Goal: Task Accomplishment & Management: Complete application form

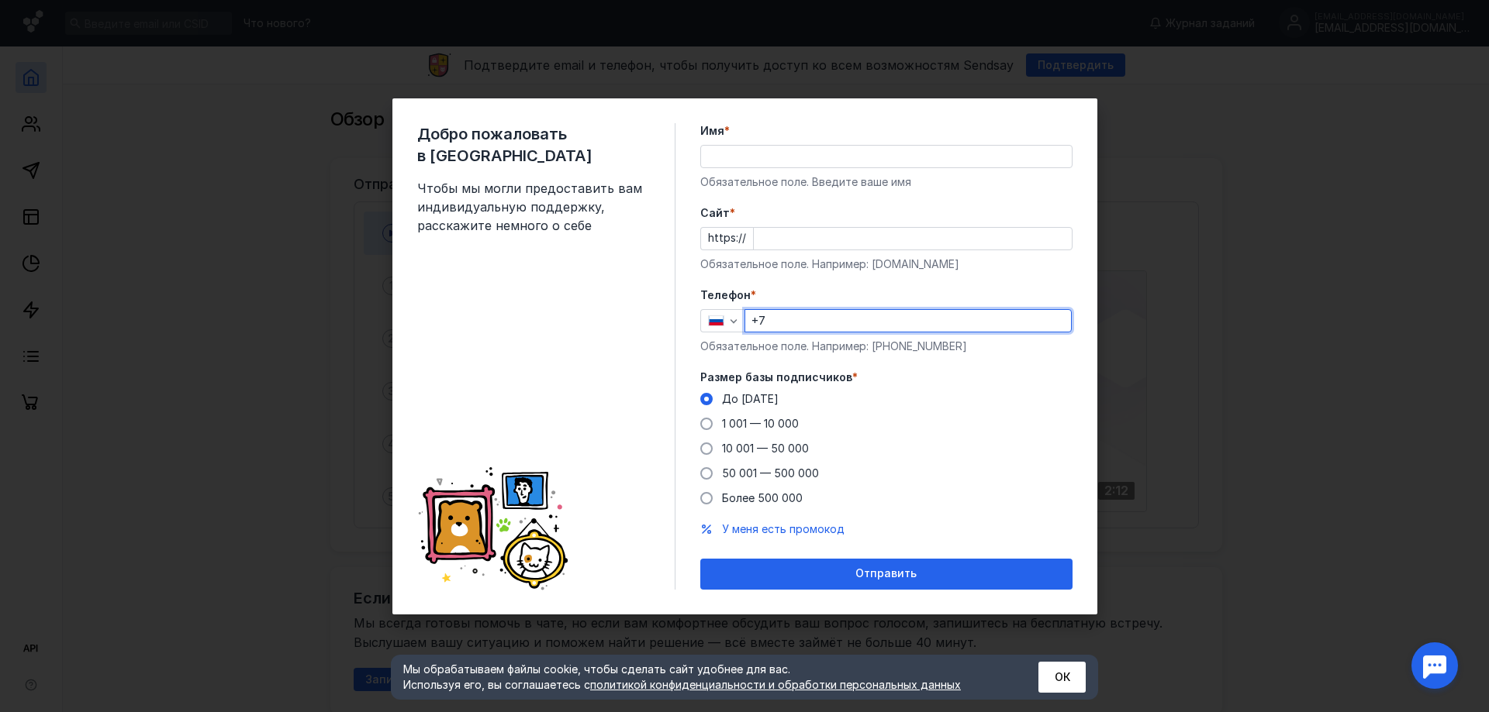
click at [768, 317] on input "+7" at bounding box center [908, 321] width 326 height 22
type input "[PHONE_NUMBER]"
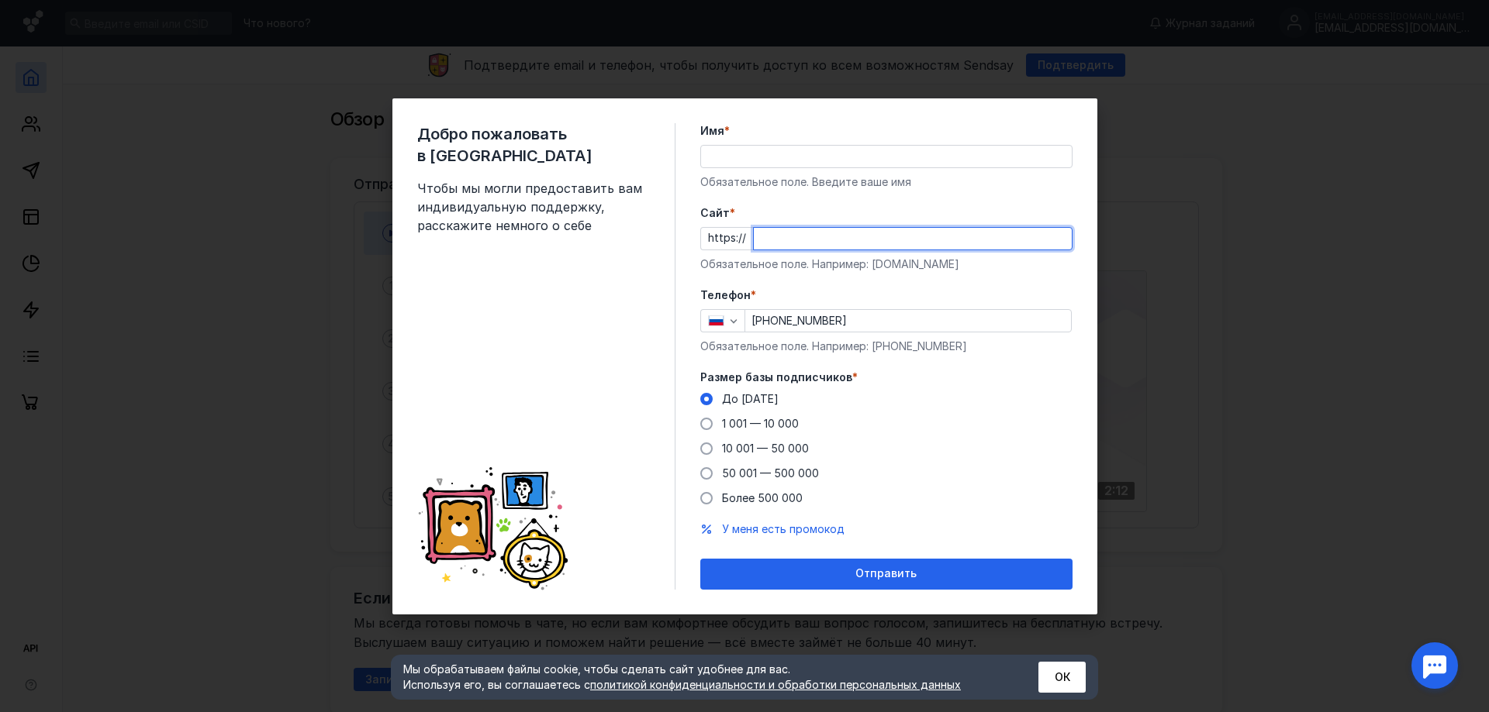
click at [792, 247] on input "Cайт *" at bounding box center [913, 239] width 318 height 22
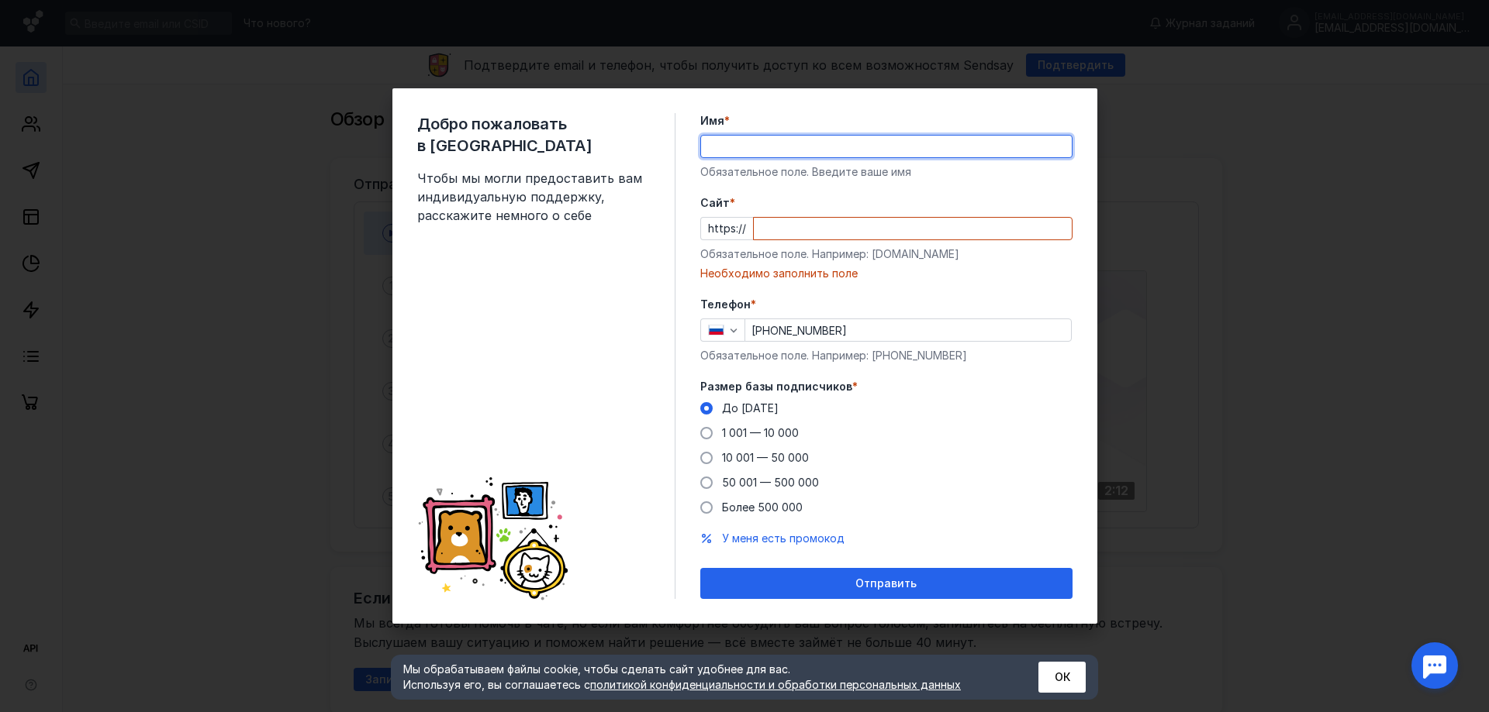
click at [731, 164] on div "Имя * Обязательное поле. Введите ваше имя" at bounding box center [886, 146] width 372 height 67
click at [757, 226] on div at bounding box center [912, 228] width 319 height 23
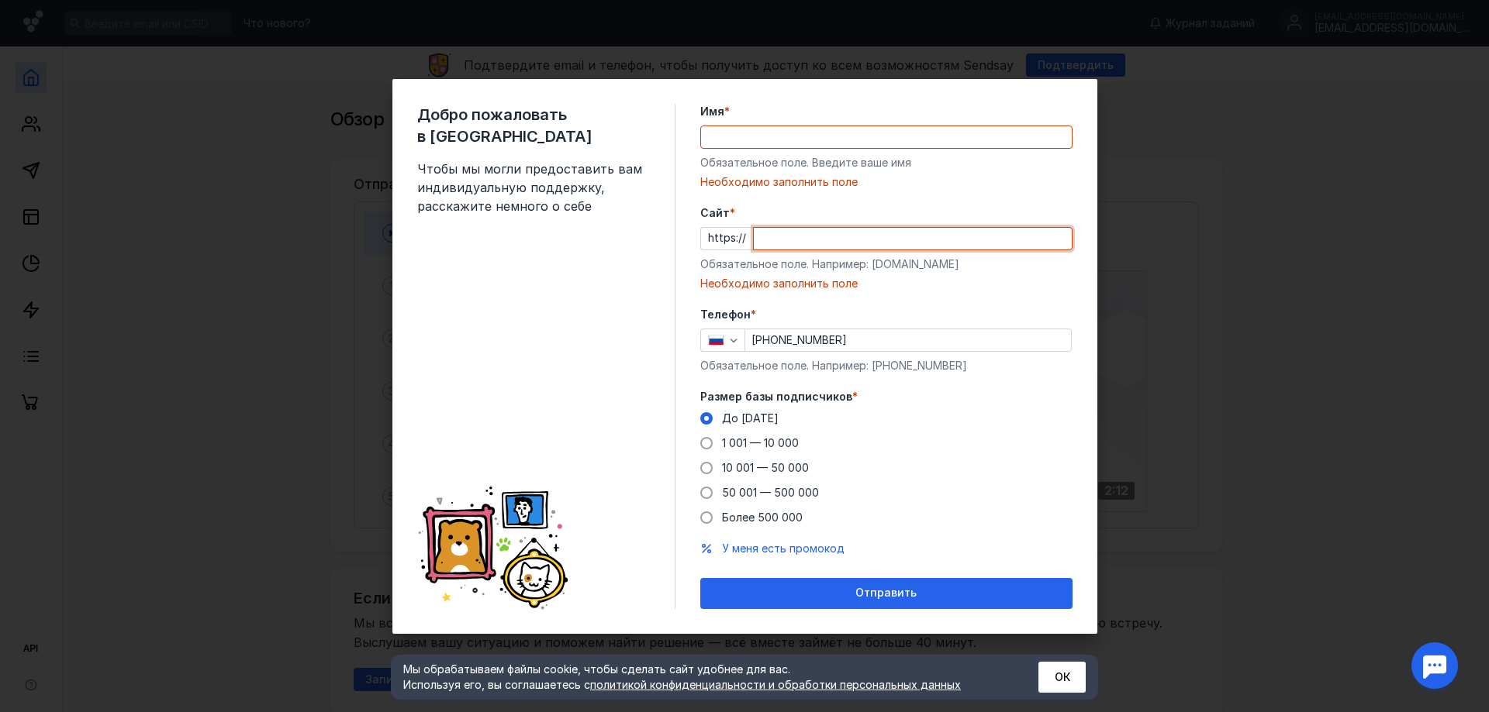
click at [760, 240] on input "Cайт *" at bounding box center [913, 239] width 318 height 22
paste input "BotFather"
drag, startPoint x: 773, startPoint y: 236, endPoint x: 716, endPoint y: 236, distance: 57.4
click at [716, 236] on div "https:// BotFather" at bounding box center [886, 238] width 372 height 23
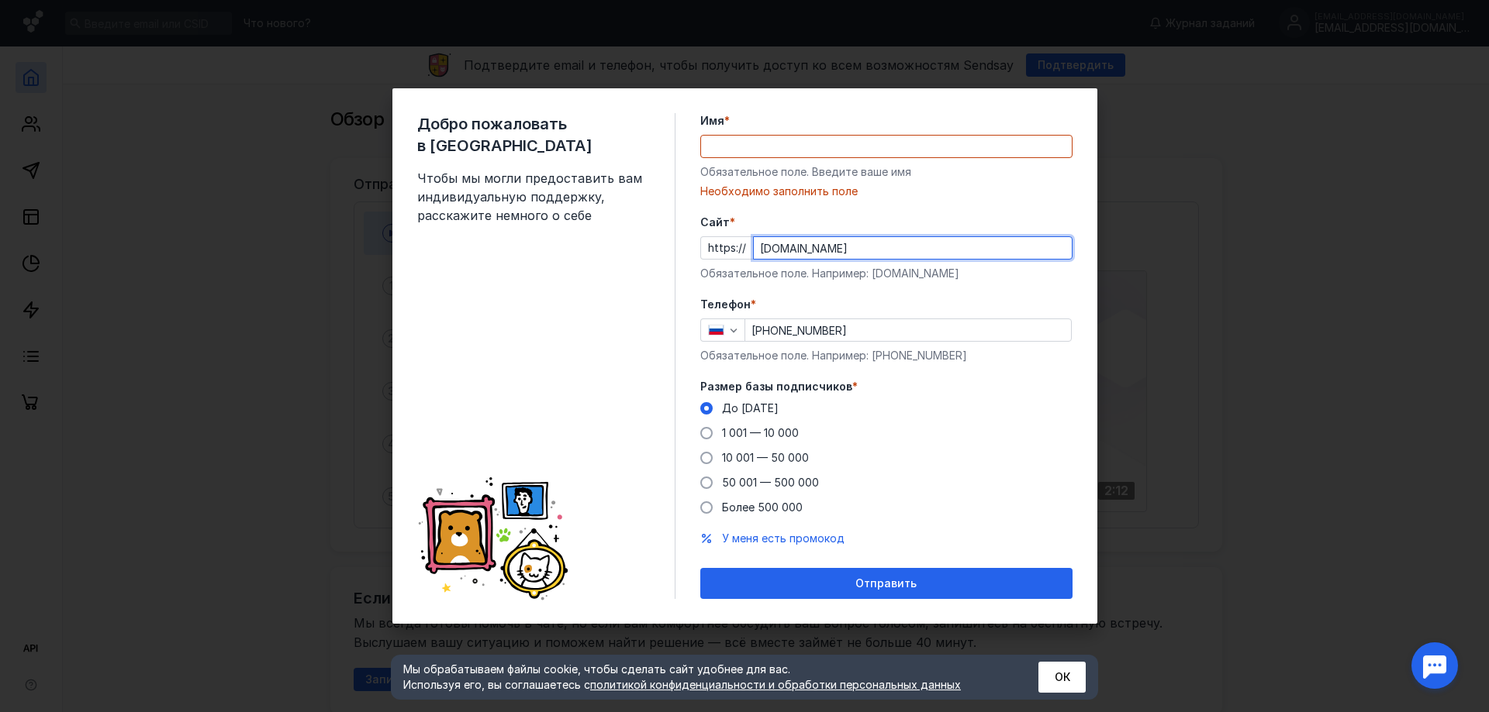
type input "[DOMAIN_NAME]"
click at [726, 140] on input "Имя *" at bounding box center [886, 147] width 371 height 22
type input "[PERSON_NAME]"
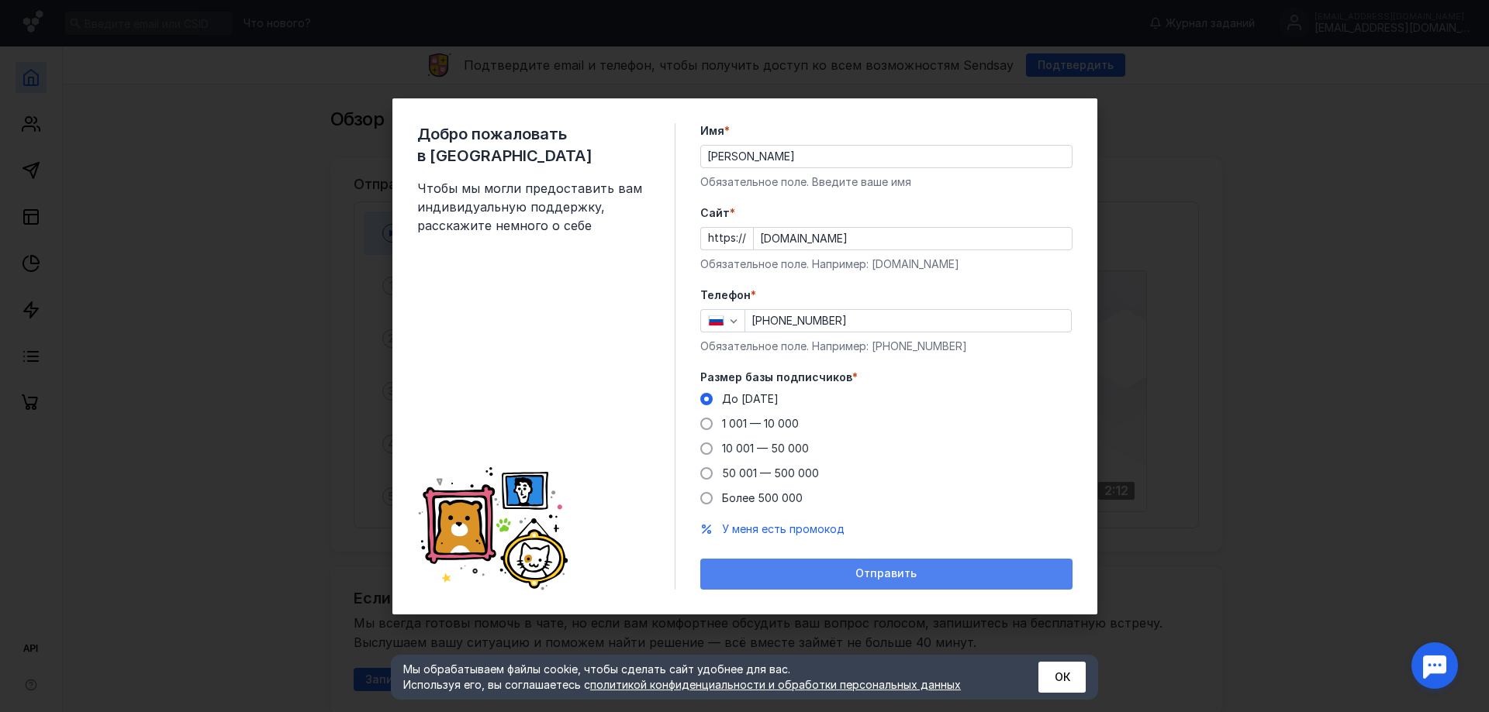
click at [833, 582] on div "Отправить" at bounding box center [886, 574] width 372 height 31
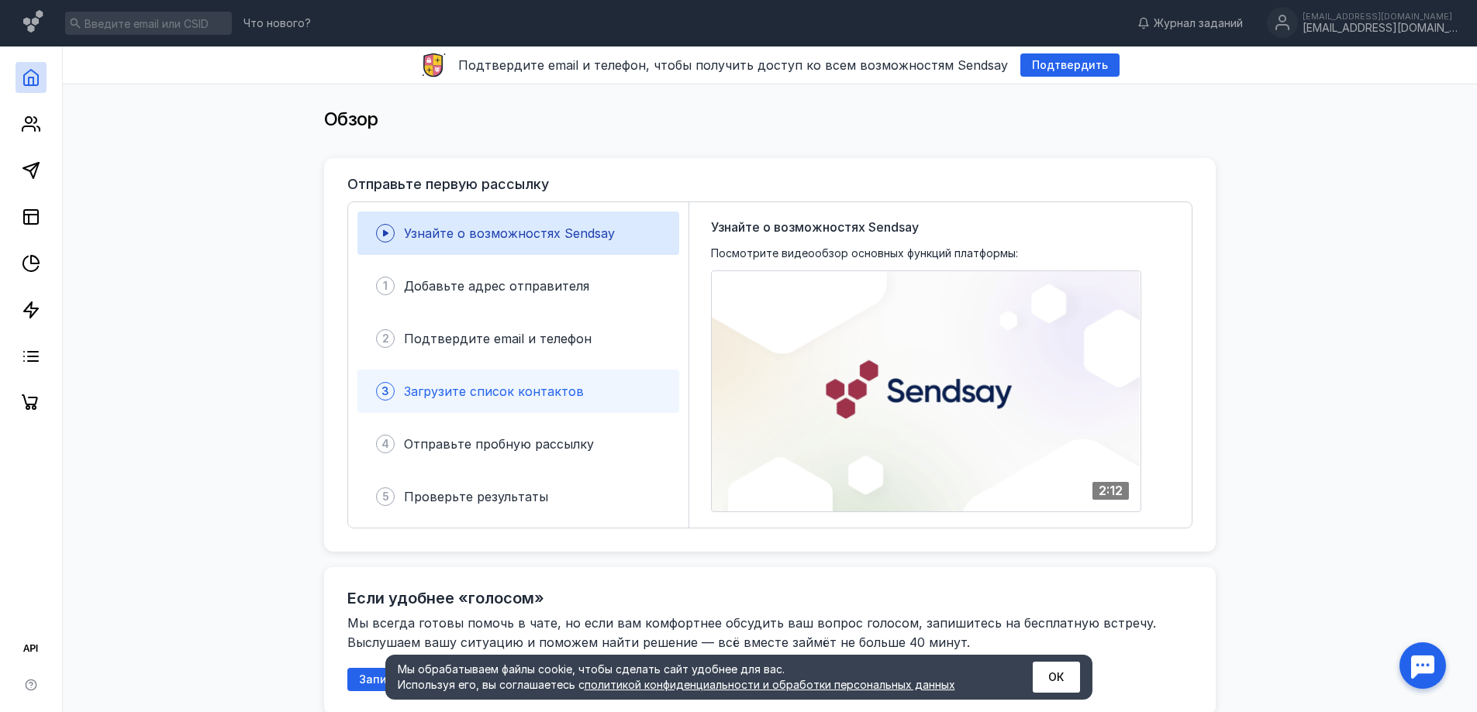
click at [478, 387] on span "Загрузите список контактов" at bounding box center [494, 392] width 180 height 16
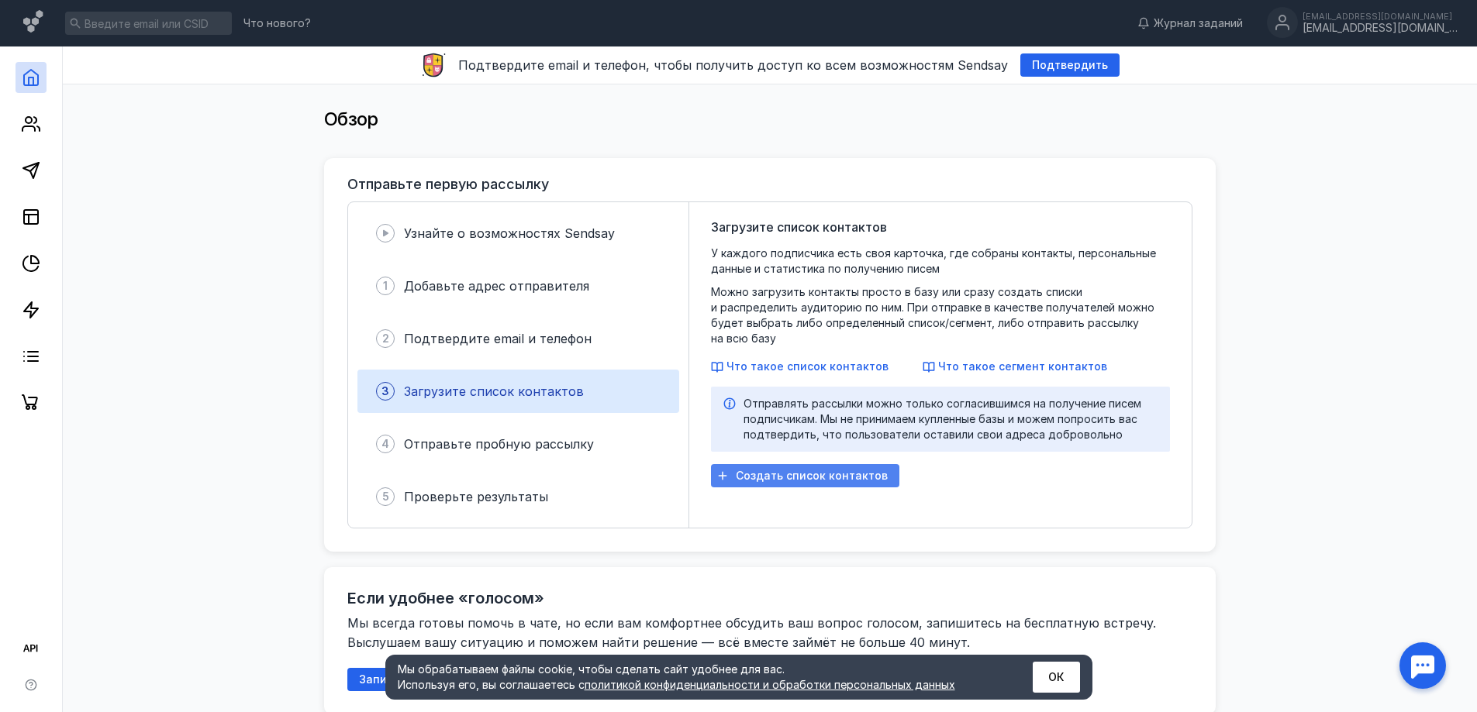
click at [792, 470] on span "Создать список контактов" at bounding box center [812, 476] width 152 height 13
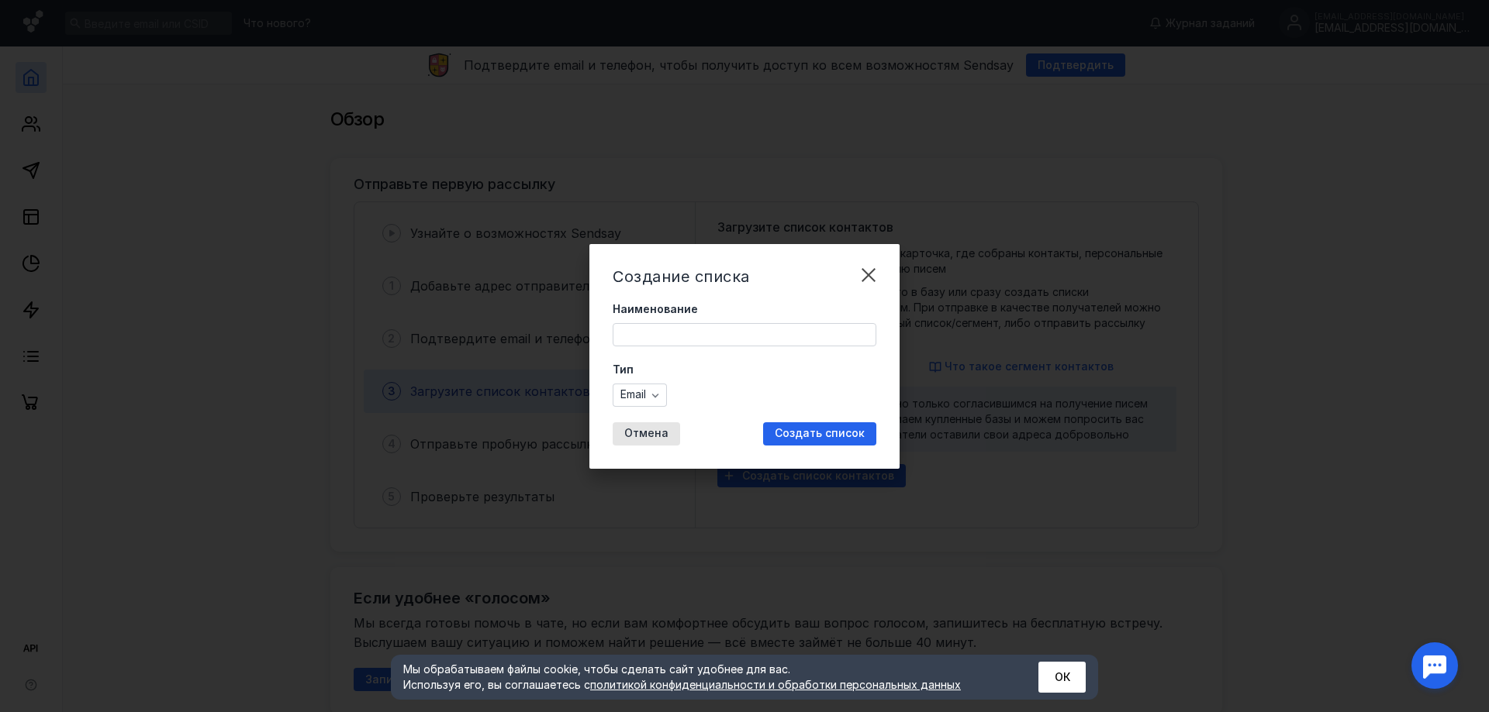
click at [656, 340] on input "Наименование" at bounding box center [744, 335] width 262 height 22
click at [650, 387] on div "Тип Email" at bounding box center [744, 384] width 264 height 45
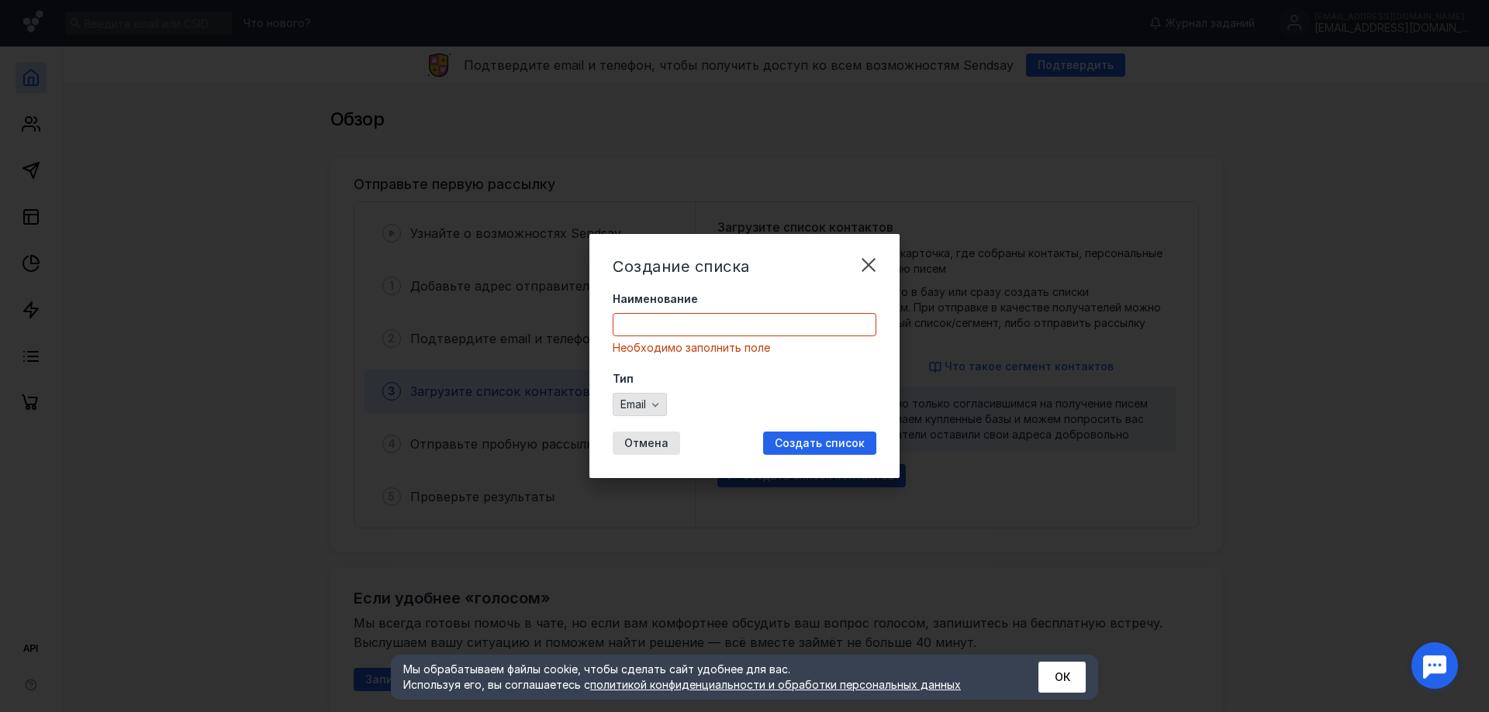
click at [649, 402] on div "button" at bounding box center [655, 405] width 16 height 16
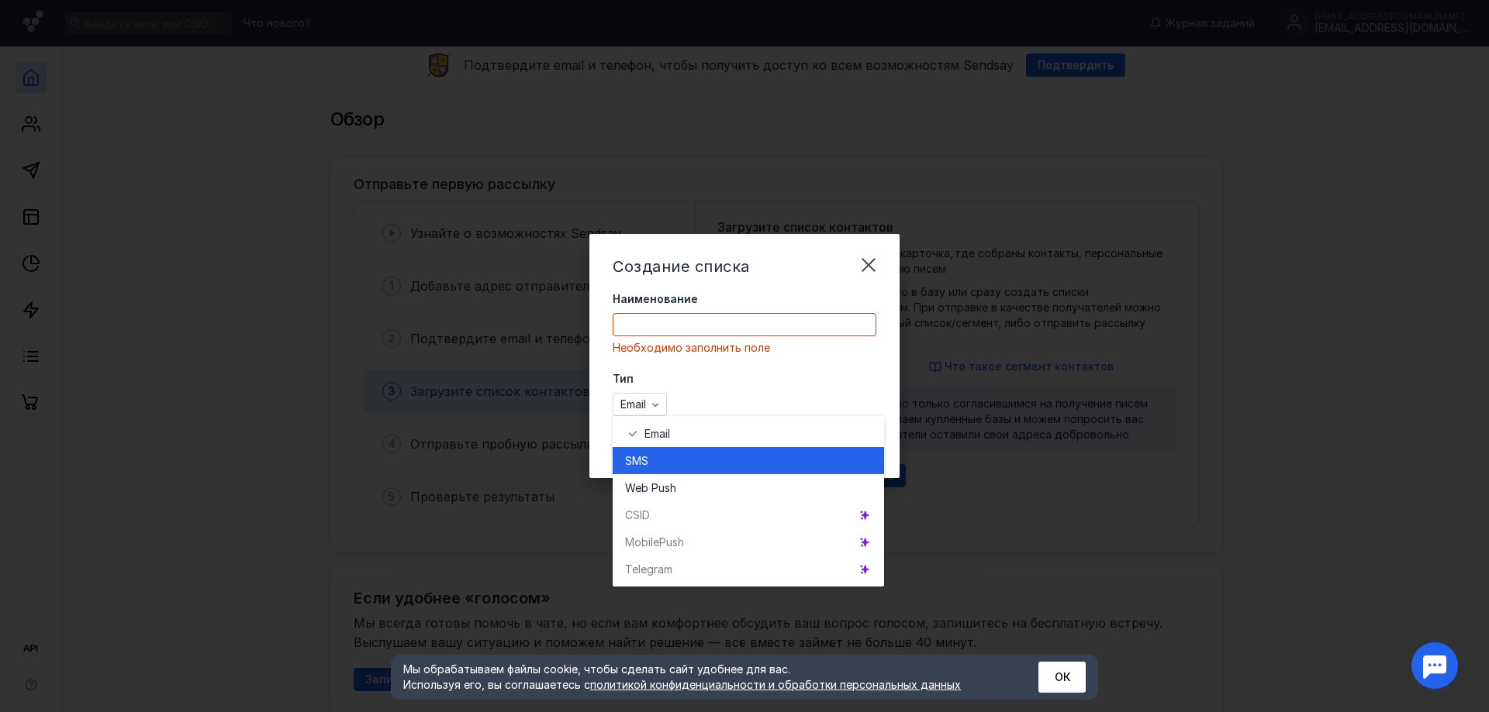
click at [661, 472] on div "SMS" at bounding box center [748, 460] width 247 height 27
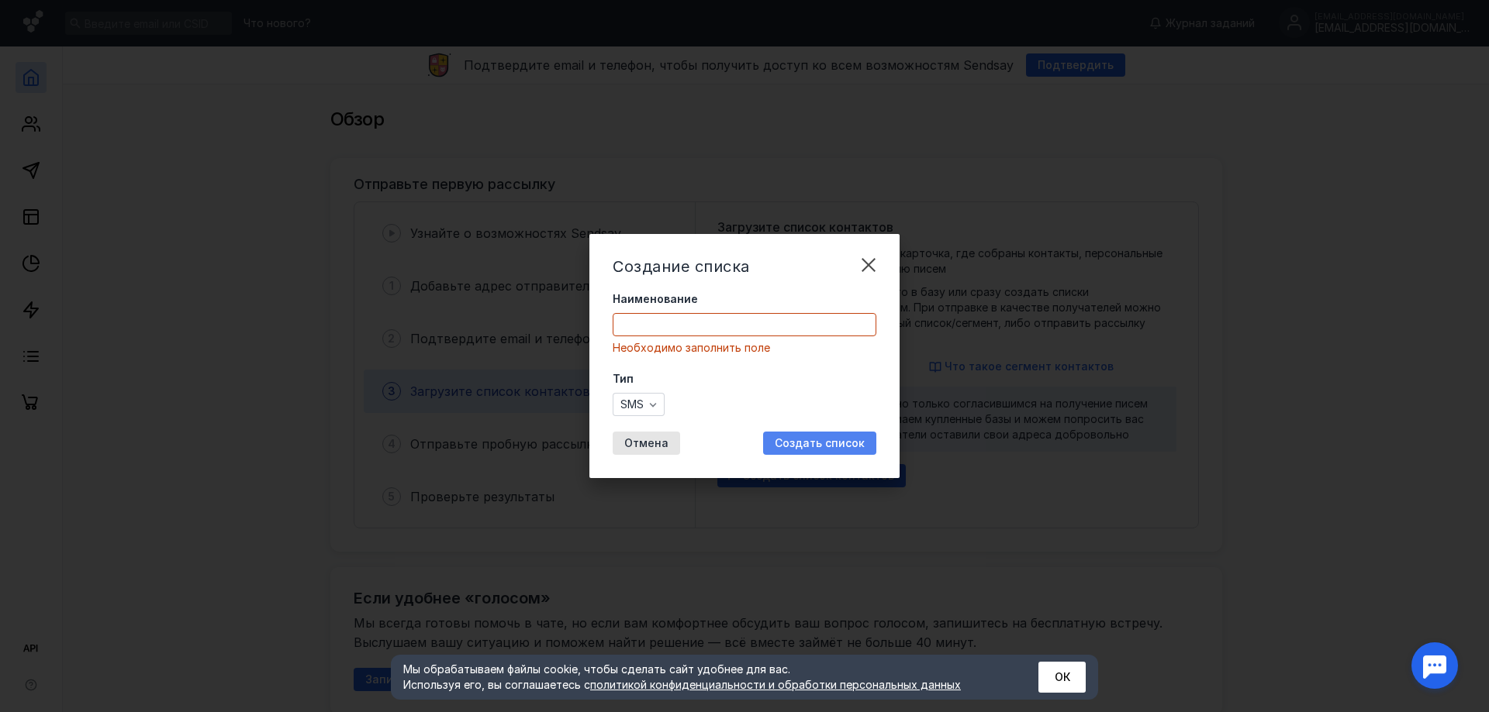
click at [850, 443] on span "Создать список" at bounding box center [820, 443] width 90 height 13
click at [681, 340] on div "Наименование Необходимо заполнить поле" at bounding box center [744, 324] width 264 height 64
click at [673, 325] on input "Наименование" at bounding box center [744, 325] width 262 height 22
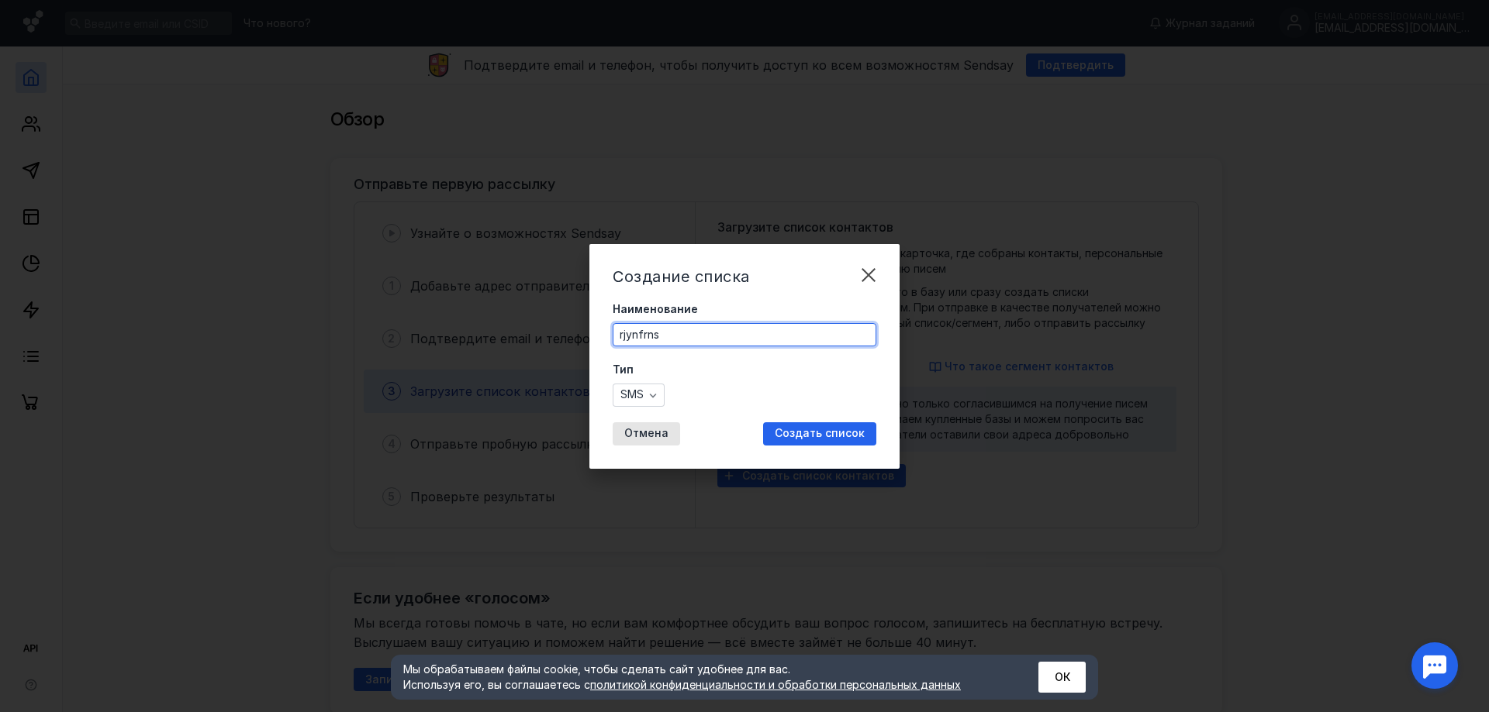
drag, startPoint x: 669, startPoint y: 333, endPoint x: 492, endPoint y: 337, distance: 177.6
click at [492, 337] on div "Создание списка Наименование rjynfrns Тип SMS Отмена Создать список" at bounding box center [744, 356] width 1489 height 712
type input "контакты"
click at [832, 444] on div "Создать список" at bounding box center [819, 434] width 113 height 23
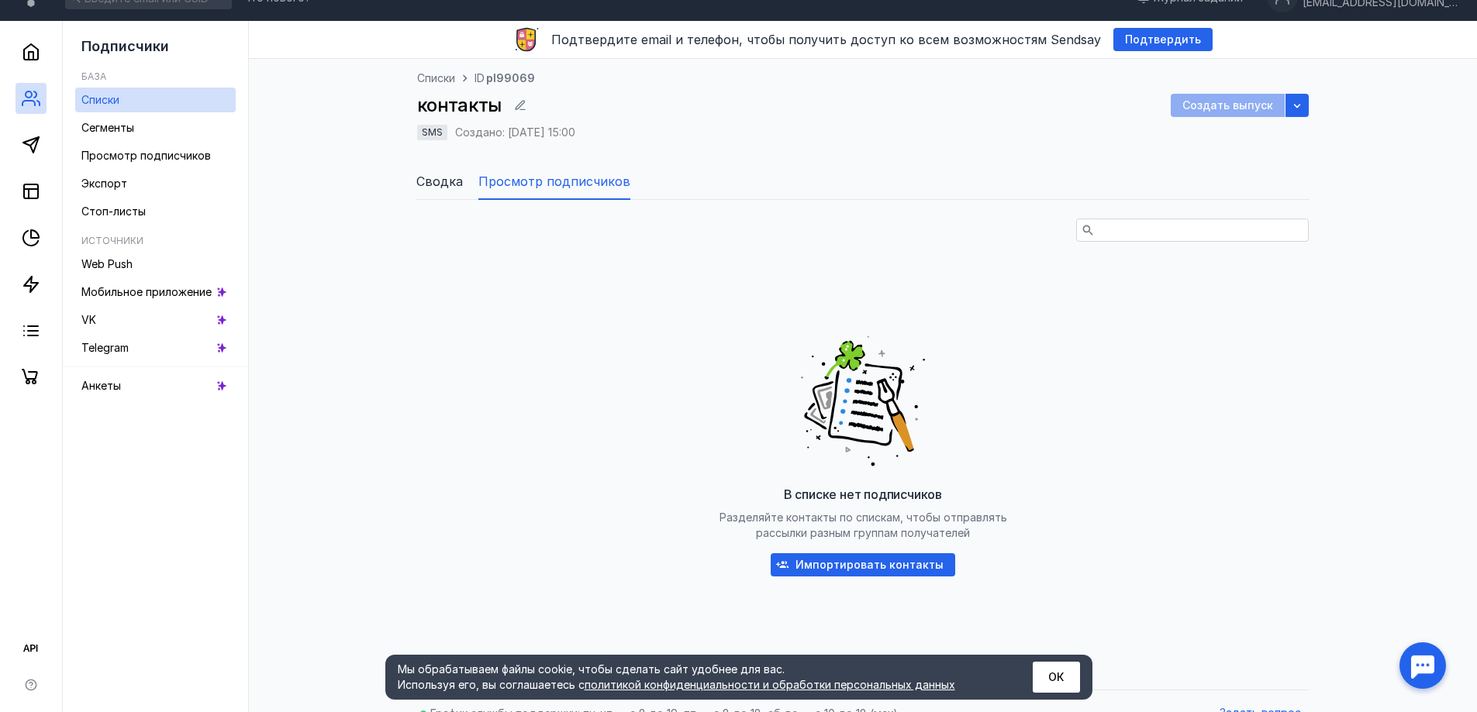
scroll to position [50, 0]
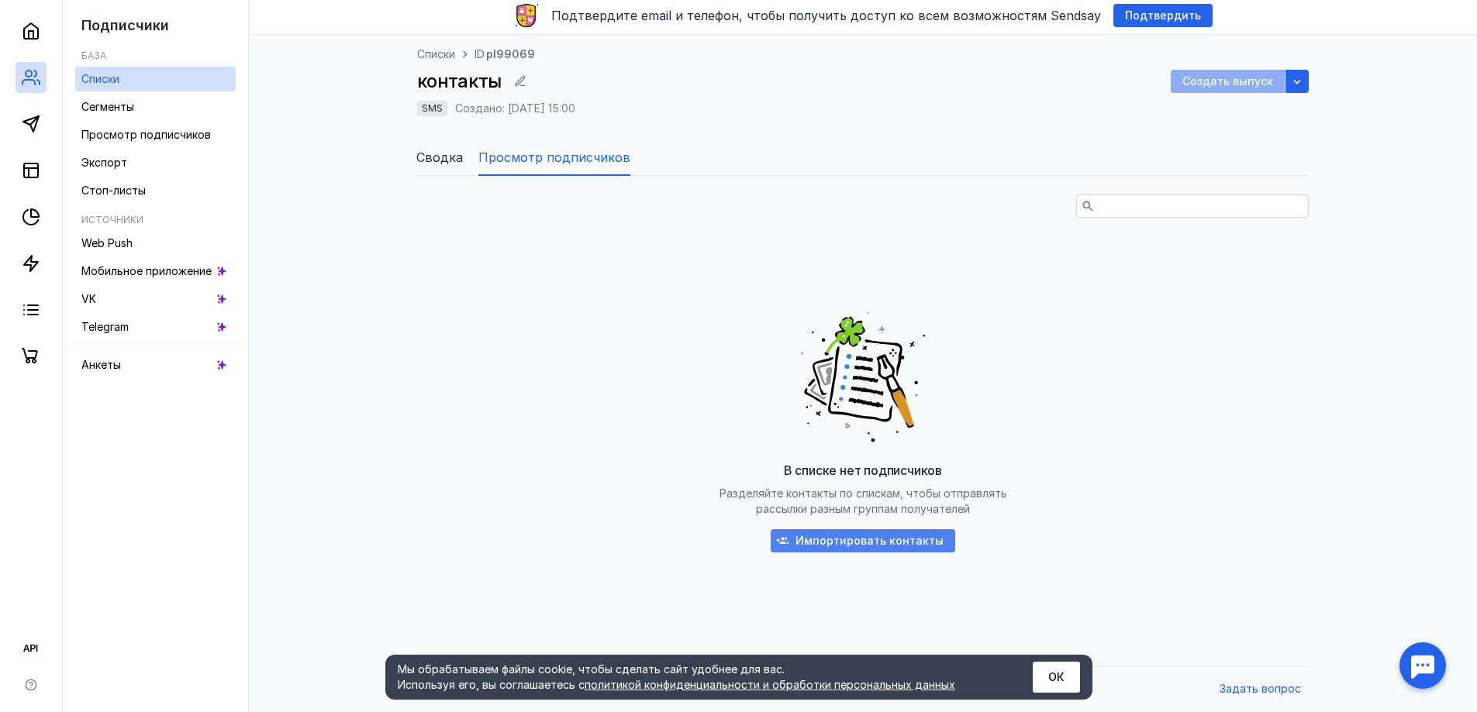
click at [852, 536] on span "Импортировать контакты" at bounding box center [869, 541] width 148 height 13
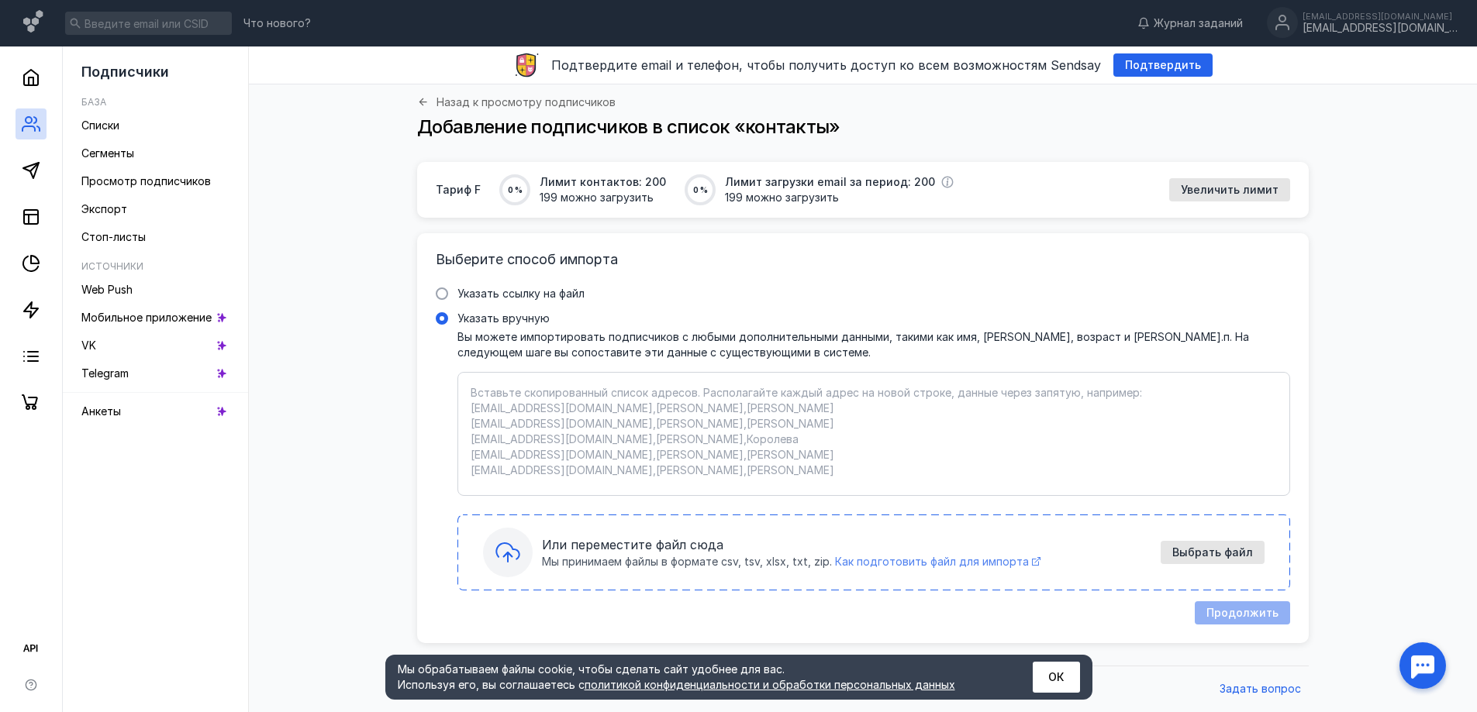
click at [916, 564] on span "Как подготовить файл для импорта" at bounding box center [932, 561] width 194 height 13
click at [514, 552] on icon at bounding box center [507, 552] width 25 height 25
click at [0, 0] on input "Указать вручную" at bounding box center [0, 0] width 0 height 0
drag, startPoint x: 509, startPoint y: 547, endPoint x: 519, endPoint y: 546, distance: 10.1
click at [509, 547] on icon at bounding box center [507, 552] width 25 height 25
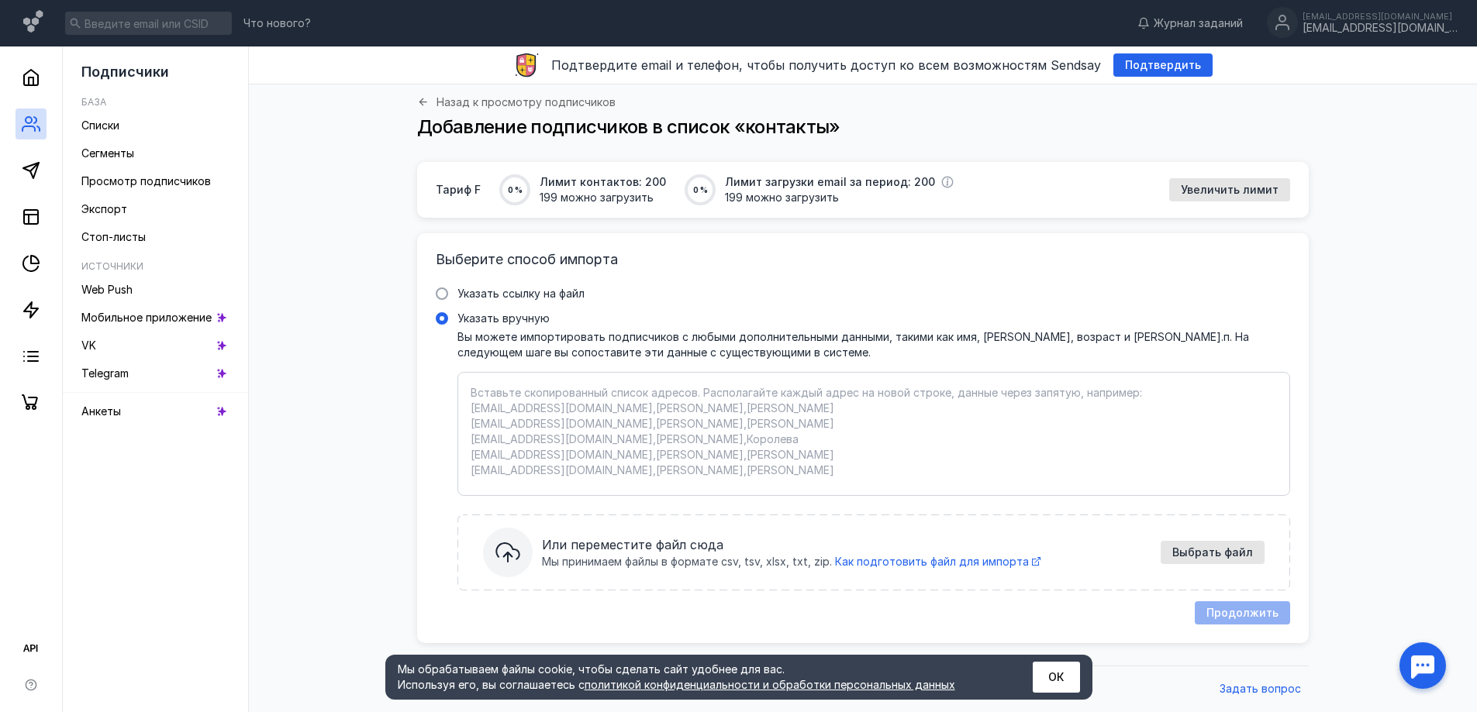
click at [0, 0] on input "Указать вручную" at bounding box center [0, 0] width 0 height 0
click at [1227, 552] on span "Выбрать файл" at bounding box center [1212, 553] width 81 height 13
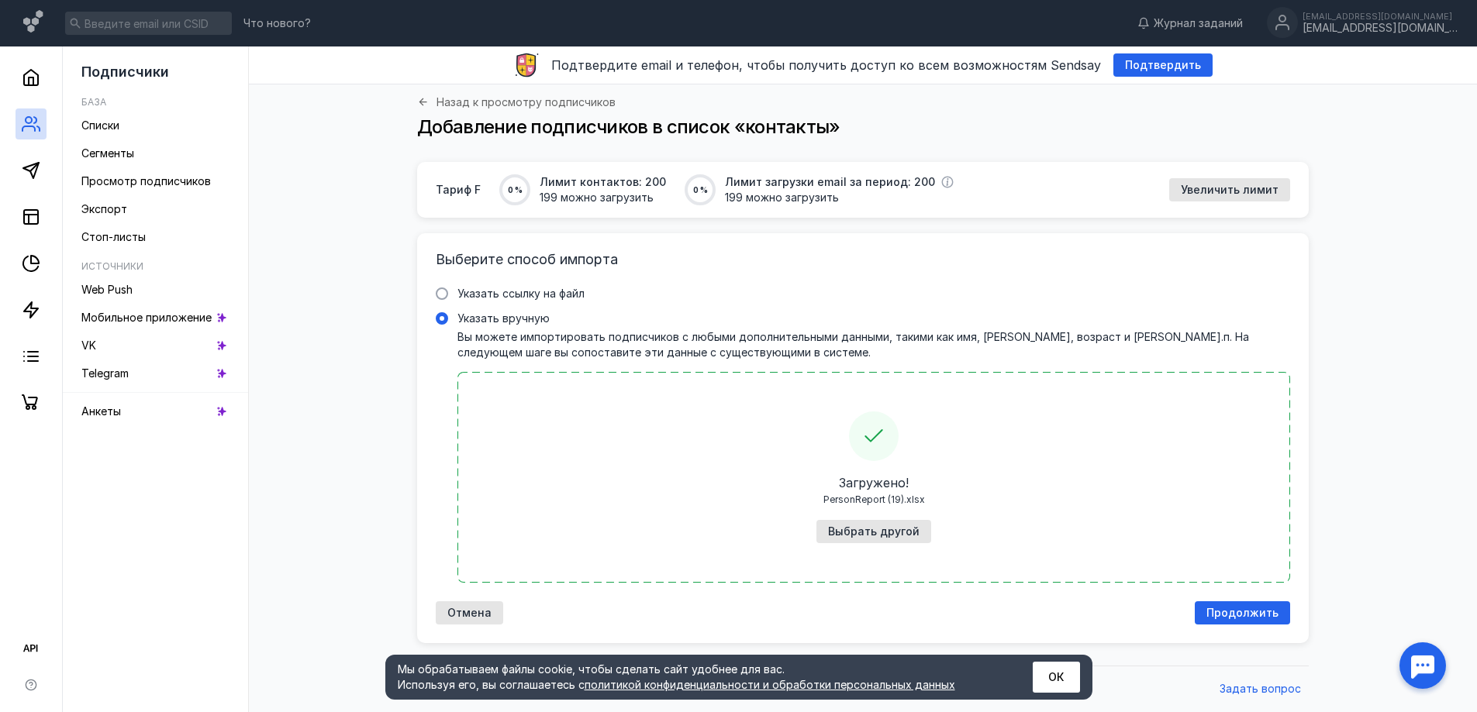
click at [1252, 612] on span "Продолжить" at bounding box center [1242, 613] width 72 height 13
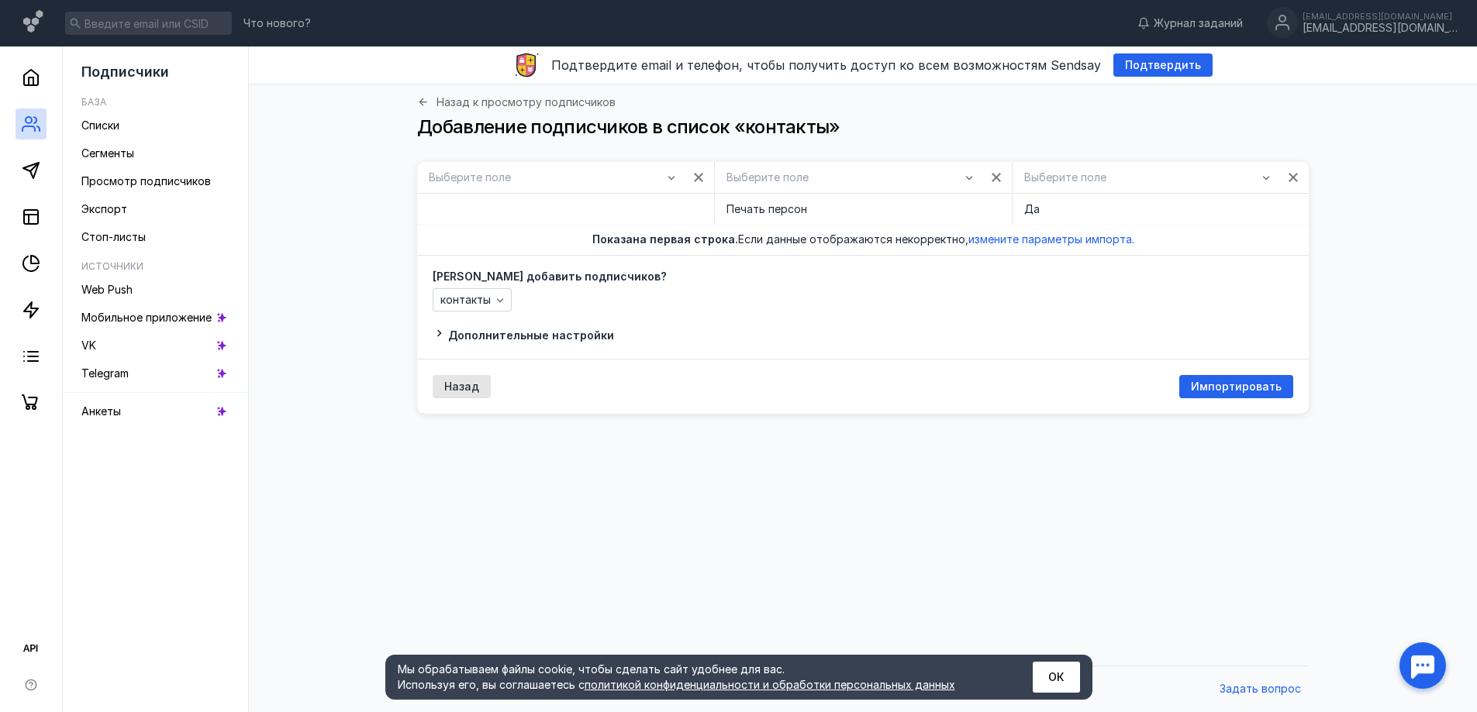
click at [686, 176] on div at bounding box center [698, 177] width 31 height 31
click at [665, 176] on icon "button" at bounding box center [671, 177] width 12 height 12
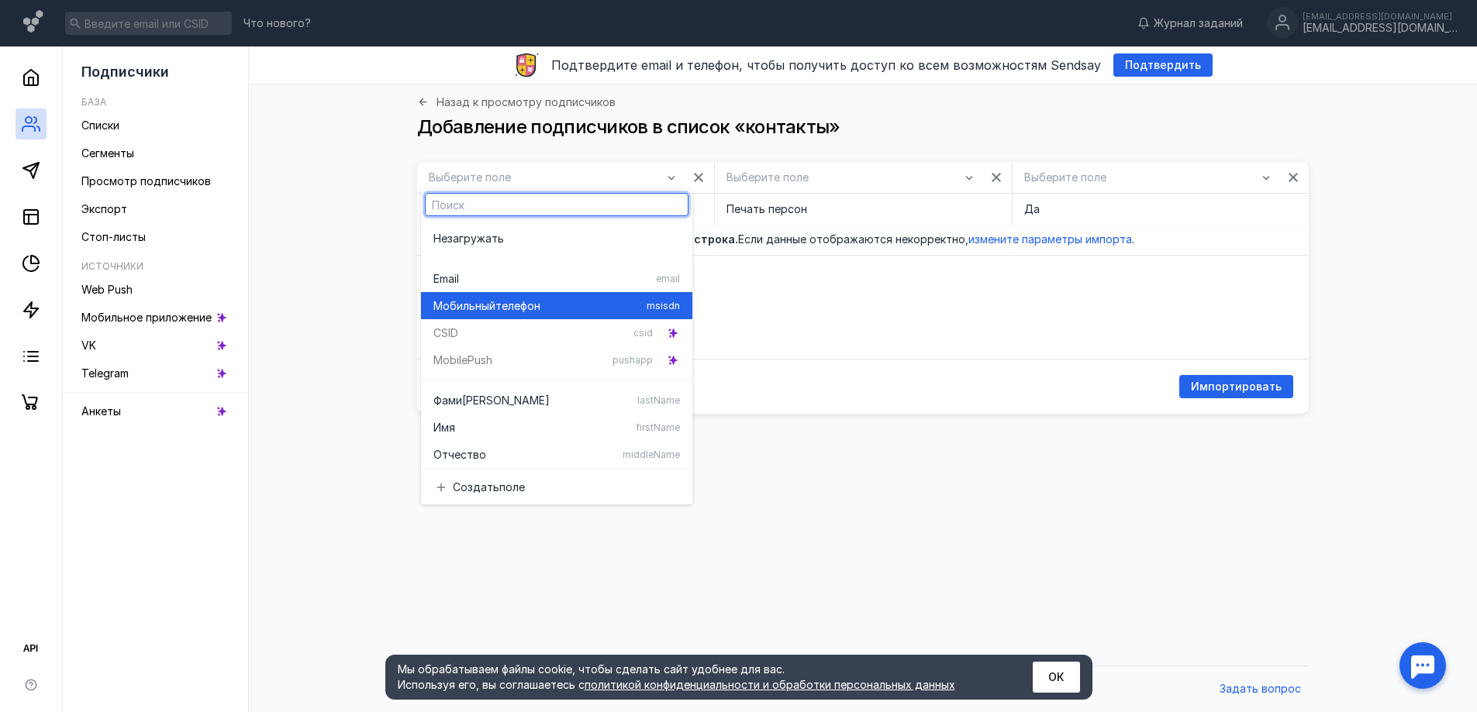
click at [526, 309] on span "телефон" at bounding box center [517, 306] width 45 height 16
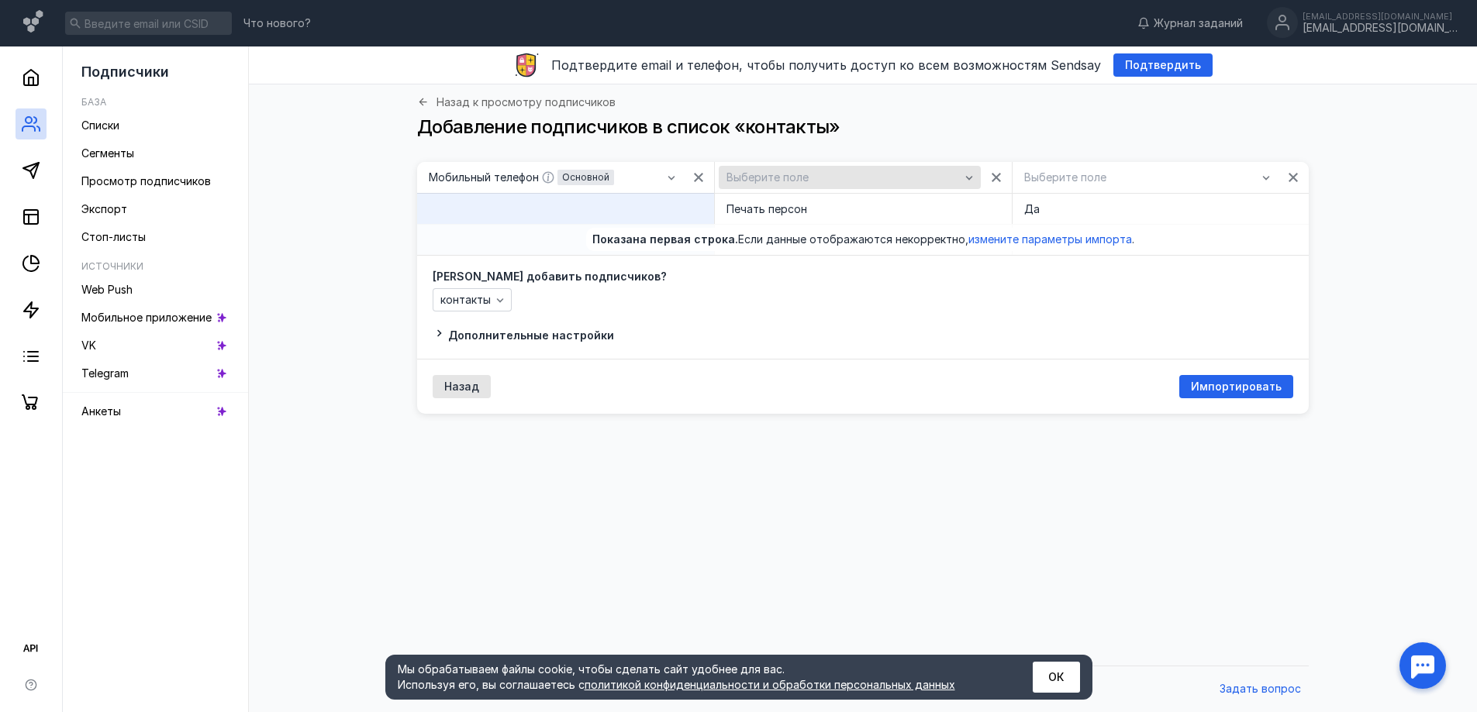
click at [816, 180] on div "Выберите поле" at bounding box center [843, 177] width 240 height 13
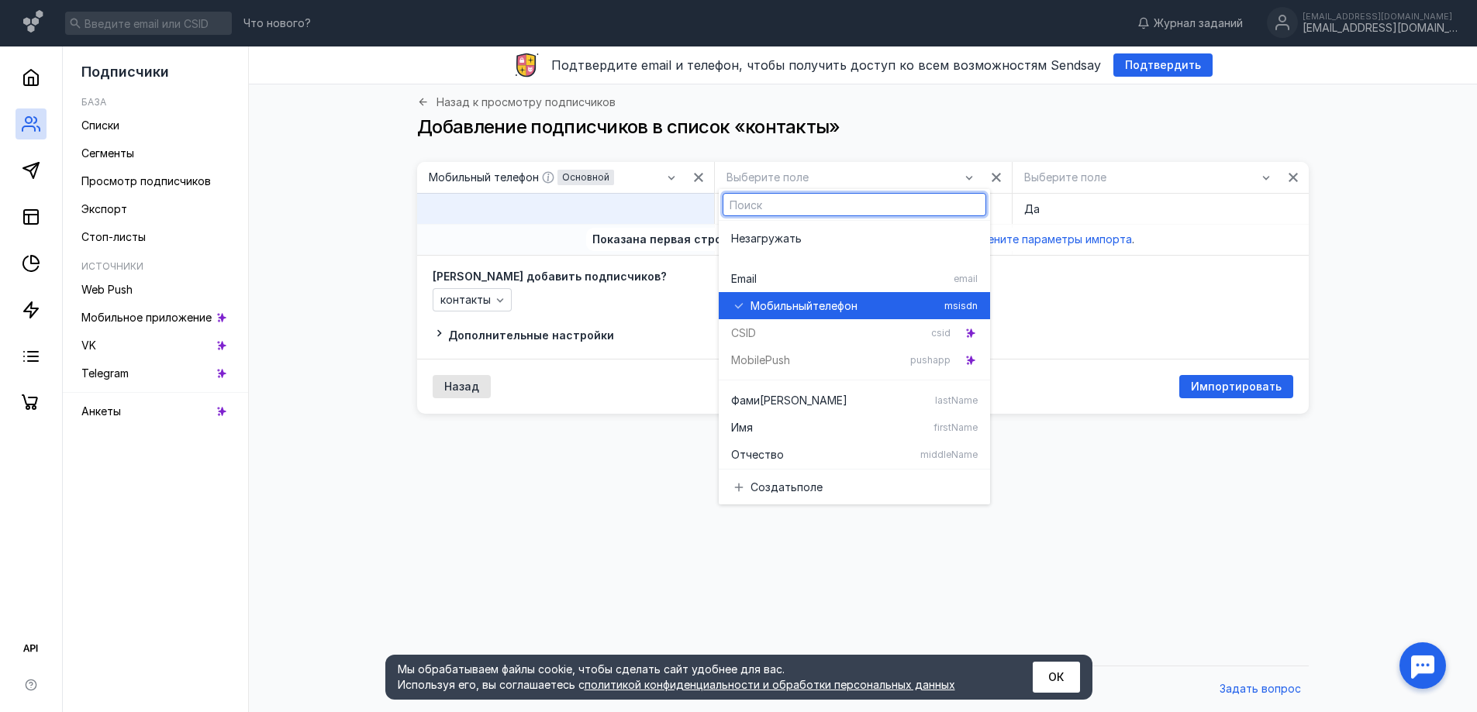
click at [829, 309] on span "телефон" at bounding box center [835, 306] width 45 height 16
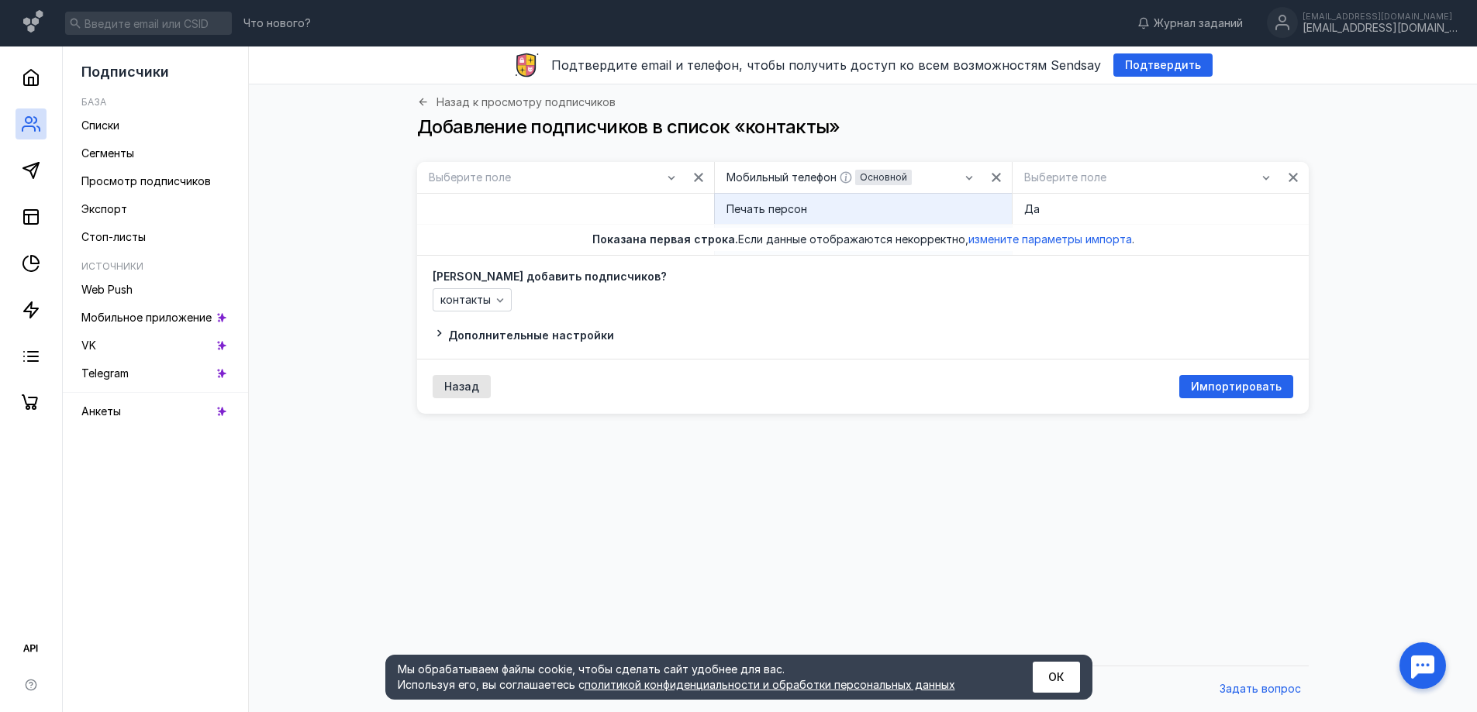
click at [1099, 191] on div "Выберите поле" at bounding box center [1160, 177] width 297 height 31
click at [1082, 187] on div "Выберите поле" at bounding box center [1146, 177] width 261 height 23
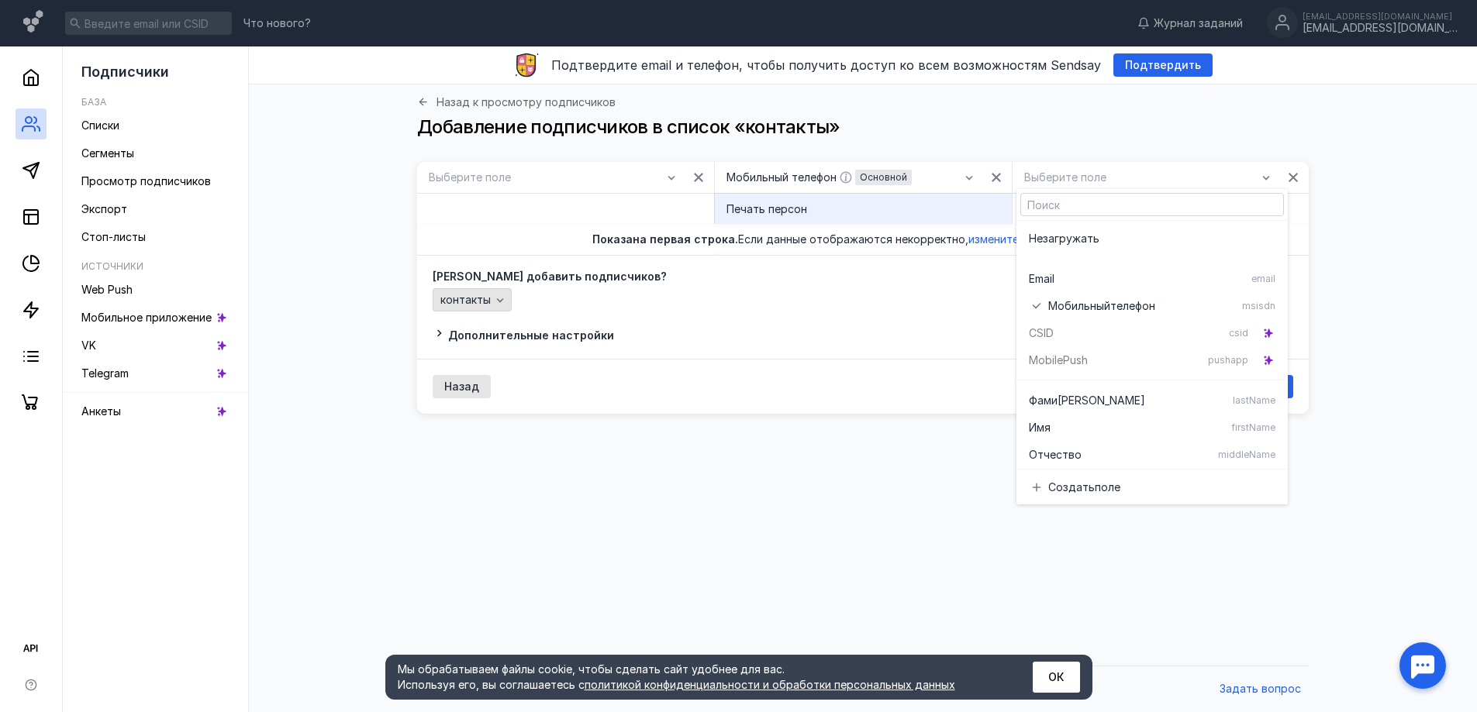
click at [480, 307] on div "контакты" at bounding box center [472, 299] width 79 height 23
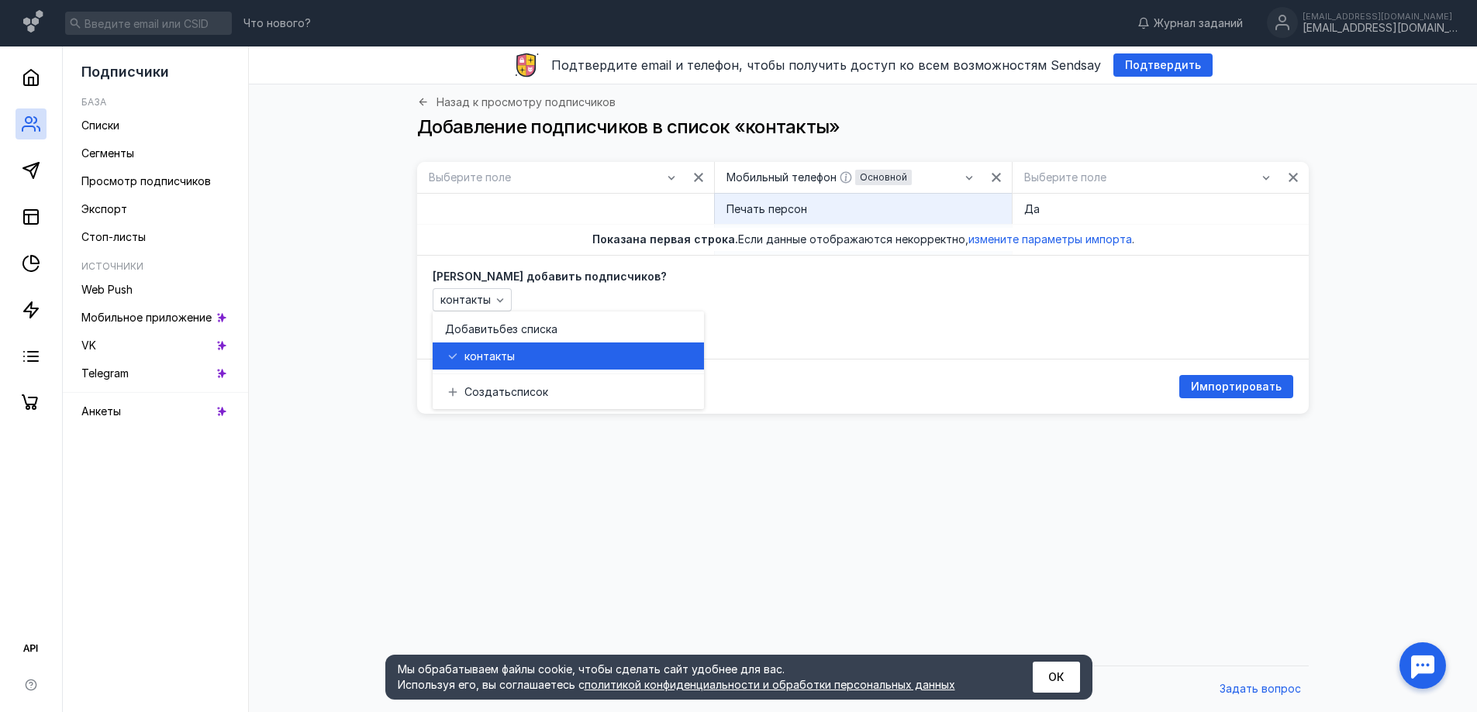
click at [504, 361] on span "ты" at bounding box center [508, 357] width 14 height 16
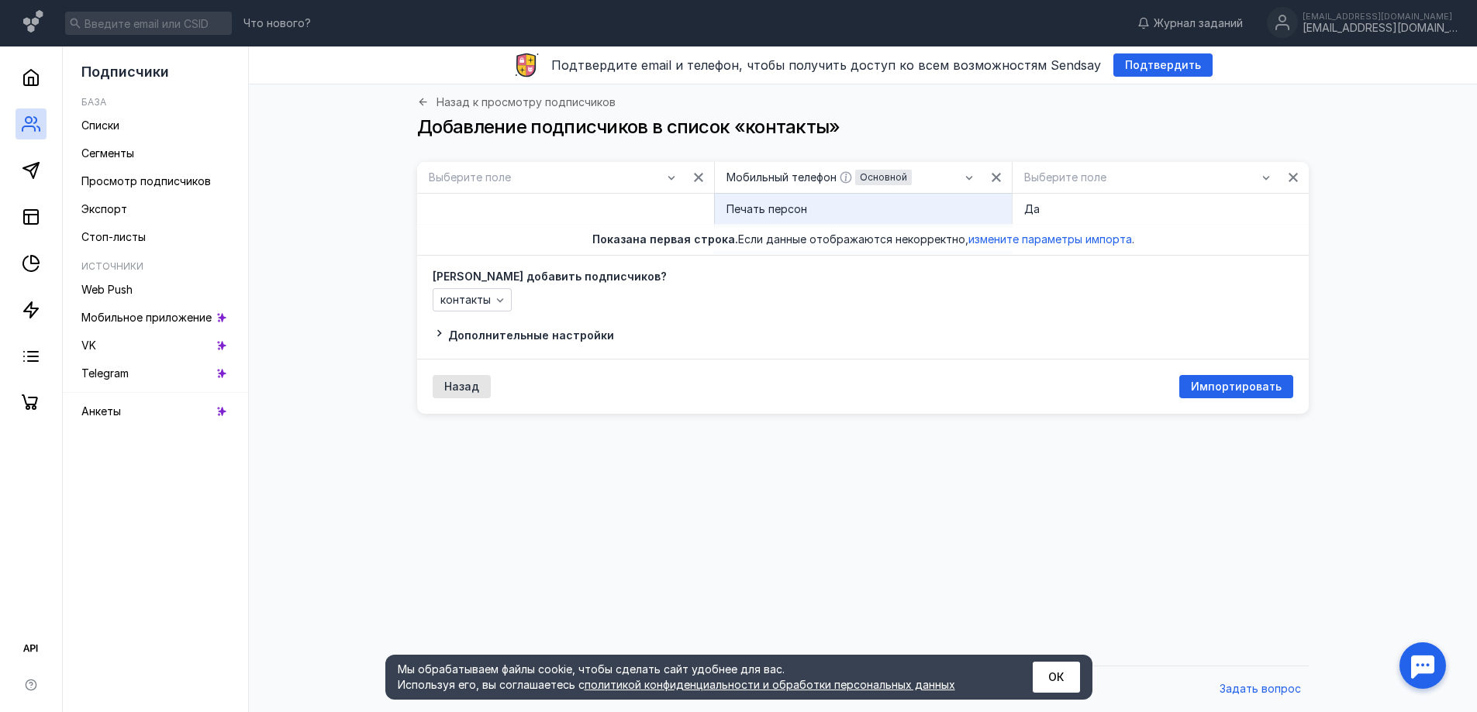
click at [501, 333] on span "Дополнительные настройки" at bounding box center [531, 335] width 166 height 13
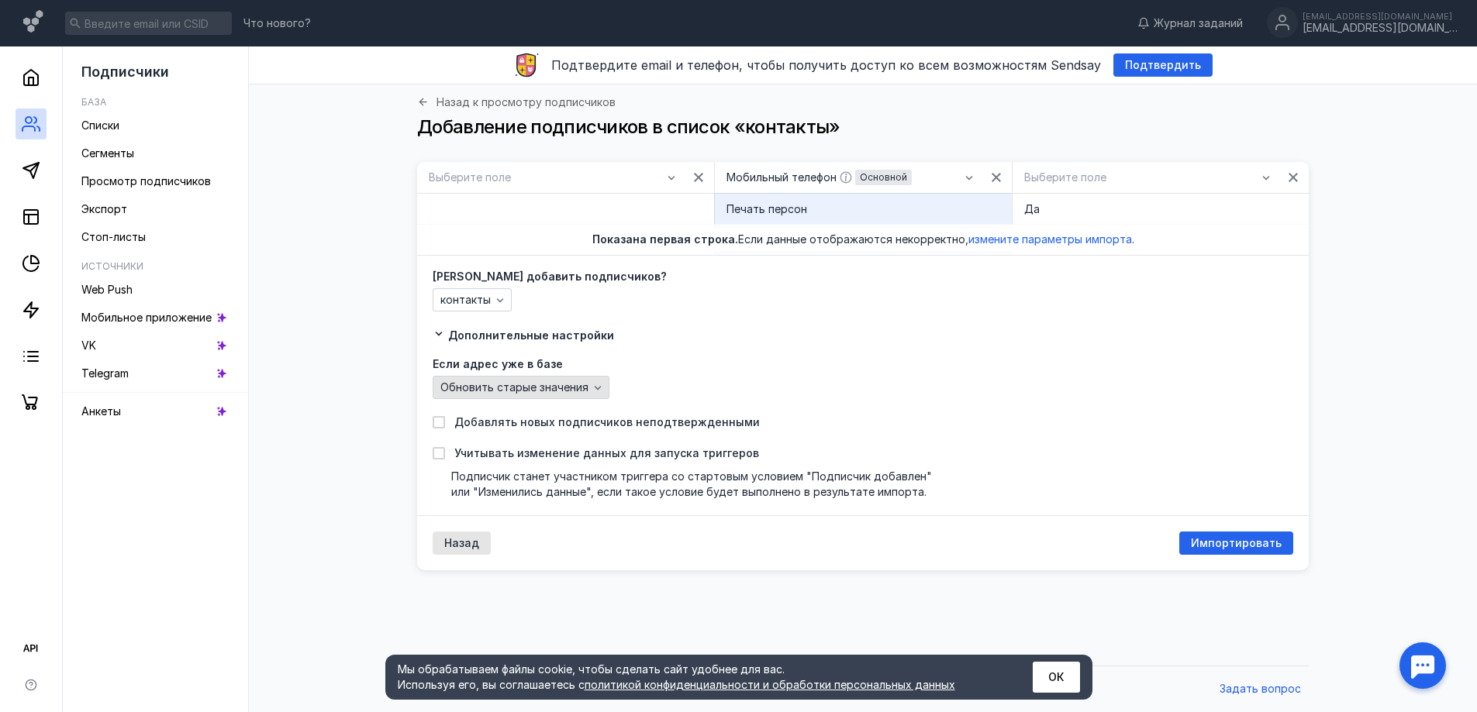
click at [499, 390] on span "Обновить старые значения" at bounding box center [514, 387] width 148 height 13
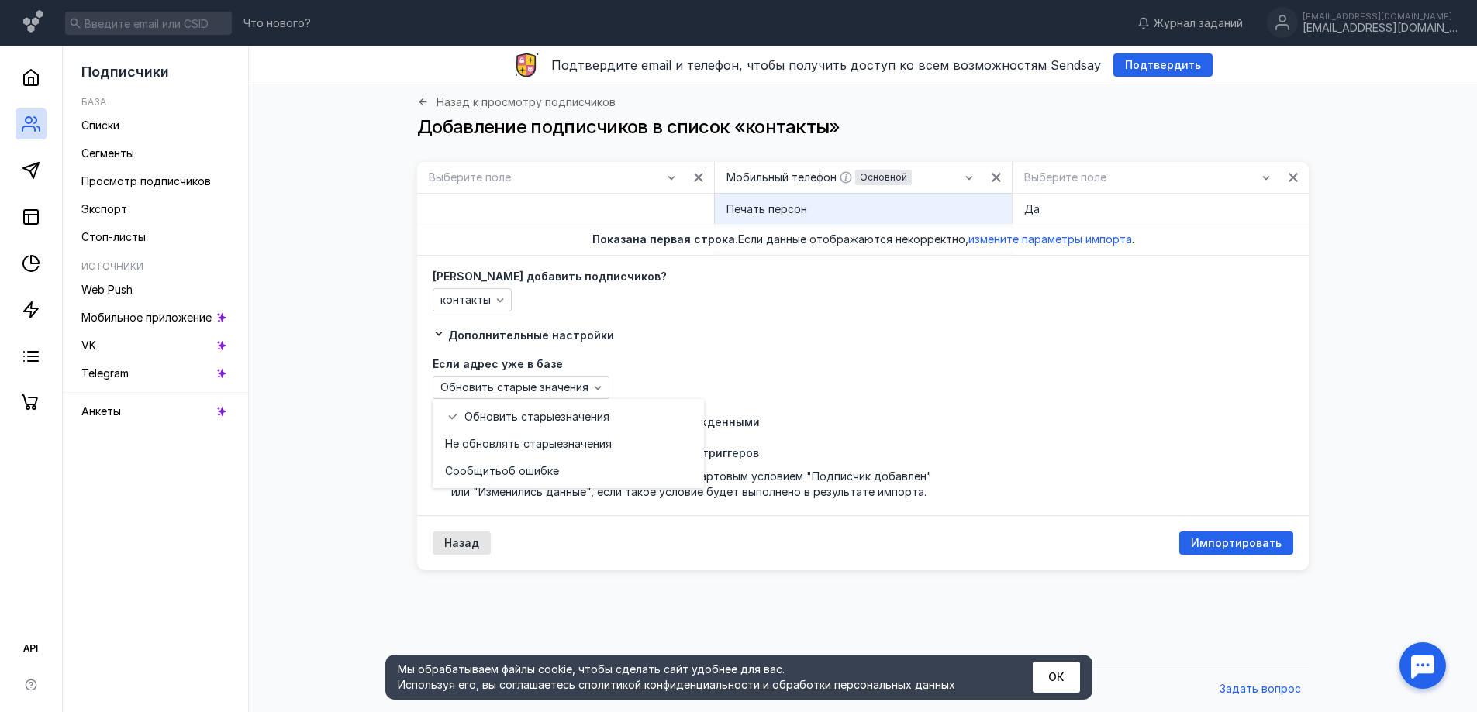
click at [756, 361] on label "Если адрес уже в базе" at bounding box center [863, 364] width 861 height 11
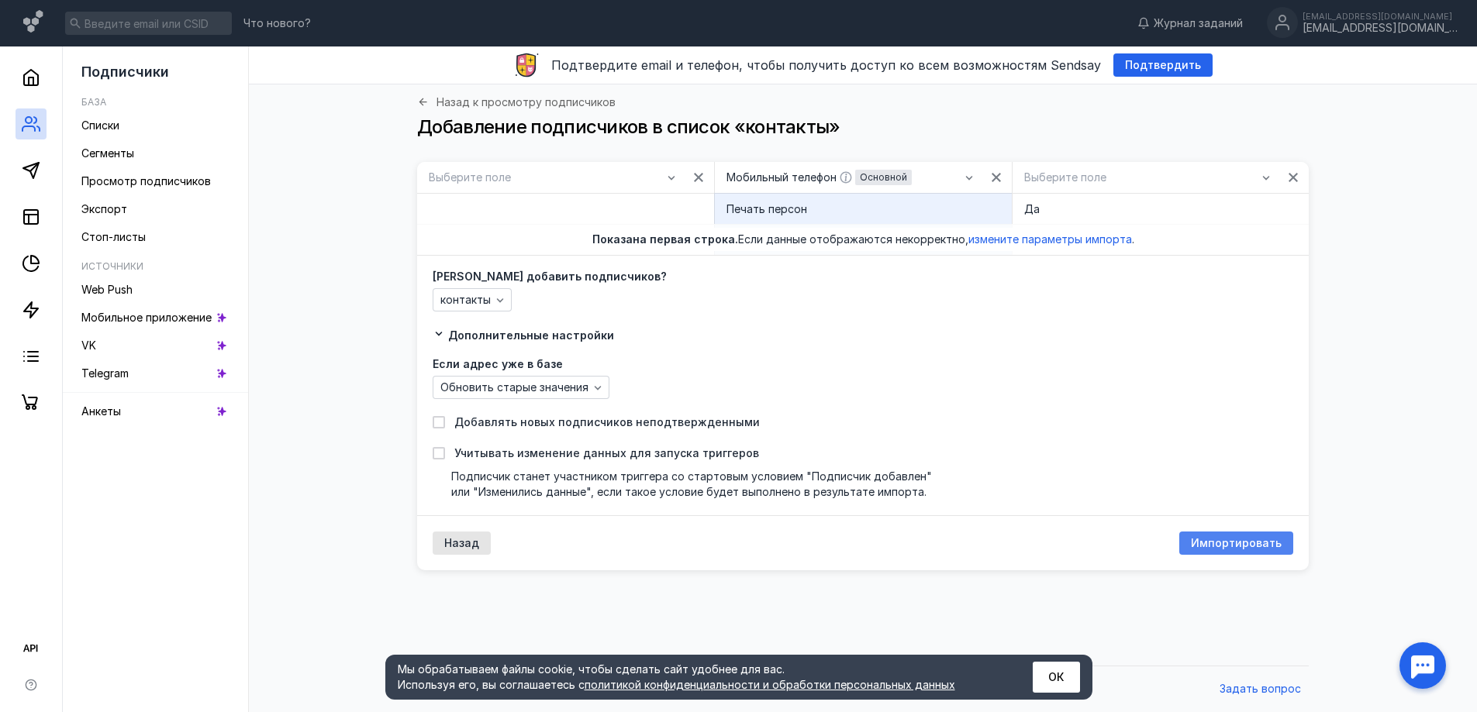
click at [1227, 550] on span "Импортировать" at bounding box center [1236, 543] width 91 height 13
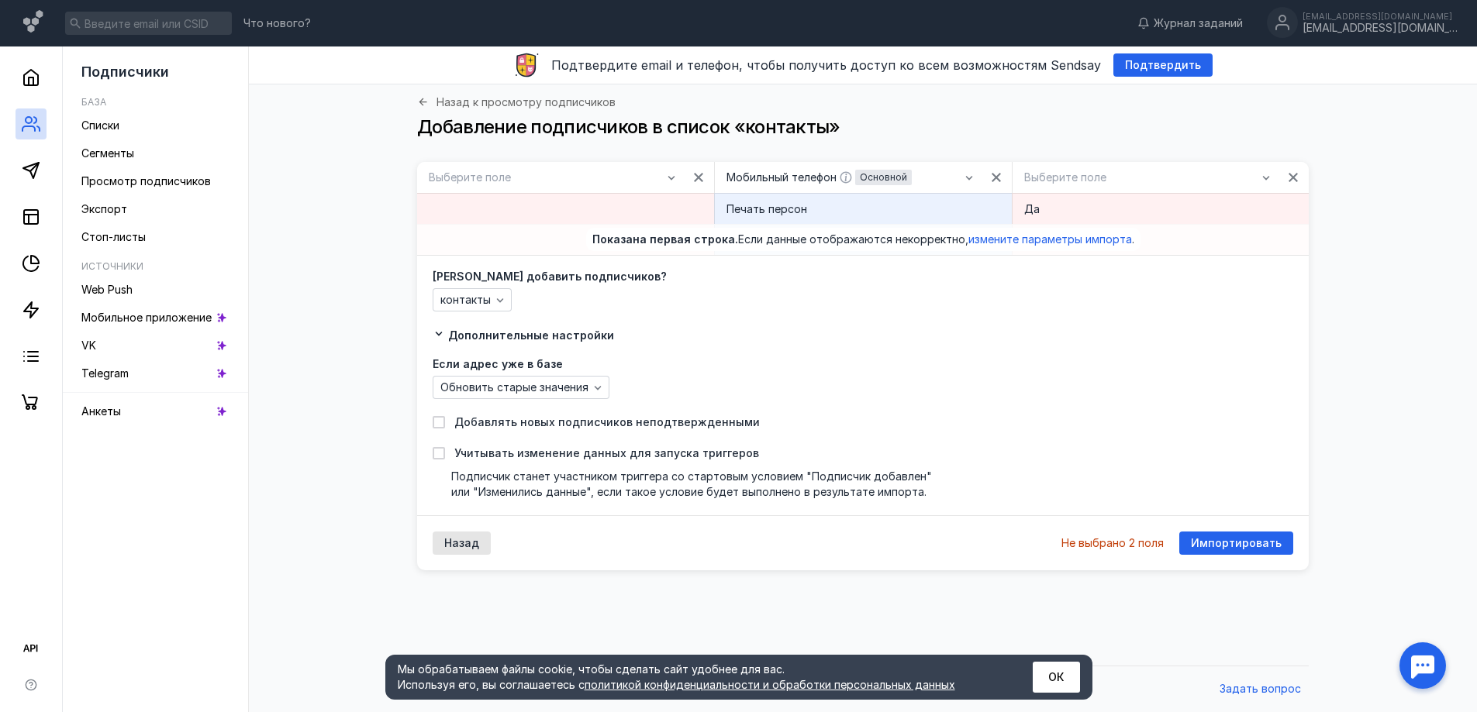
click at [548, 212] on div at bounding box center [565, 208] width 297 height 31
click at [599, 182] on div "Выберите поле" at bounding box center [545, 177] width 241 height 13
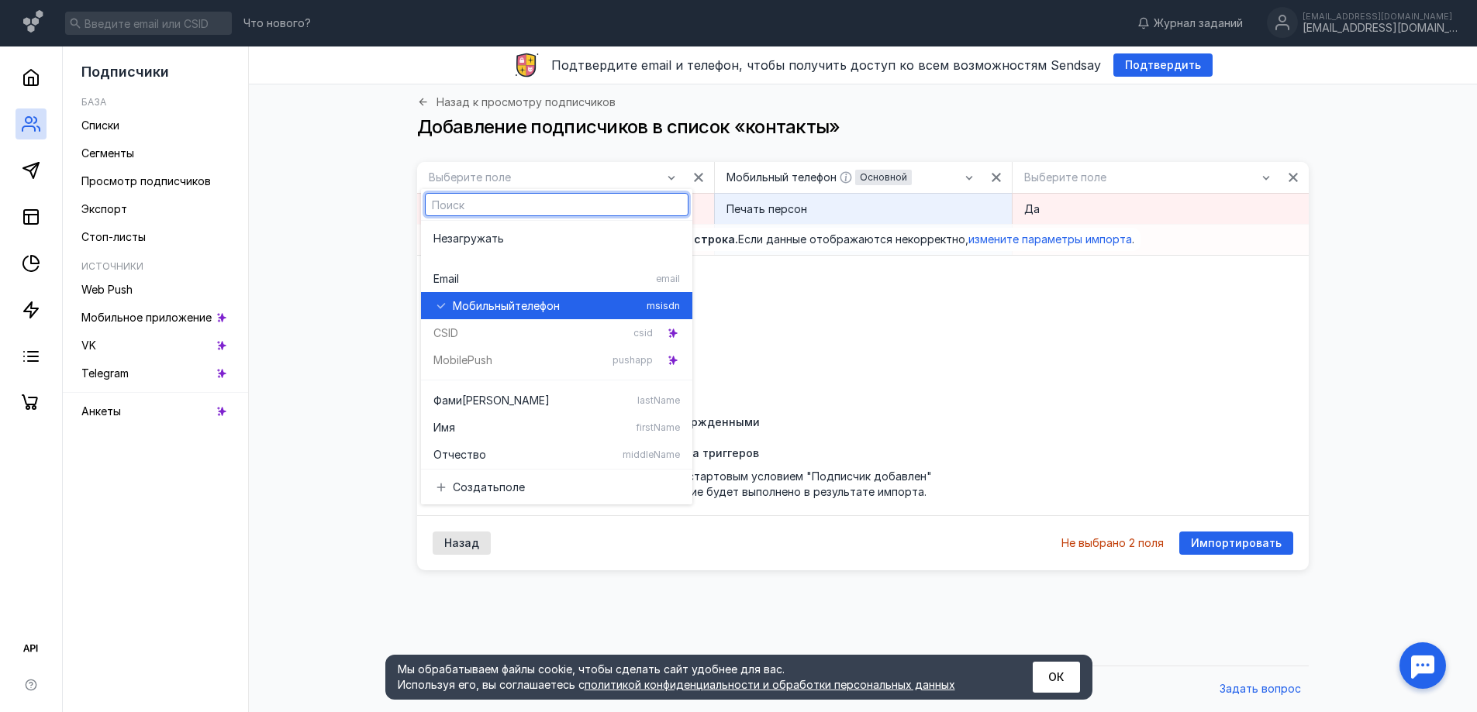
click at [473, 312] on span "Мобильный" at bounding box center [484, 306] width 62 height 16
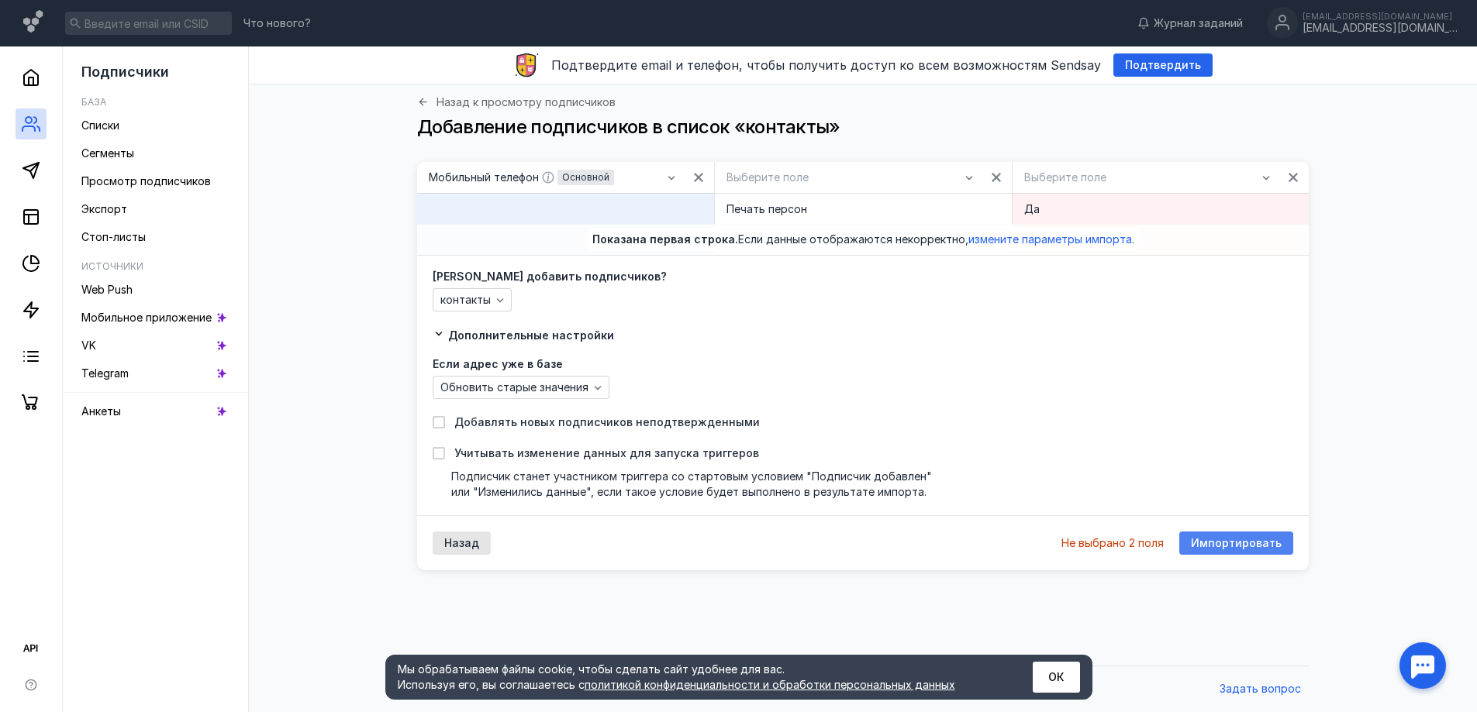
click at [1245, 537] on span "Импортировать" at bounding box center [1236, 543] width 91 height 13
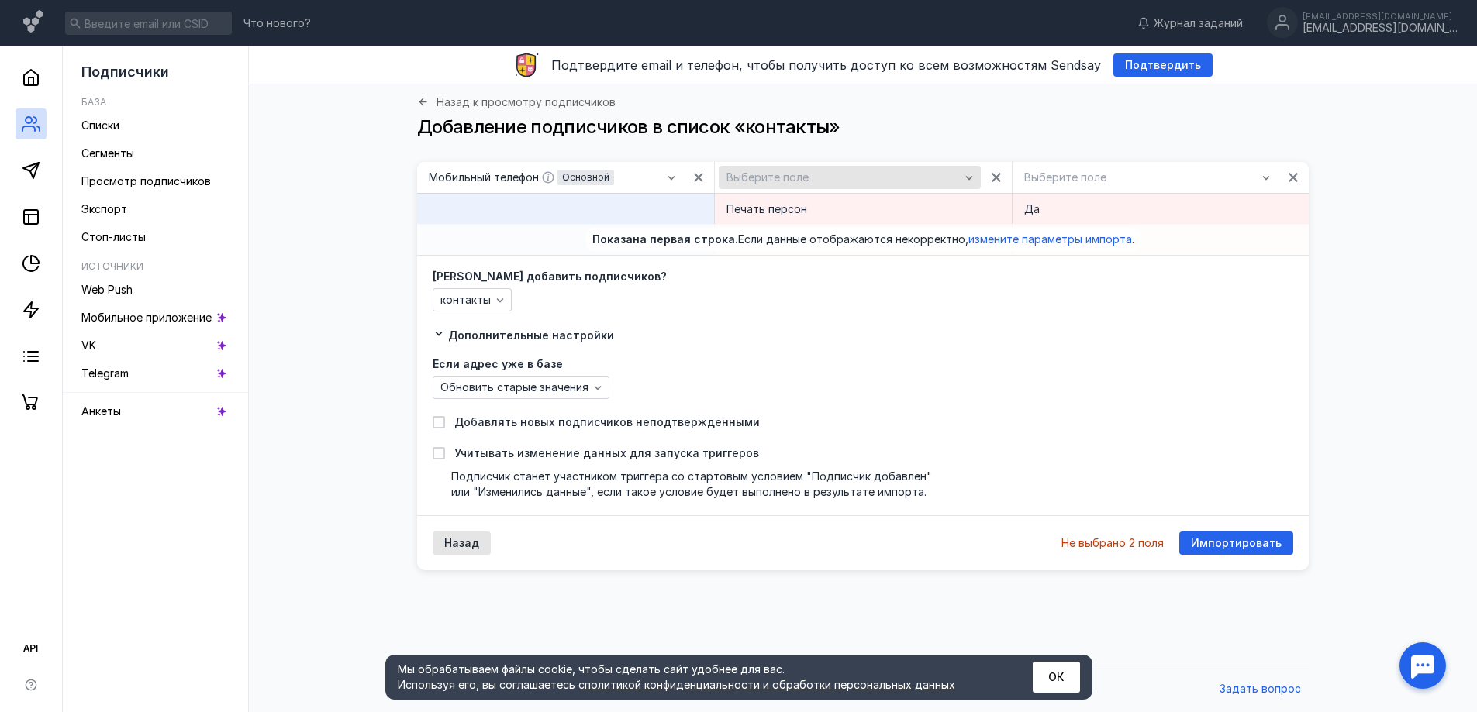
click at [836, 181] on div "Выберите поле" at bounding box center [843, 177] width 240 height 13
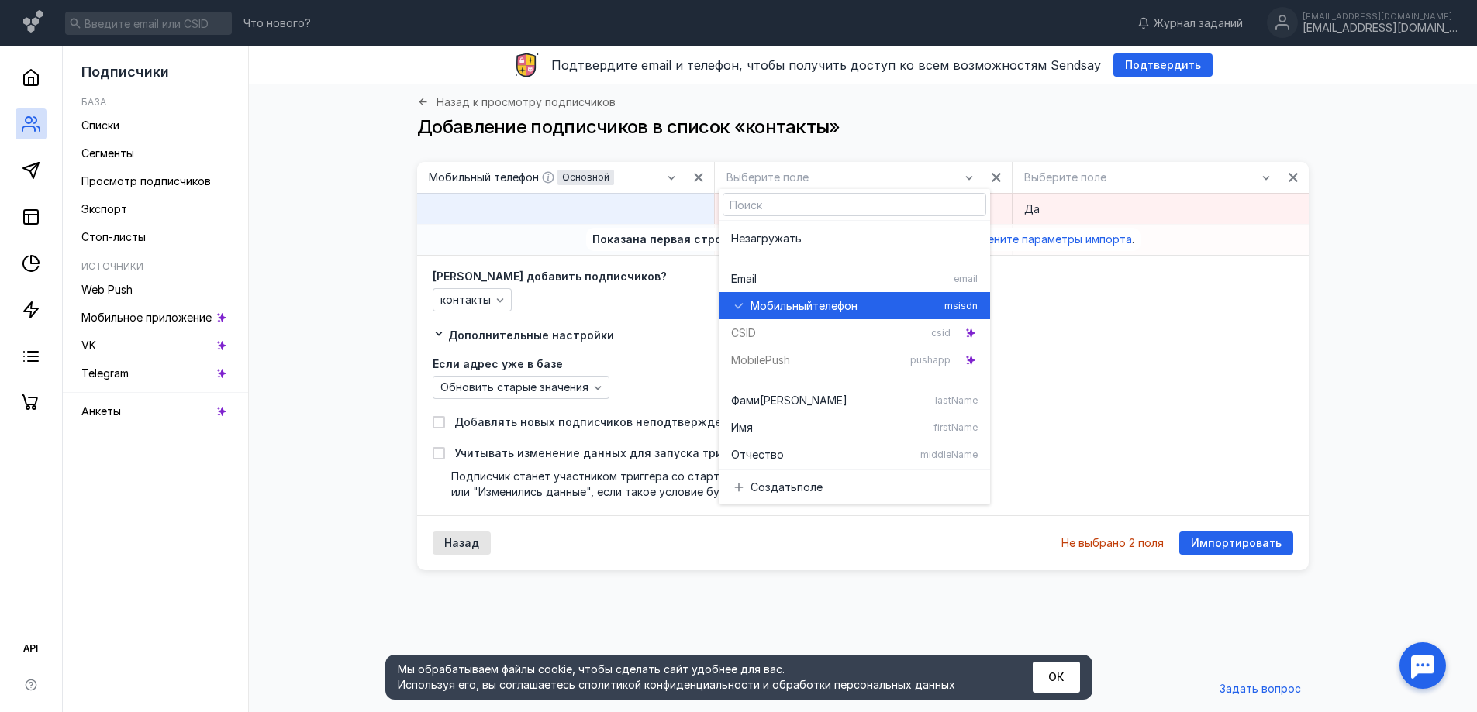
click at [778, 302] on span "Мобильный" at bounding box center [781, 306] width 62 height 16
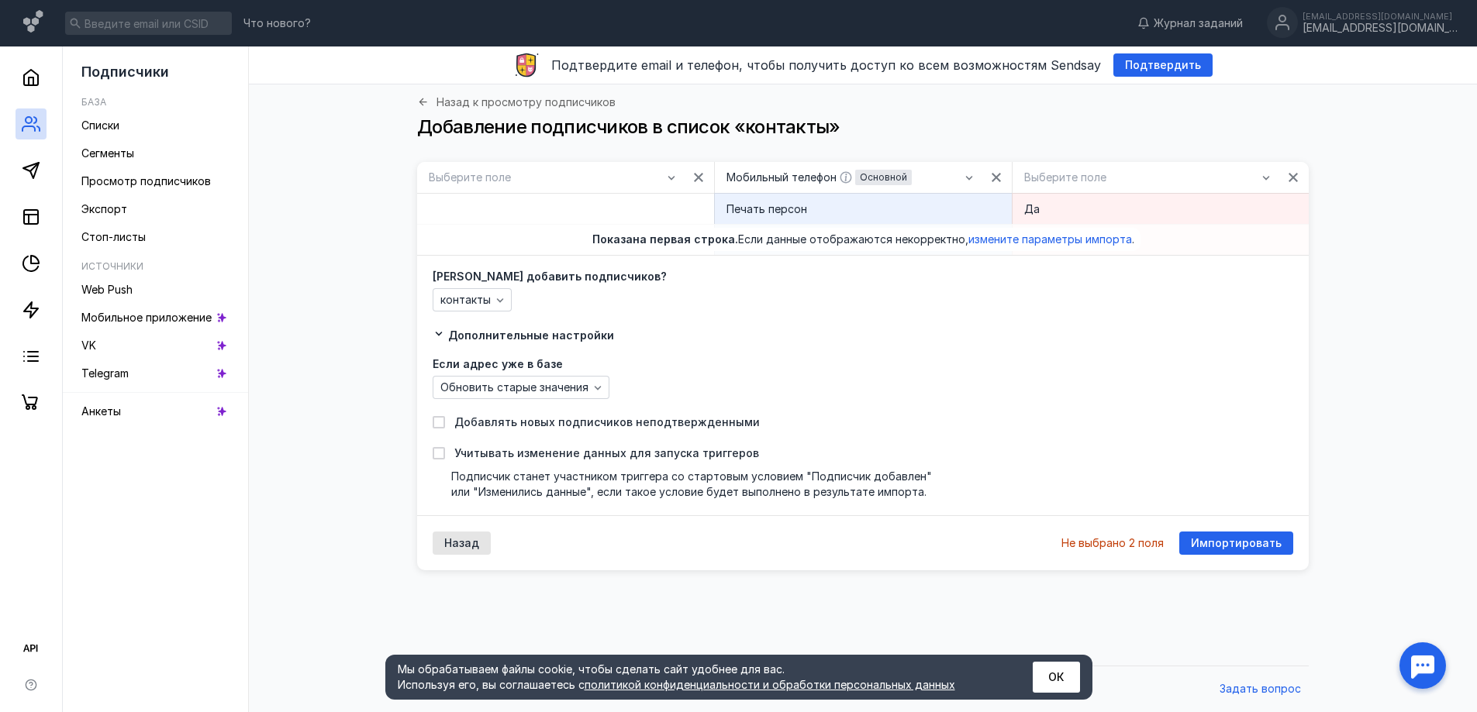
click at [1241, 530] on div "Назад Не выбрано 2 поля Импортировать" at bounding box center [863, 543] width 892 height 55
click at [1247, 534] on div "Импортировать" at bounding box center [1236, 543] width 114 height 23
click at [492, 179] on span "Выберите поле" at bounding box center [470, 177] width 82 height 13
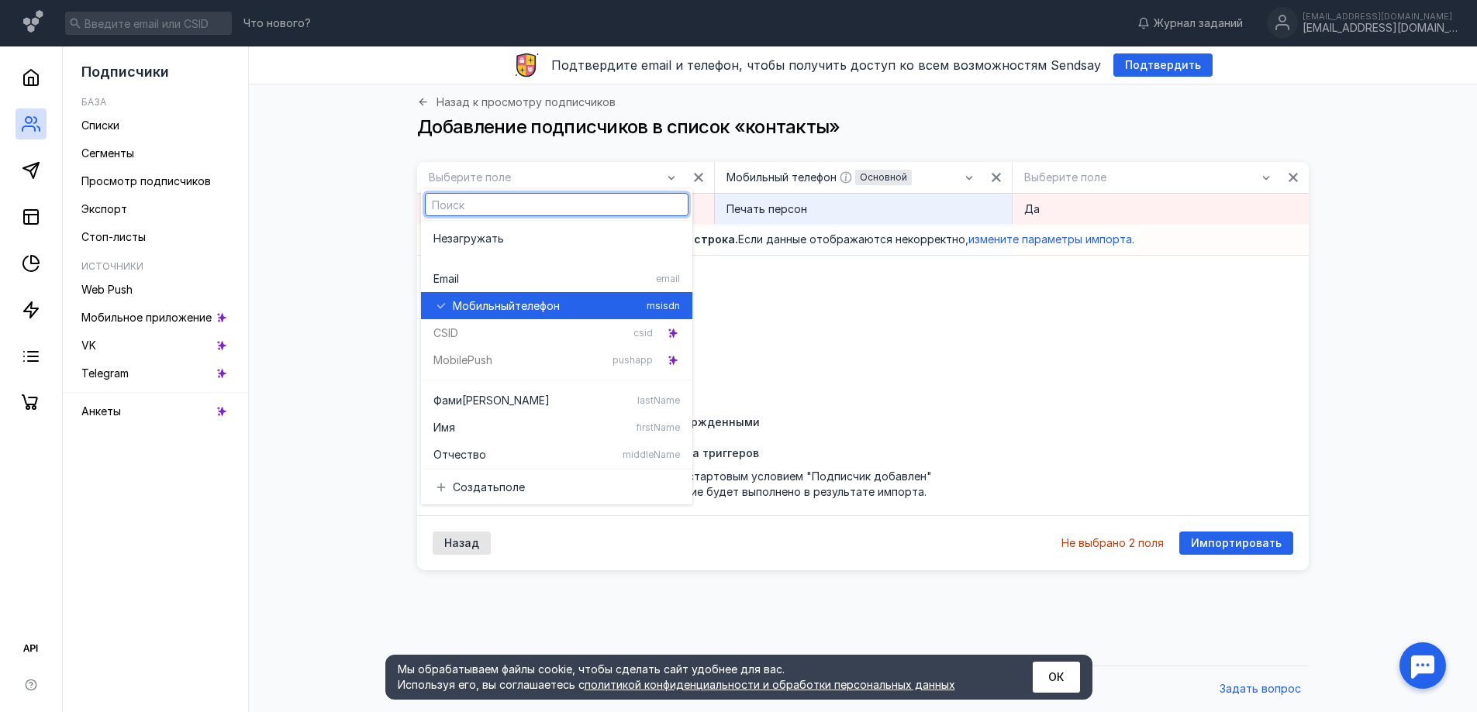
click at [488, 303] on span "Мобильный" at bounding box center [484, 306] width 62 height 16
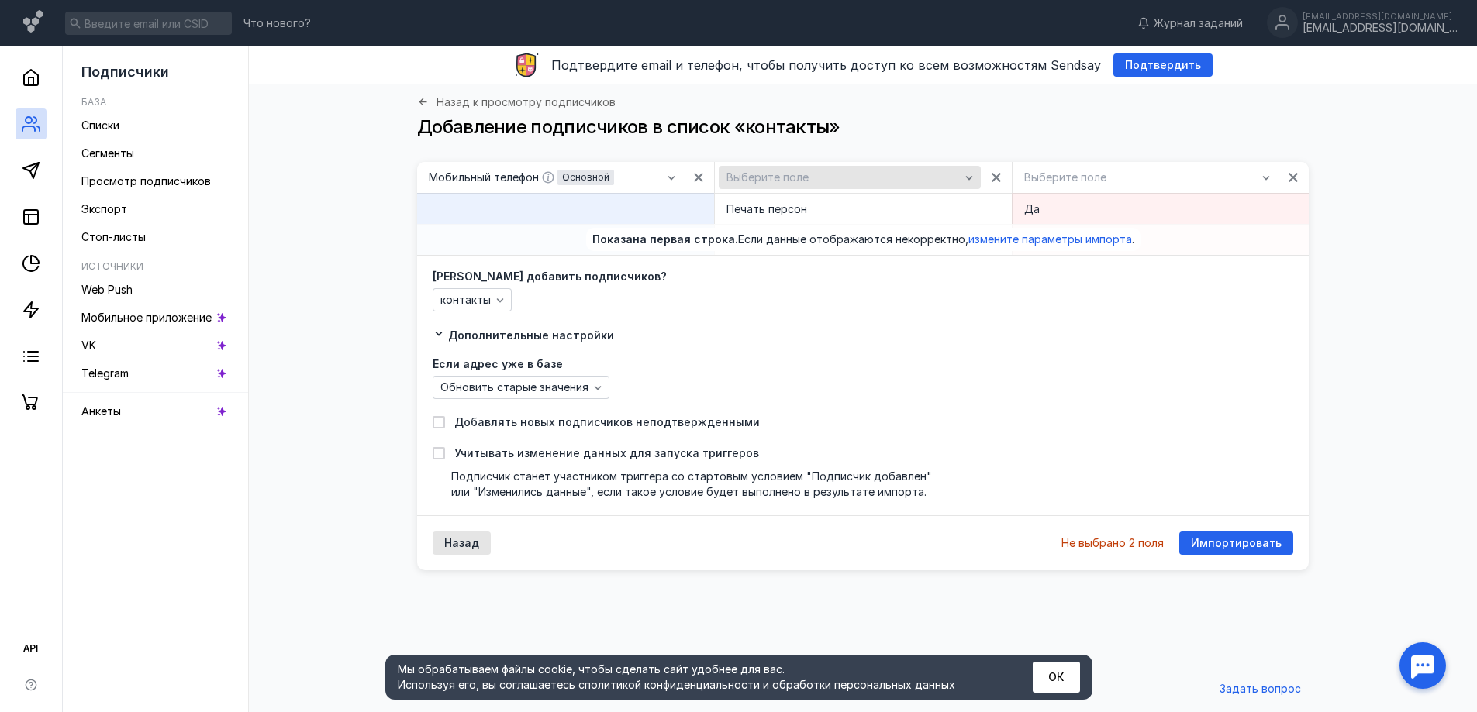
click at [963, 181] on icon "button" at bounding box center [969, 177] width 12 height 12
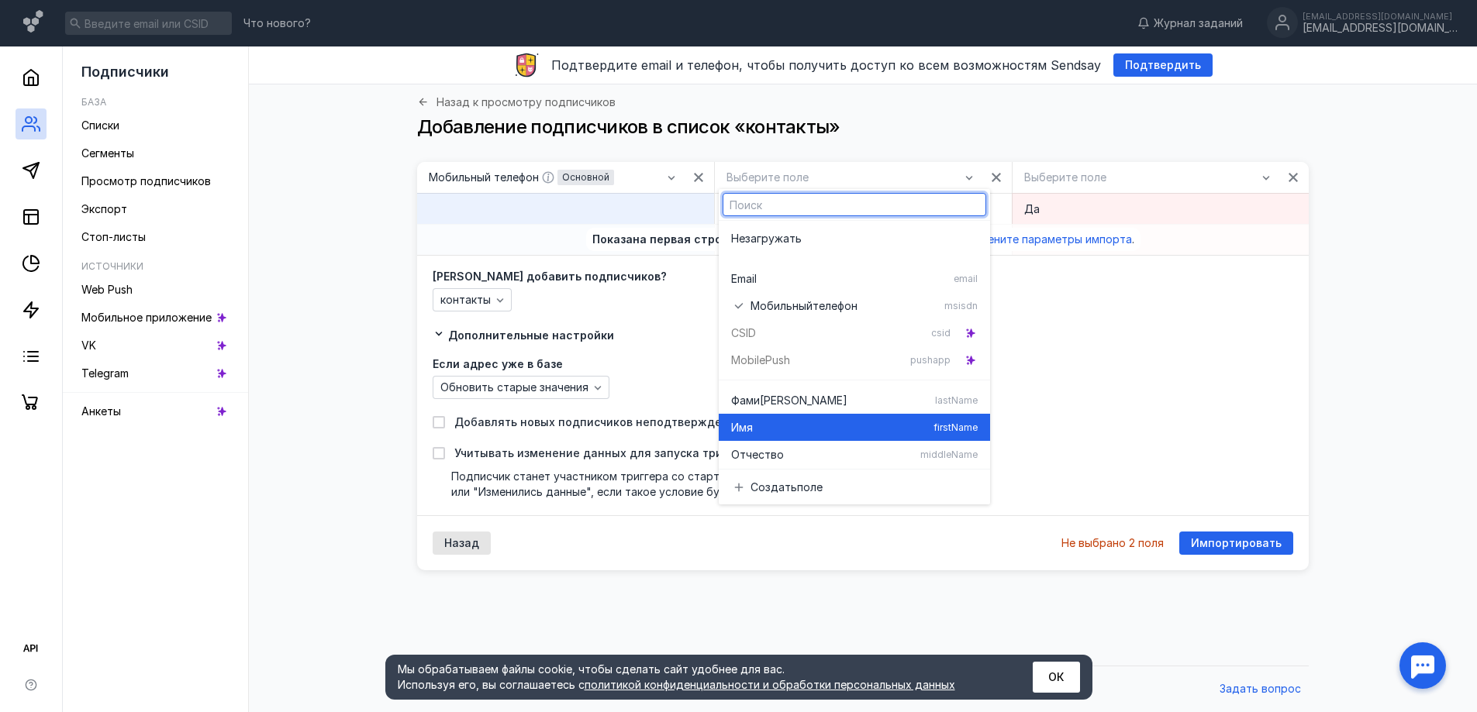
drag, startPoint x: 764, startPoint y: 404, endPoint x: 765, endPoint y: 413, distance: 9.4
click at [771, 428] on div "Не загружать Email email Мобильный телефон msisdn CSID csid Mobile Push pushapp…" at bounding box center [854, 441] width 271 height 441
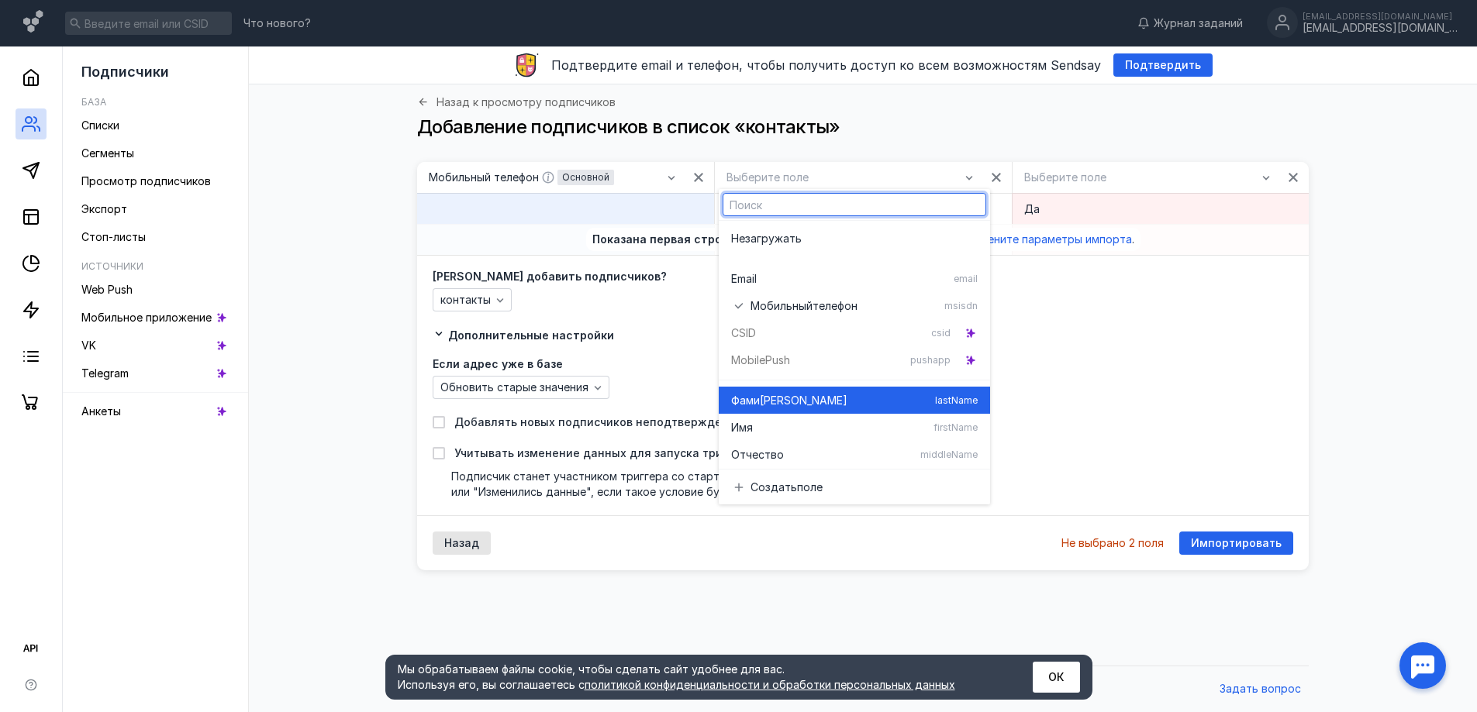
click at [765, 412] on div "Фами [PERSON_NAME] lastName" at bounding box center [854, 400] width 247 height 27
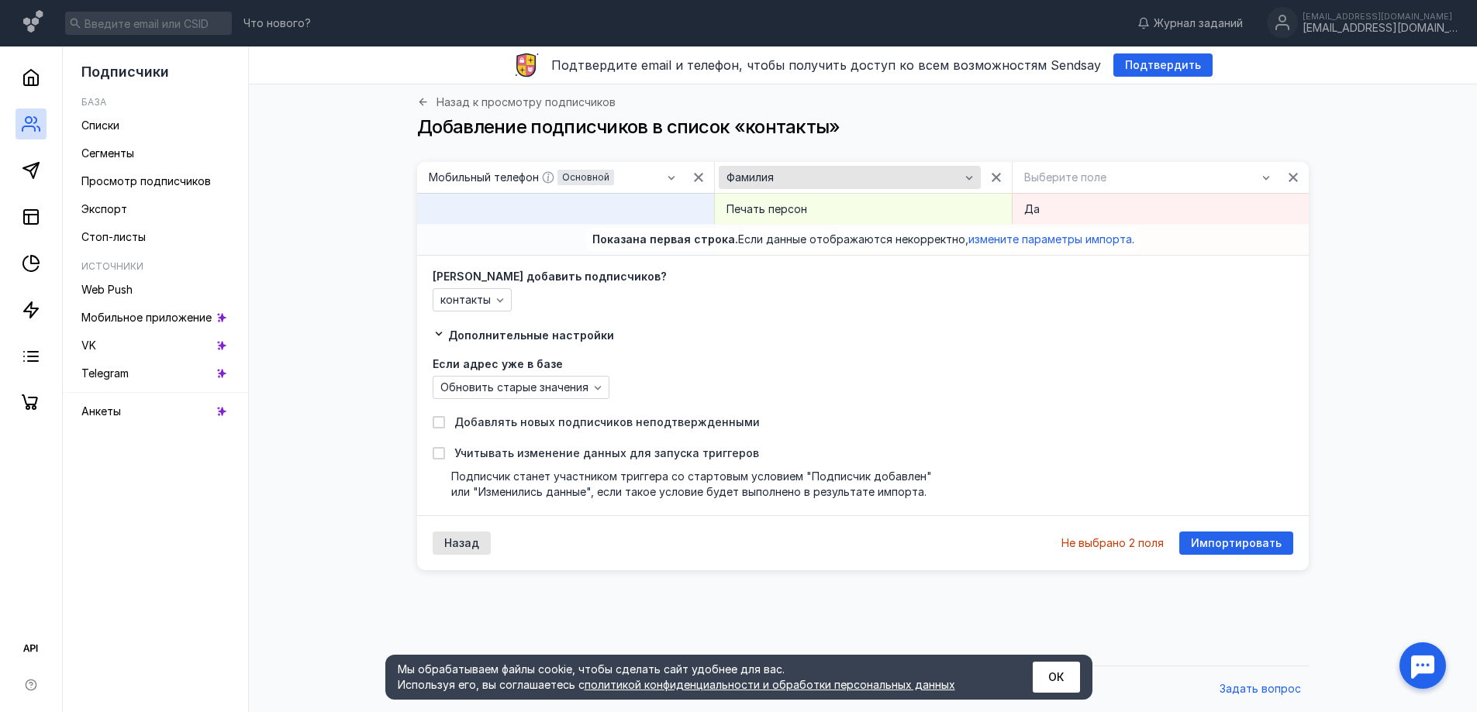
click at [847, 186] on div "Фамилия" at bounding box center [849, 177] width 261 height 23
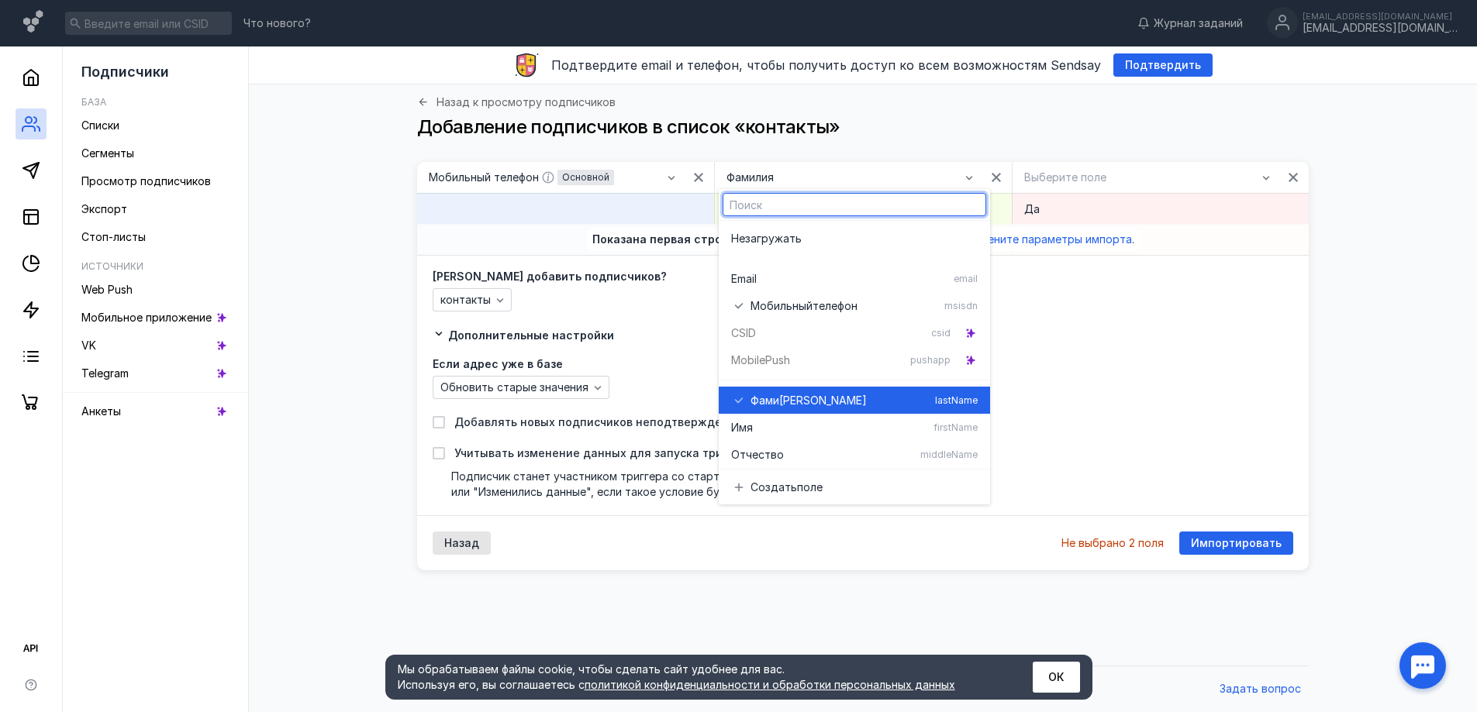
scroll to position [49, 0]
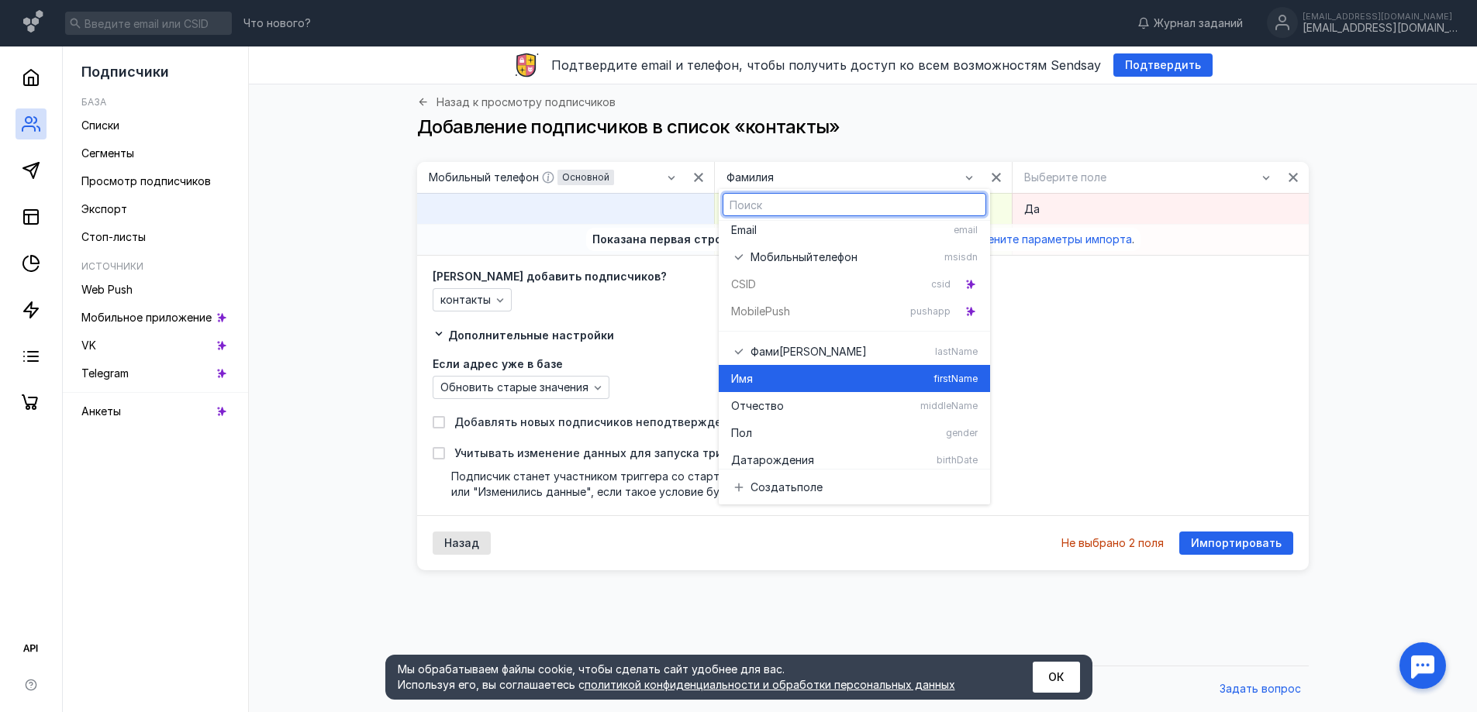
click at [785, 378] on div "Имя" at bounding box center [829, 379] width 196 height 16
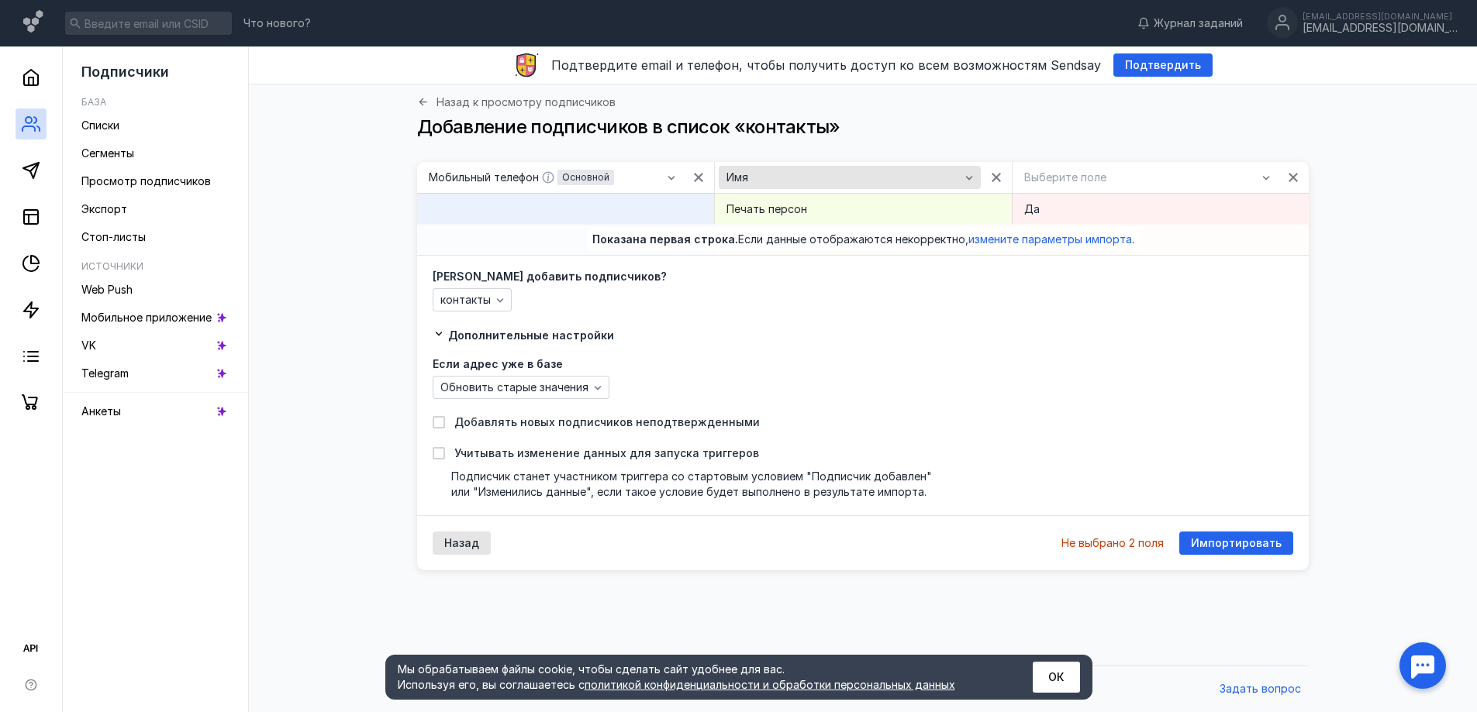
drag, startPoint x: 775, startPoint y: 177, endPoint x: 775, endPoint y: 186, distance: 9.3
click at [775, 178] on div "Имя" at bounding box center [843, 177] width 240 height 13
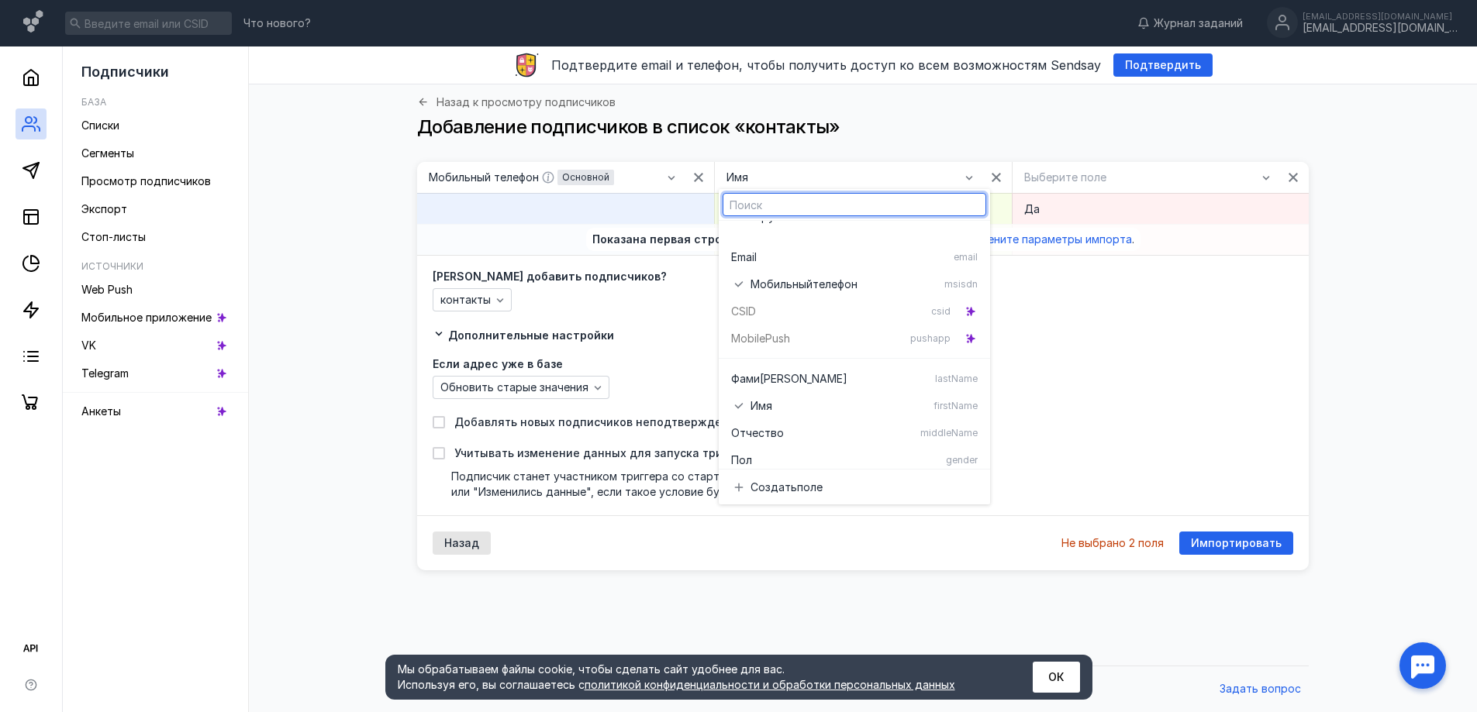
scroll to position [0, 0]
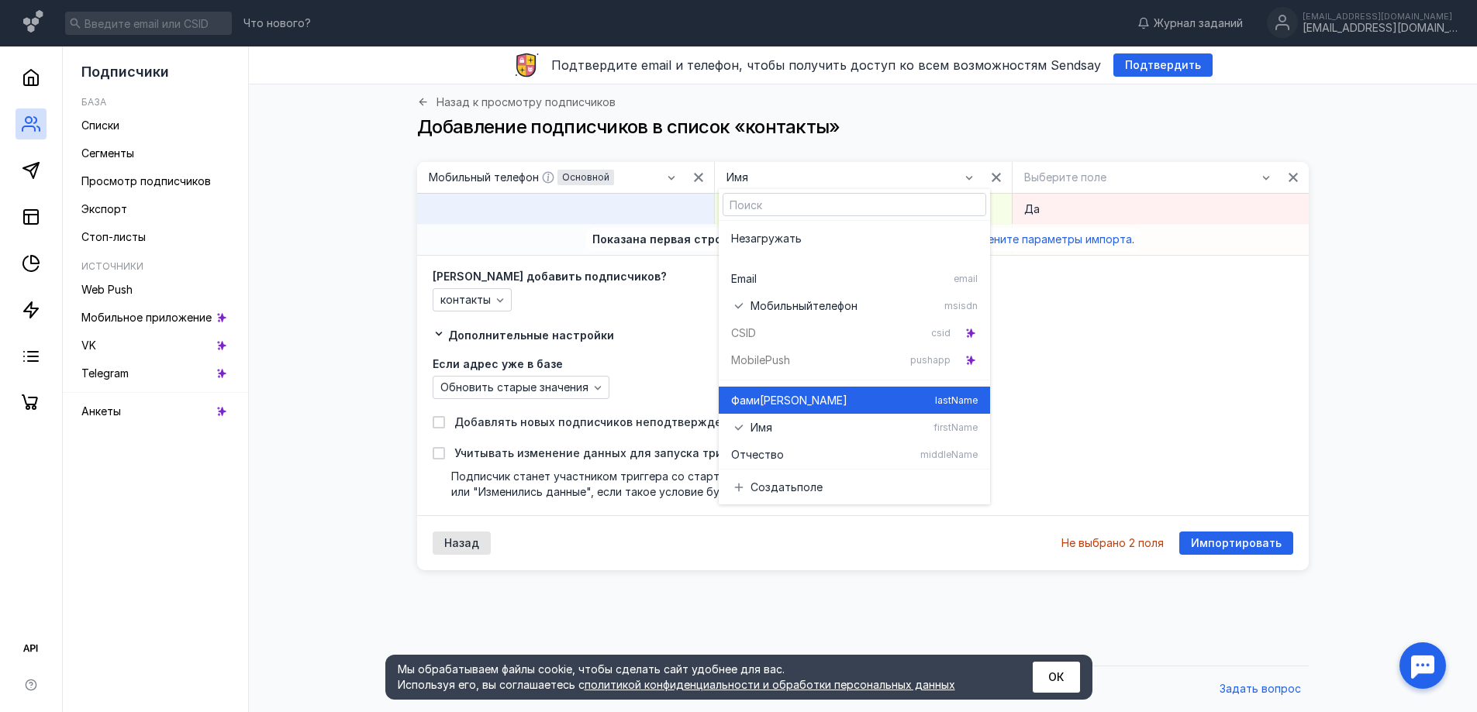
click at [764, 399] on span "[PERSON_NAME]" at bounding box center [804, 401] width 88 height 16
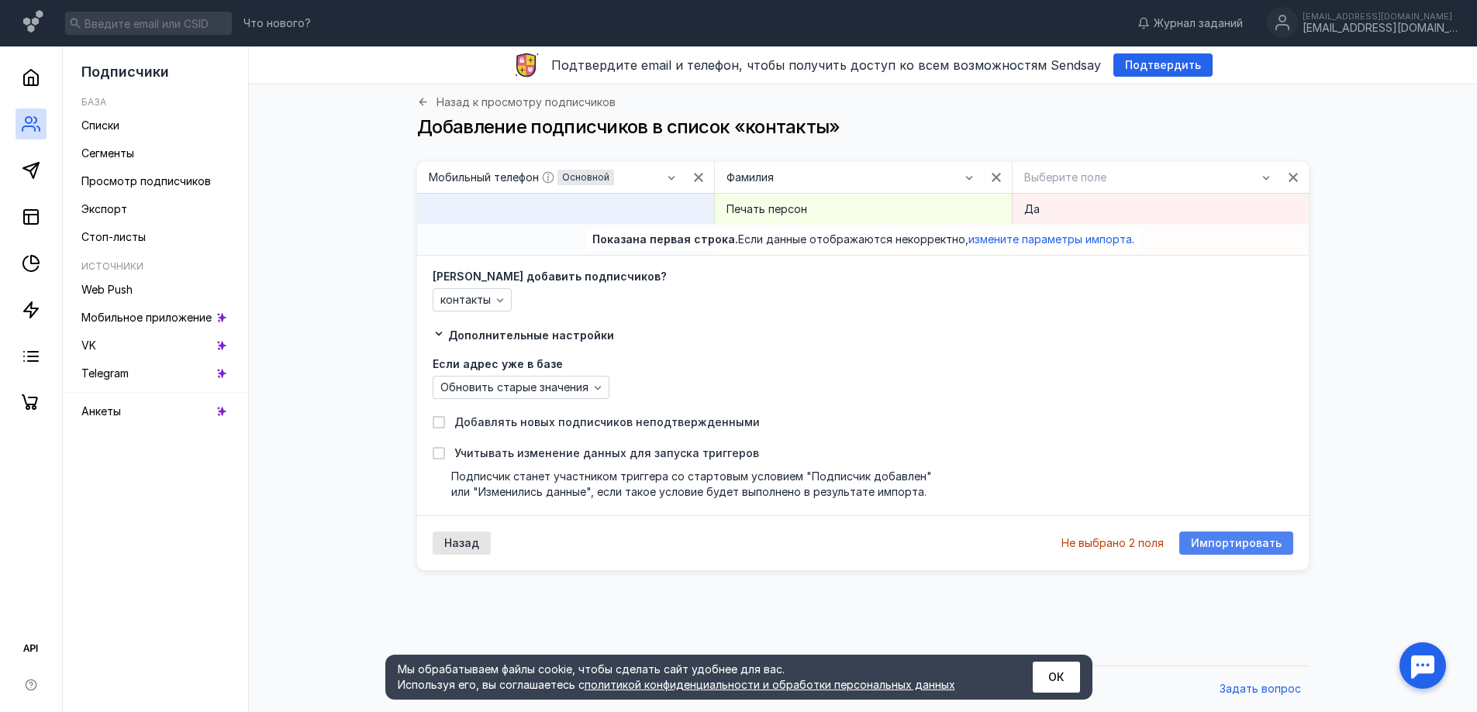
click at [1223, 545] on span "Импортировать" at bounding box center [1236, 543] width 91 height 13
click at [968, 175] on icon "button" at bounding box center [969, 177] width 12 height 12
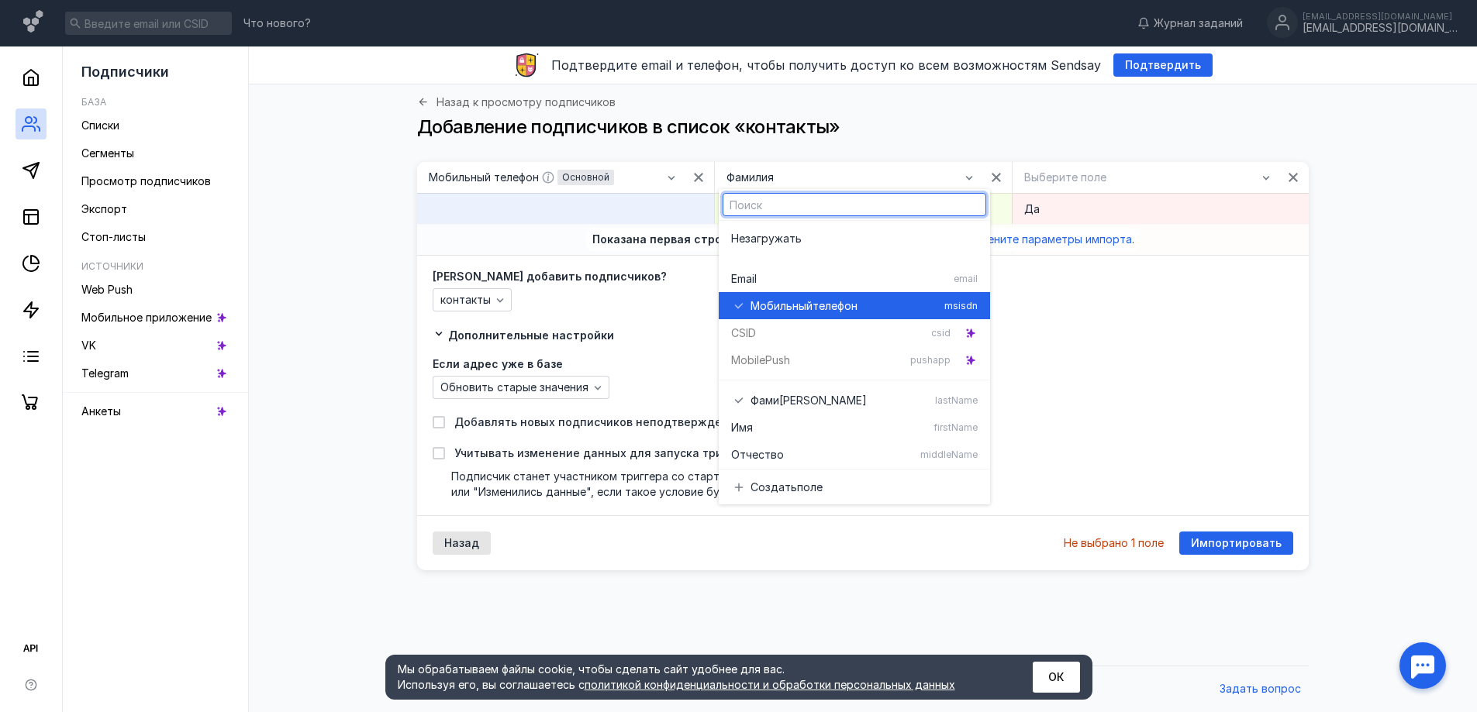
drag, startPoint x: 757, startPoint y: 299, endPoint x: 766, endPoint y: 298, distance: 8.7
click at [758, 300] on span "Мобильный" at bounding box center [781, 306] width 62 height 16
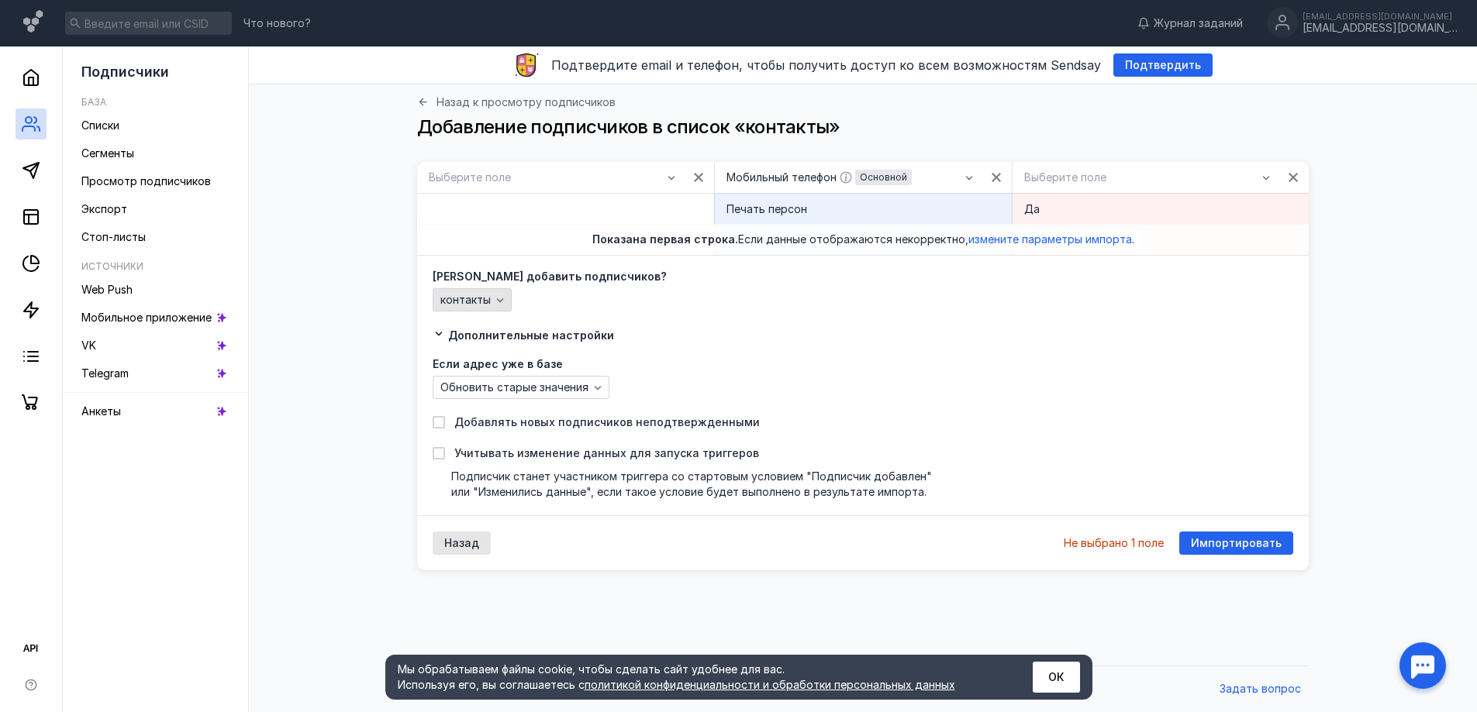
click at [488, 294] on div "контакты" at bounding box center [472, 299] width 79 height 23
click at [451, 298] on span "контакты" at bounding box center [465, 300] width 50 height 13
click at [551, 387] on span "Обновить старые значения" at bounding box center [514, 387] width 148 height 13
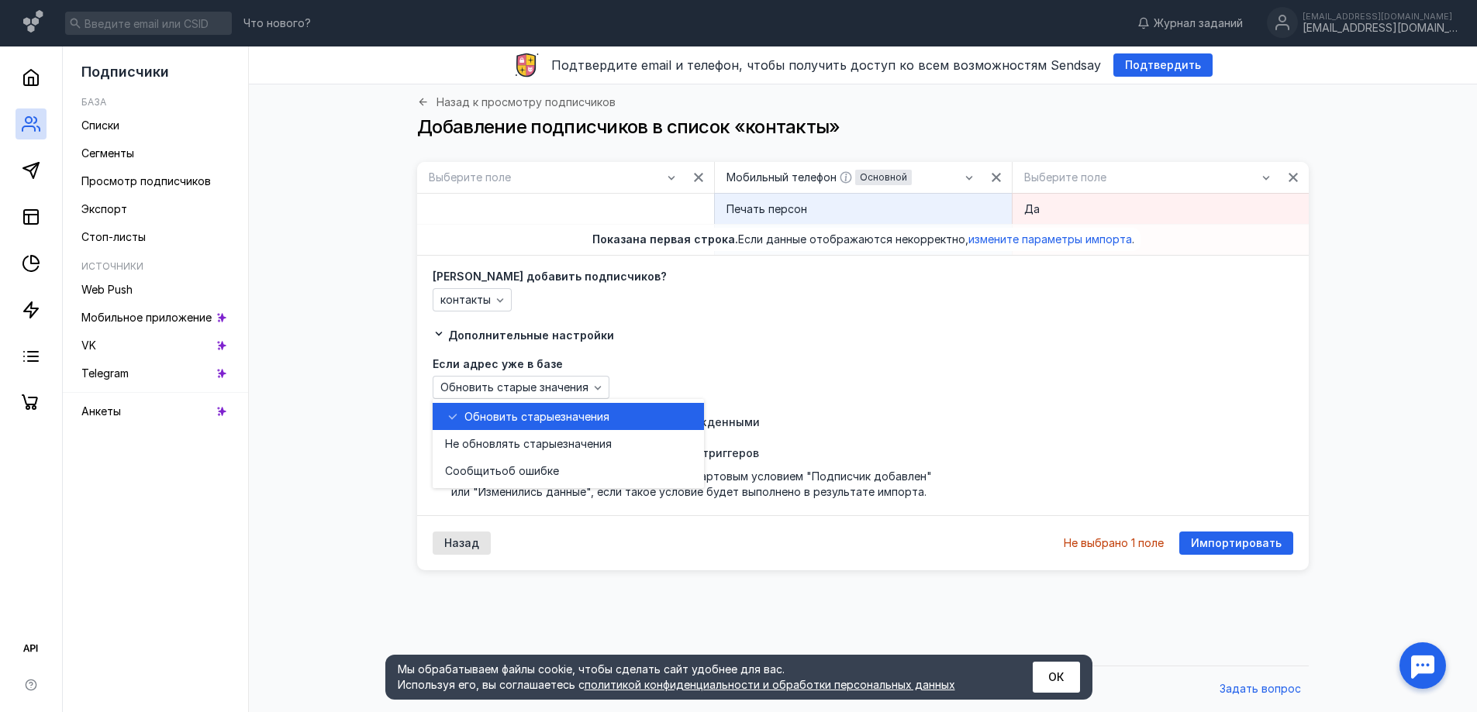
drag, startPoint x: 866, startPoint y: 356, endPoint x: 1065, endPoint y: 272, distance: 216.1
click at [871, 356] on div "Дополнительные настройки Если адрес уже в базе Обновить старые значения Добавля…" at bounding box center [863, 413] width 861 height 173
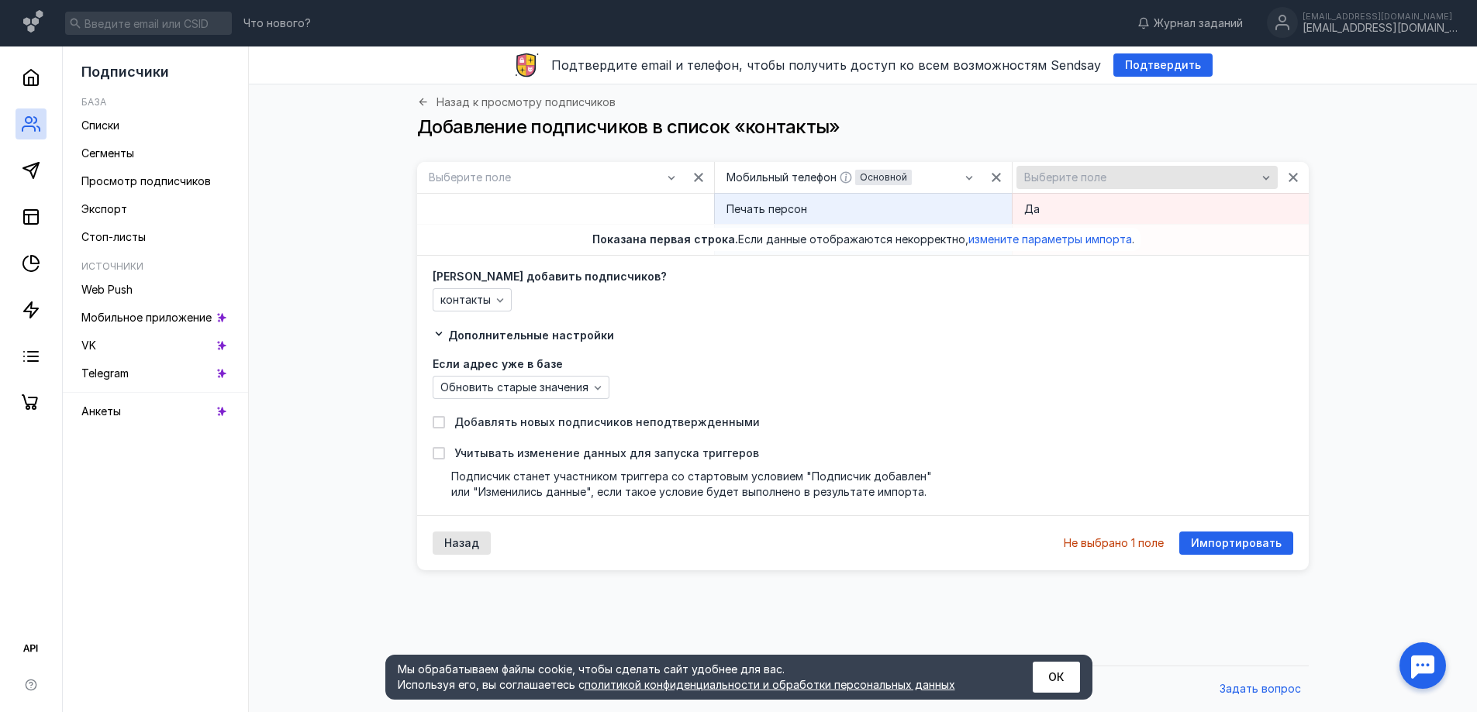
click at [1078, 180] on span "Выберите поле" at bounding box center [1065, 177] width 82 height 13
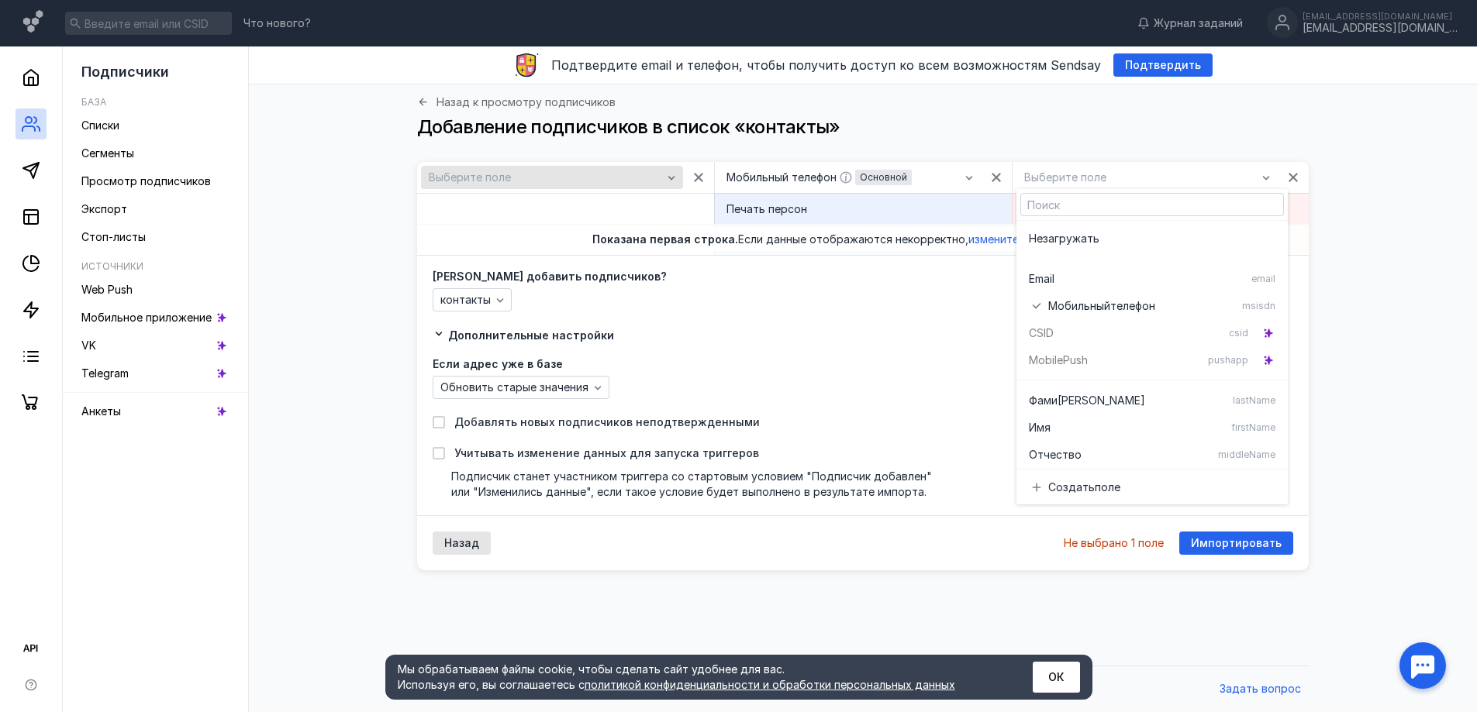
click at [532, 183] on div "Выберите поле" at bounding box center [545, 177] width 241 height 13
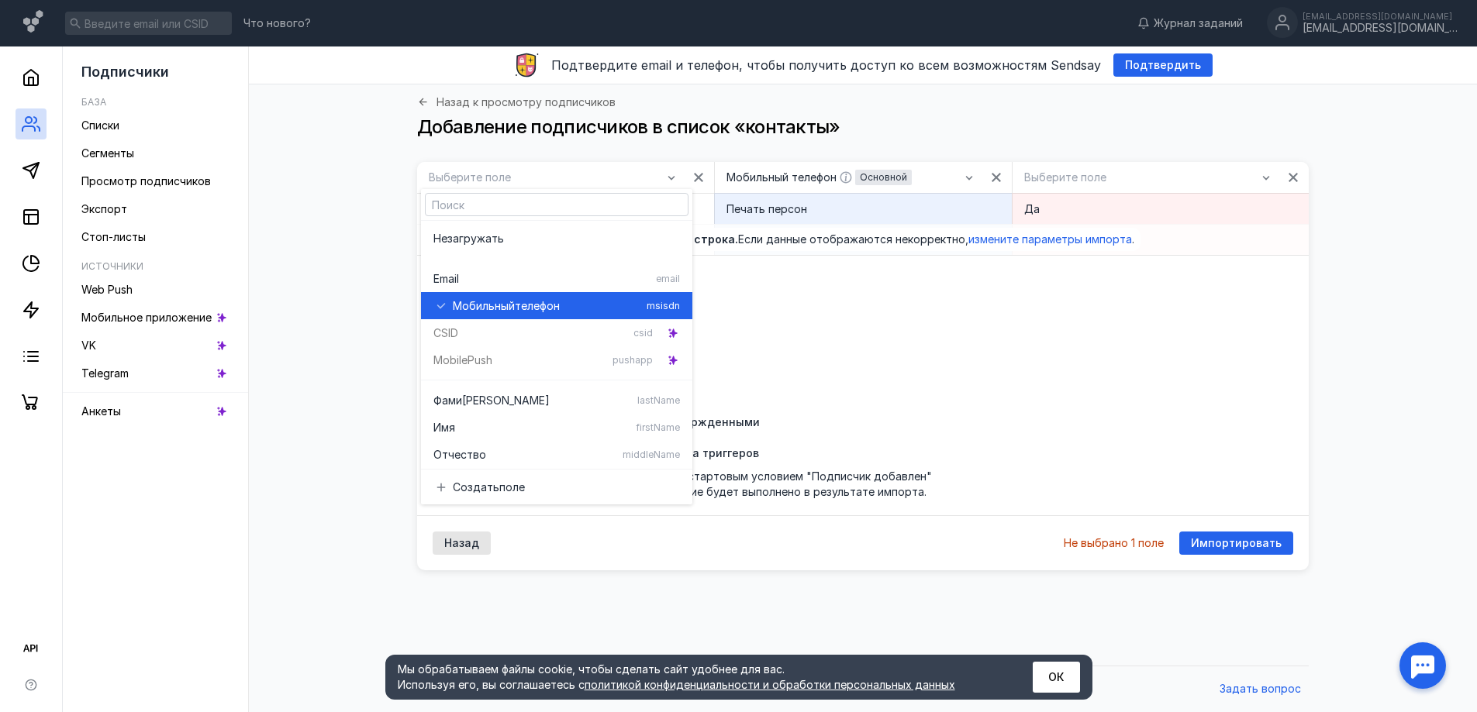
click at [477, 307] on span "Мобильный" at bounding box center [484, 306] width 62 height 16
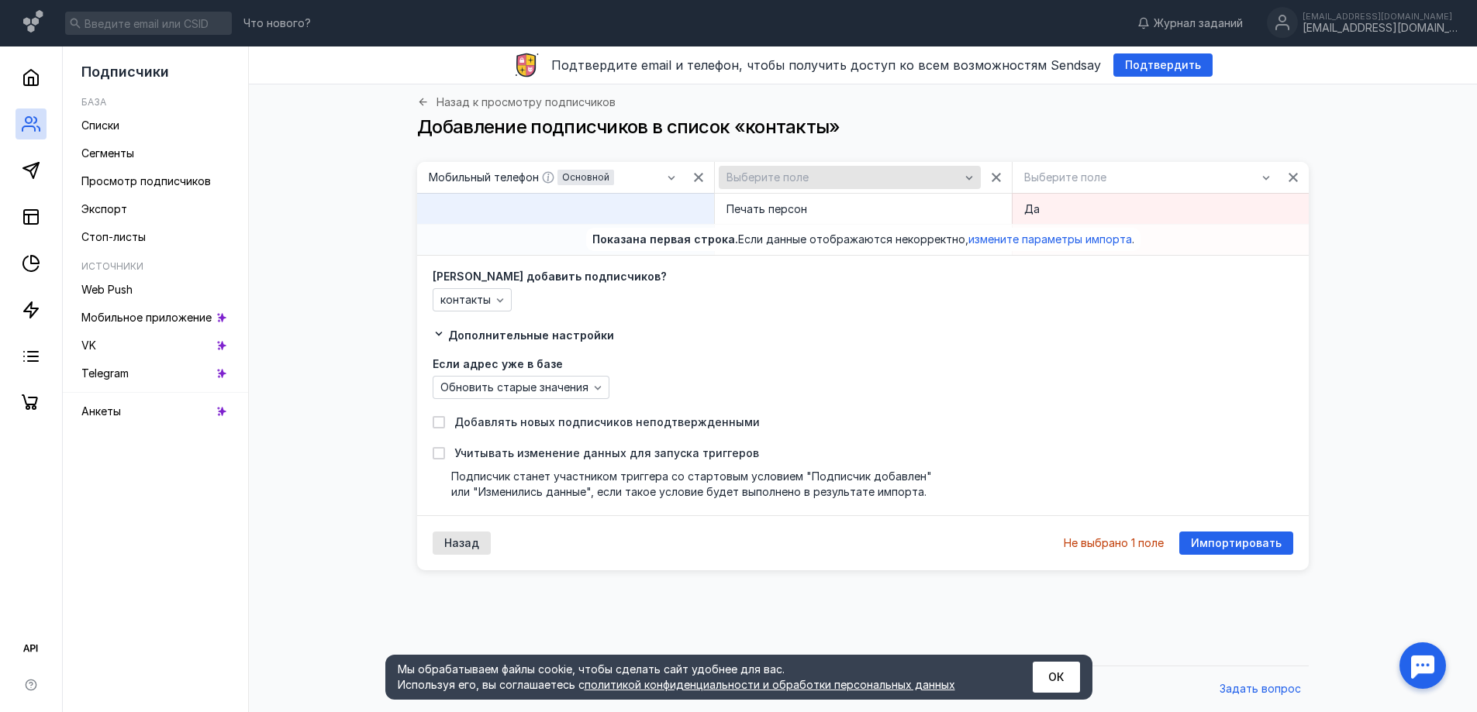
click at [779, 178] on span "Выберите поле" at bounding box center [767, 177] width 82 height 13
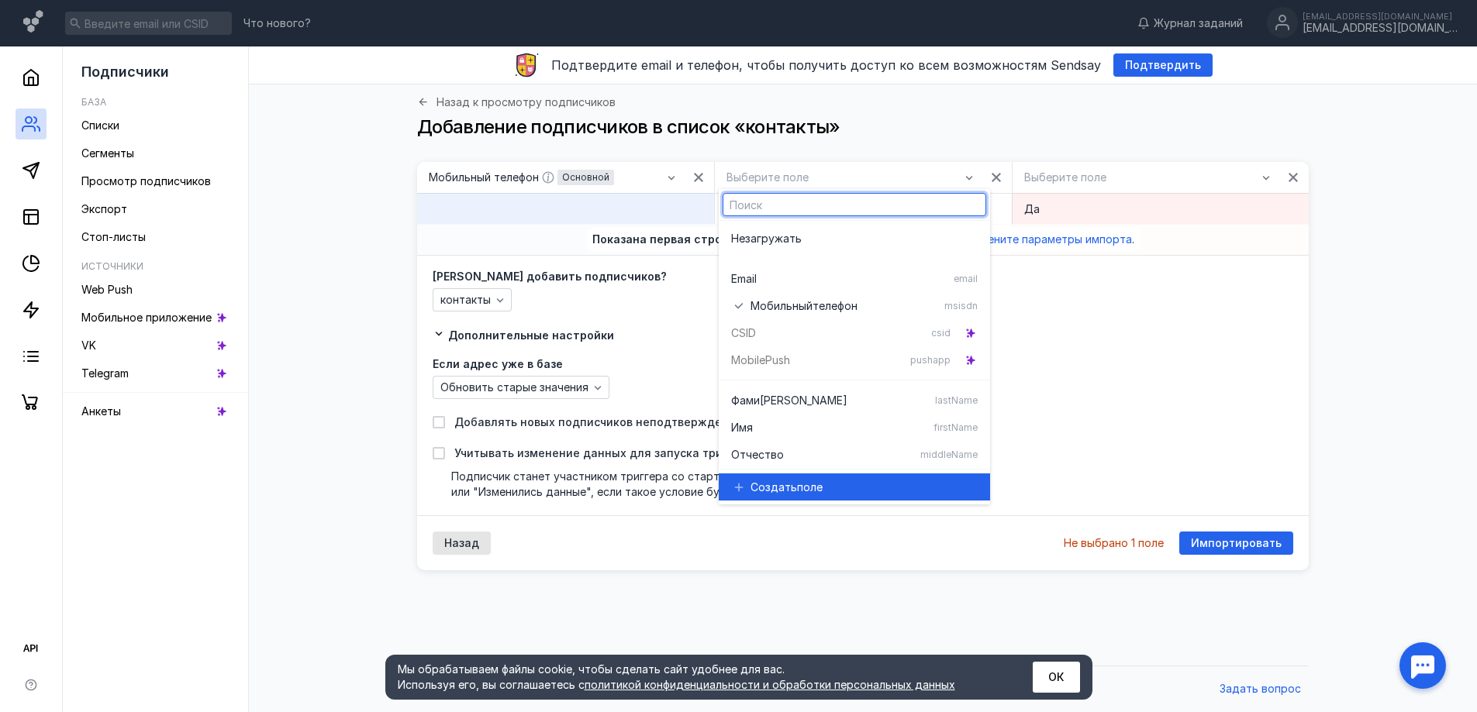
click at [755, 491] on span "Создать" at bounding box center [773, 488] width 47 height 16
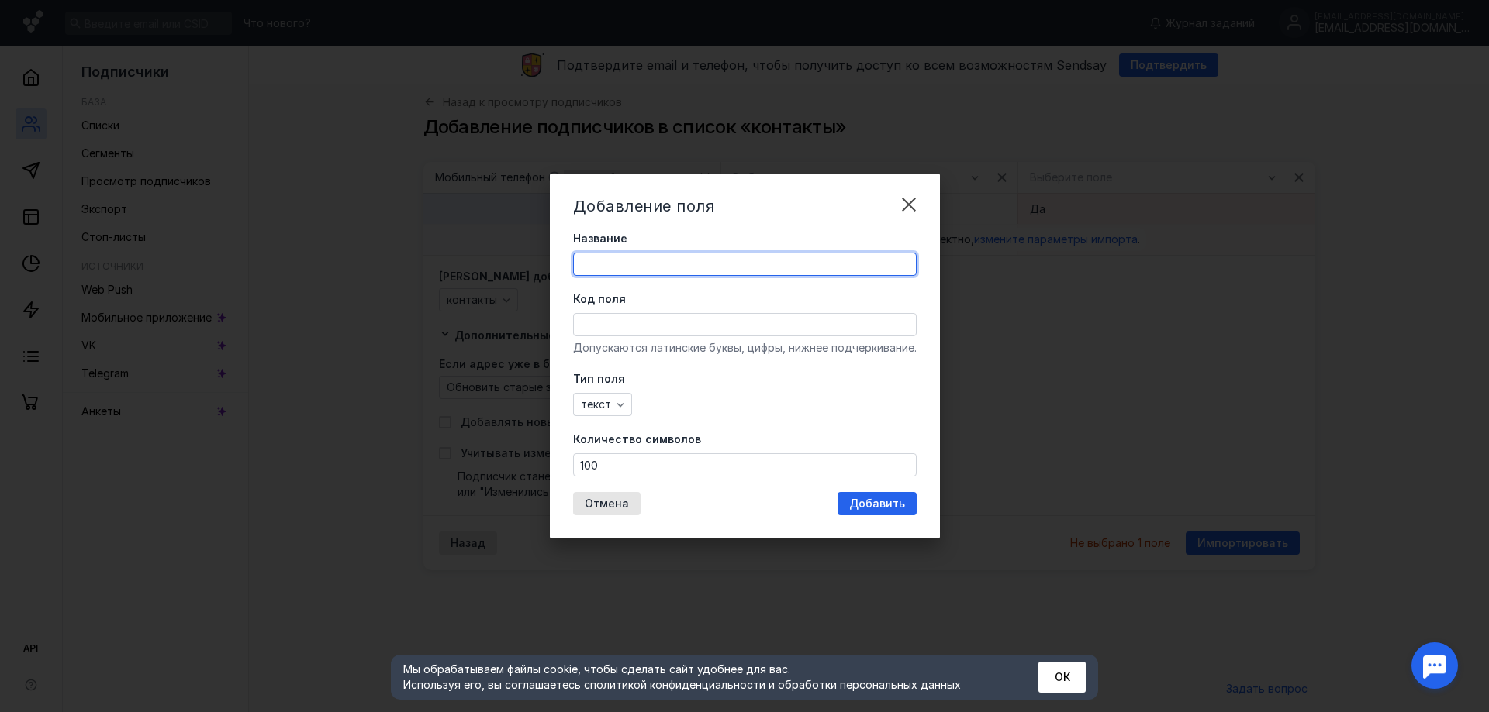
click at [637, 267] on input "Название" at bounding box center [745, 265] width 342 height 22
click at [610, 331] on input "Код поля" at bounding box center [745, 325] width 342 height 22
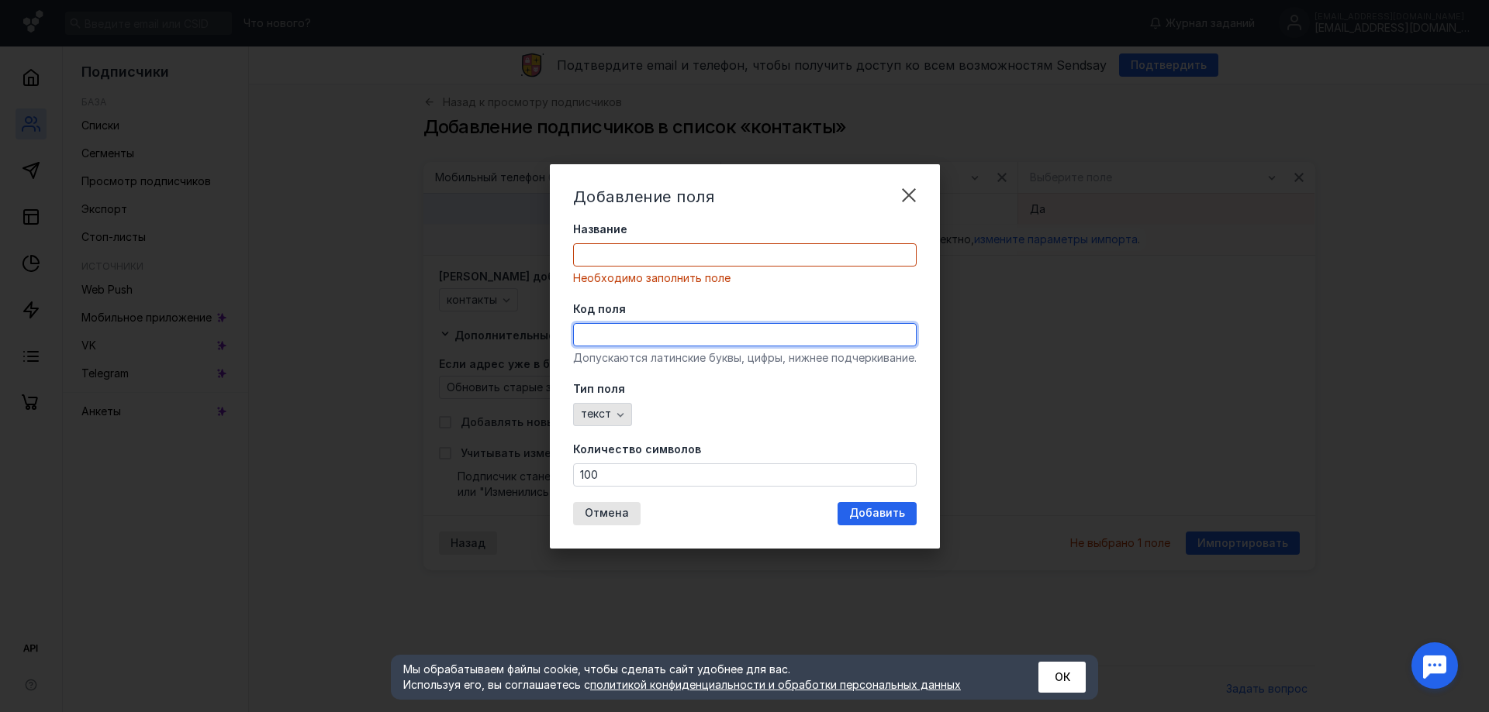
click at [595, 416] on span "текст" at bounding box center [596, 414] width 30 height 13
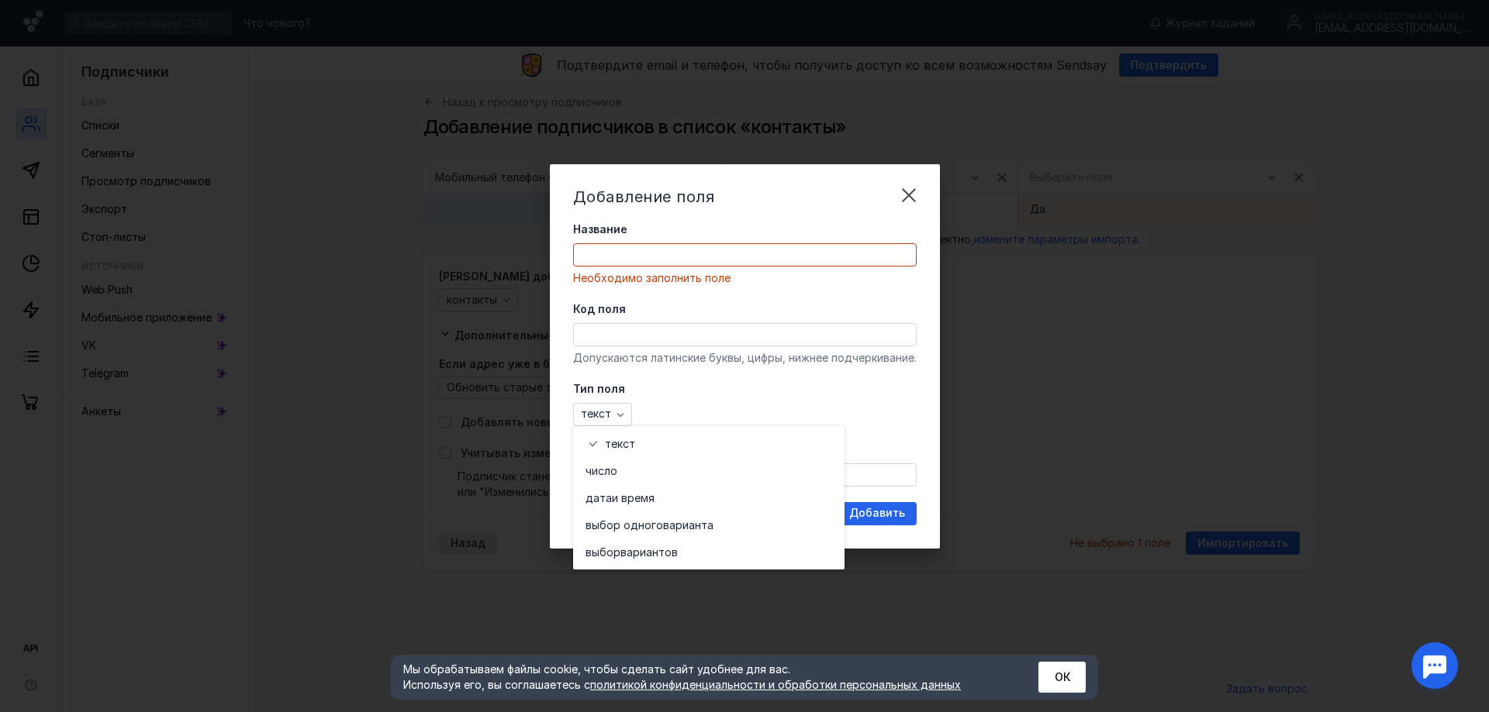
drag, startPoint x: 1172, startPoint y: 450, endPoint x: 882, endPoint y: 454, distance: 290.8
click at [1169, 449] on div "Добавление поля Название Необходимо заполнить поле Код поля Допускаются латинск…" at bounding box center [744, 356] width 1489 height 712
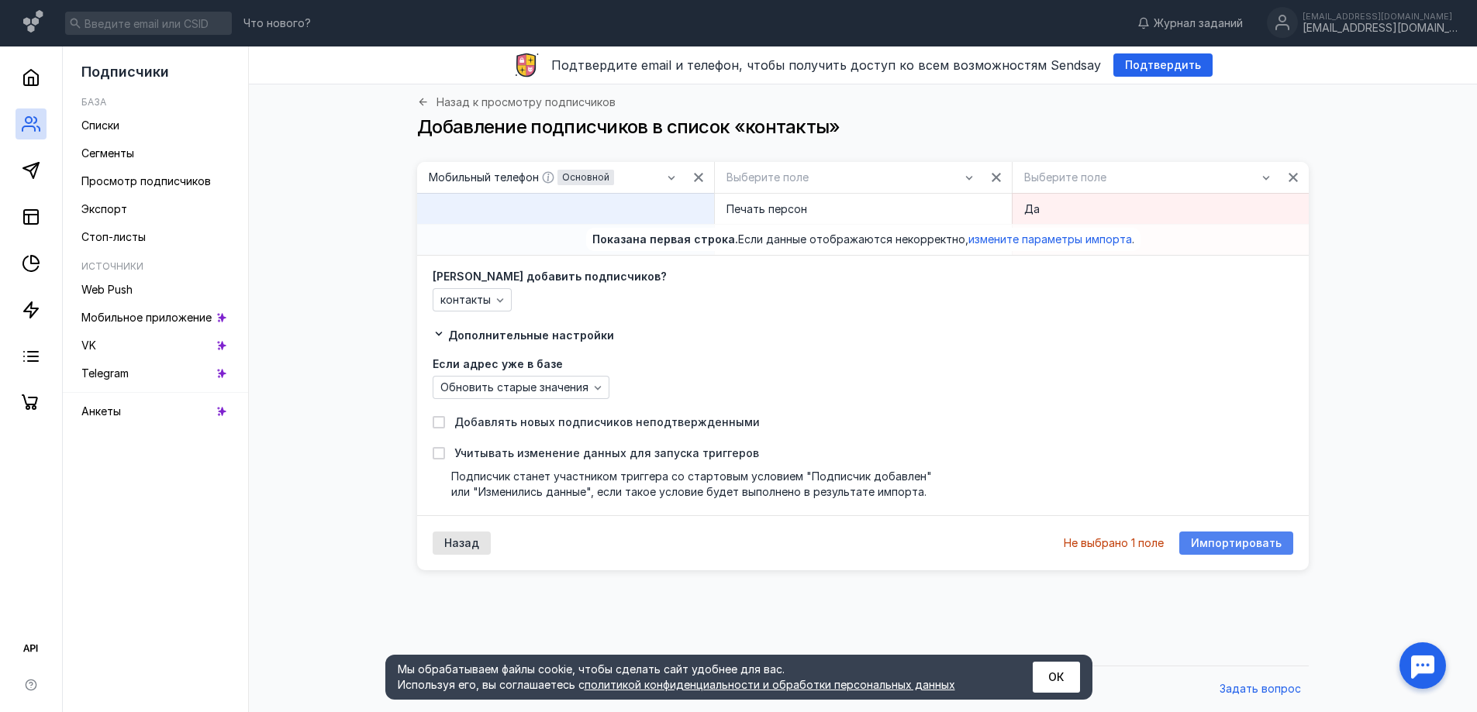
click at [1225, 534] on div "Импортировать" at bounding box center [1236, 543] width 114 height 23
click at [1236, 547] on span "Импортировать" at bounding box center [1236, 543] width 91 height 13
click at [1230, 542] on span "Импортировать" at bounding box center [1236, 543] width 91 height 13
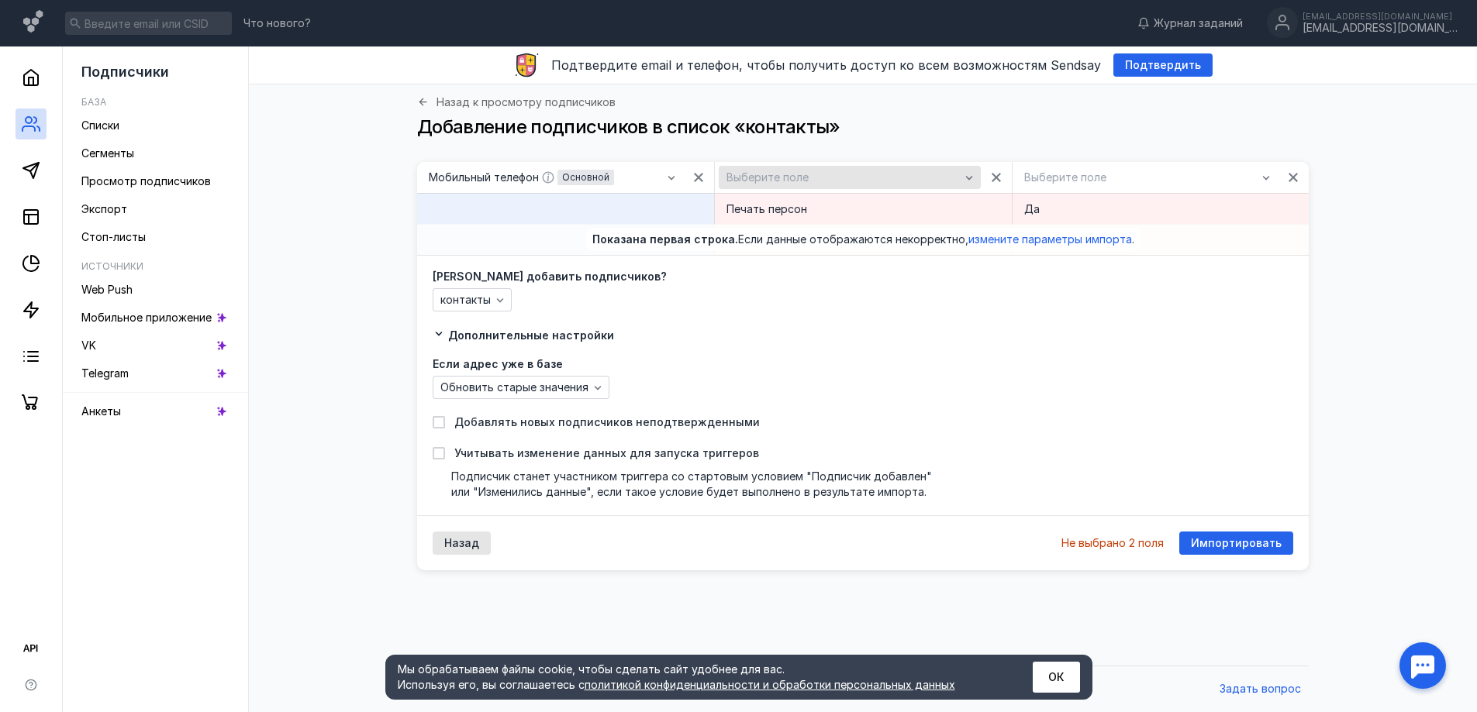
click at [967, 178] on icon "button" at bounding box center [969, 177] width 12 height 12
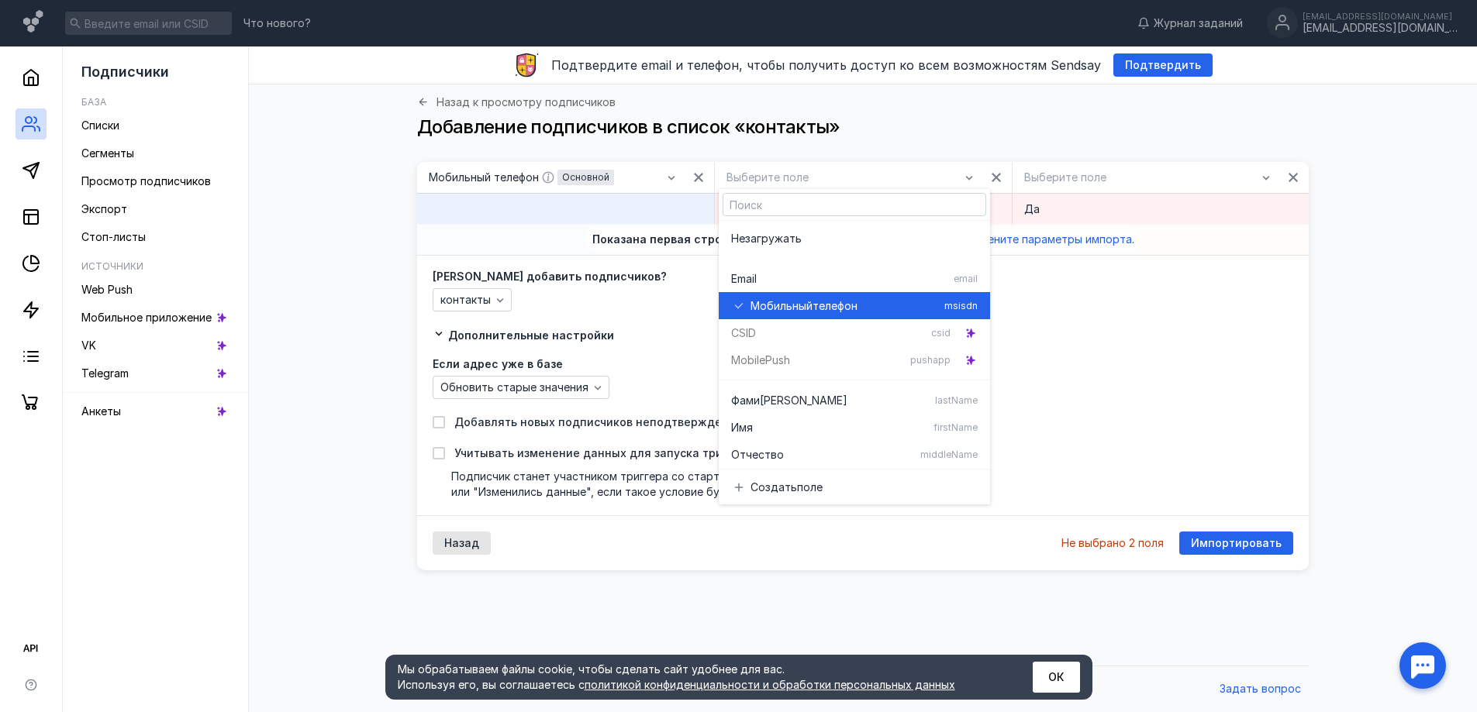
click at [968, 312] on button "Мобильный телефон msisdn" at bounding box center [854, 305] width 271 height 27
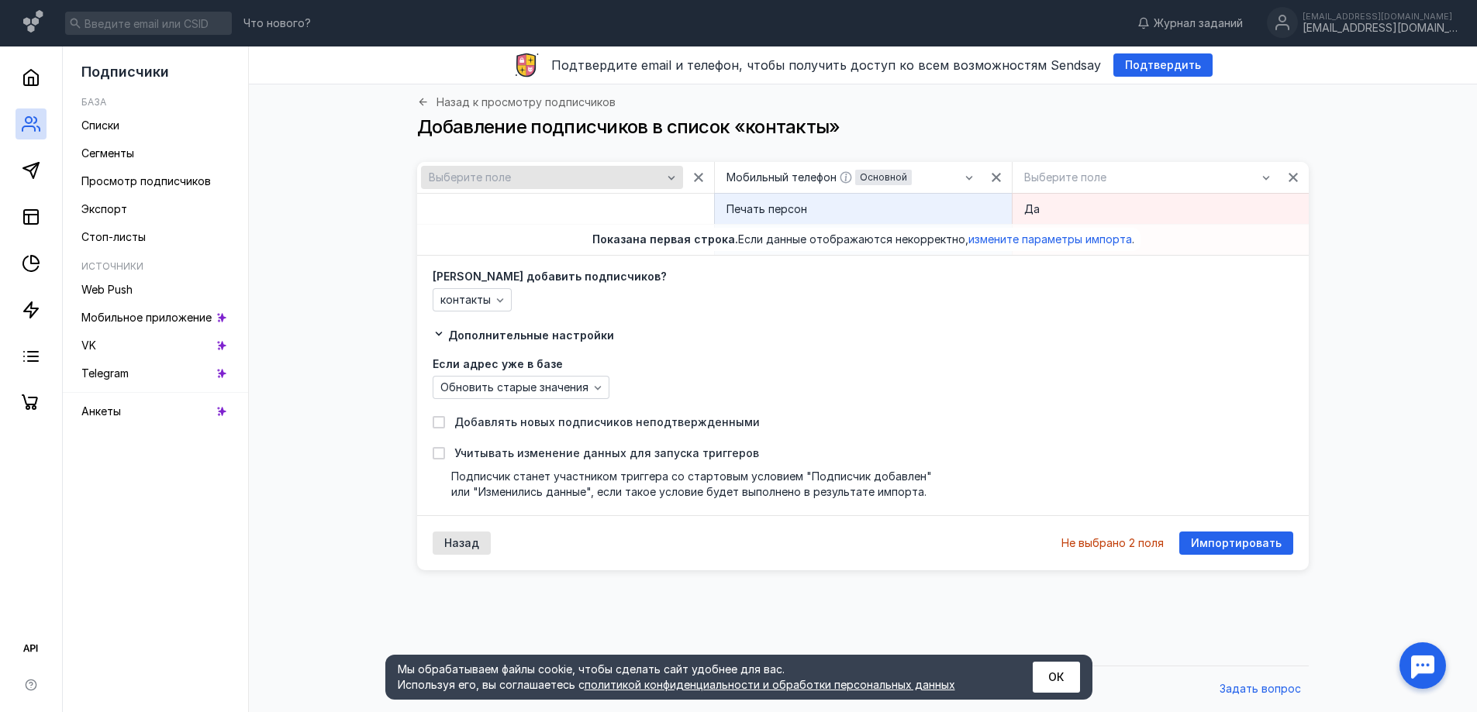
click at [640, 178] on div "Выберите поле" at bounding box center [545, 177] width 241 height 13
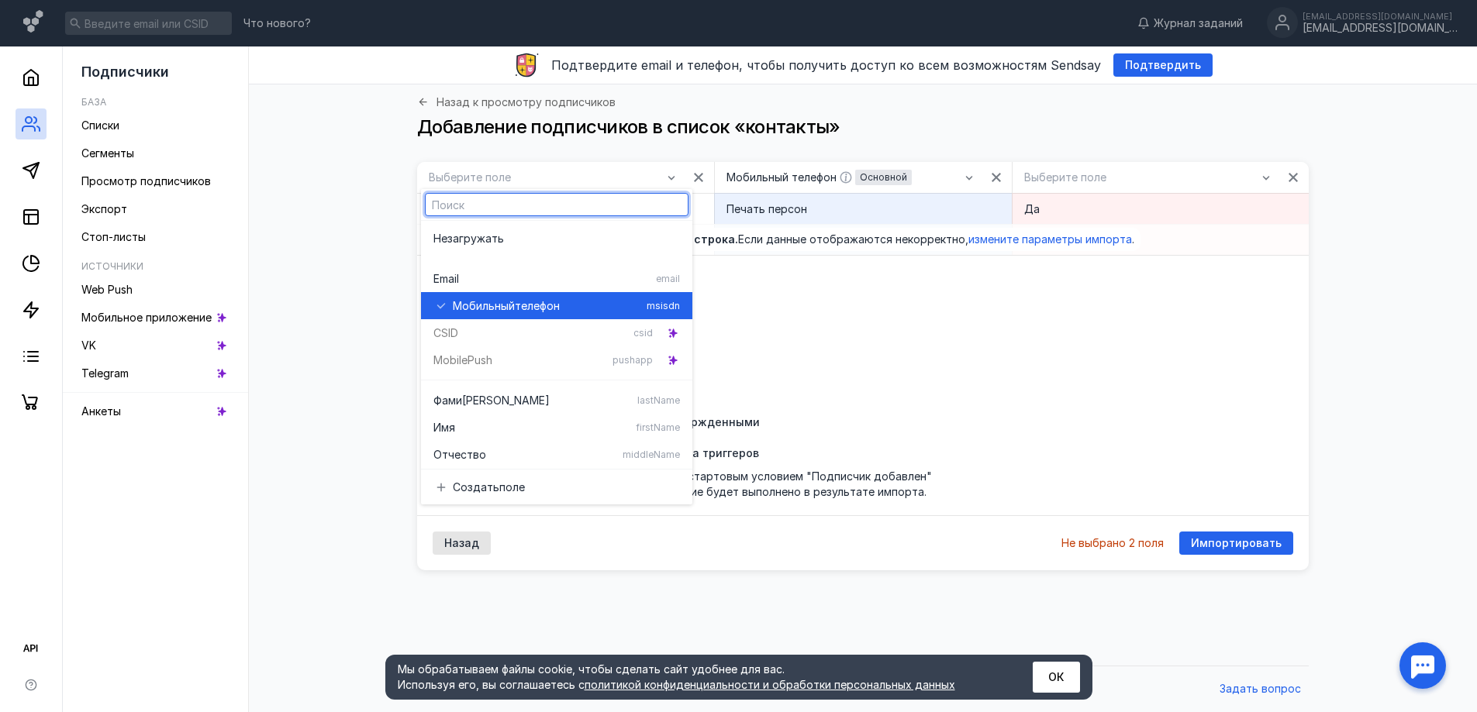
click at [464, 304] on span "Мобильный" at bounding box center [484, 306] width 62 height 16
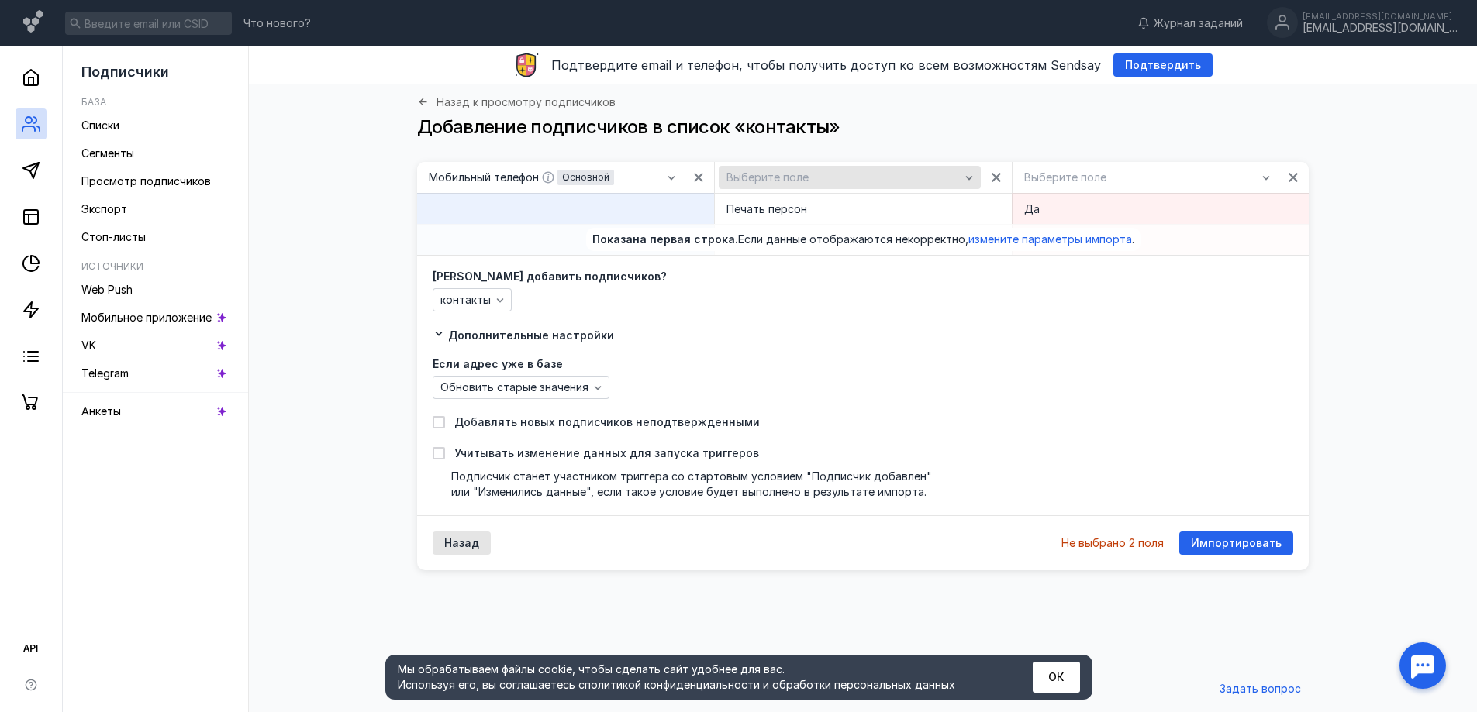
click at [875, 174] on div "Выберите поле" at bounding box center [843, 177] width 240 height 13
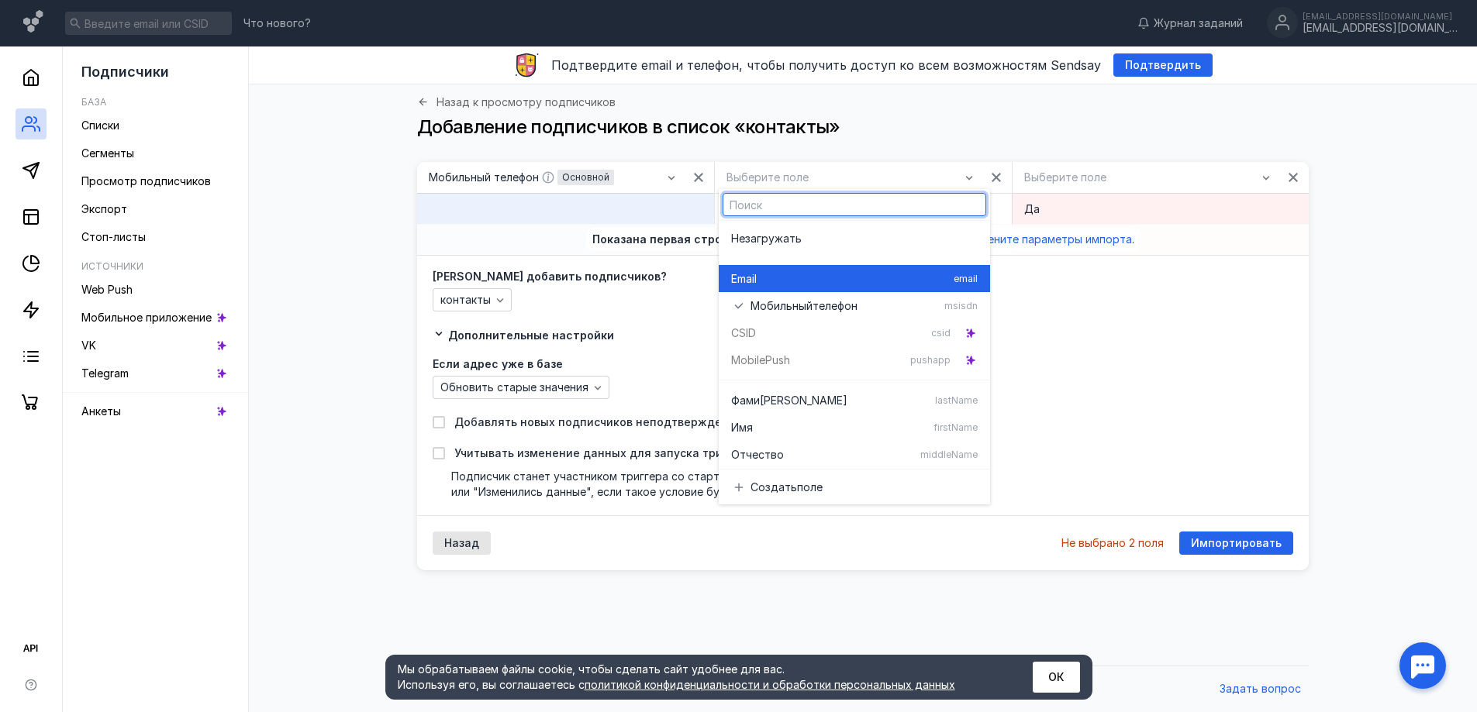
click at [754, 275] on span "Email" at bounding box center [744, 279] width 26 height 16
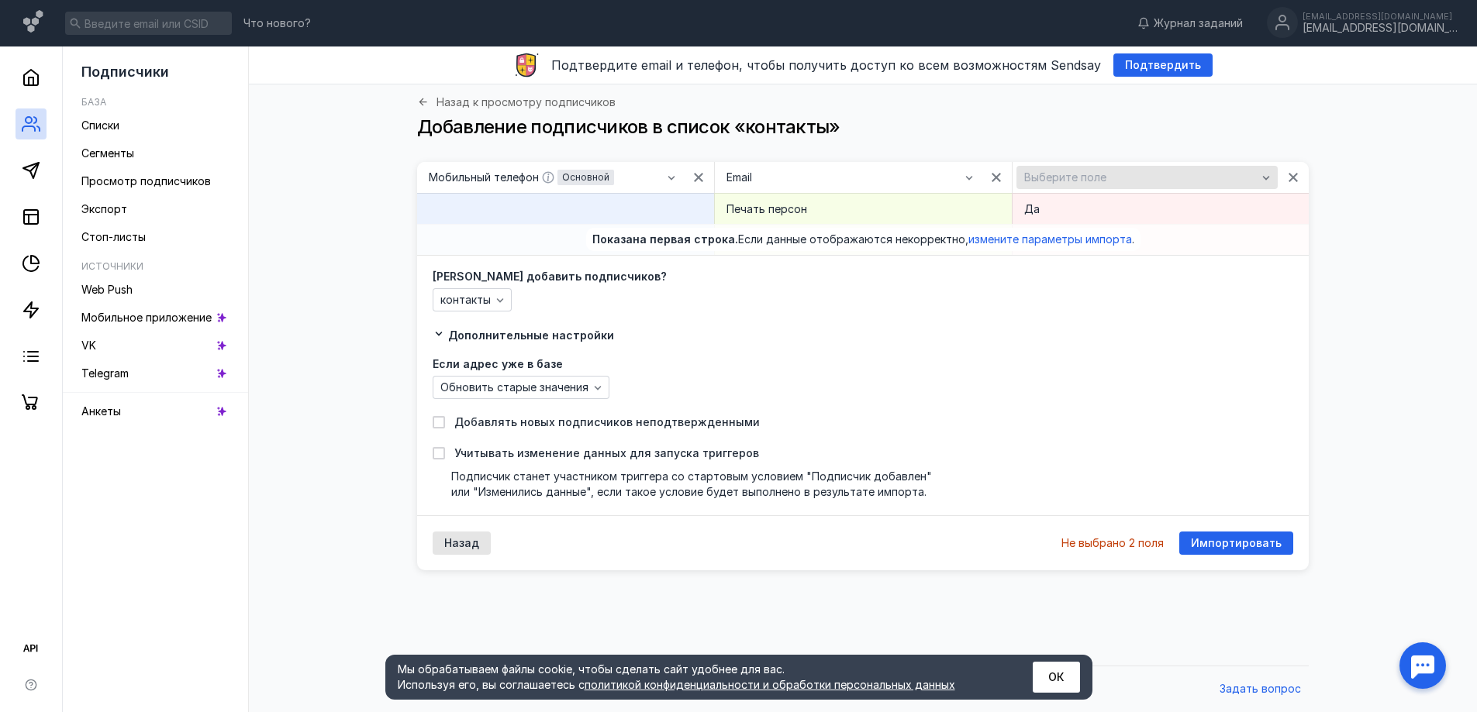
click at [1090, 179] on span "Выберите поле" at bounding box center [1065, 177] width 82 height 13
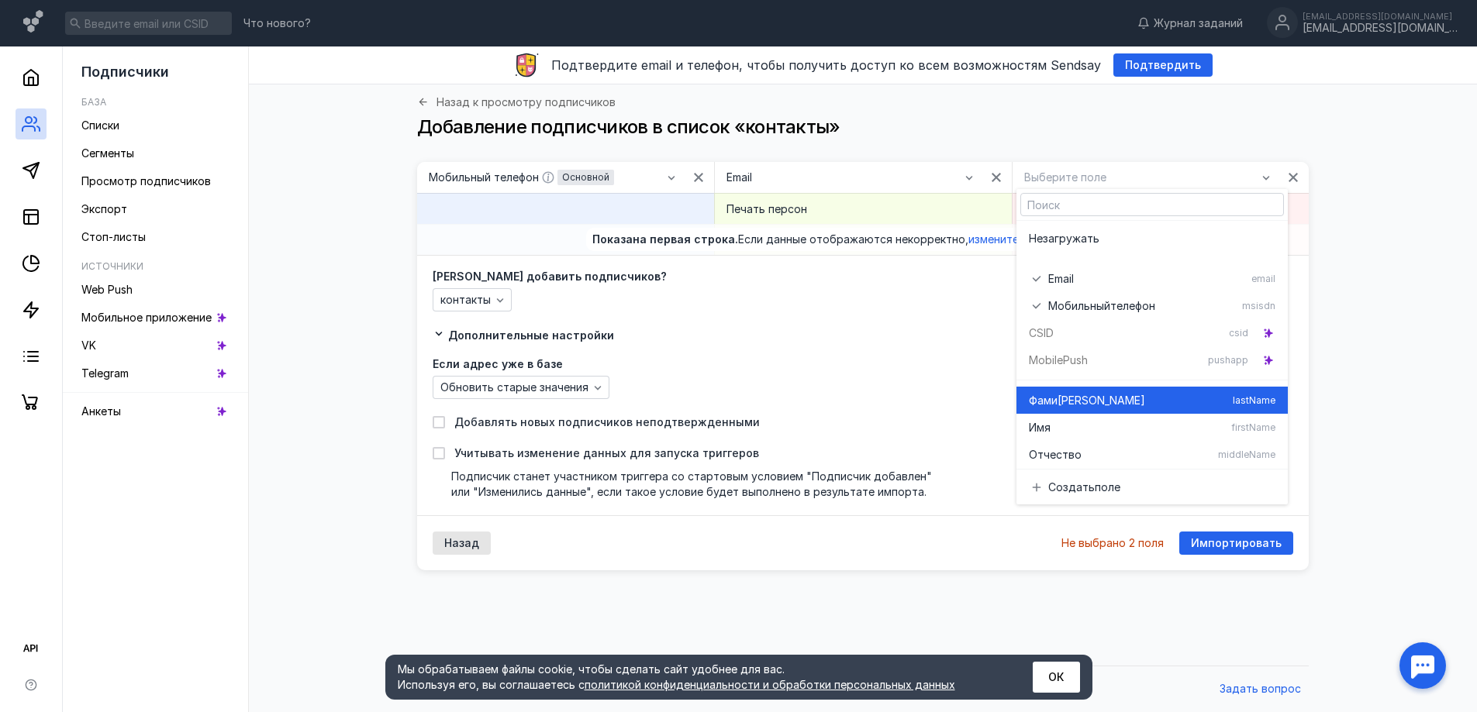
click at [1059, 405] on span "[PERSON_NAME]" at bounding box center [1102, 401] width 88 height 16
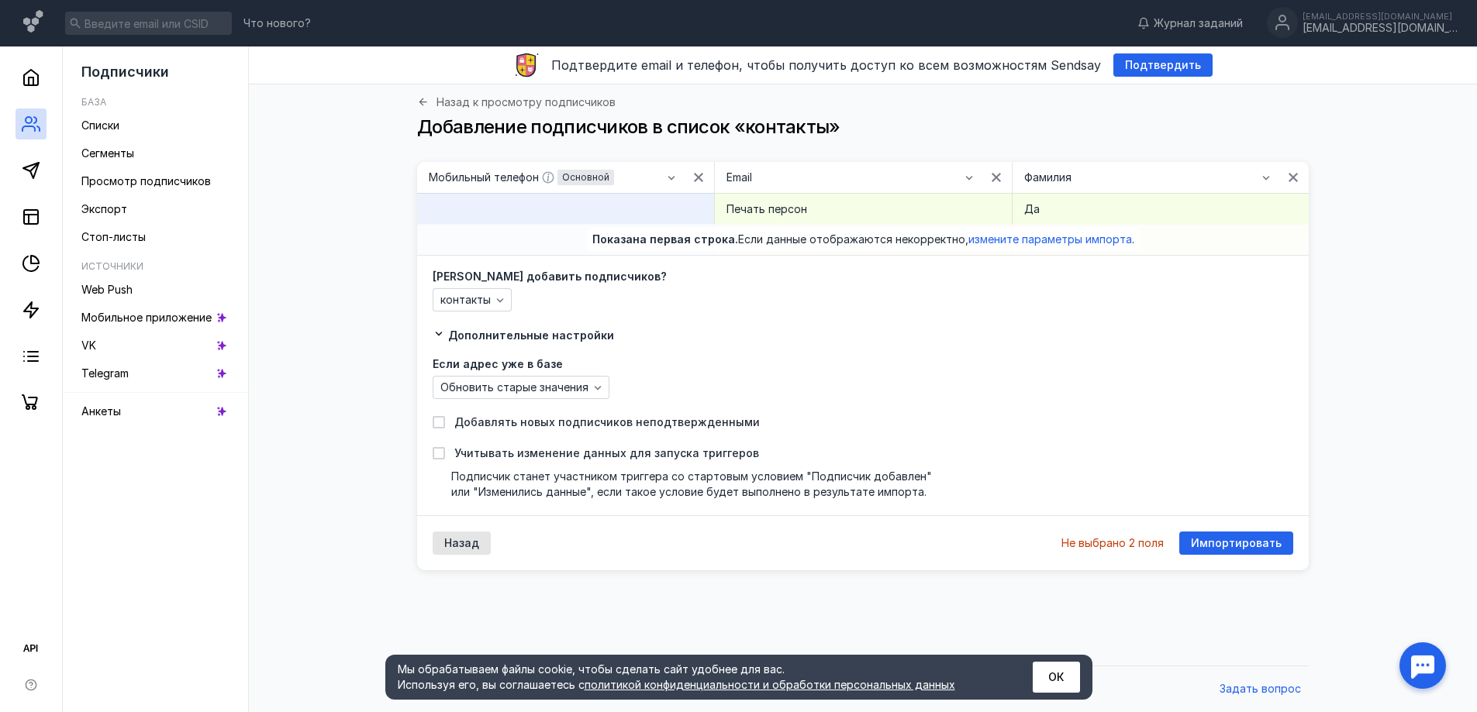
click at [1266, 554] on div "Импортировать" at bounding box center [1236, 543] width 114 height 23
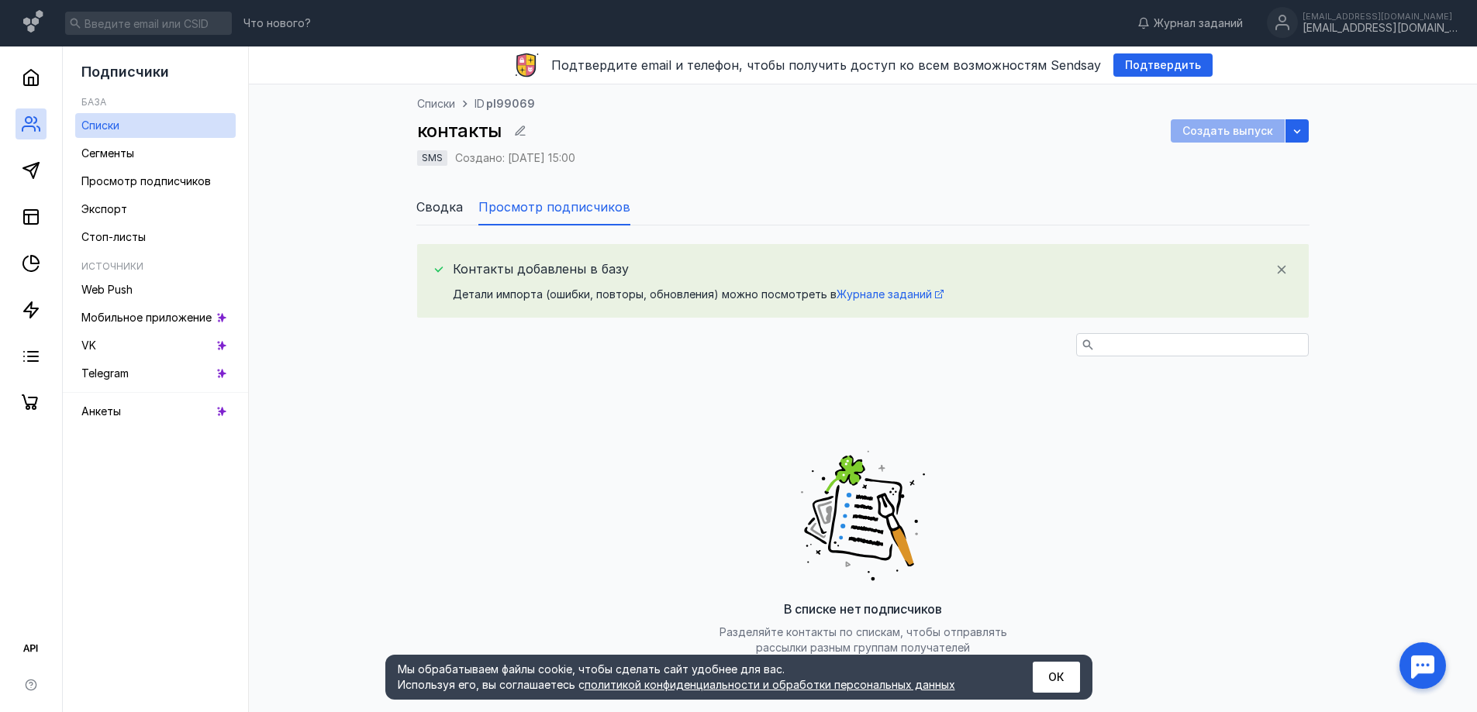
click at [446, 203] on span "Сводка" at bounding box center [439, 207] width 47 height 19
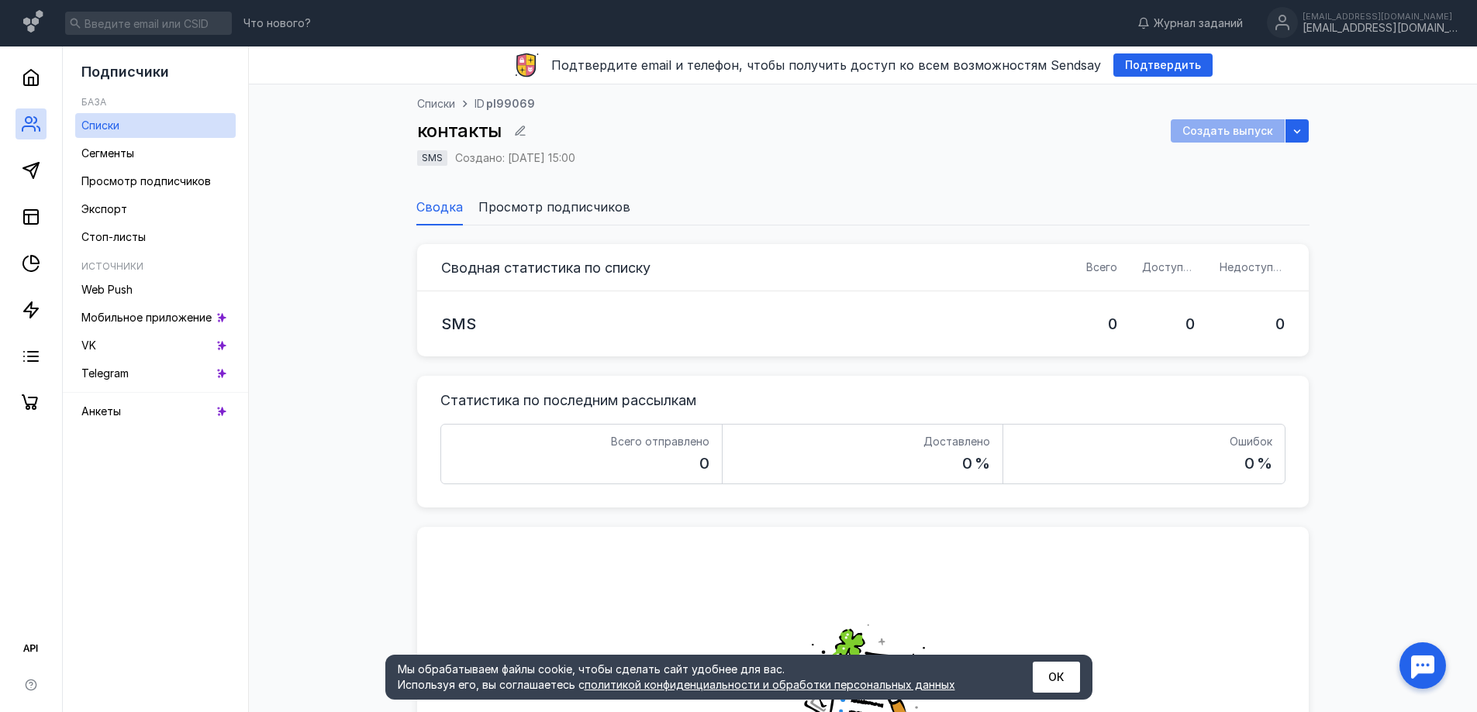
click at [522, 449] on div "Всего отправлено 0" at bounding box center [581, 454] width 281 height 59
click at [764, 454] on div "Доставлено 0 %" at bounding box center [863, 454] width 281 height 59
drag, startPoint x: 885, startPoint y: 335, endPoint x: 858, endPoint y: 334, distance: 26.4
click at [878, 335] on div "SMS" at bounding box center [751, 324] width 645 height 65
click at [543, 333] on div "SMS" at bounding box center [751, 324] width 645 height 65
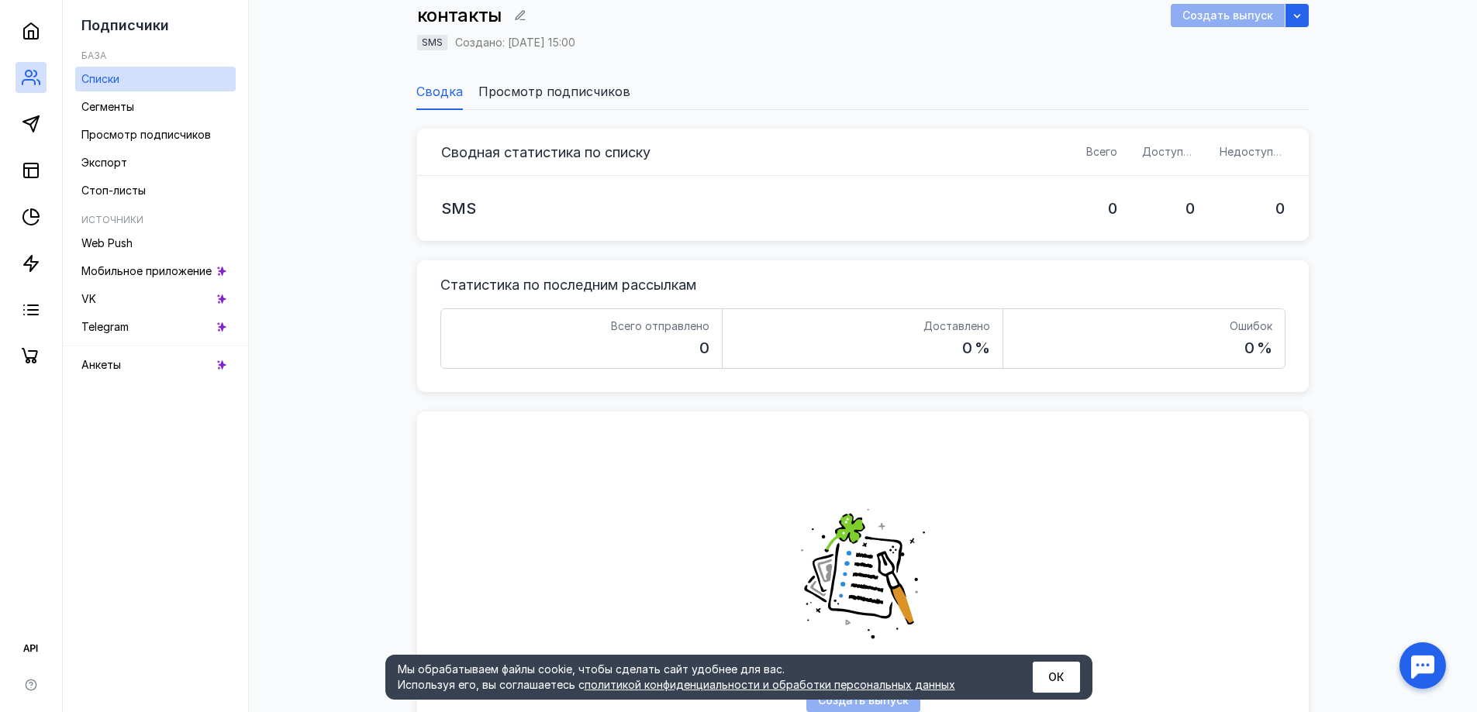
scroll to position [275, 0]
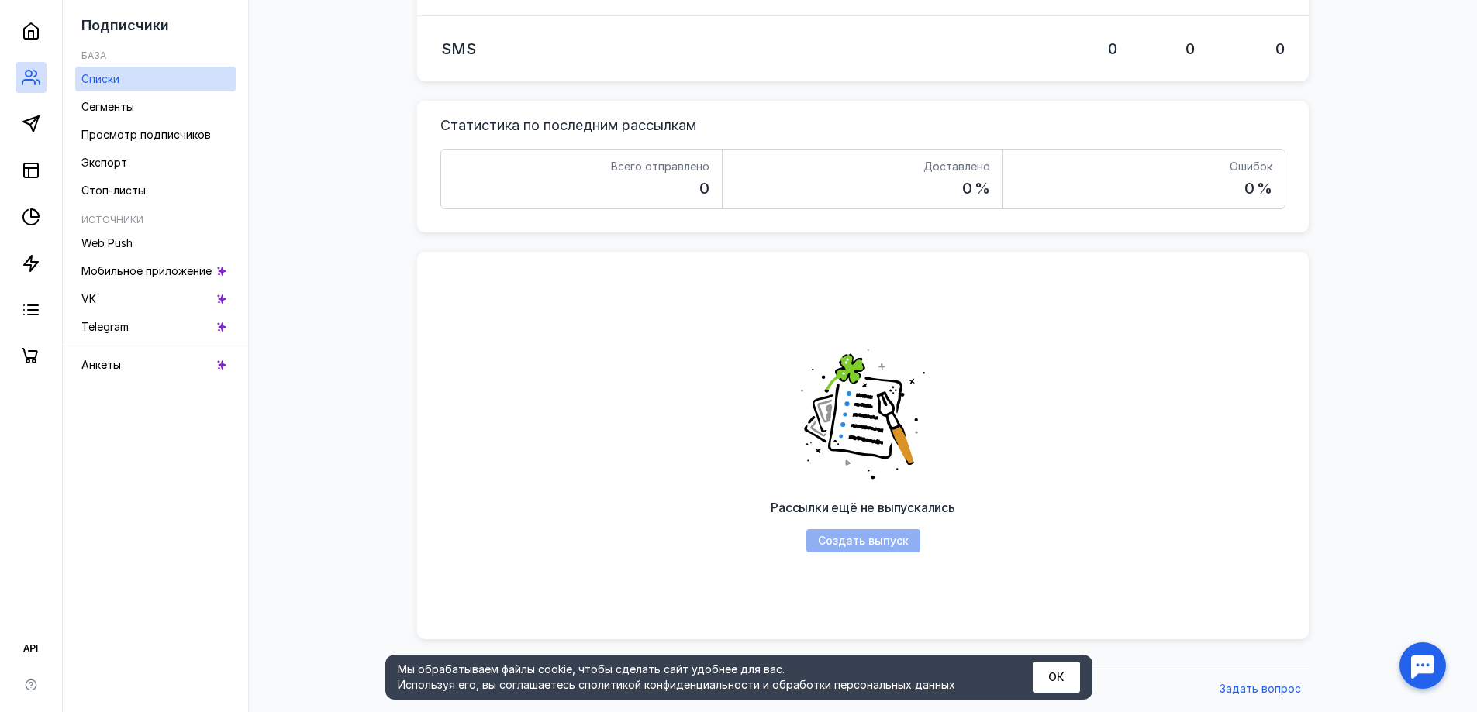
click at [861, 537] on div "Создать выпуск" at bounding box center [863, 541] width 114 height 23
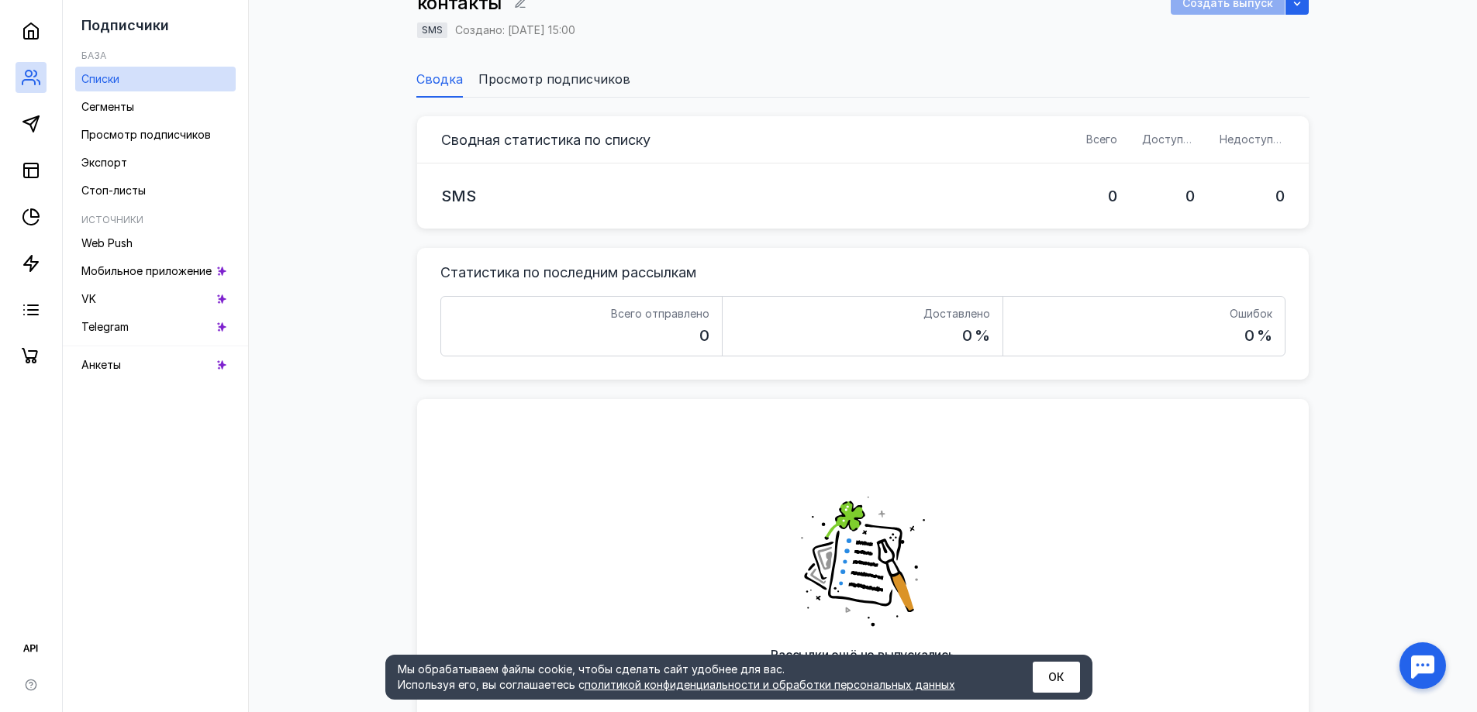
scroll to position [0, 0]
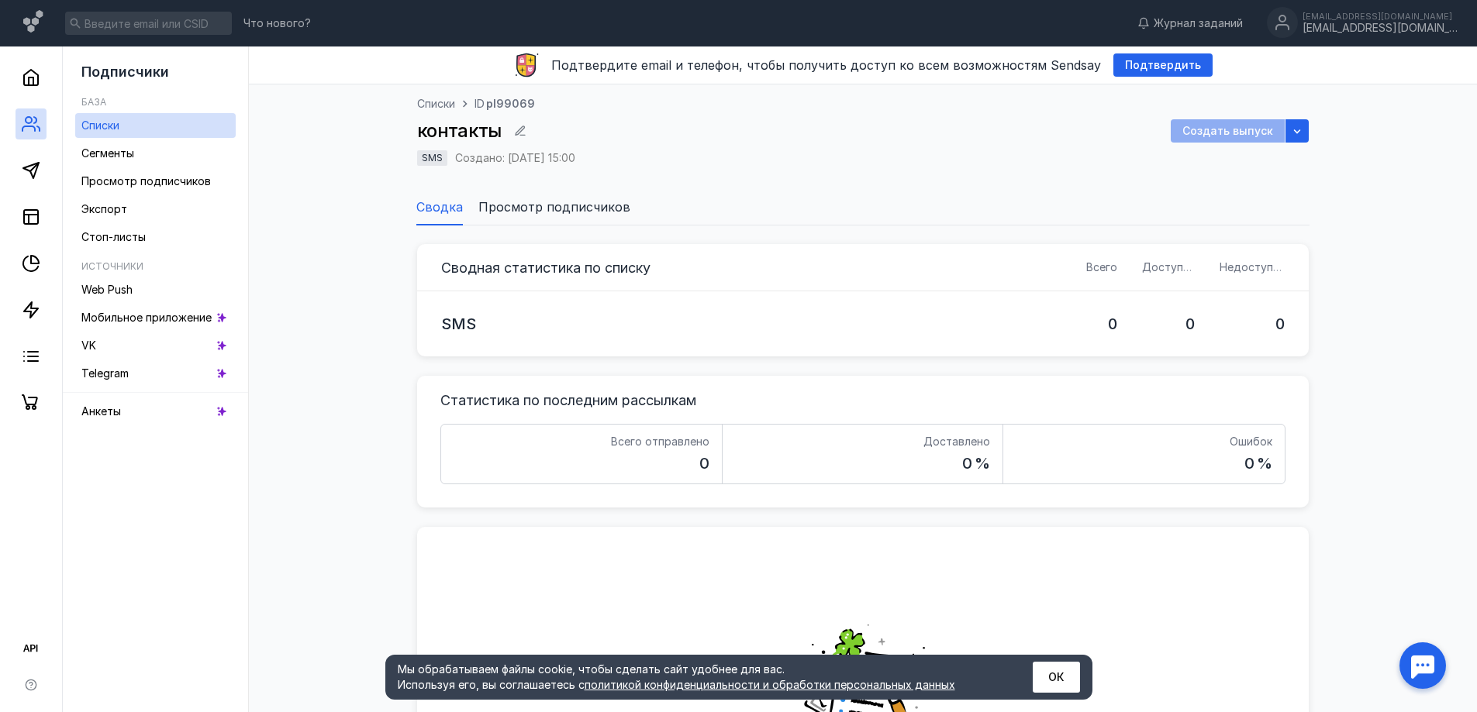
click at [1214, 133] on div "Создать выпуск" at bounding box center [1228, 130] width 114 height 23
click at [1185, 69] on span "Подтвердить" at bounding box center [1163, 65] width 76 height 13
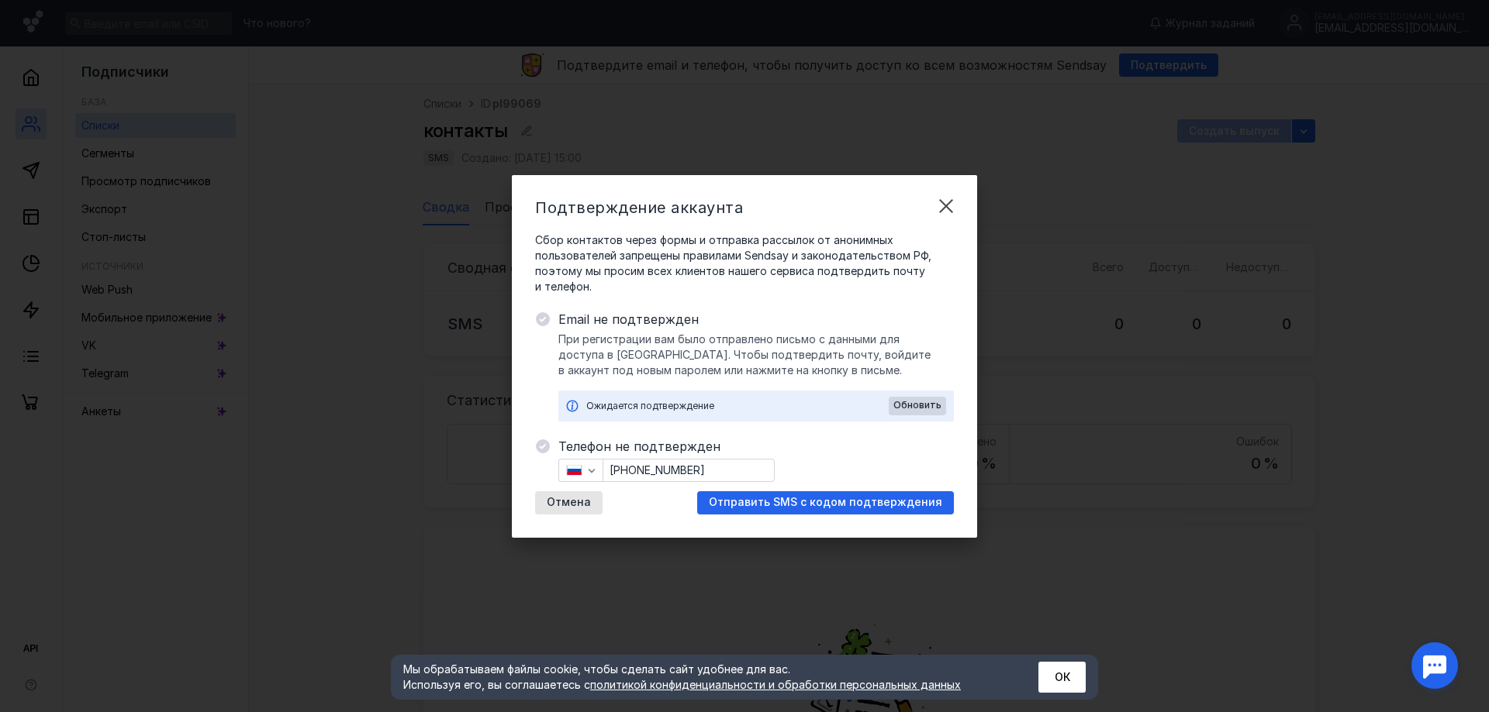
click at [657, 473] on input "[PHONE_NUMBER]" at bounding box center [688, 471] width 171 height 22
click at [734, 473] on input "[PHONE_NUMBER]" at bounding box center [688, 471] width 171 height 22
drag, startPoint x: 732, startPoint y: 473, endPoint x: 524, endPoint y: 471, distance: 207.8
click at [524, 471] on div "Подтверждение аккаунта Сбор контактов через формы и отправка рассылок от аноним…" at bounding box center [744, 356] width 465 height 363
click at [829, 505] on span "Отправить SMS с кодом подтверждения" at bounding box center [825, 502] width 233 height 13
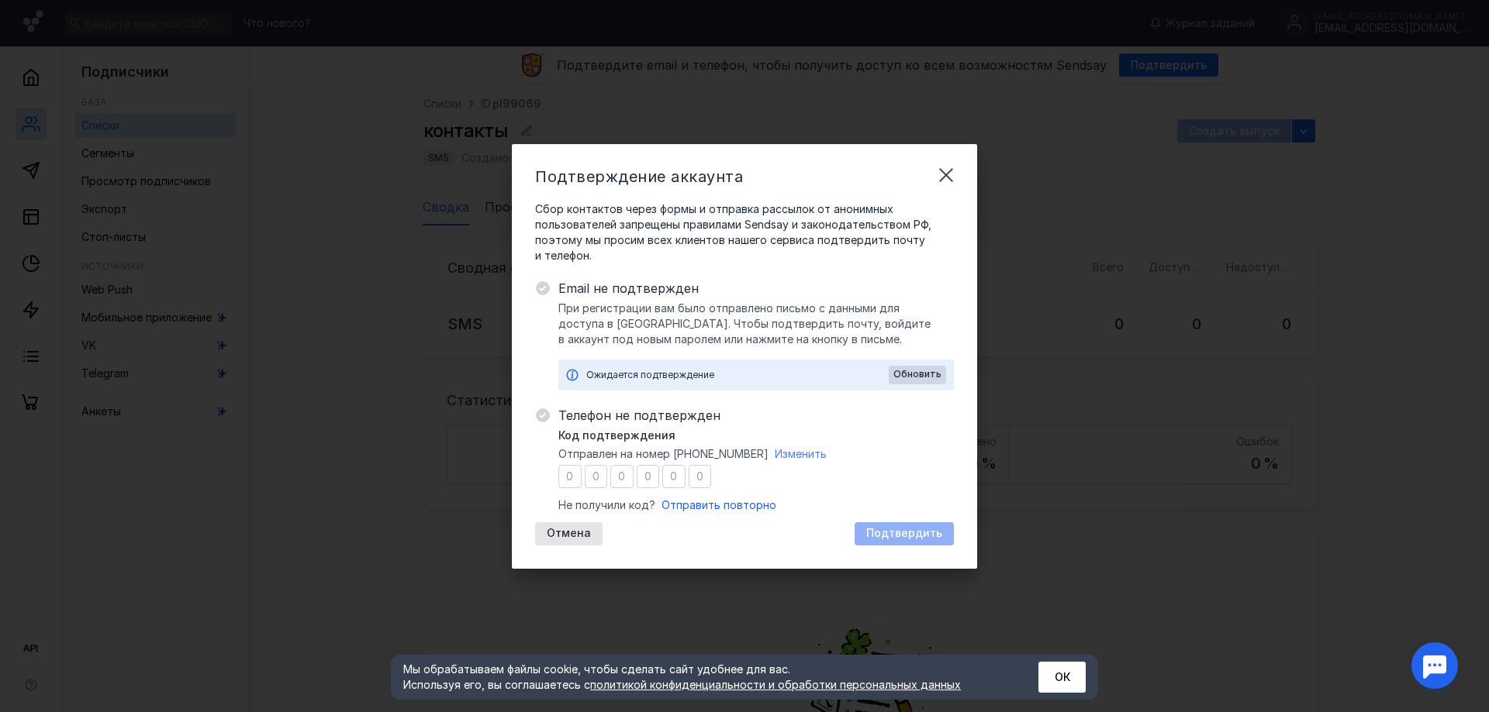
click at [797, 454] on span "Изменить" at bounding box center [801, 453] width 52 height 13
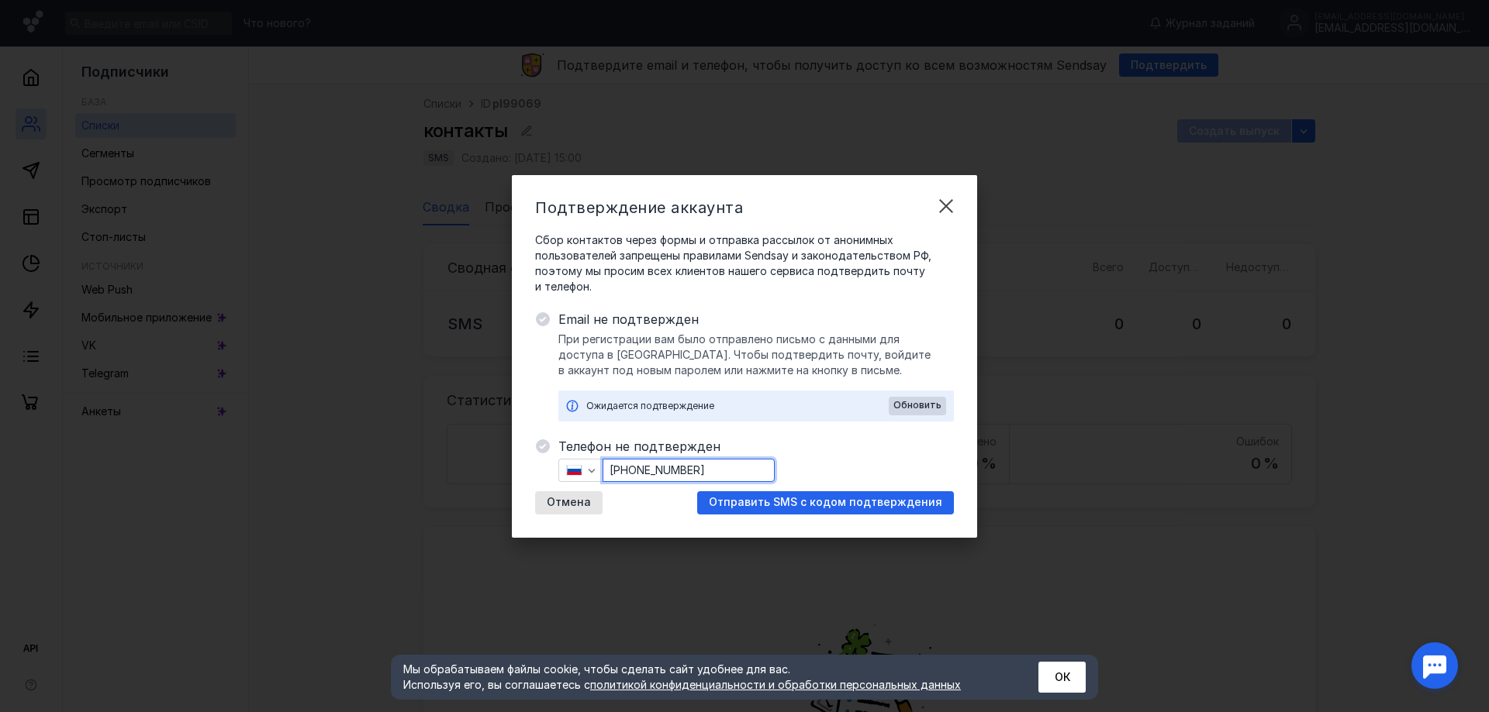
click at [702, 464] on input "[PHONE_NUMBER]" at bounding box center [688, 471] width 171 height 22
drag, startPoint x: 719, startPoint y: 465, endPoint x: 475, endPoint y: 467, distance: 244.2
click at [475, 467] on div "Подтверждение аккаунта Сбор контактов через формы и отправка рассылок от аноним…" at bounding box center [744, 356] width 1489 height 712
type input "[PHONE_NUMBER]"
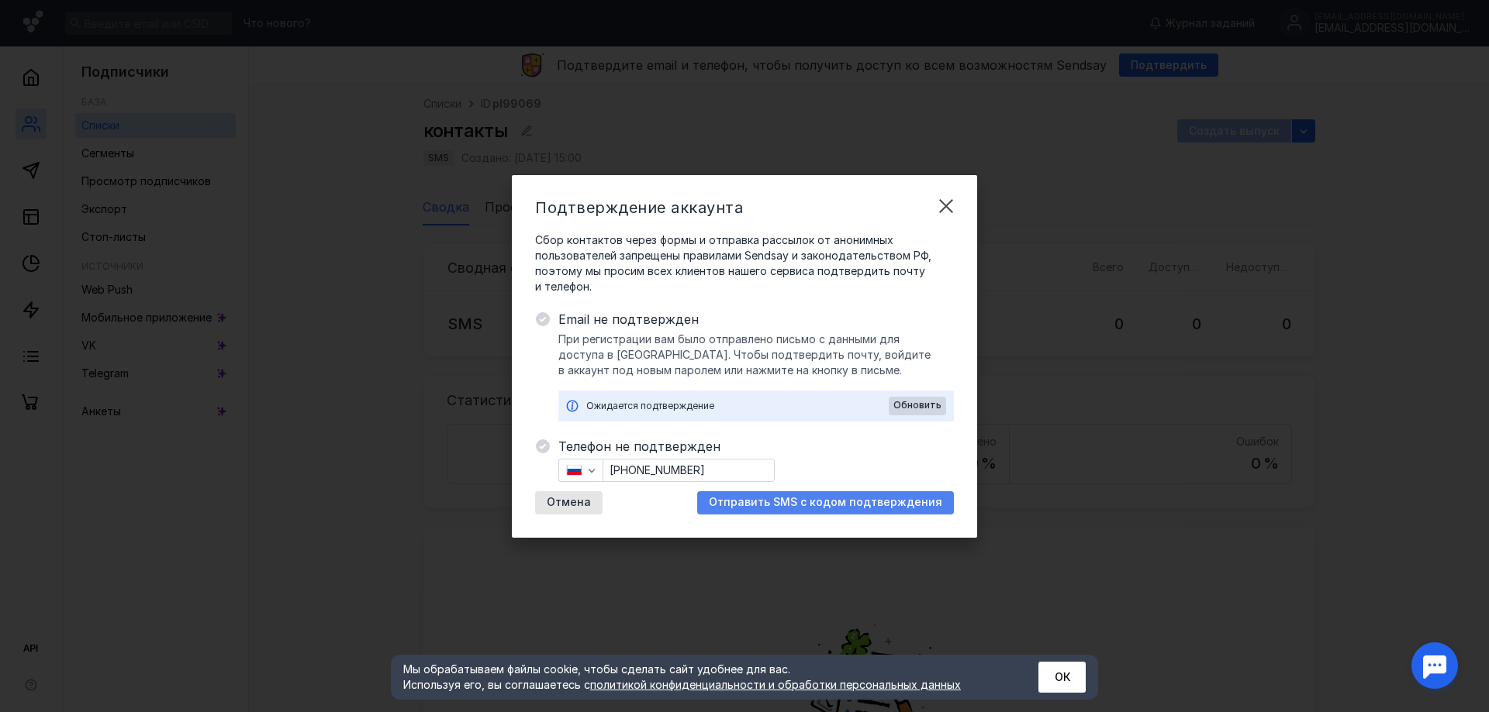
click at [748, 492] on div "Отправить SMS с кодом подтверждения" at bounding box center [825, 503] width 257 height 23
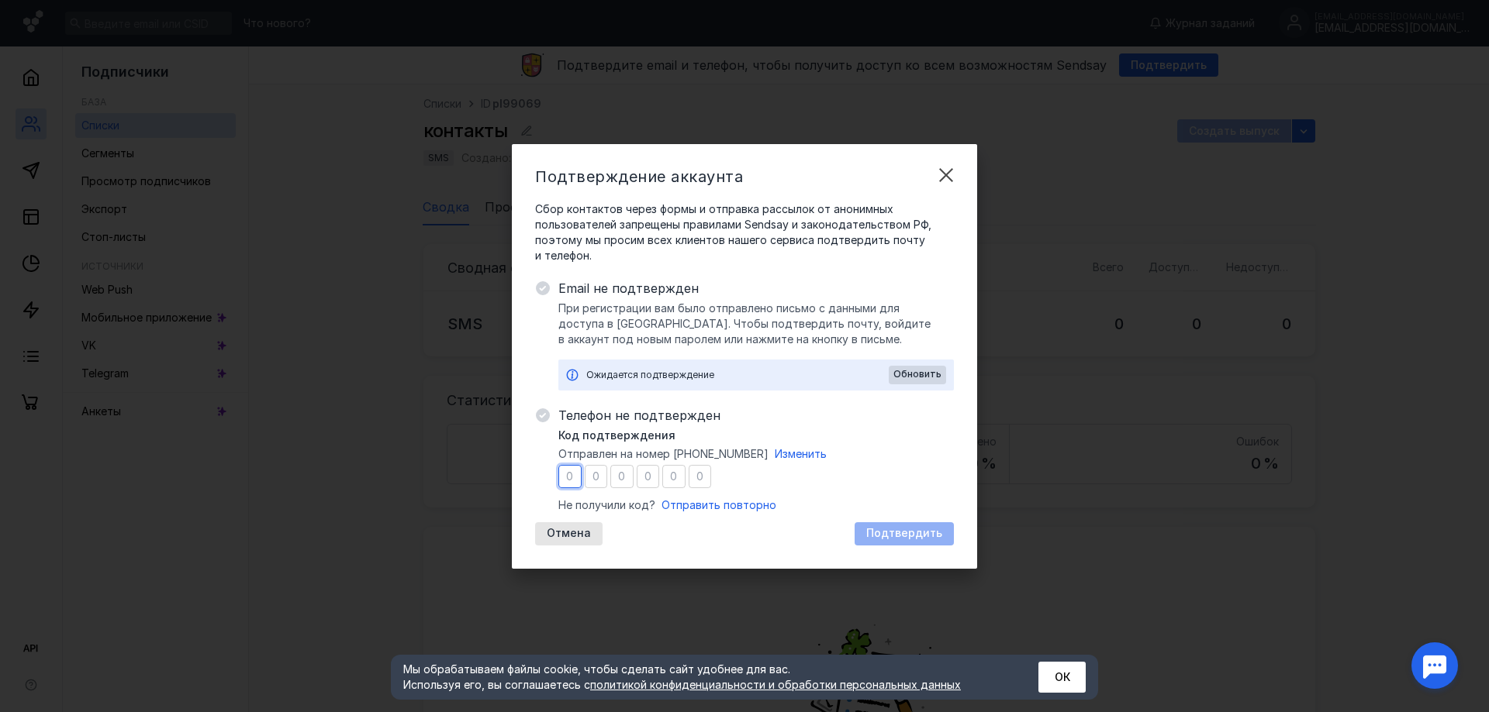
type input "0"
type input "5"
type input "4"
type input "6"
type input "4"
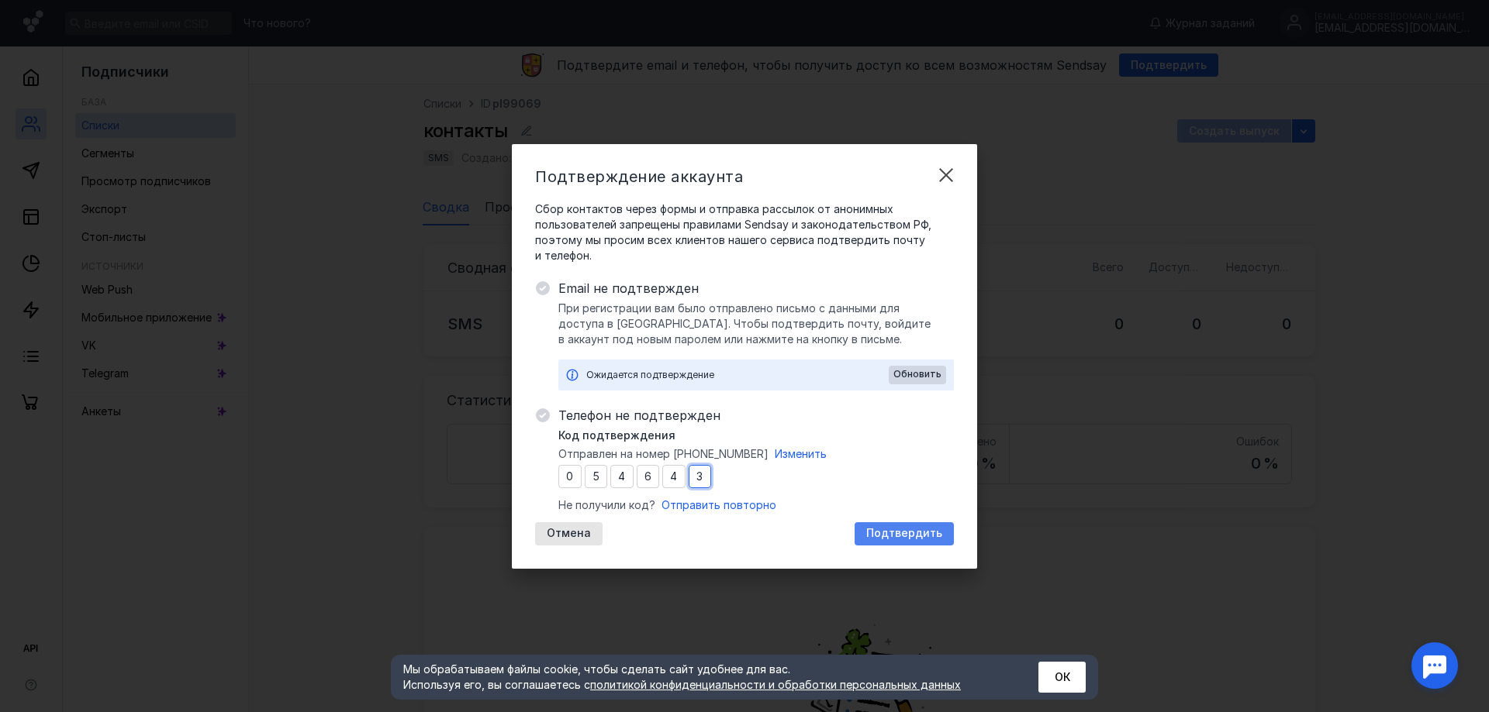
type input "3"
click at [913, 530] on span "Подтвердить" at bounding box center [904, 533] width 76 height 13
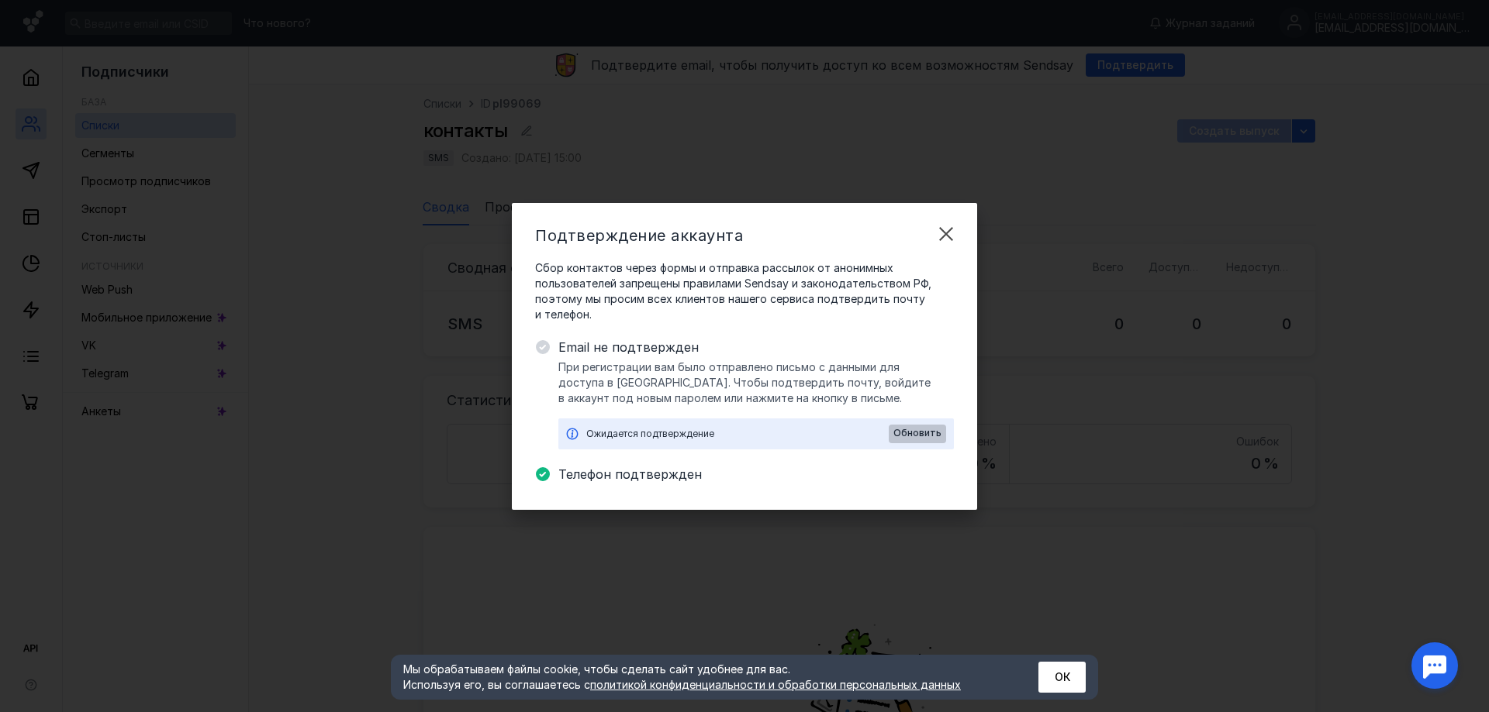
click at [918, 435] on span "Обновить" at bounding box center [917, 433] width 48 height 11
click at [923, 435] on span "Обновить" at bounding box center [917, 433] width 48 height 11
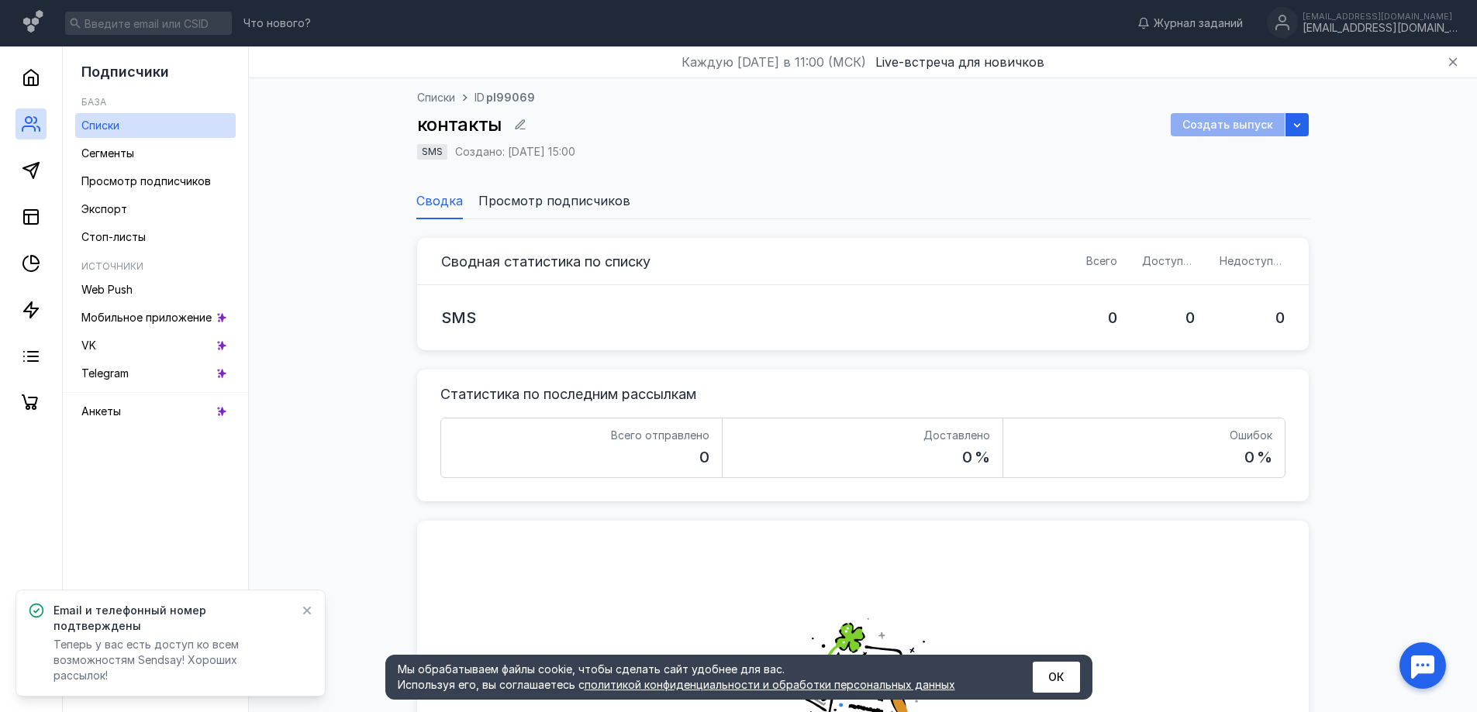
click at [517, 189] on li "Просмотр подписчиков" at bounding box center [554, 200] width 152 height 37
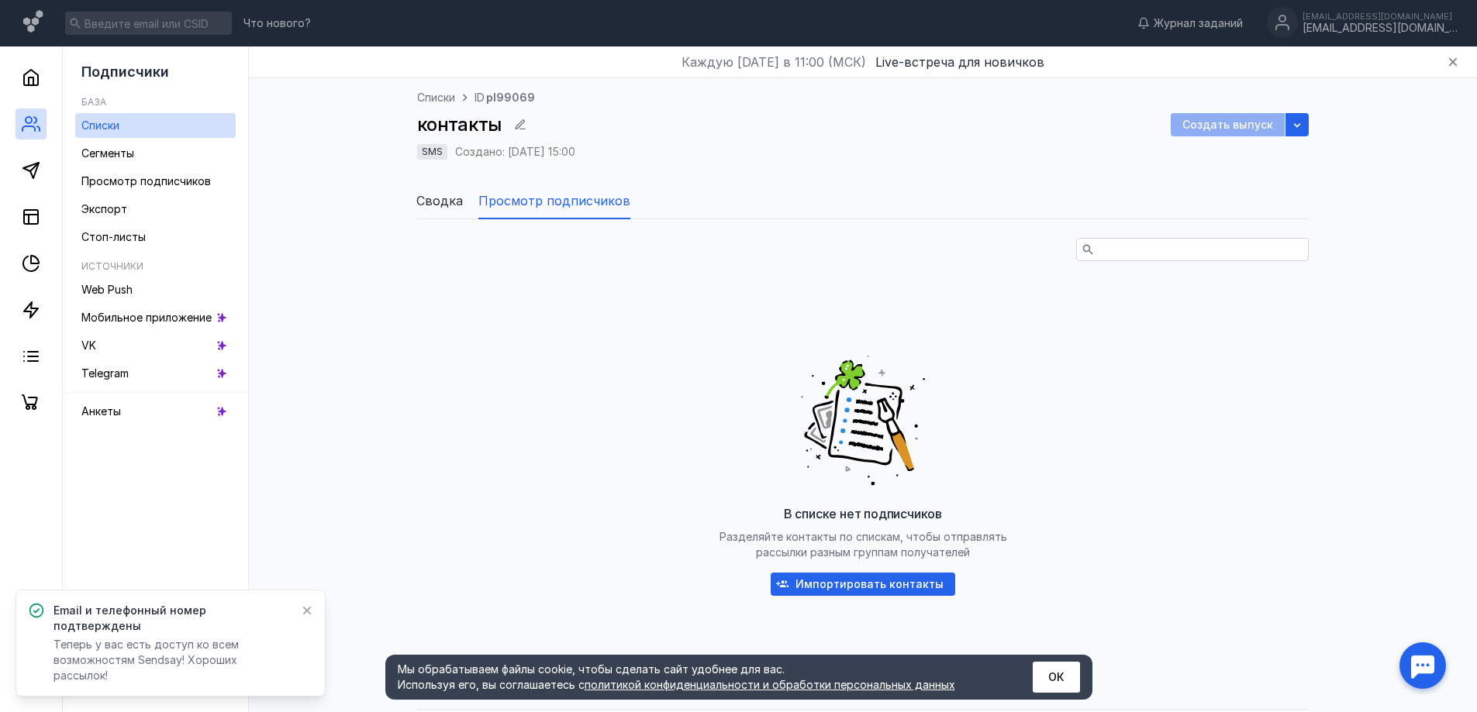
click at [430, 197] on span "Сводка" at bounding box center [439, 200] width 47 height 19
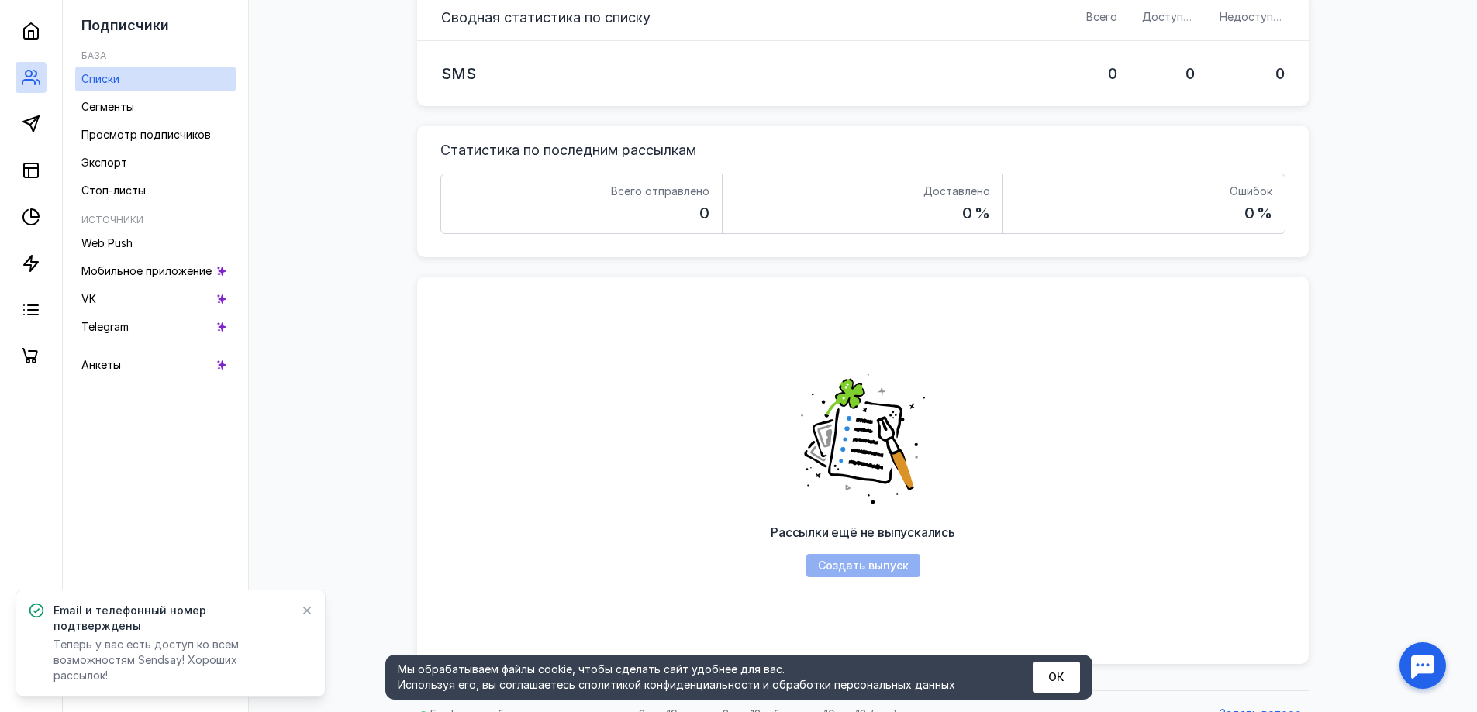
scroll to position [269, 0]
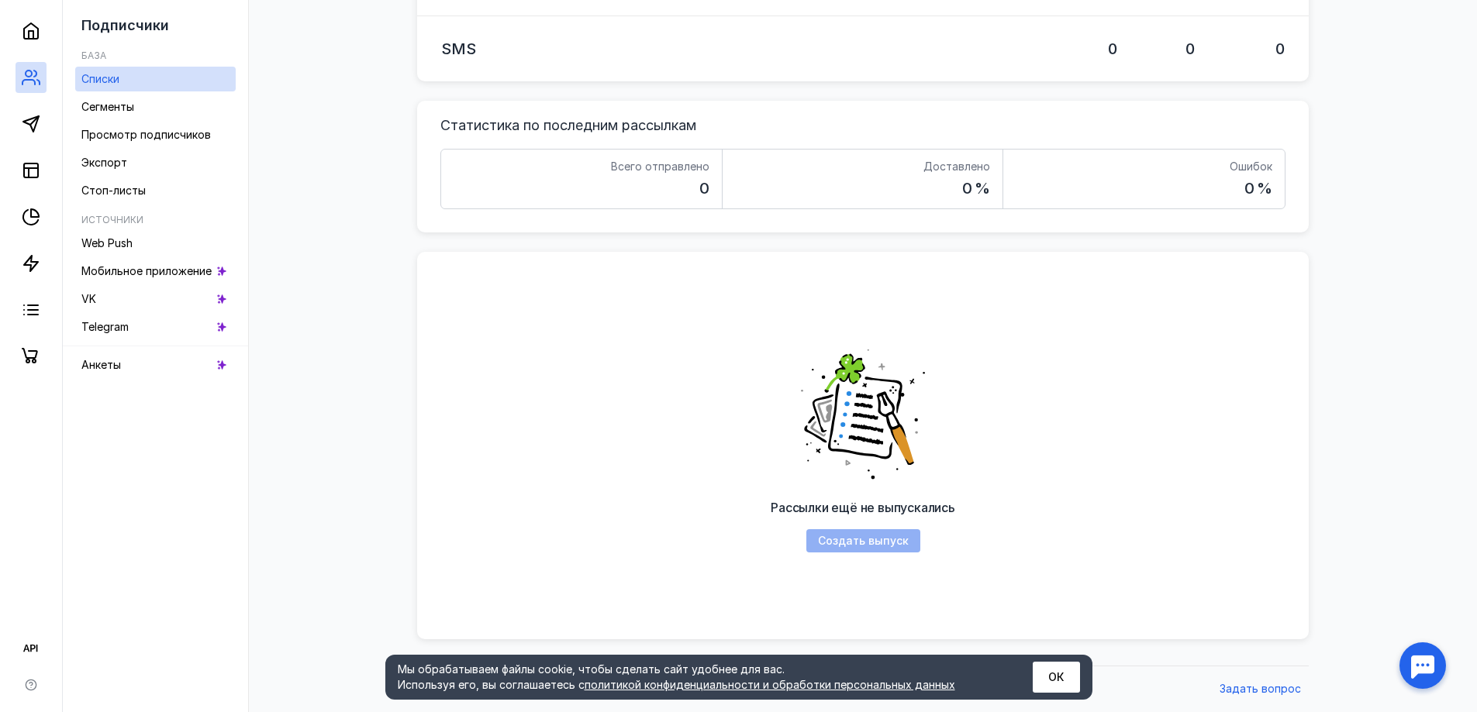
drag, startPoint x: 822, startPoint y: 191, endPoint x: 837, endPoint y: 189, distance: 15.6
click at [823, 191] on div "Доставлено 0 %" at bounding box center [863, 179] width 281 height 59
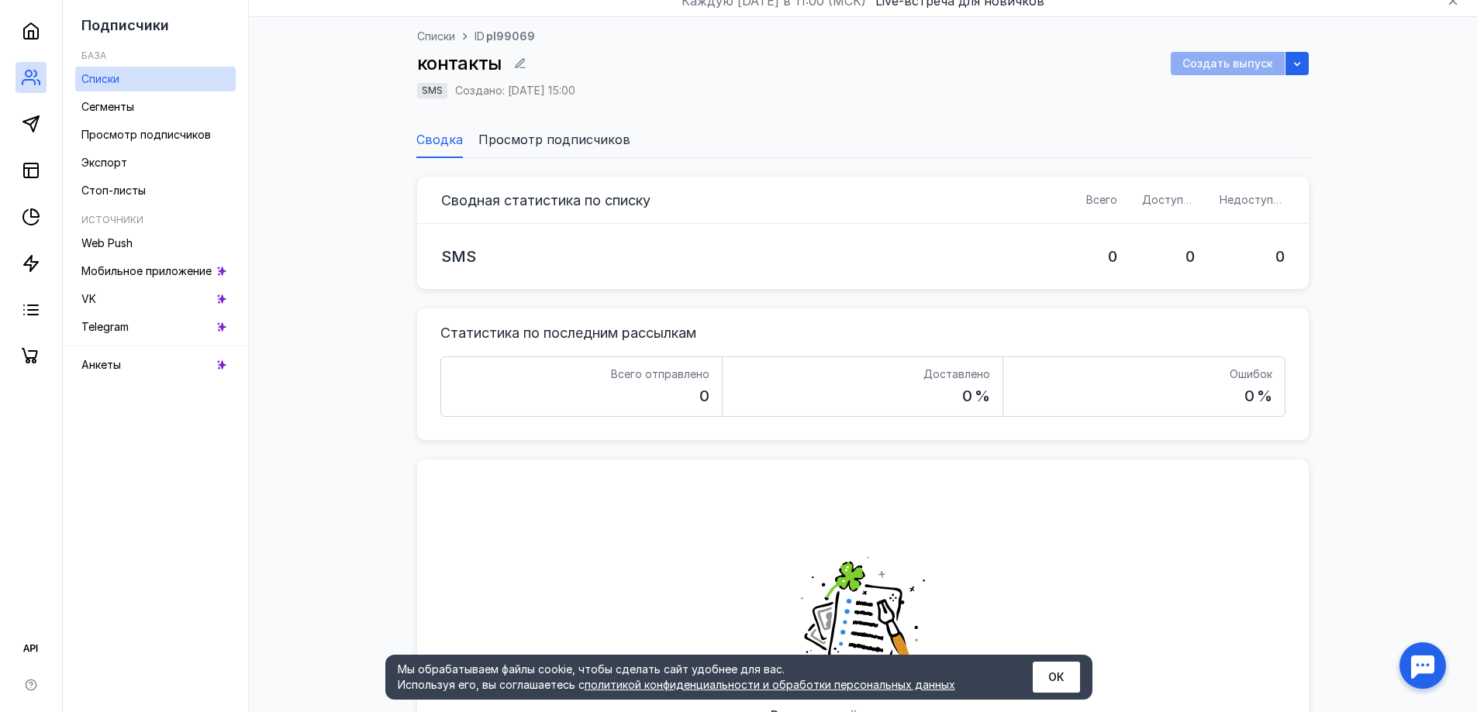
scroll to position [0, 0]
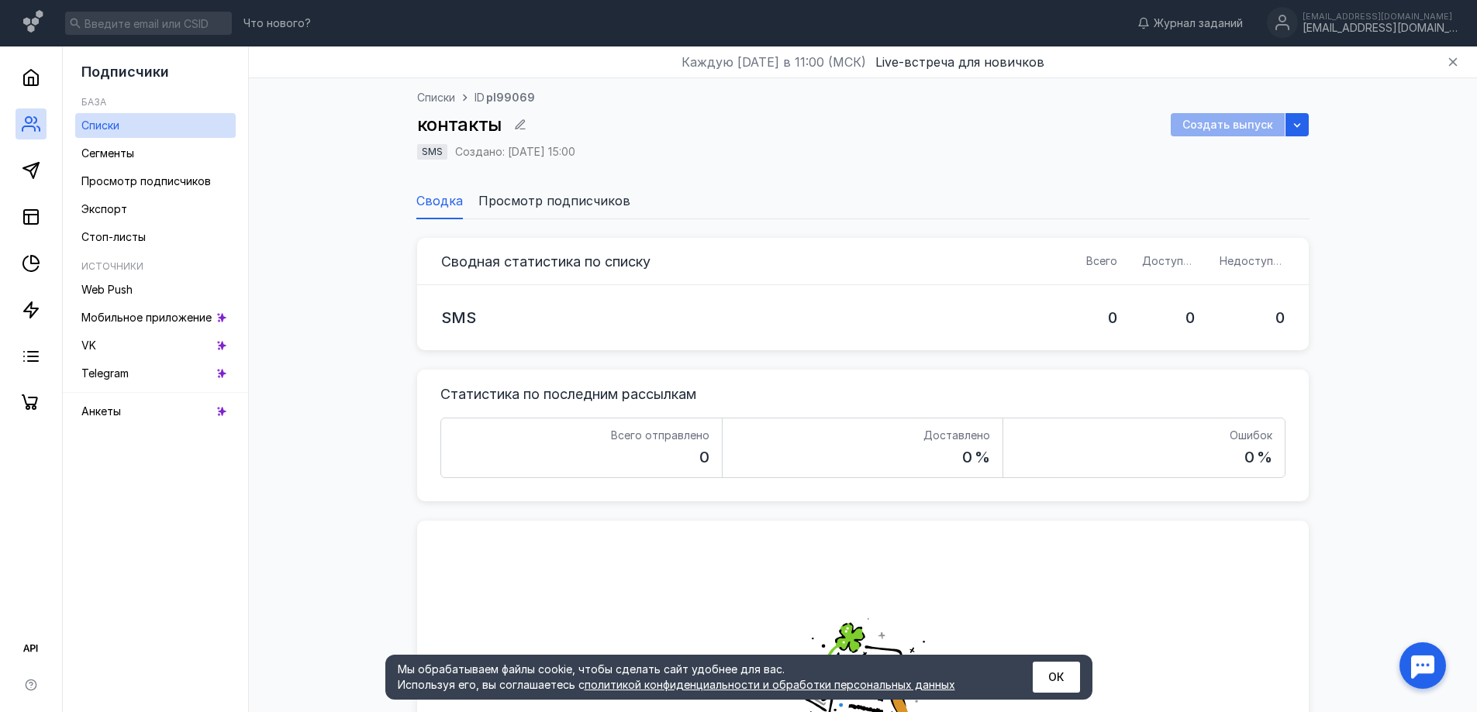
click at [542, 201] on span "Просмотр подписчиков" at bounding box center [554, 200] width 152 height 19
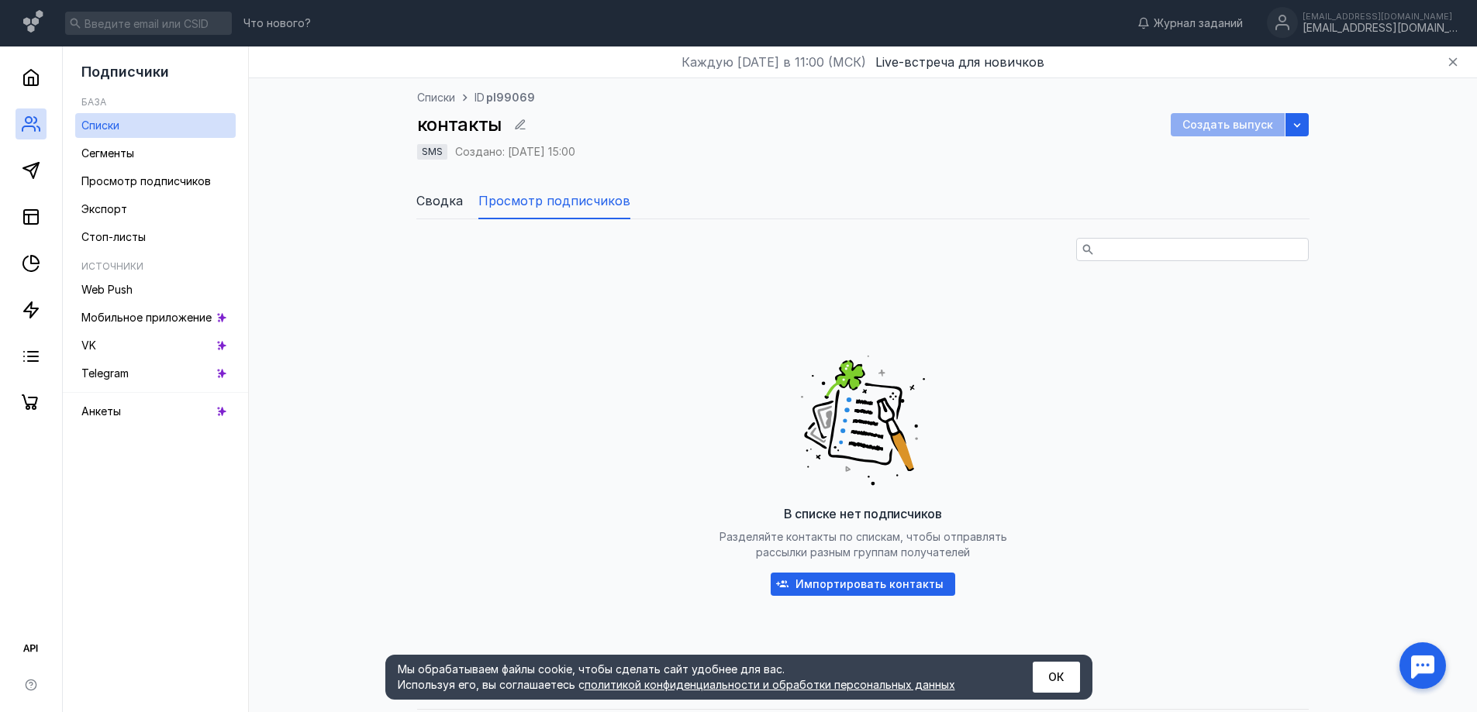
click at [442, 193] on span "Сводка" at bounding box center [439, 200] width 47 height 19
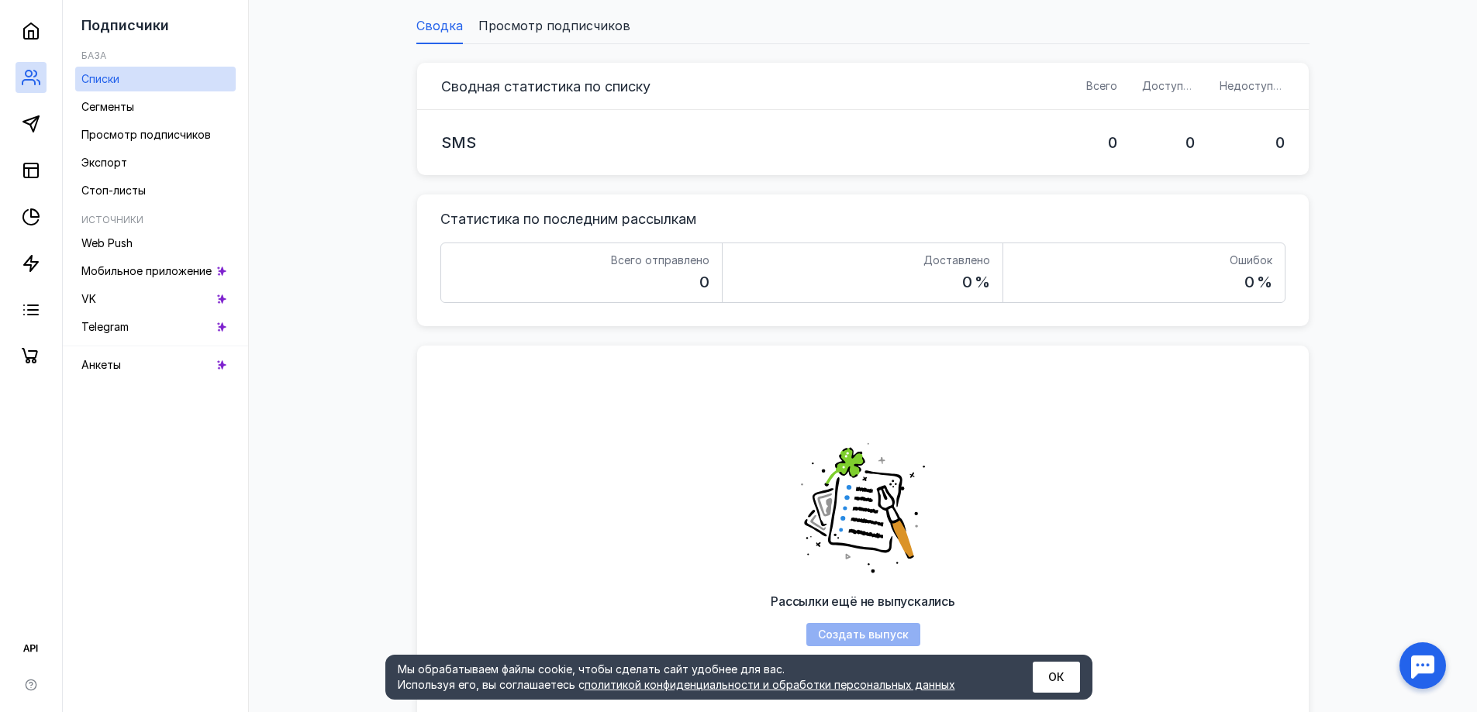
scroll to position [269, 0]
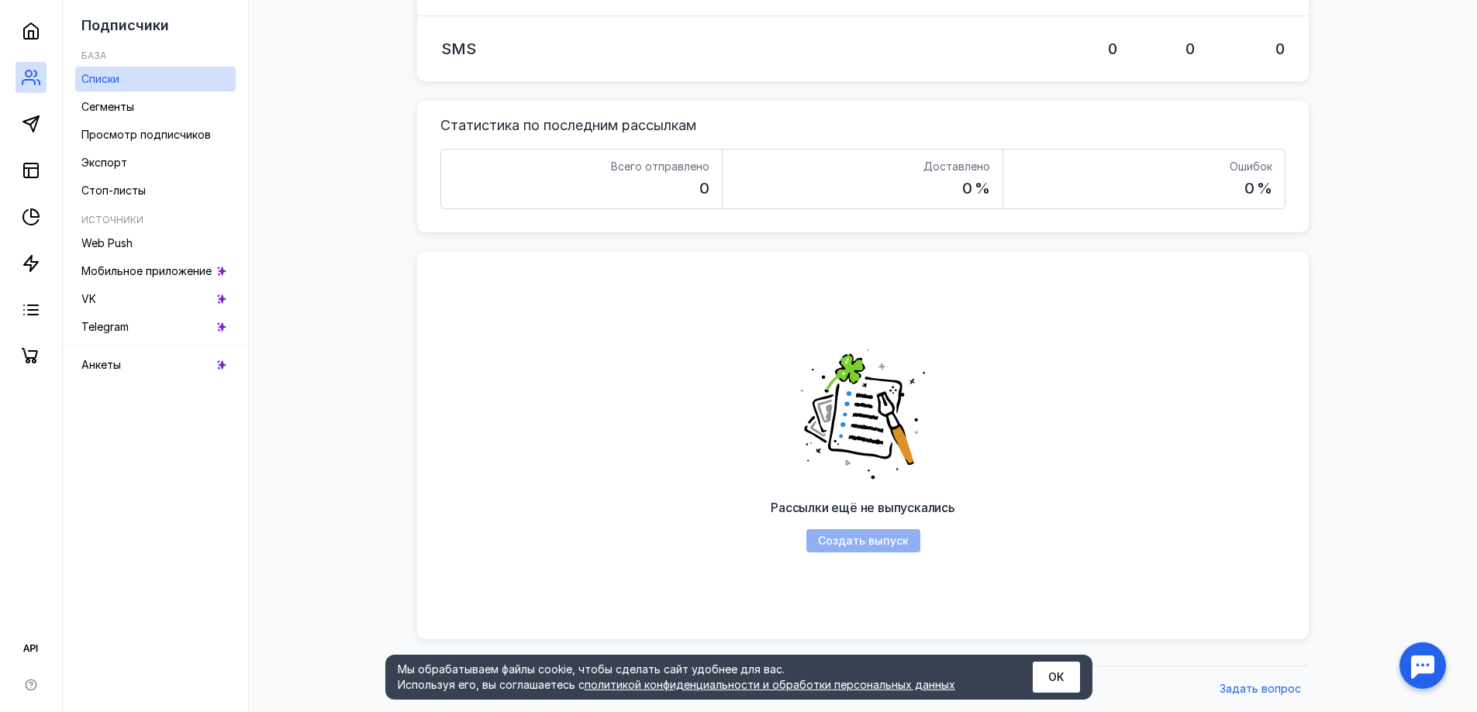
click at [862, 541] on div "Создать выпуск" at bounding box center [863, 541] width 114 height 23
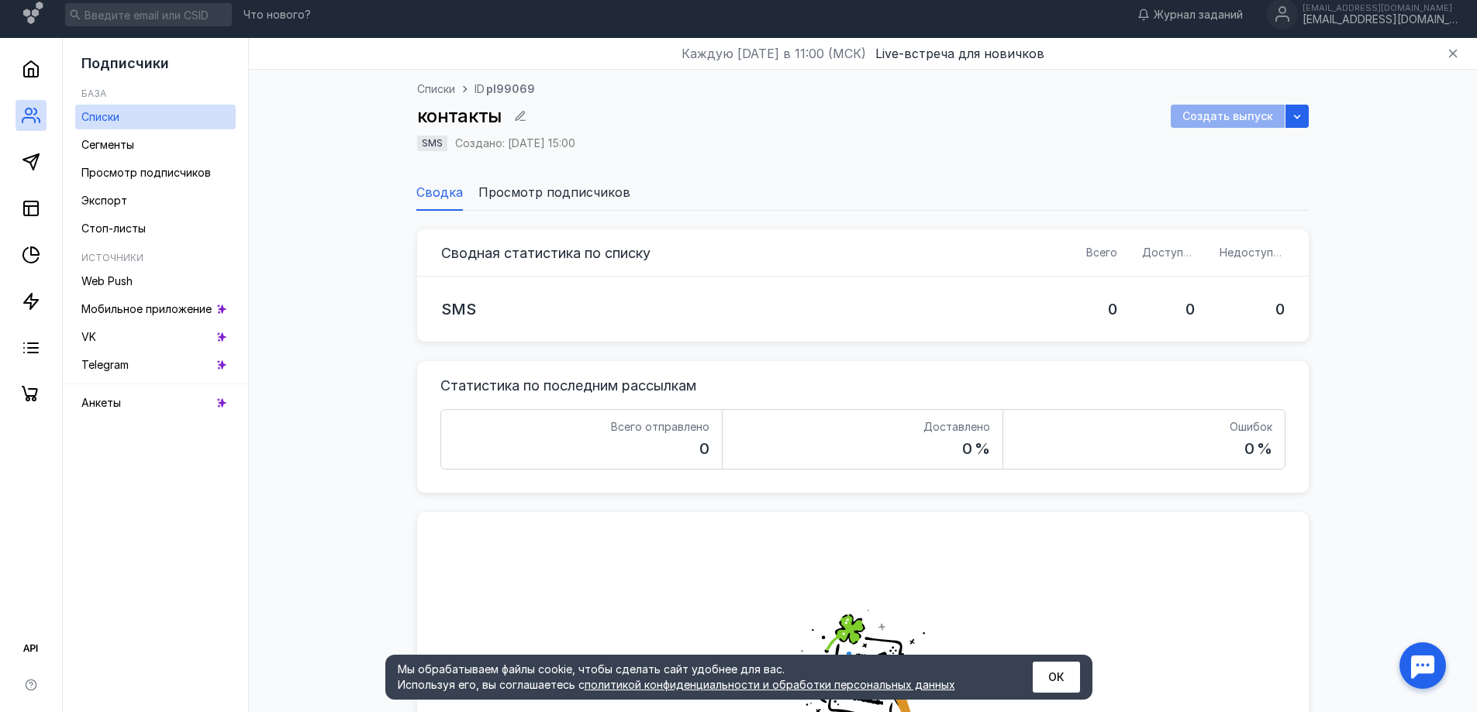
scroll to position [0, 0]
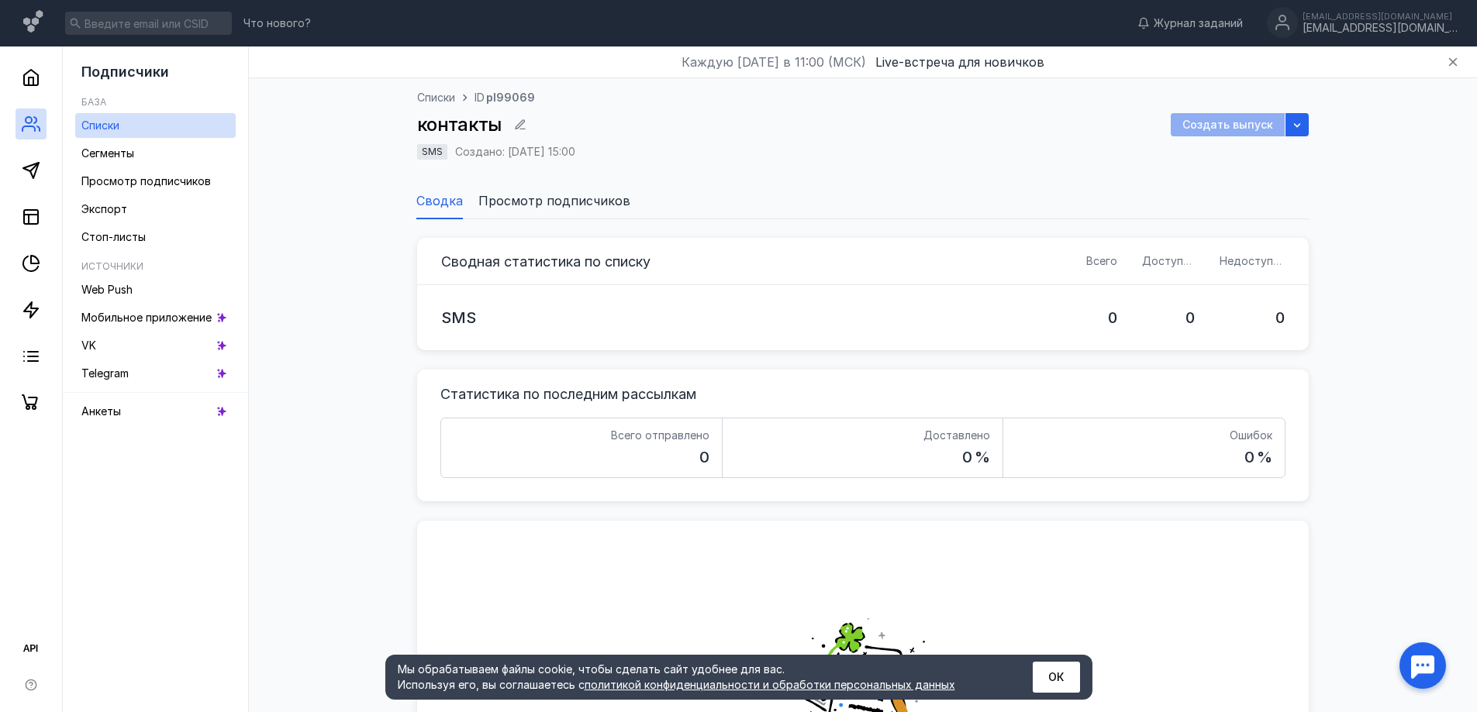
drag, startPoint x: 1061, startPoint y: 676, endPoint x: 1057, endPoint y: 668, distance: 9.0
click at [1061, 678] on button "ОК" at bounding box center [1056, 677] width 47 height 31
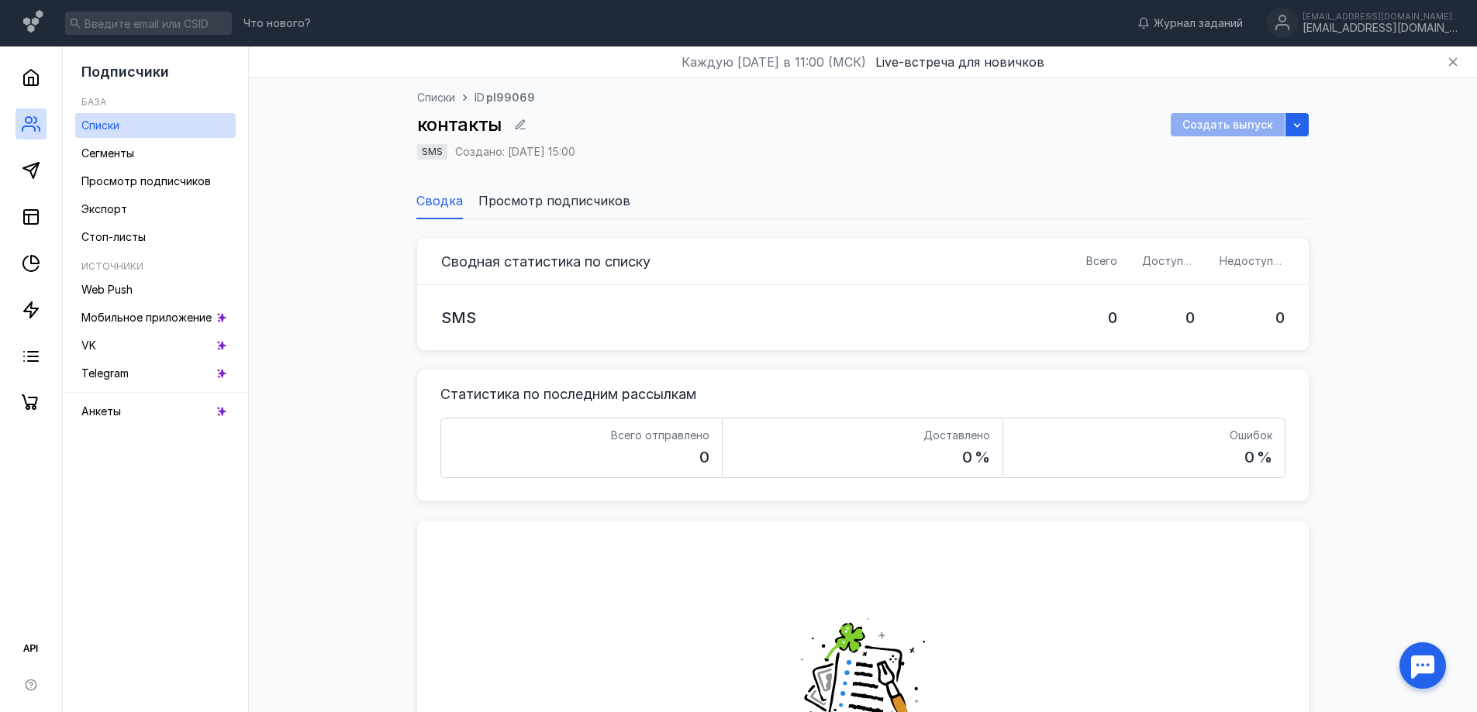
click at [536, 214] on li "Просмотр подписчиков" at bounding box center [554, 200] width 152 height 37
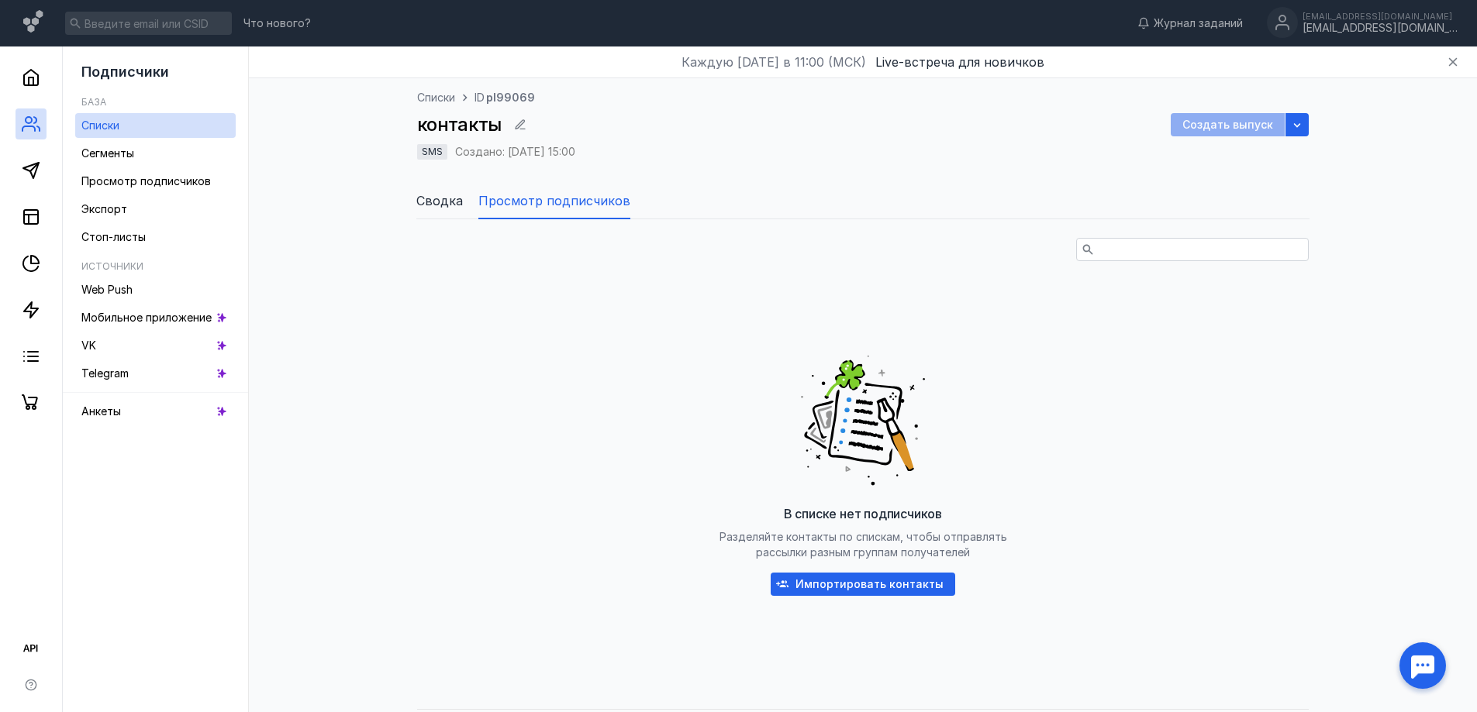
click at [448, 203] on span "Сводка" at bounding box center [439, 200] width 47 height 19
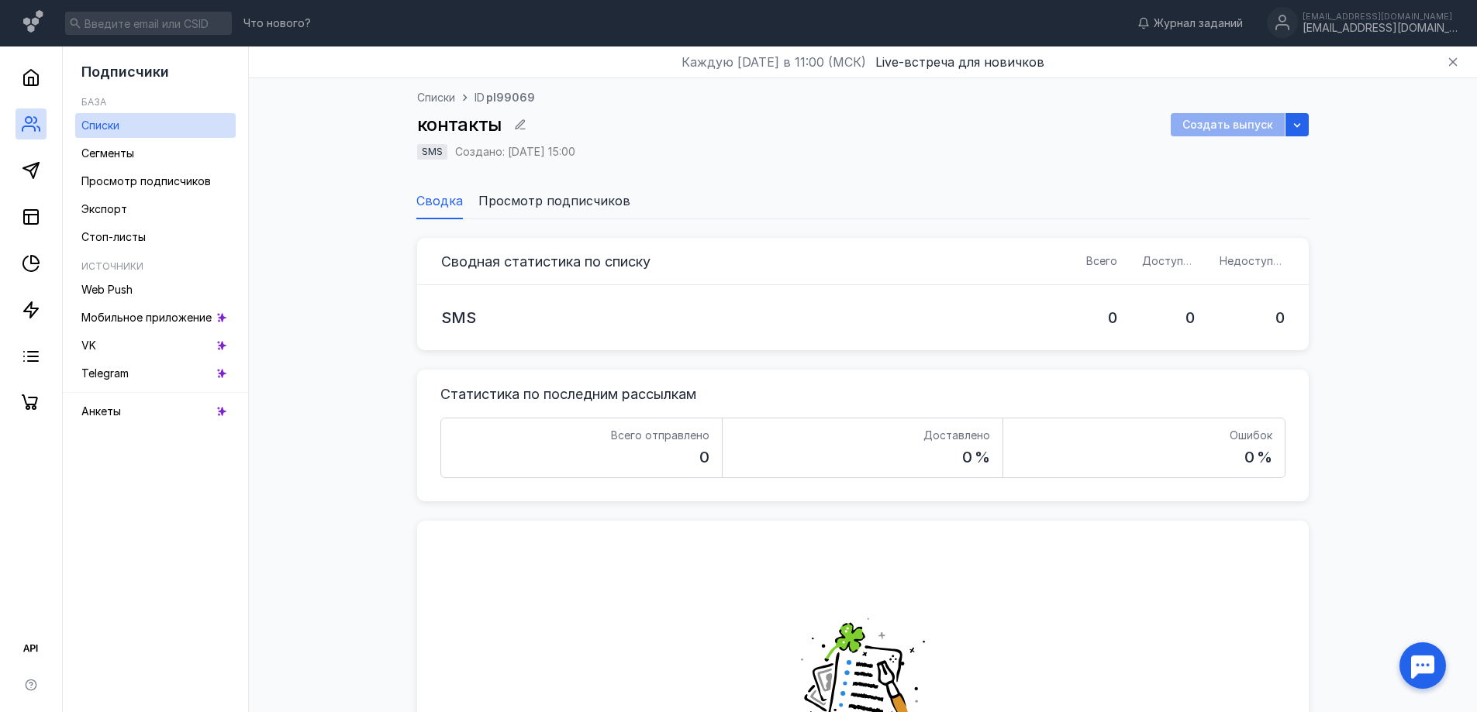
click at [546, 210] on li "Просмотр подписчиков" at bounding box center [554, 200] width 152 height 37
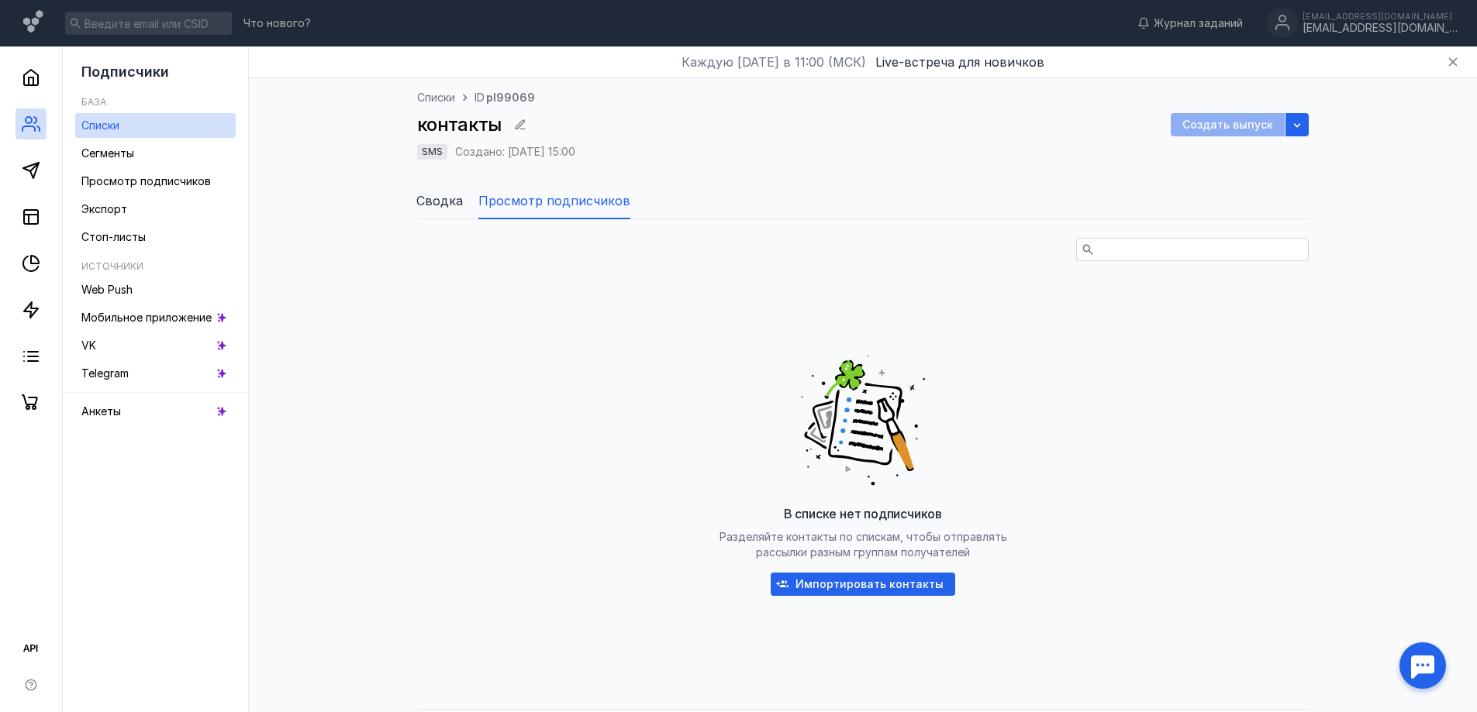
scroll to position [43, 0]
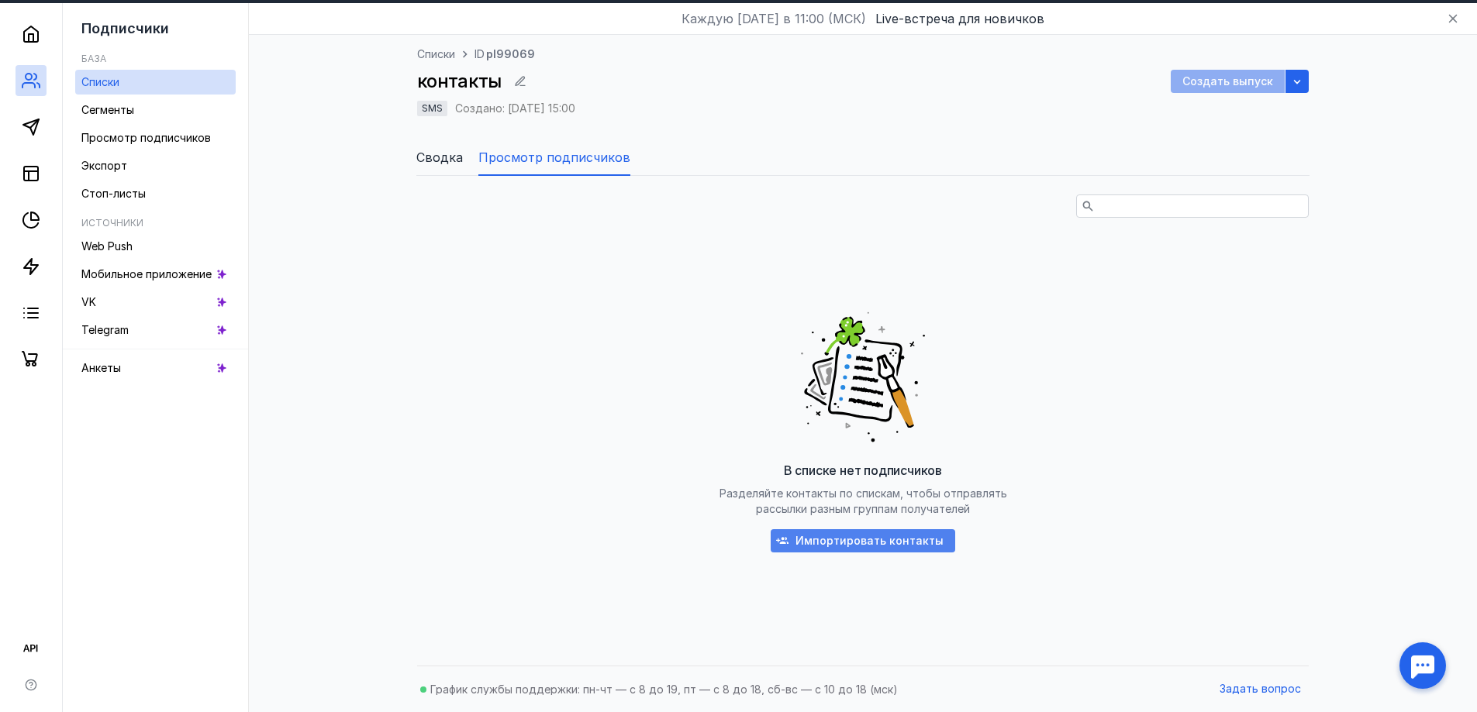
click at [843, 547] on span "Импортировать контакты" at bounding box center [869, 541] width 148 height 13
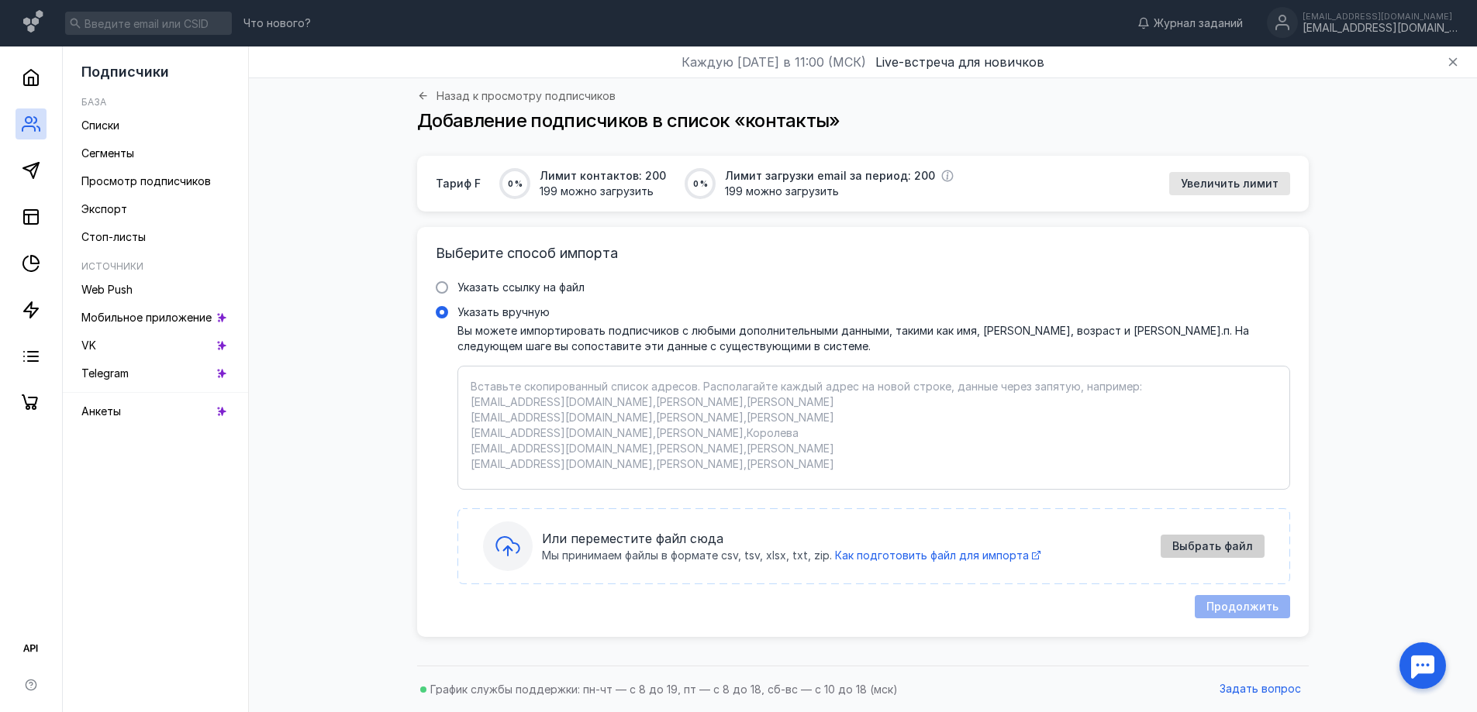
click at [1209, 553] on span "Выбрать файл" at bounding box center [1212, 546] width 81 height 13
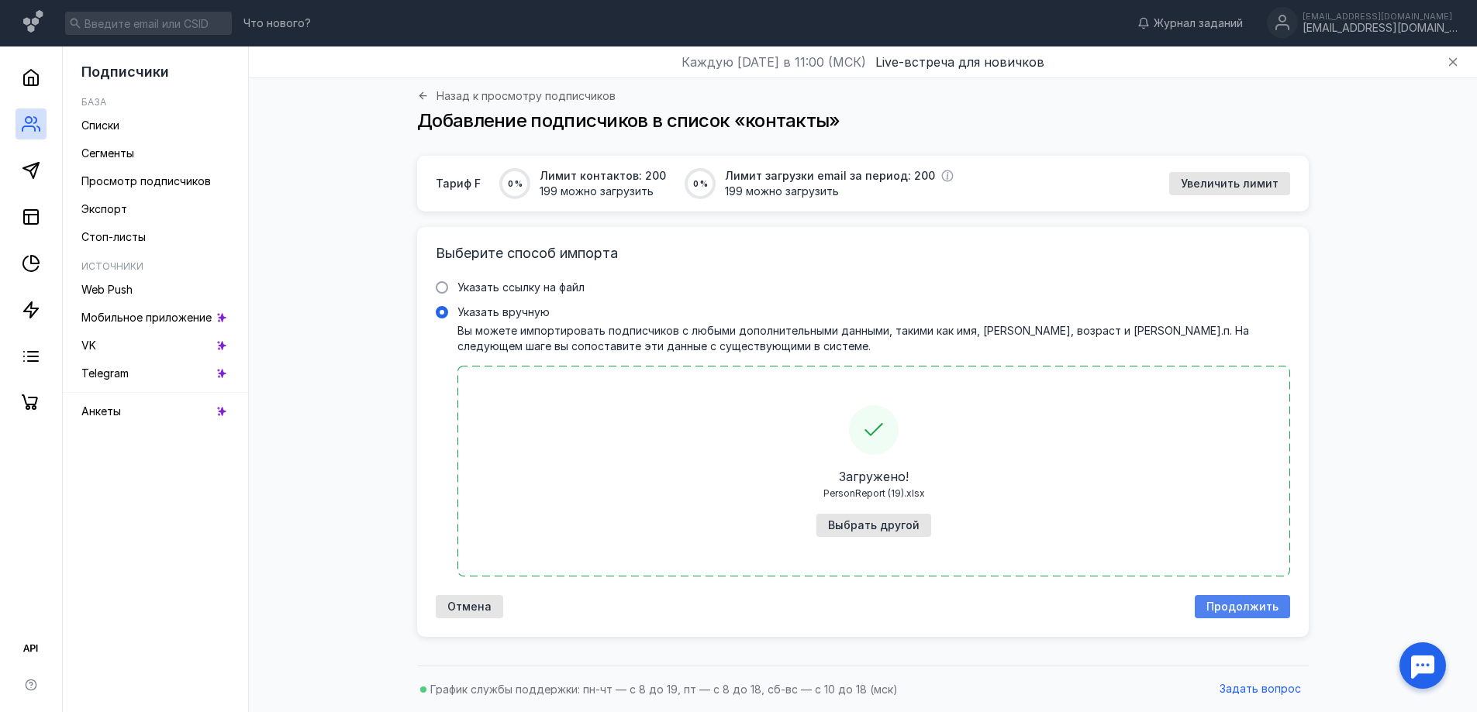
click at [1252, 607] on span "Продолжить" at bounding box center [1242, 607] width 72 height 13
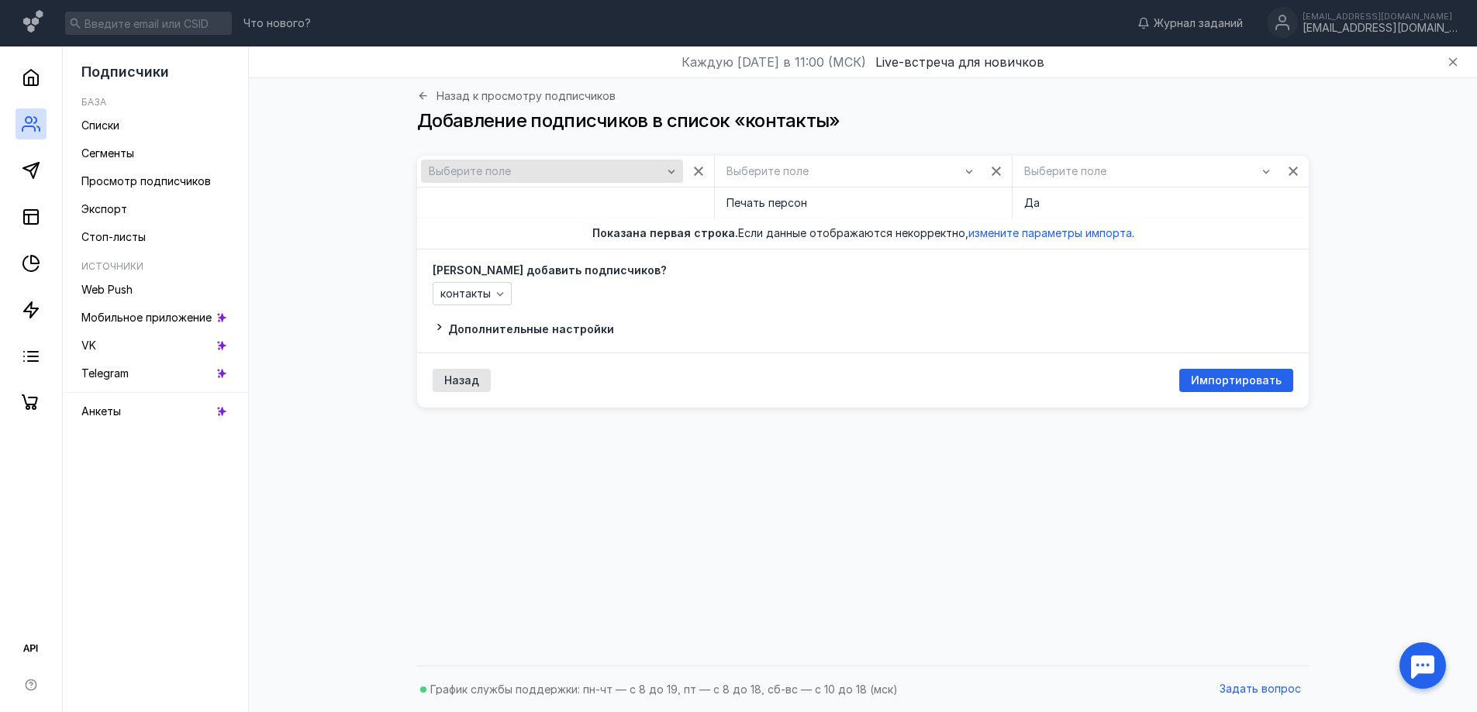
click at [656, 176] on div "Выберите поле" at bounding box center [545, 171] width 241 height 13
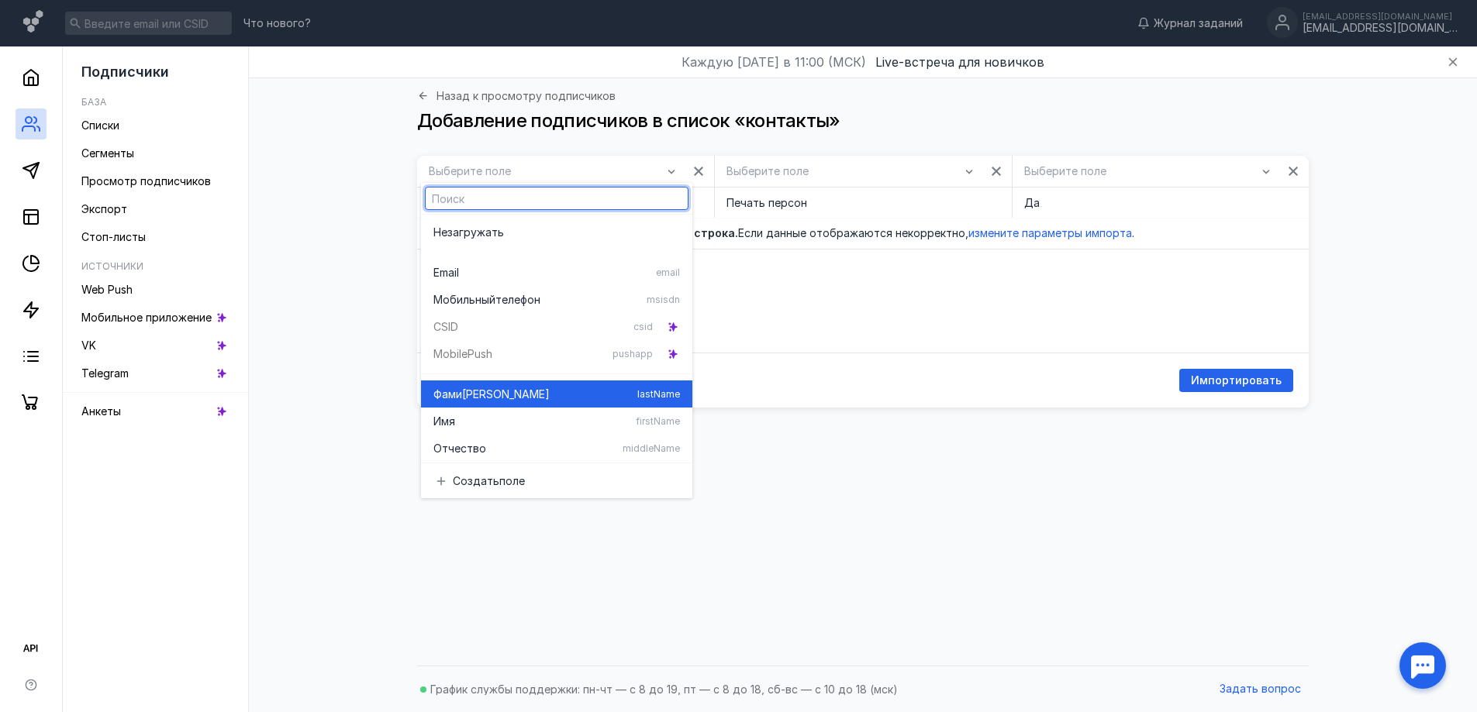
click at [489, 400] on div "Фами [PERSON_NAME]" at bounding box center [532, 395] width 198 height 16
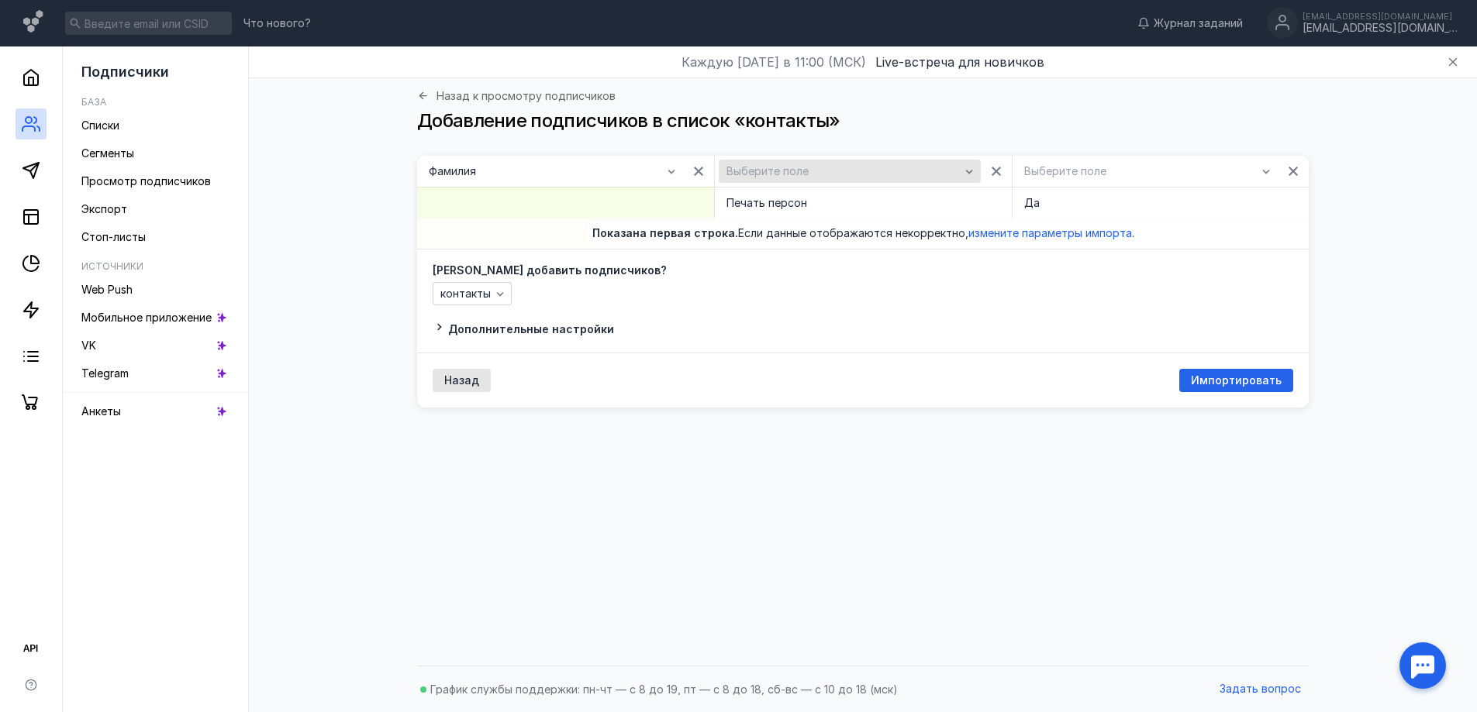
click at [782, 172] on span "Выберите поле" at bounding box center [767, 171] width 82 height 13
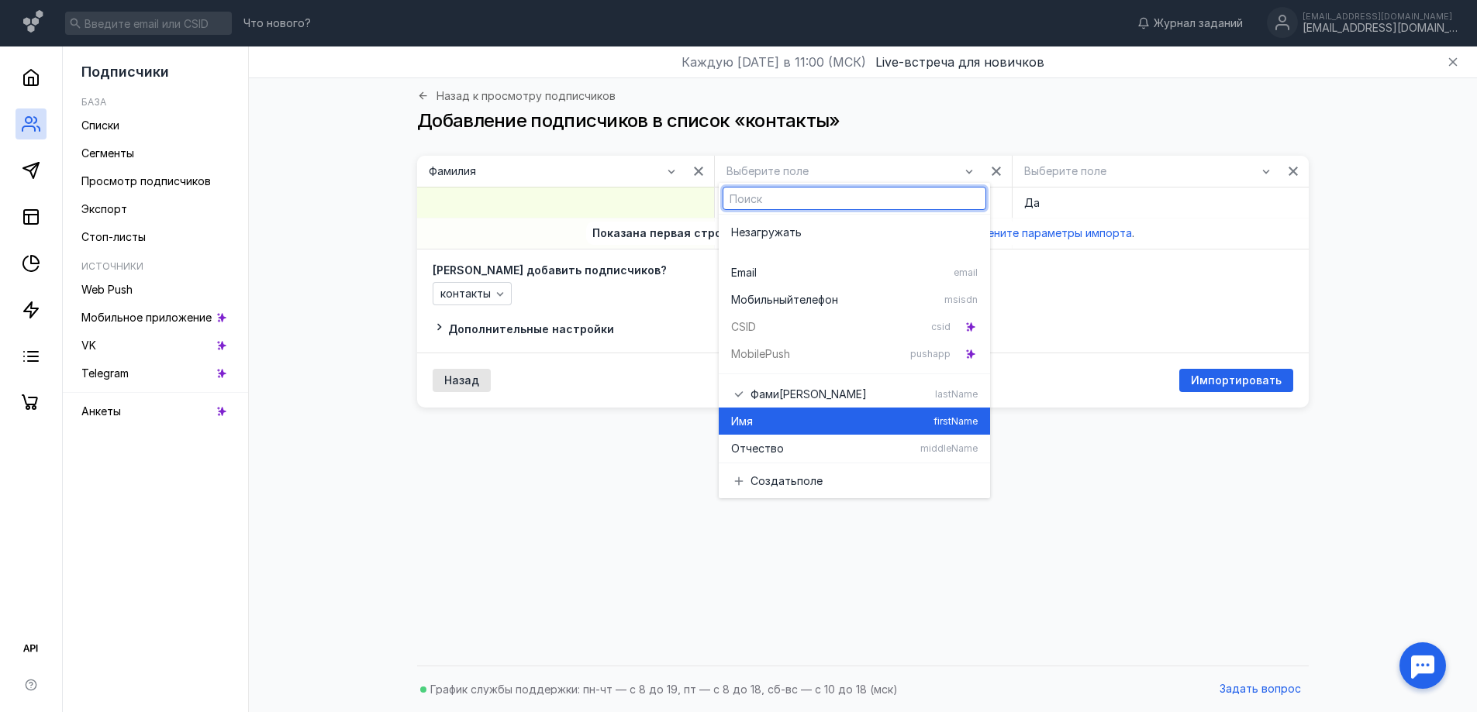
click at [764, 423] on div "Имя" at bounding box center [829, 422] width 196 height 16
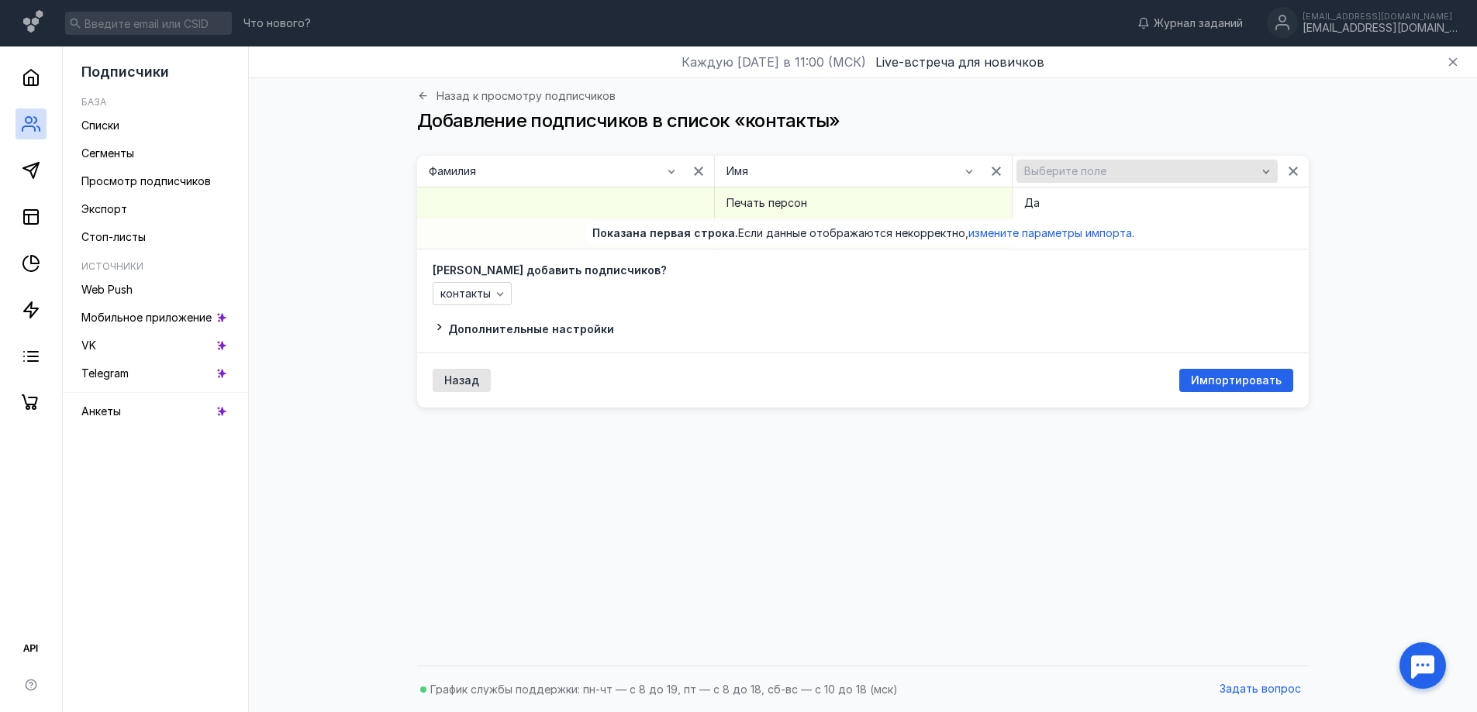
drag, startPoint x: 1064, startPoint y: 170, endPoint x: 1059, endPoint y: 181, distance: 12.1
click at [1064, 171] on span "Выберите поле" at bounding box center [1065, 171] width 82 height 13
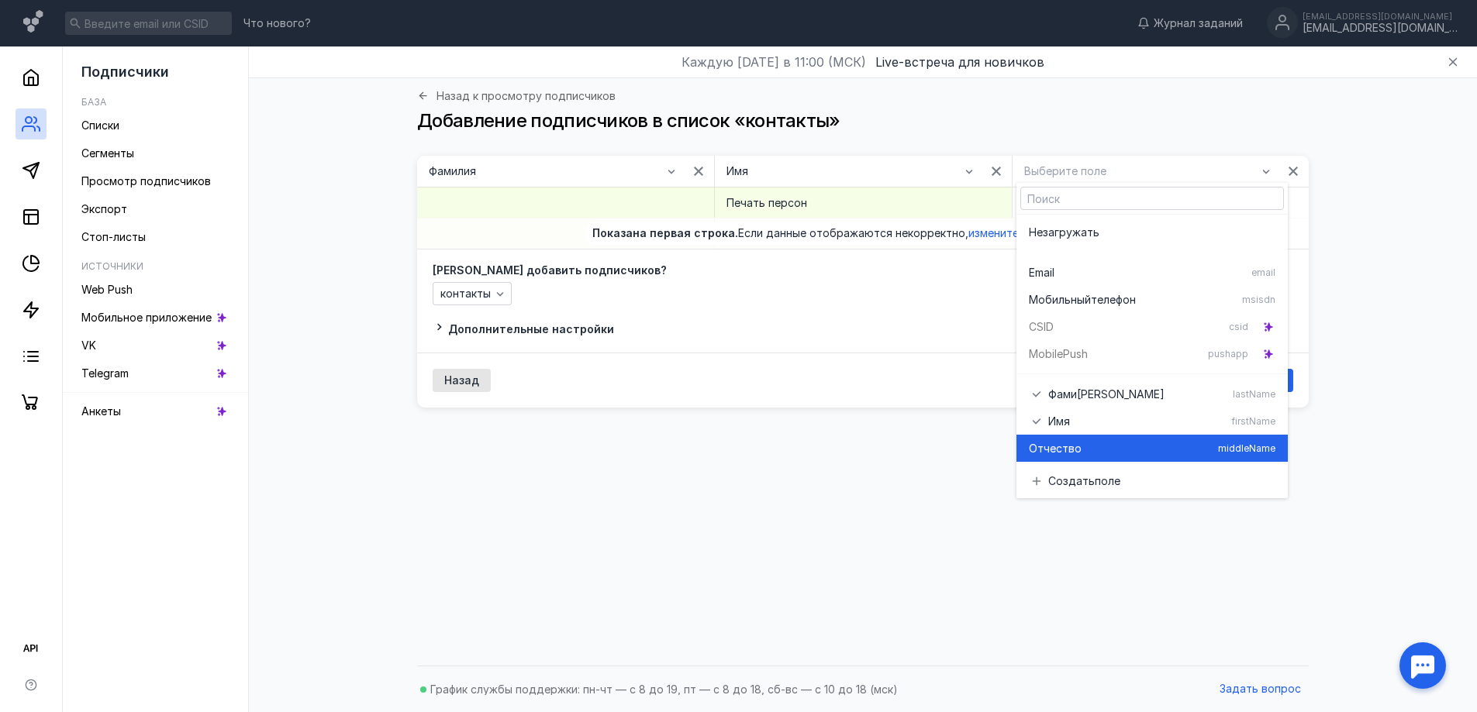
drag, startPoint x: 1076, startPoint y: 446, endPoint x: 1111, endPoint y: 429, distance: 38.8
click at [1076, 445] on span "во" at bounding box center [1074, 449] width 13 height 16
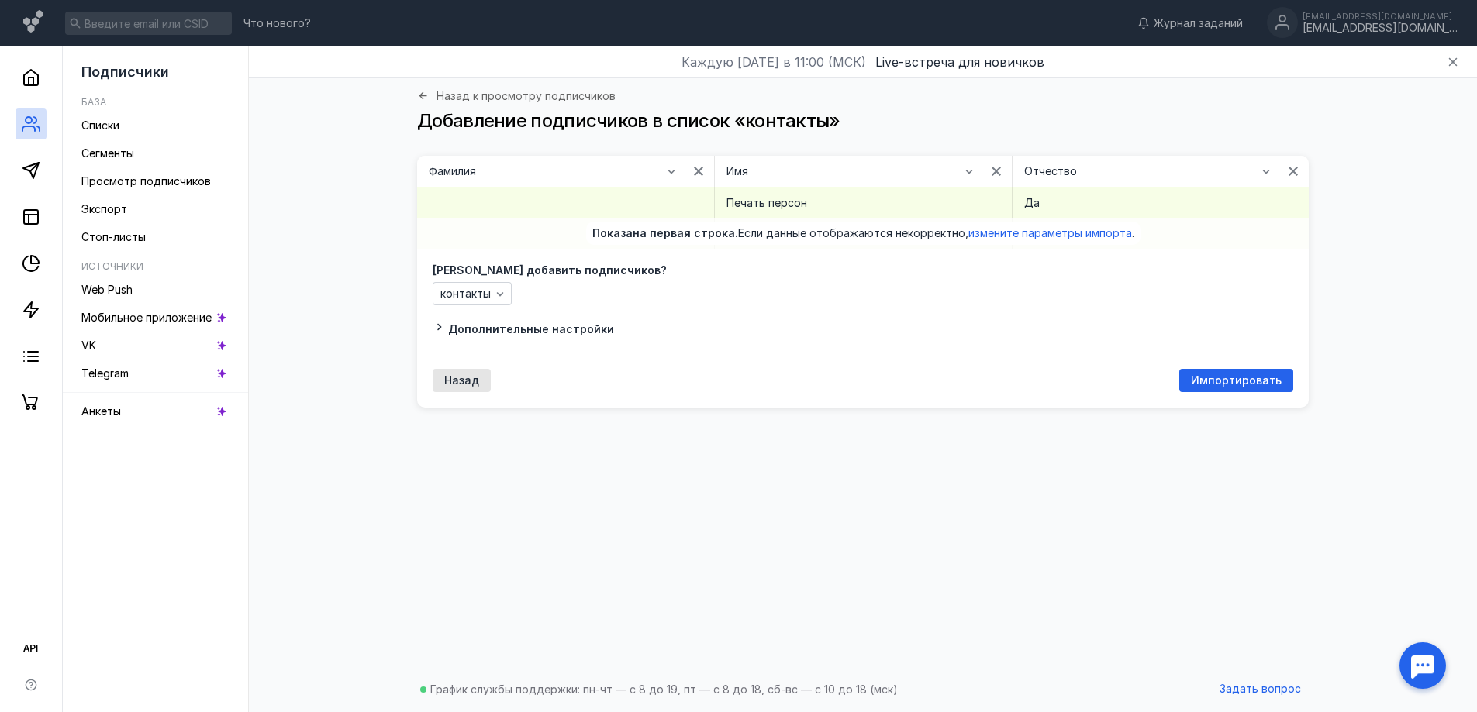
click at [1222, 365] on div "Назад Импортировать" at bounding box center [863, 380] width 892 height 55
click at [1222, 367] on div "Назад Импортировать" at bounding box center [863, 380] width 892 height 55
click at [1230, 376] on span "Импортировать" at bounding box center [1236, 380] width 91 height 13
click at [668, 172] on icon "button" at bounding box center [671, 171] width 12 height 12
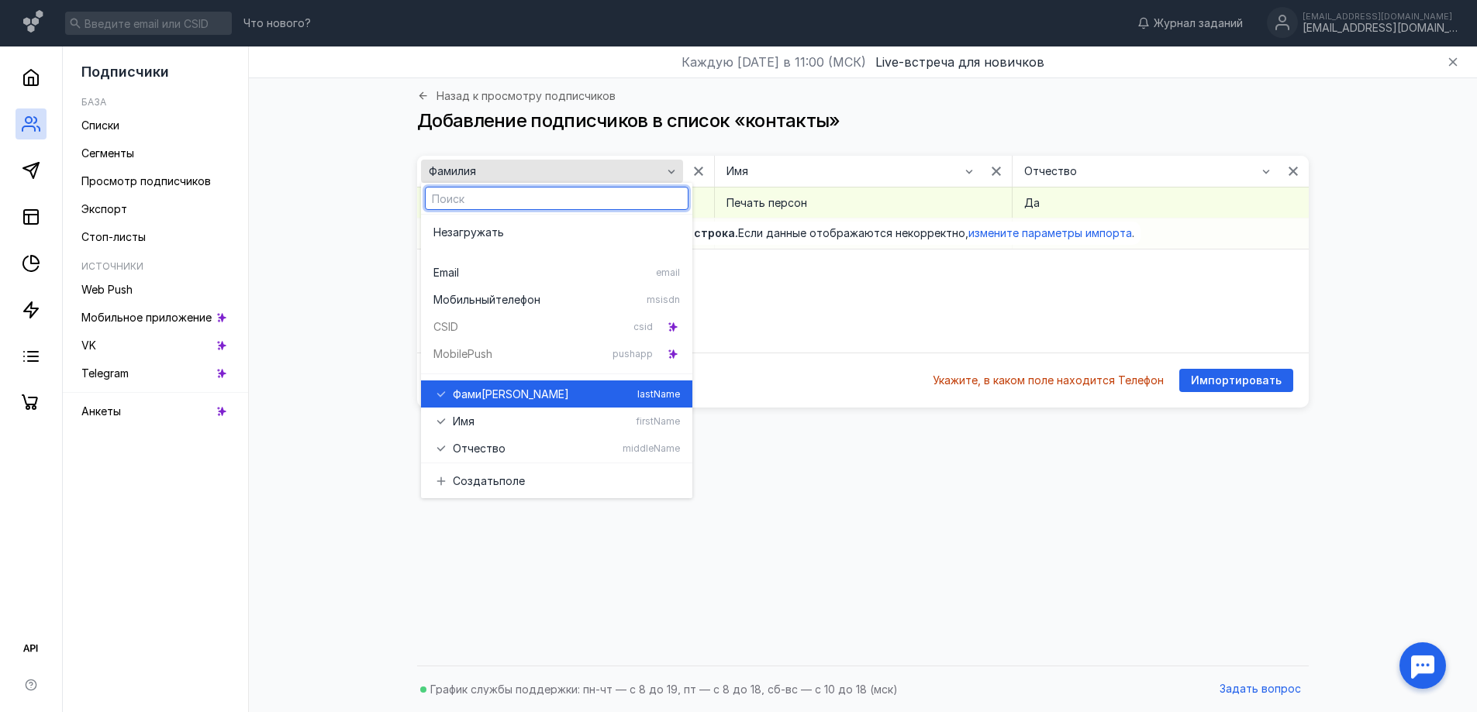
scroll to position [49, 0]
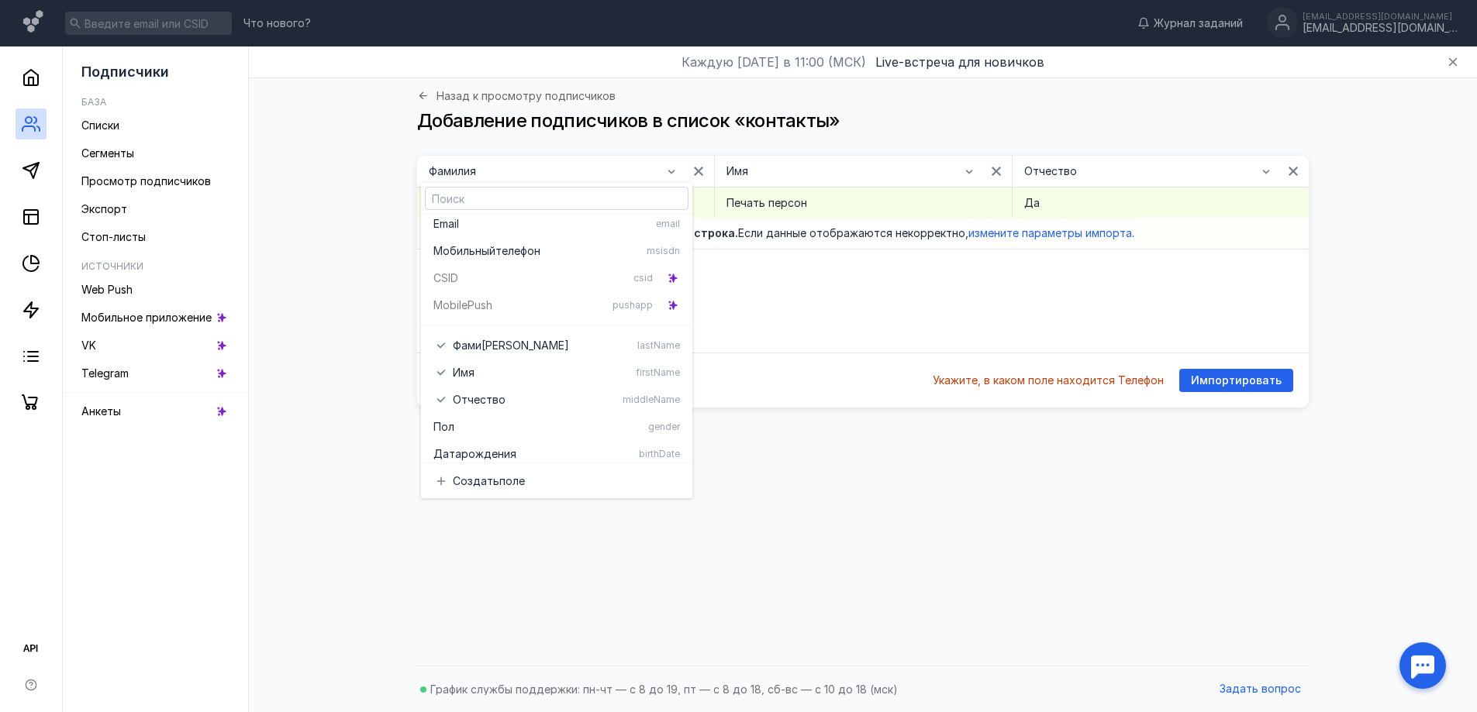
click at [389, 214] on div "Фамилия Имя Печать персон Отчество Да Показана первая строка. Если данные отобр…" at bounding box center [862, 407] width 1197 height 502
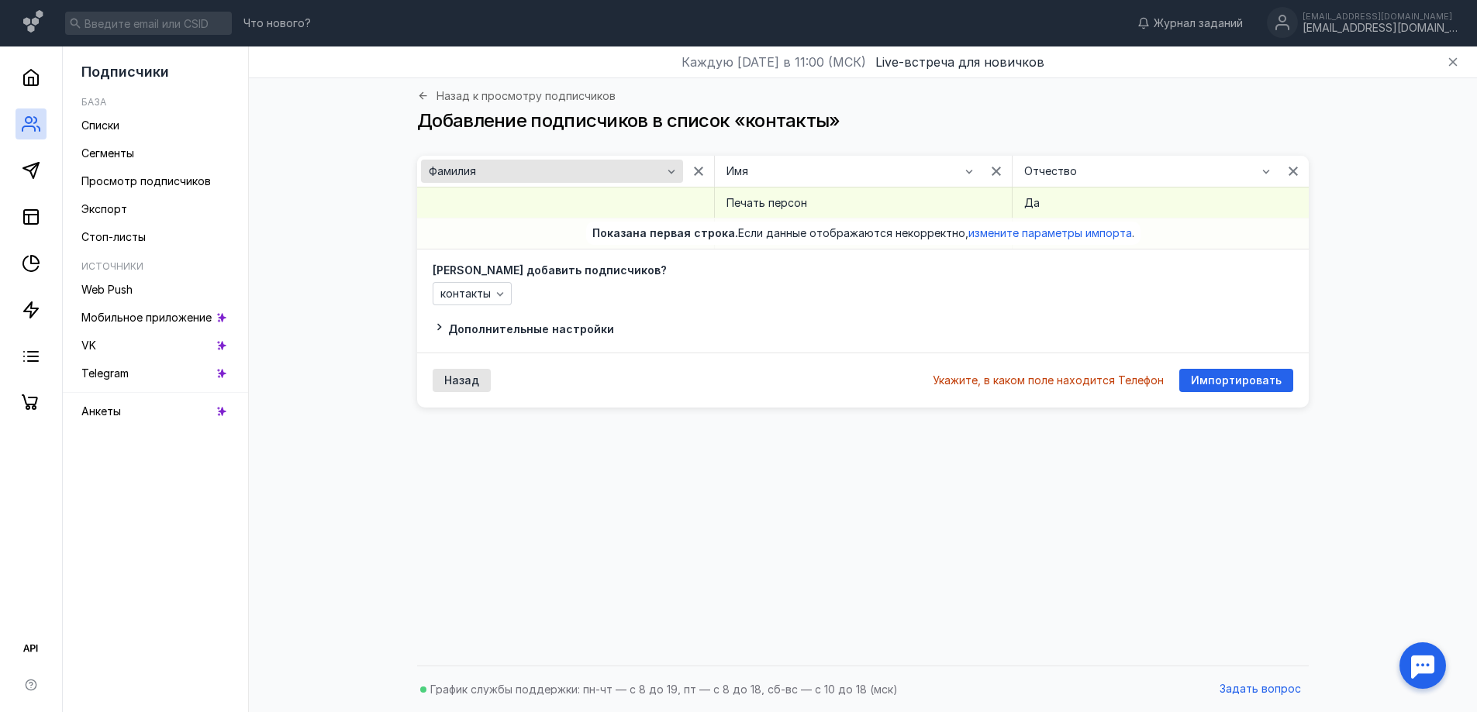
click at [578, 173] on div "Фамилия" at bounding box center [545, 171] width 241 height 13
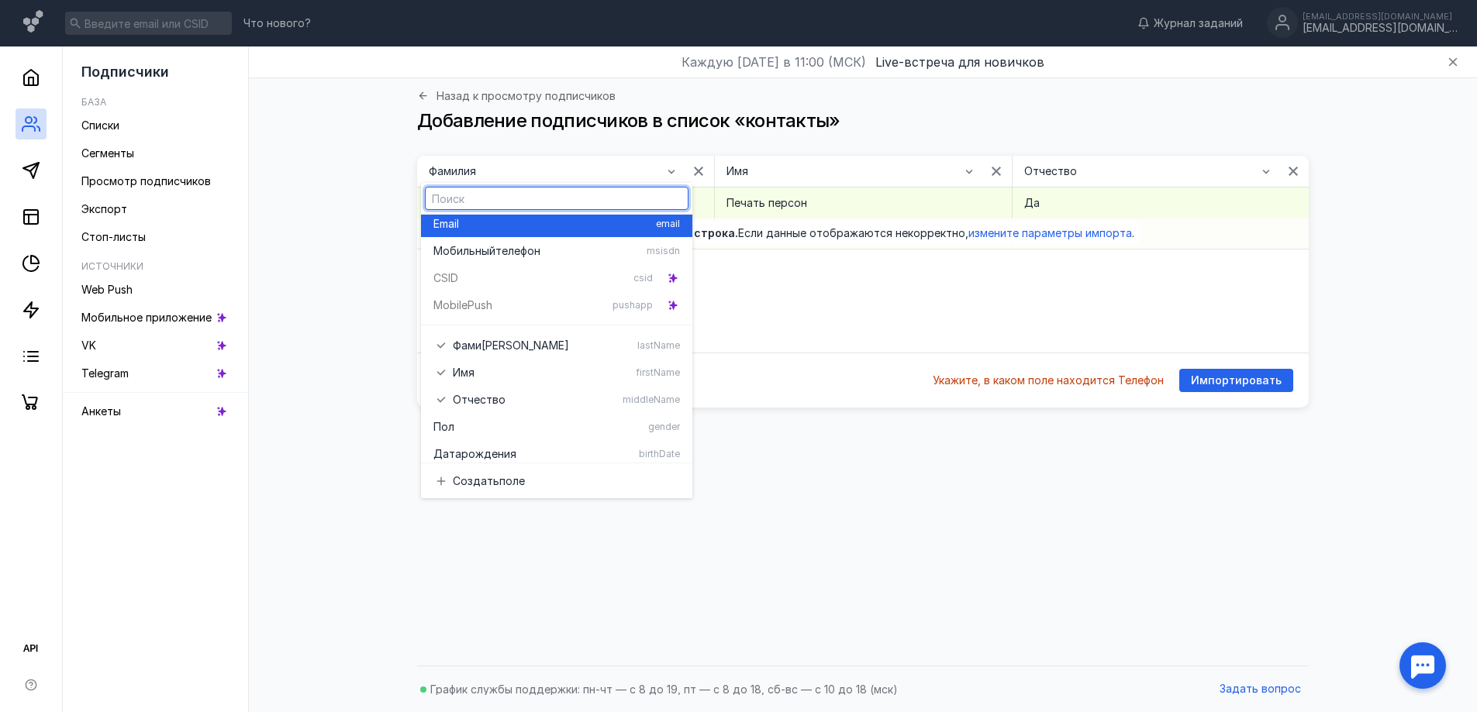
drag, startPoint x: 479, startPoint y: 226, endPoint x: 533, endPoint y: 216, distance: 55.2
click at [480, 225] on div "Email" at bounding box center [541, 224] width 216 height 16
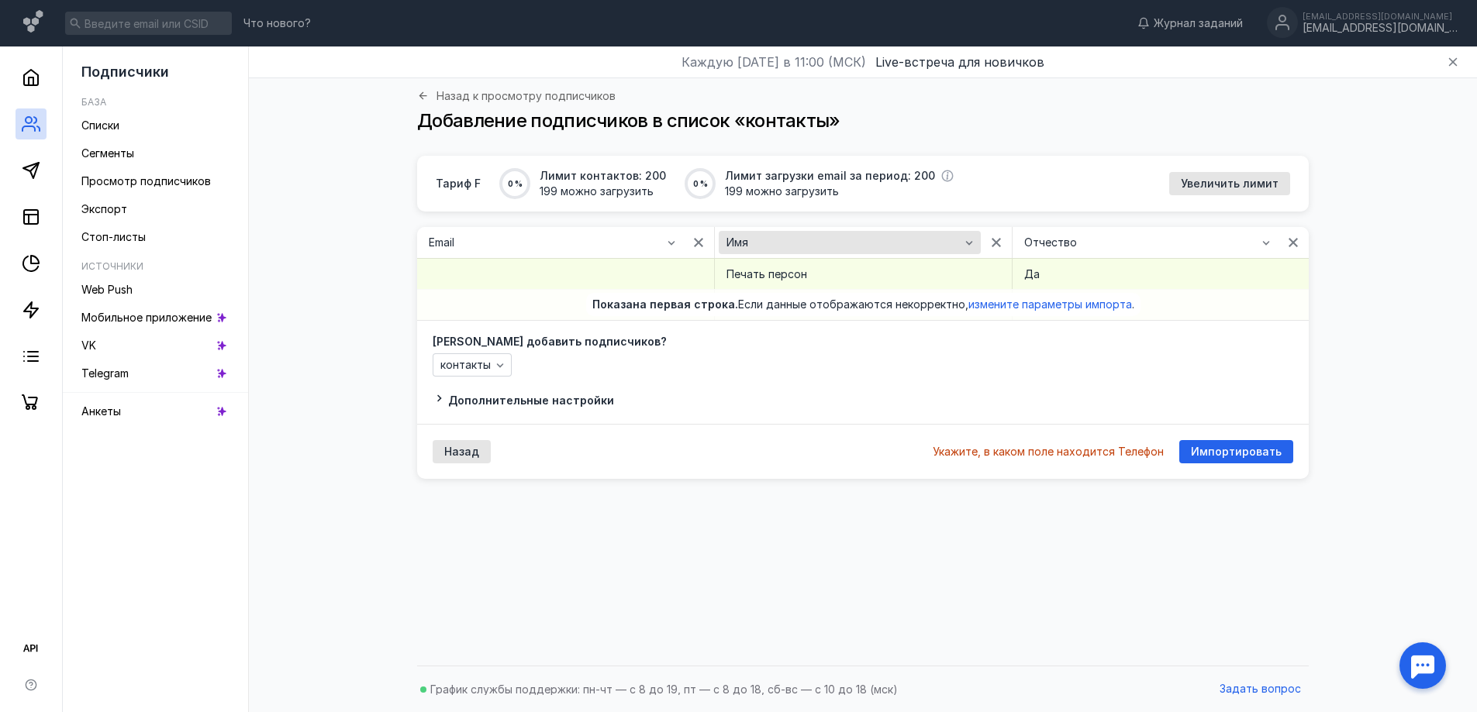
drag, startPoint x: 760, startPoint y: 237, endPoint x: 761, endPoint y: 248, distance: 11.0
click at [760, 239] on div "Имя" at bounding box center [843, 242] width 240 height 13
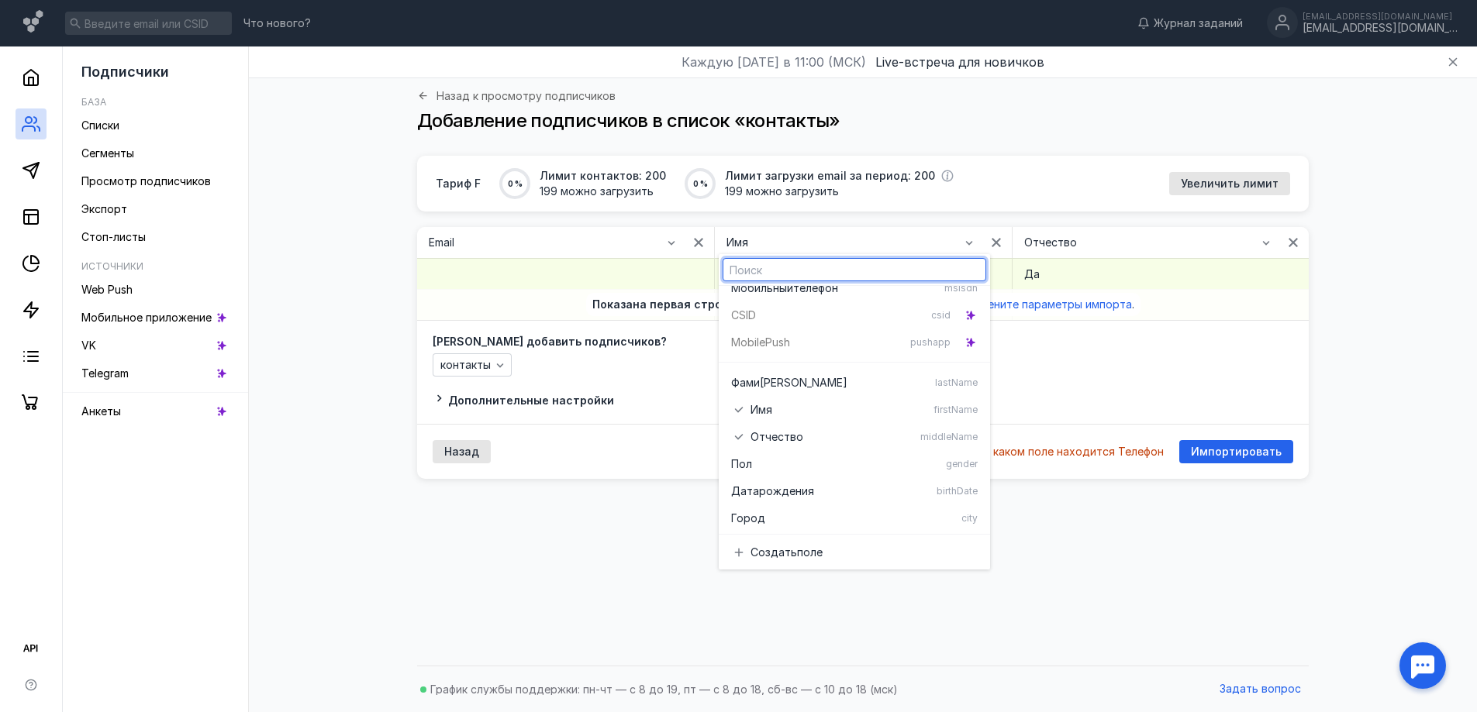
scroll to position [0, 0]
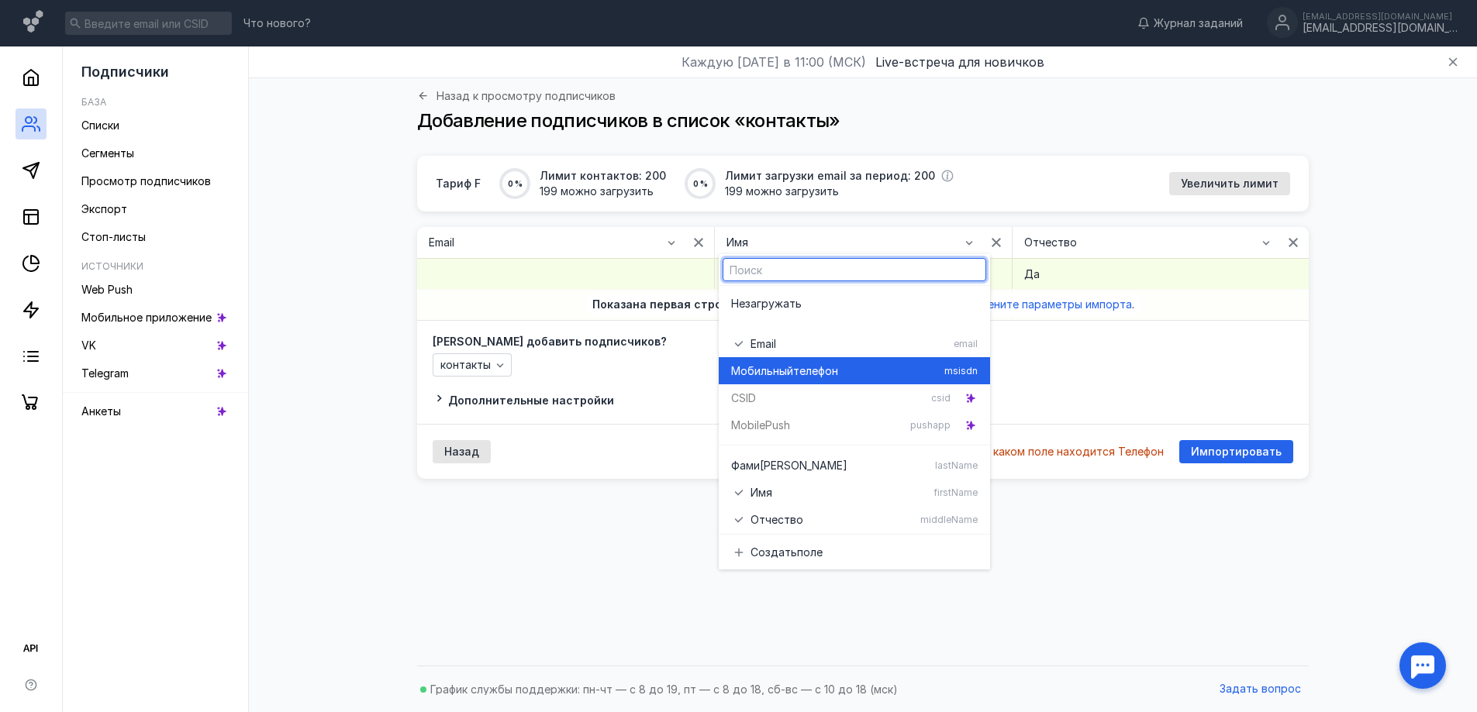
click at [778, 383] on div "Мобильный телефон msisdn" at bounding box center [854, 370] width 247 height 27
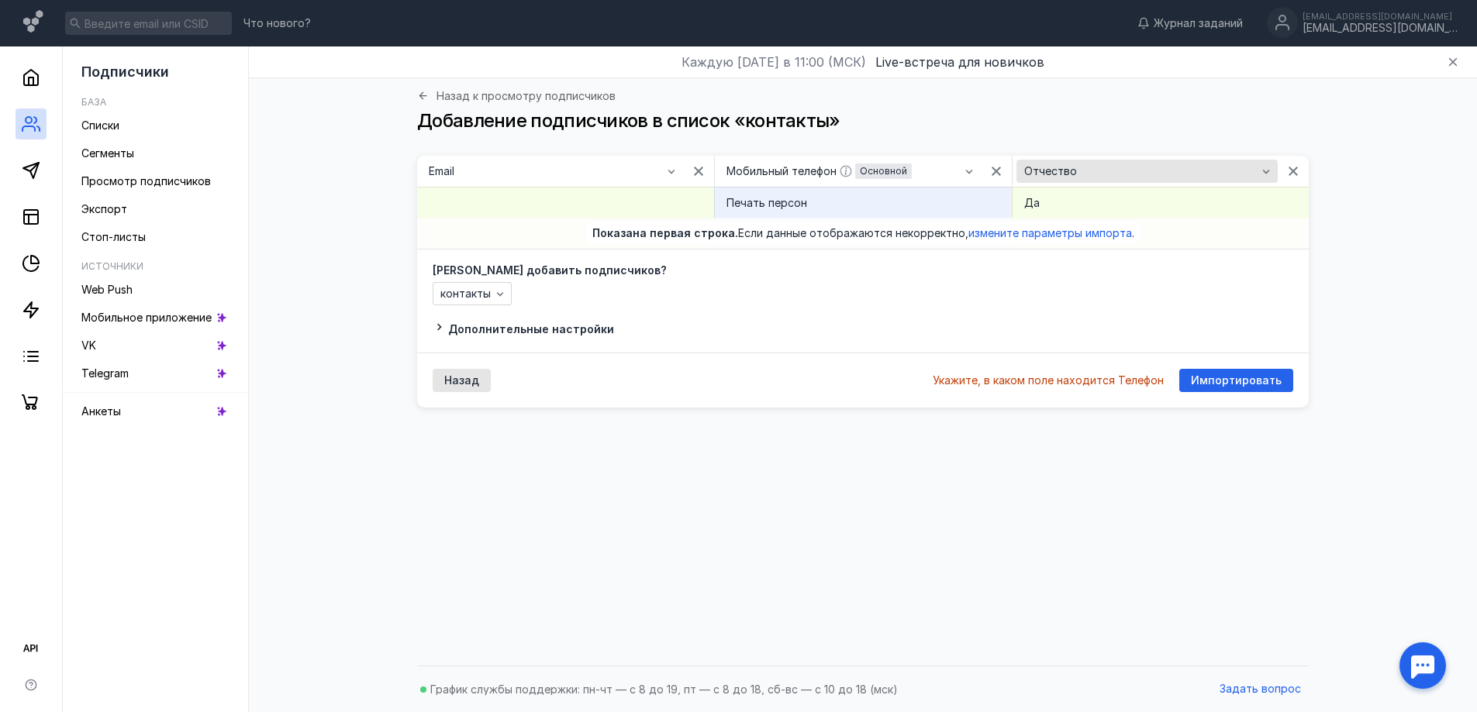
click at [1067, 172] on span "Отчество" at bounding box center [1050, 171] width 53 height 13
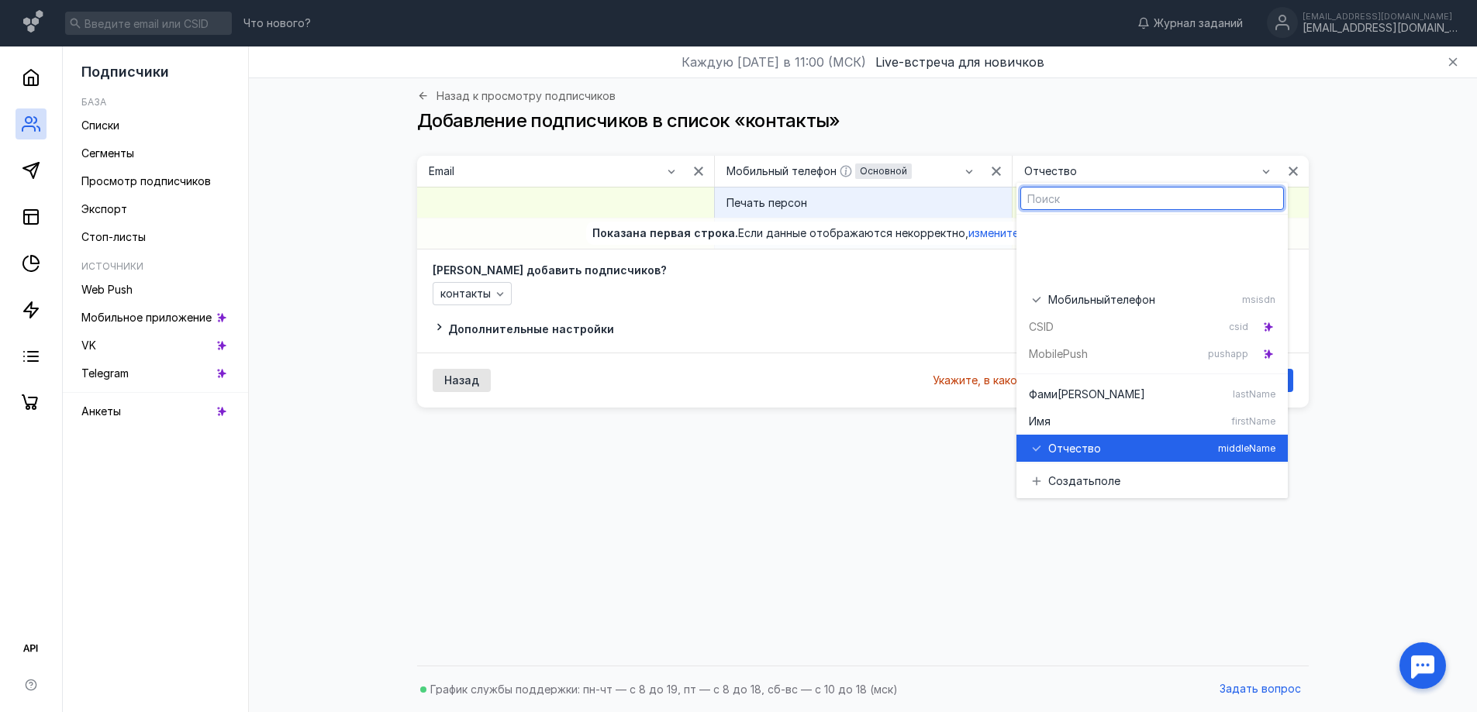
scroll to position [110, 0]
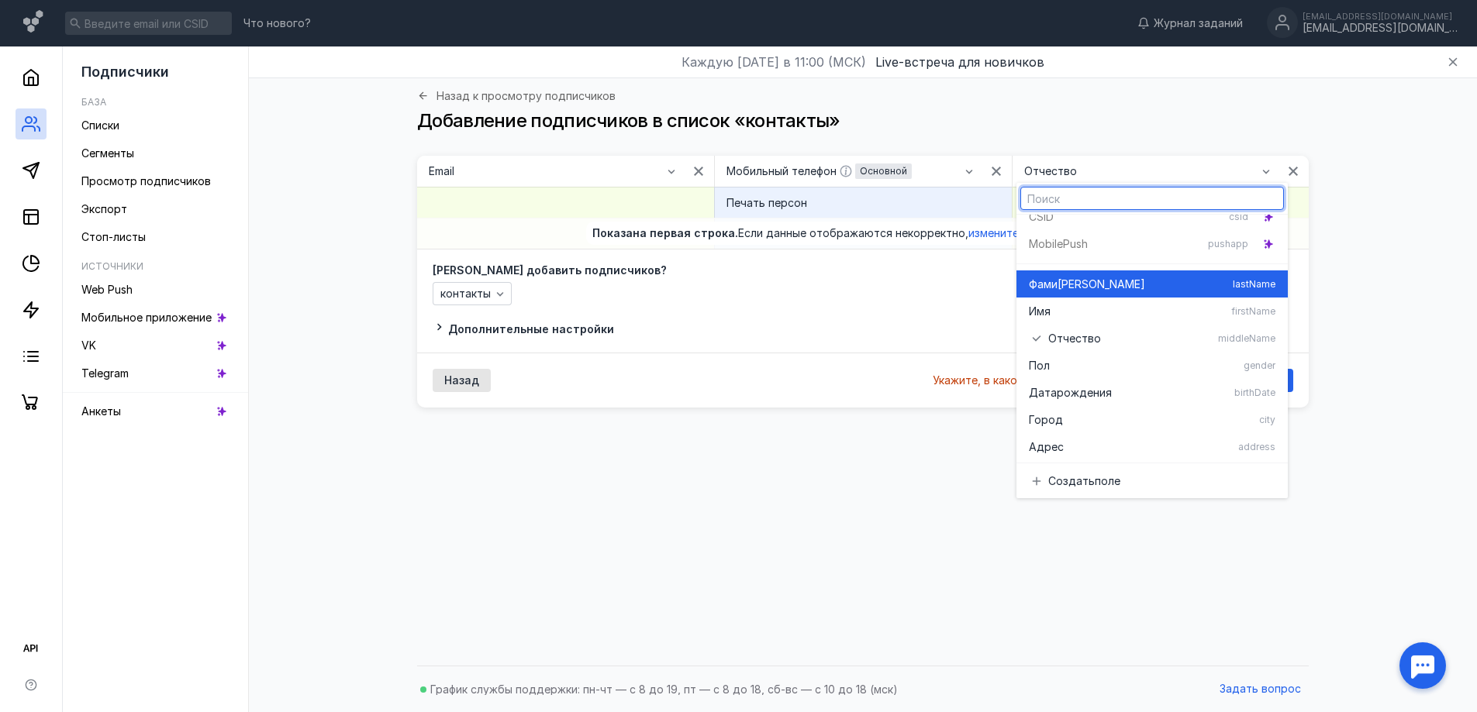
click at [1064, 292] on span "[PERSON_NAME]" at bounding box center [1102, 285] width 88 height 16
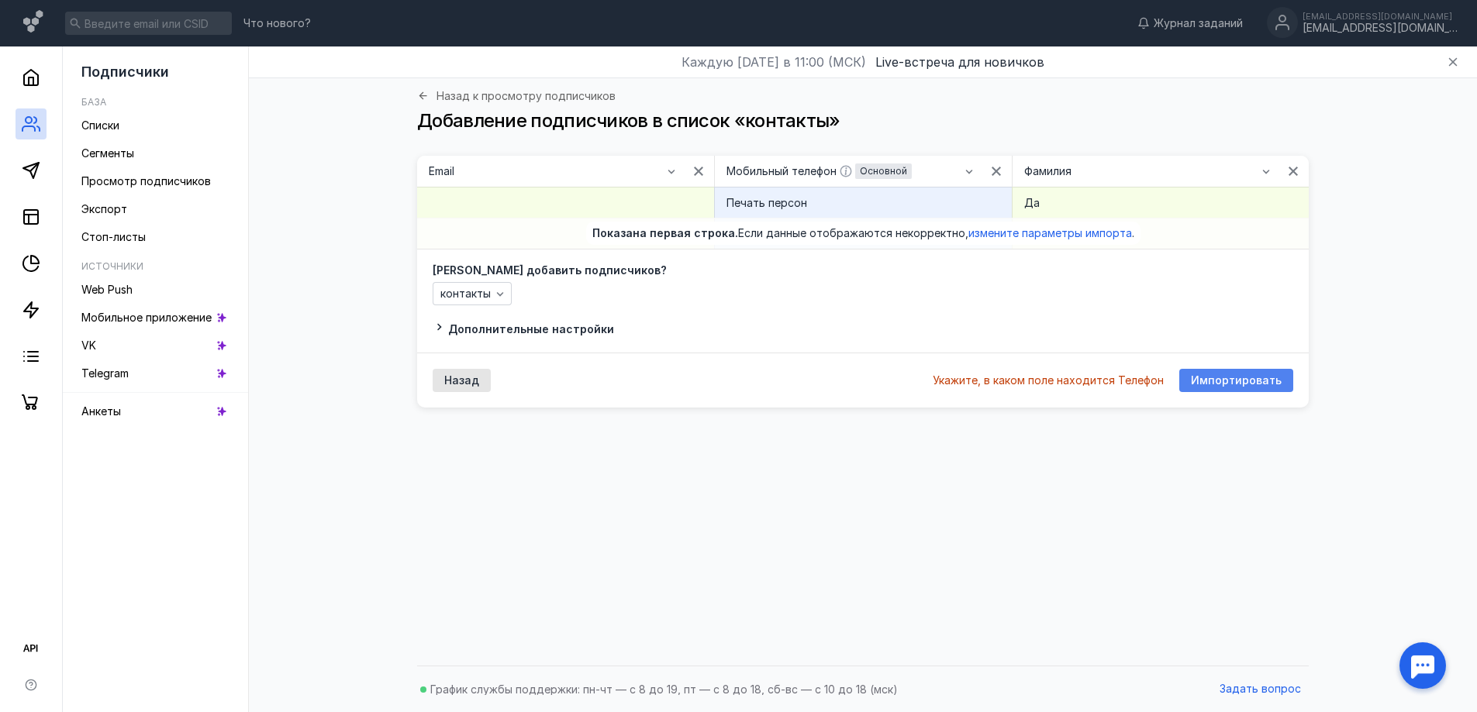
click at [1232, 380] on span "Импортировать" at bounding box center [1236, 380] width 91 height 13
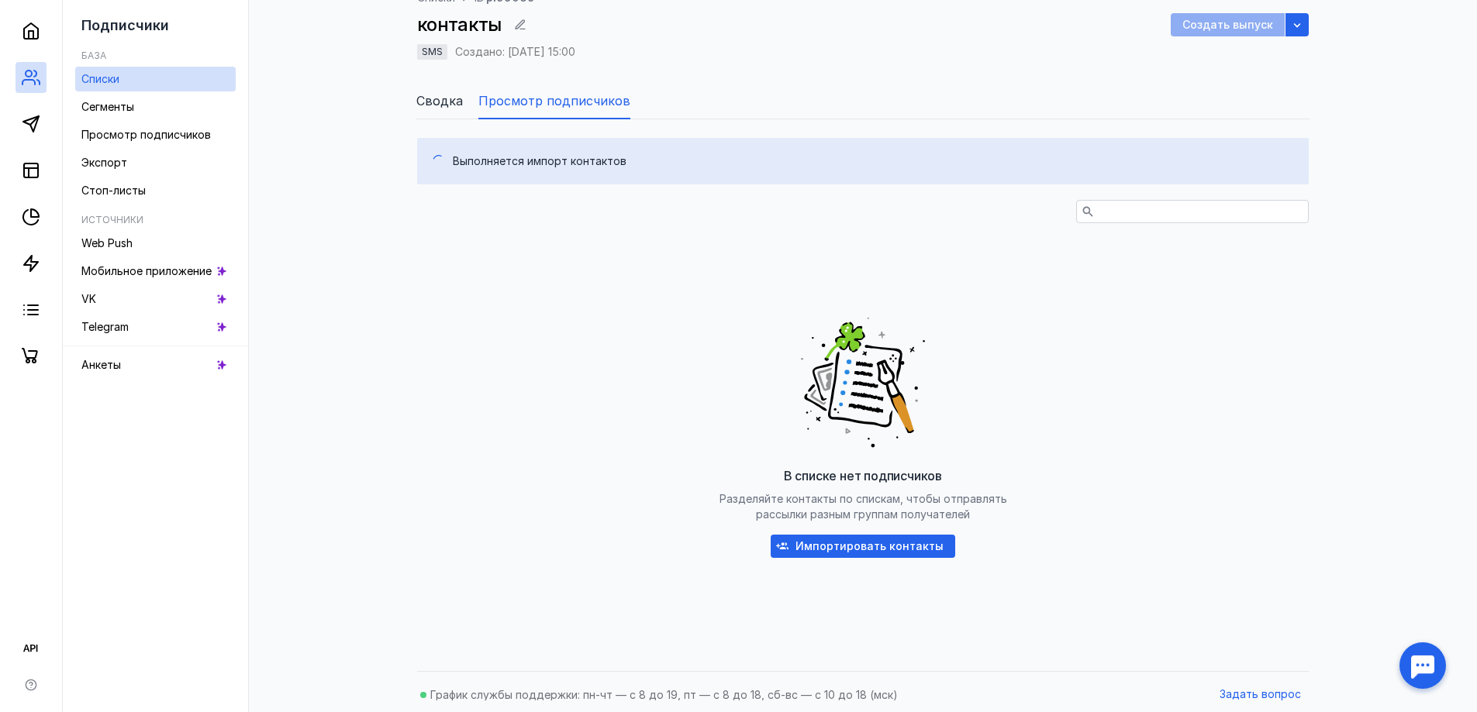
scroll to position [105, 0]
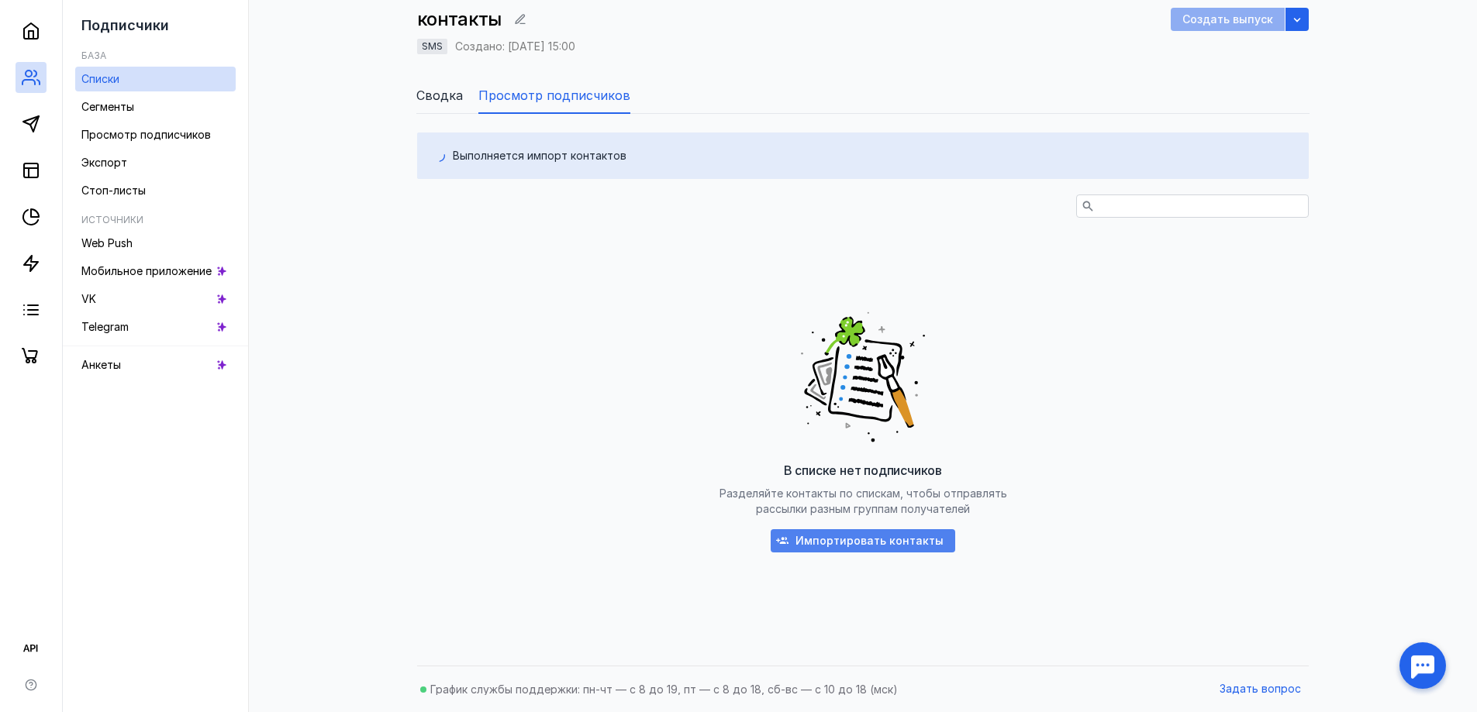
click at [882, 537] on span "Импортировать контакты" at bounding box center [869, 541] width 148 height 13
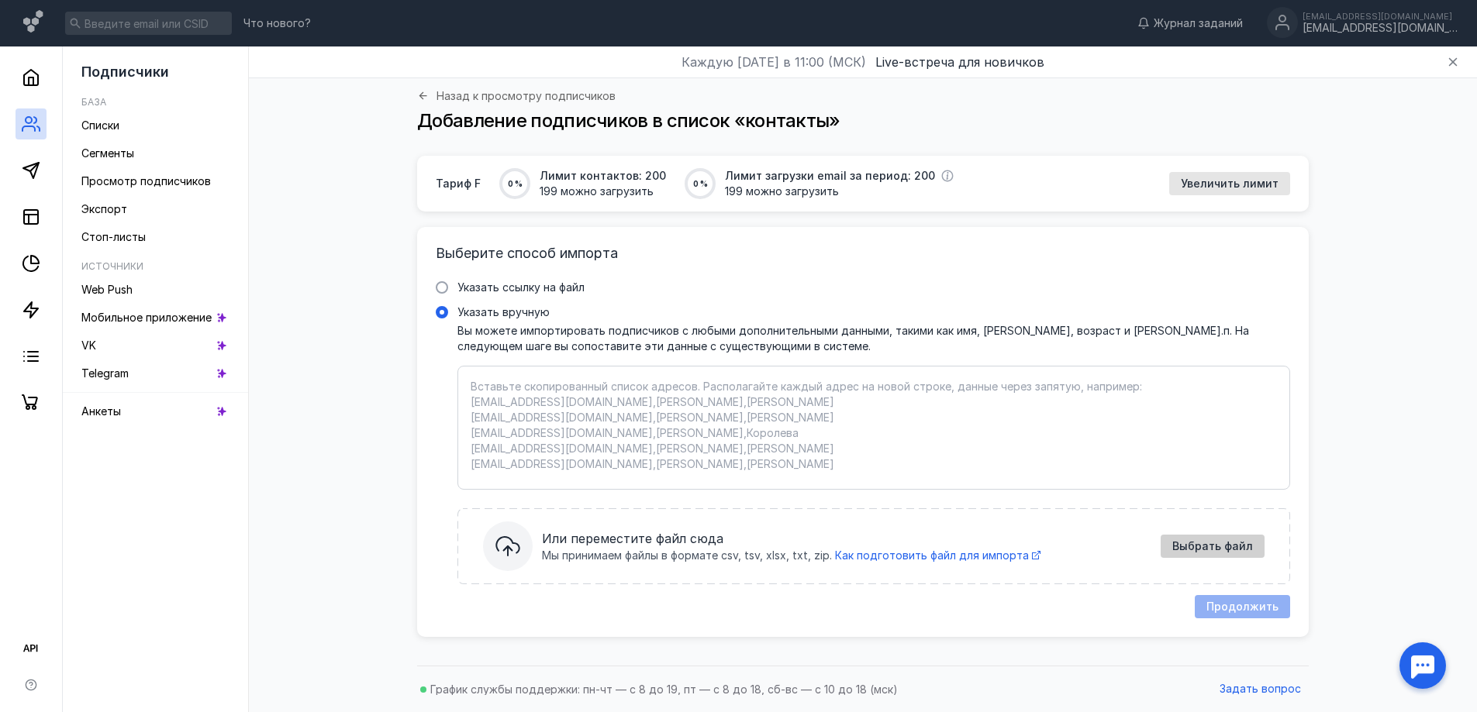
click at [1200, 557] on div "Выбрать файл" at bounding box center [1213, 546] width 104 height 23
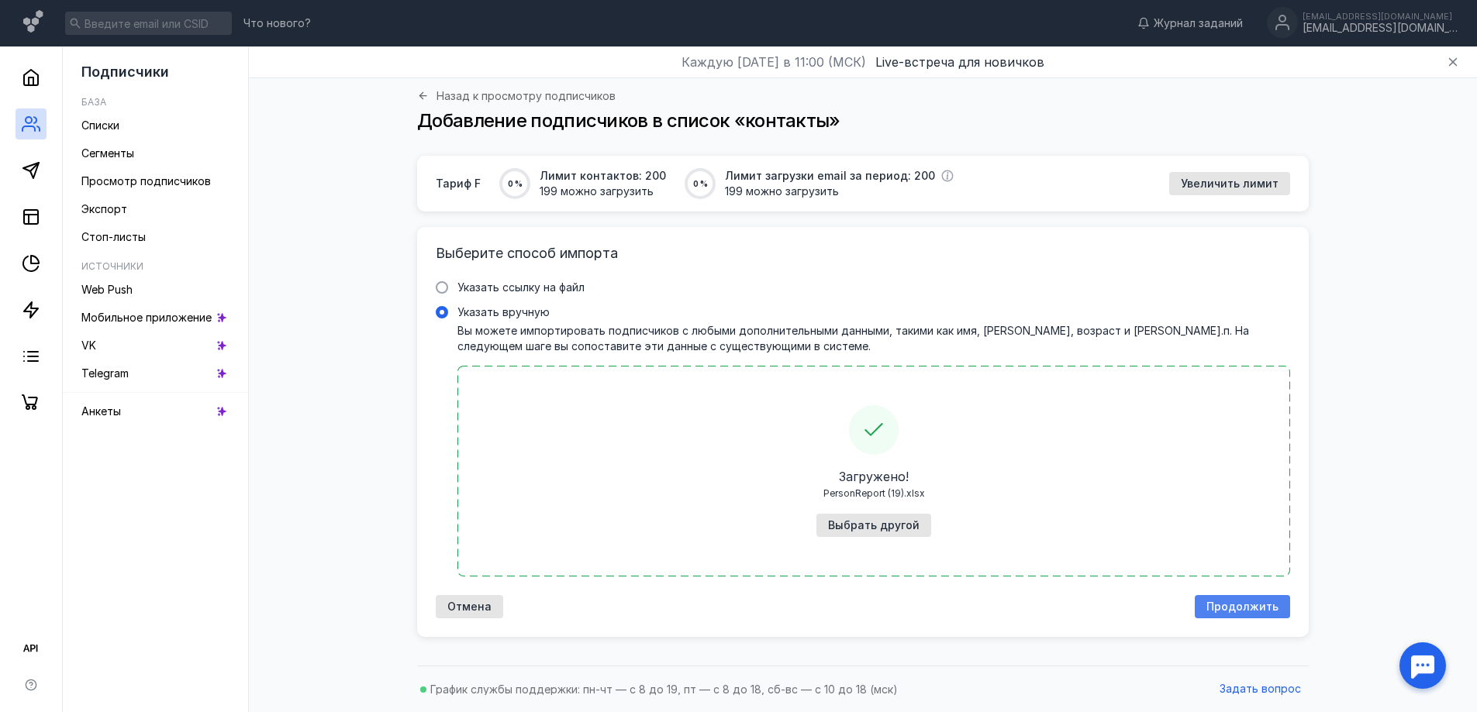
click at [1239, 617] on div "Продолжить" at bounding box center [1242, 606] width 95 height 23
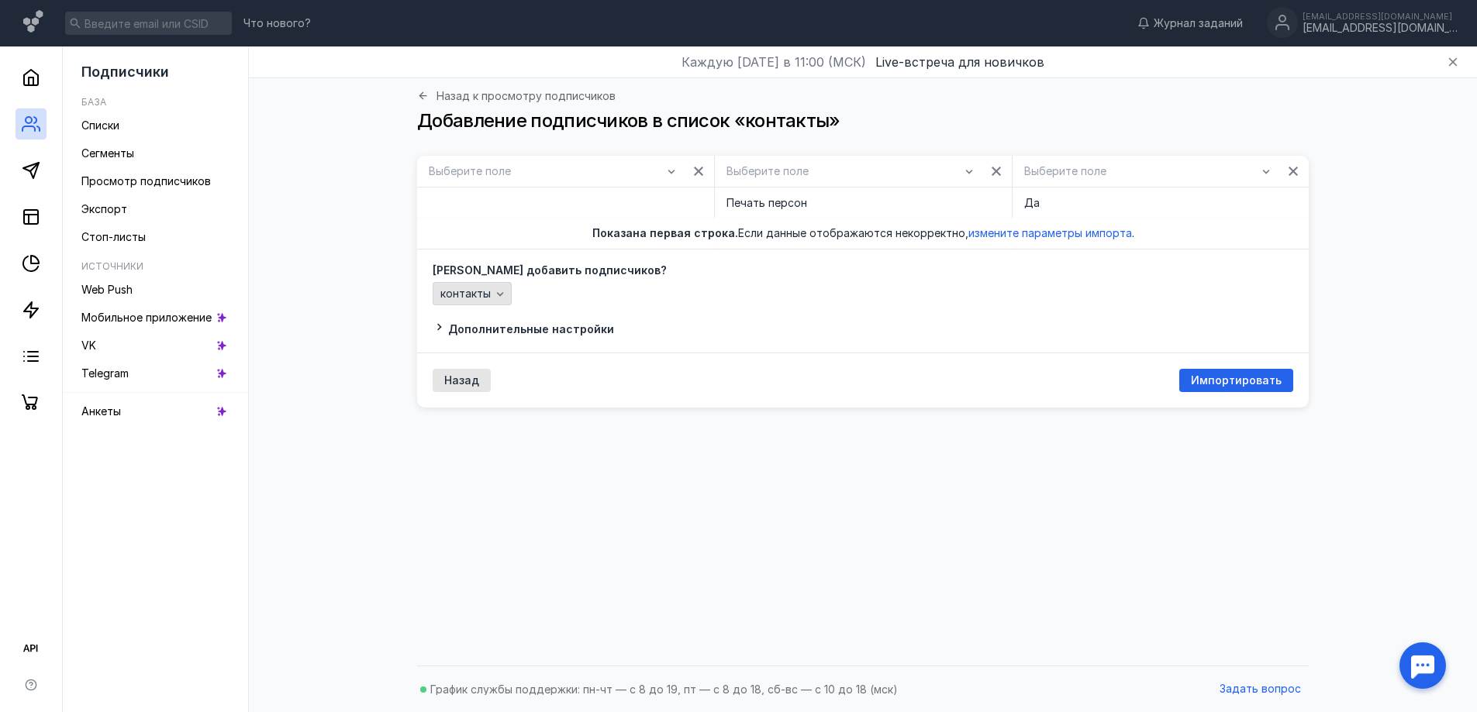
click at [465, 292] on span "контакты" at bounding box center [465, 294] width 50 height 13
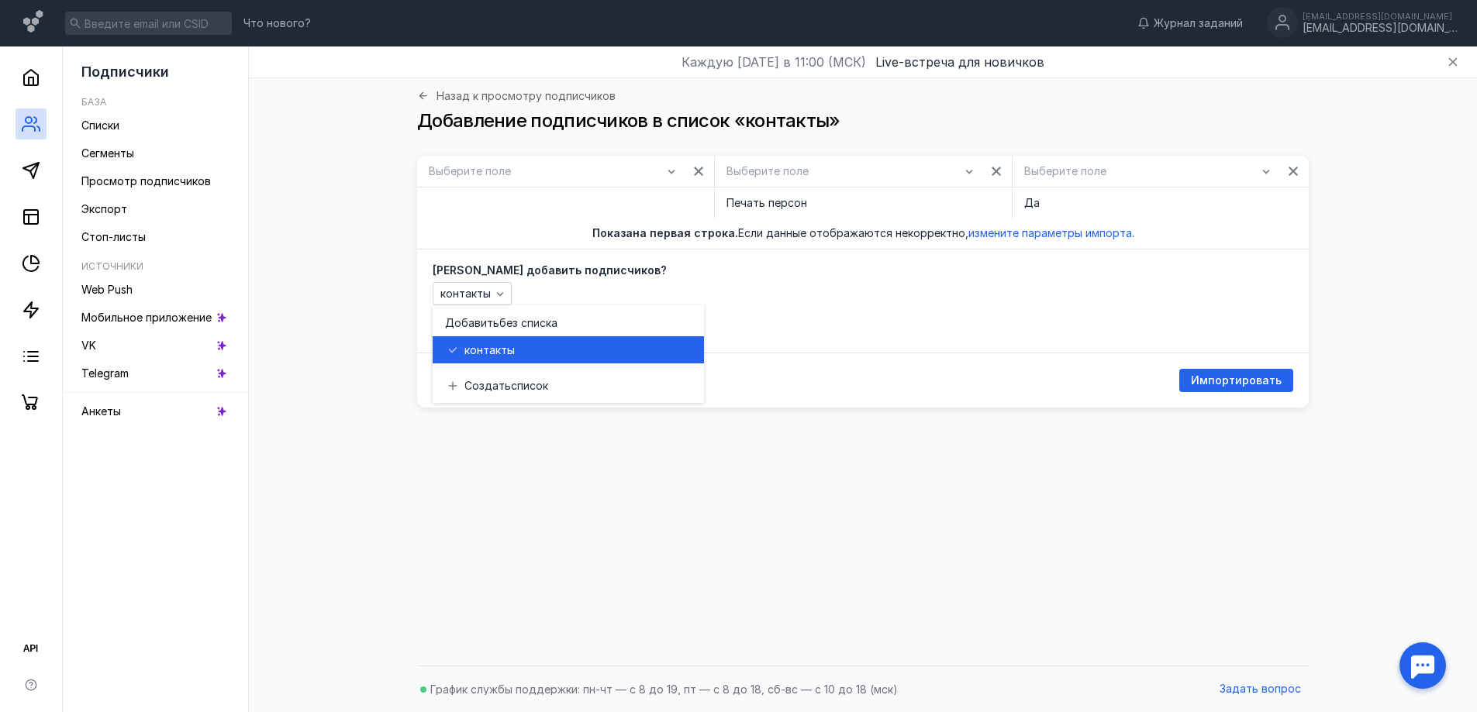
click at [501, 344] on span "ты" at bounding box center [508, 351] width 14 height 16
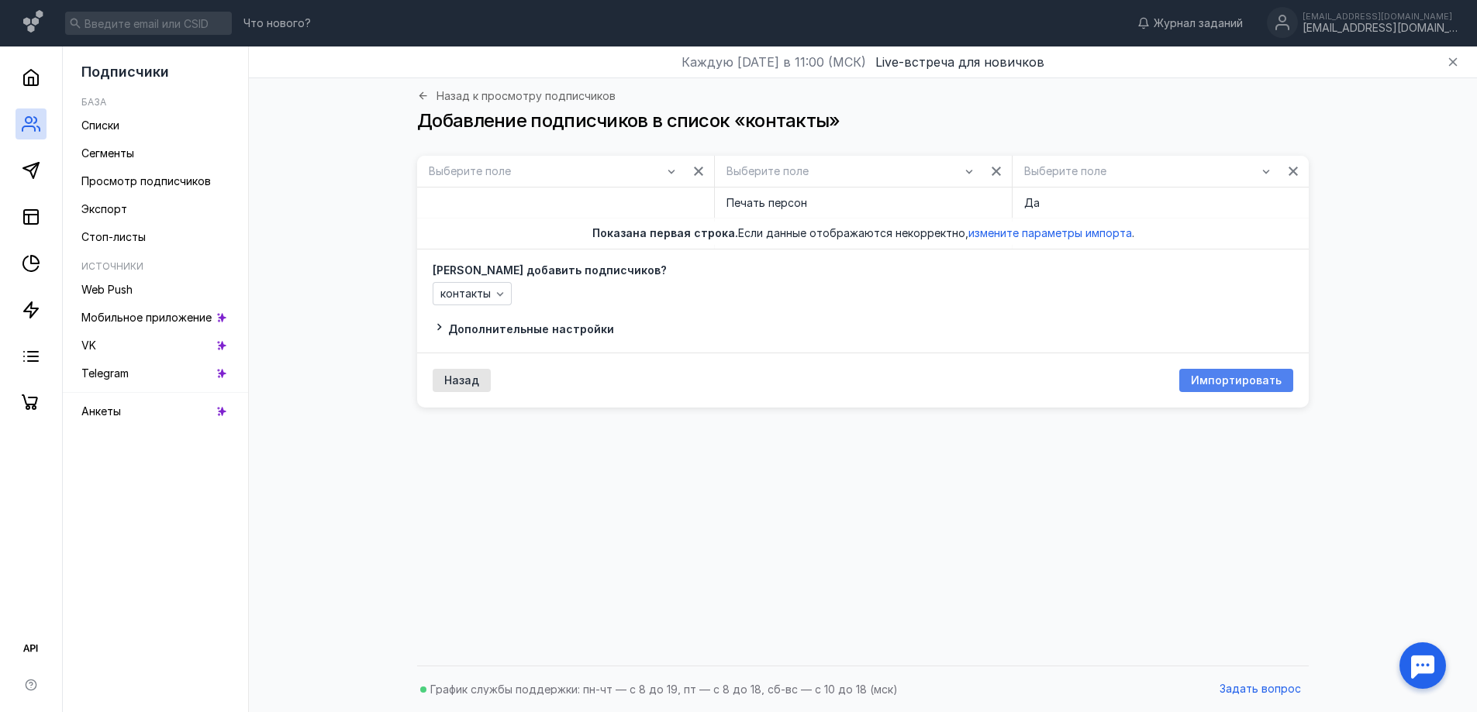
click at [1215, 379] on span "Импортировать" at bounding box center [1236, 380] width 91 height 13
click at [434, 96] on link "Назад к просмотру подписчиков" at bounding box center [516, 96] width 198 height 12
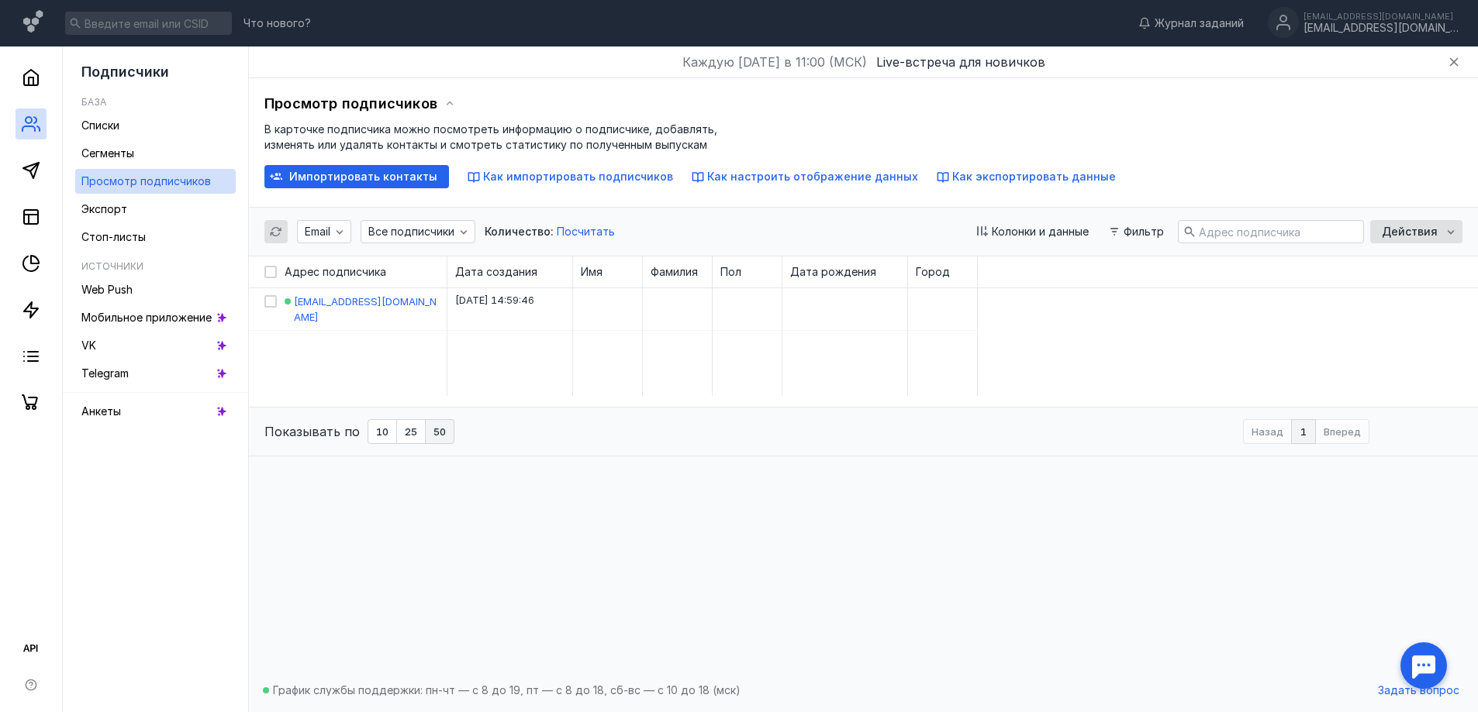
scroll to position [1, 0]
click at [433, 435] on span "50" at bounding box center [439, 431] width 12 height 10
click at [1137, 236] on span "Фильтр" at bounding box center [1143, 231] width 40 height 13
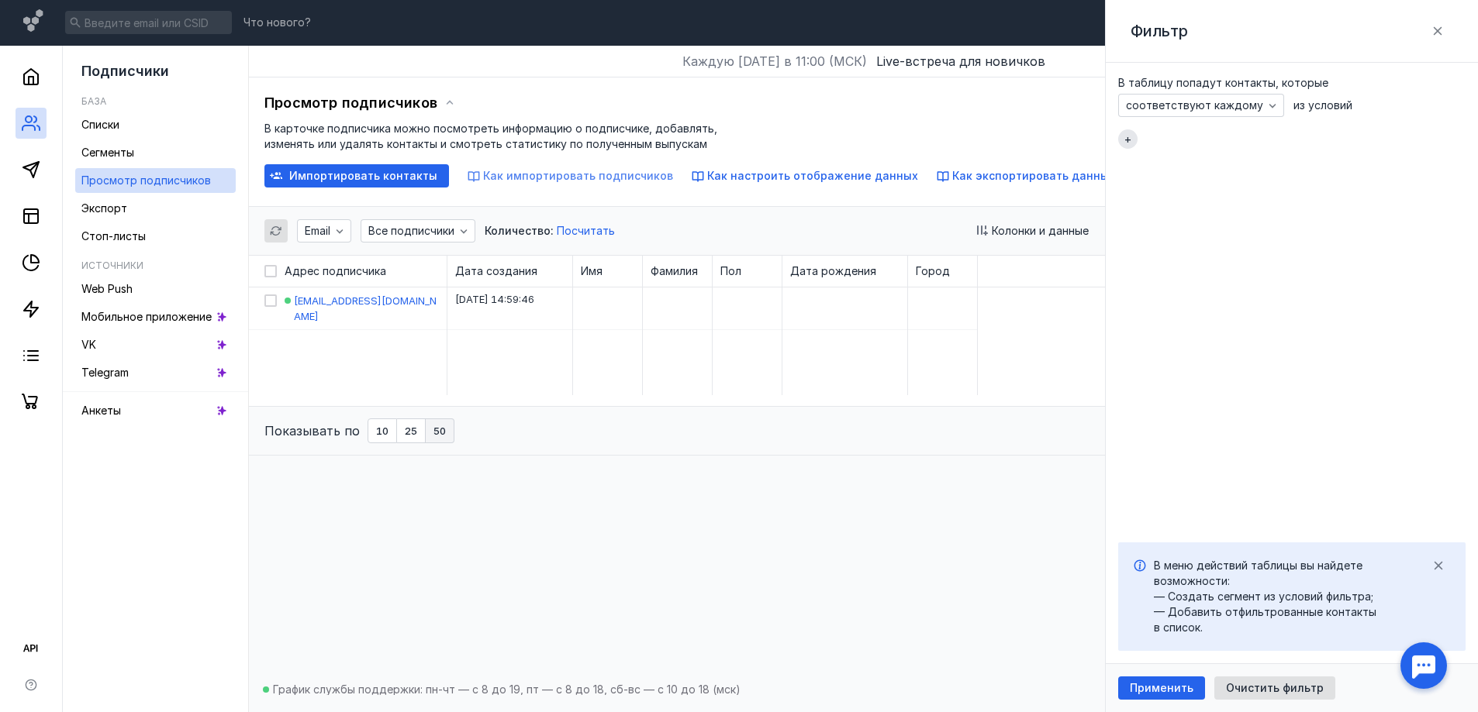
click at [519, 180] on span "Как импортировать подписчиков" at bounding box center [578, 175] width 190 height 13
click at [971, 176] on span "Как экспортировать данные" at bounding box center [1034, 176] width 164 height 13
click at [364, 177] on span "Импортировать контакты" at bounding box center [363, 177] width 148 height 13
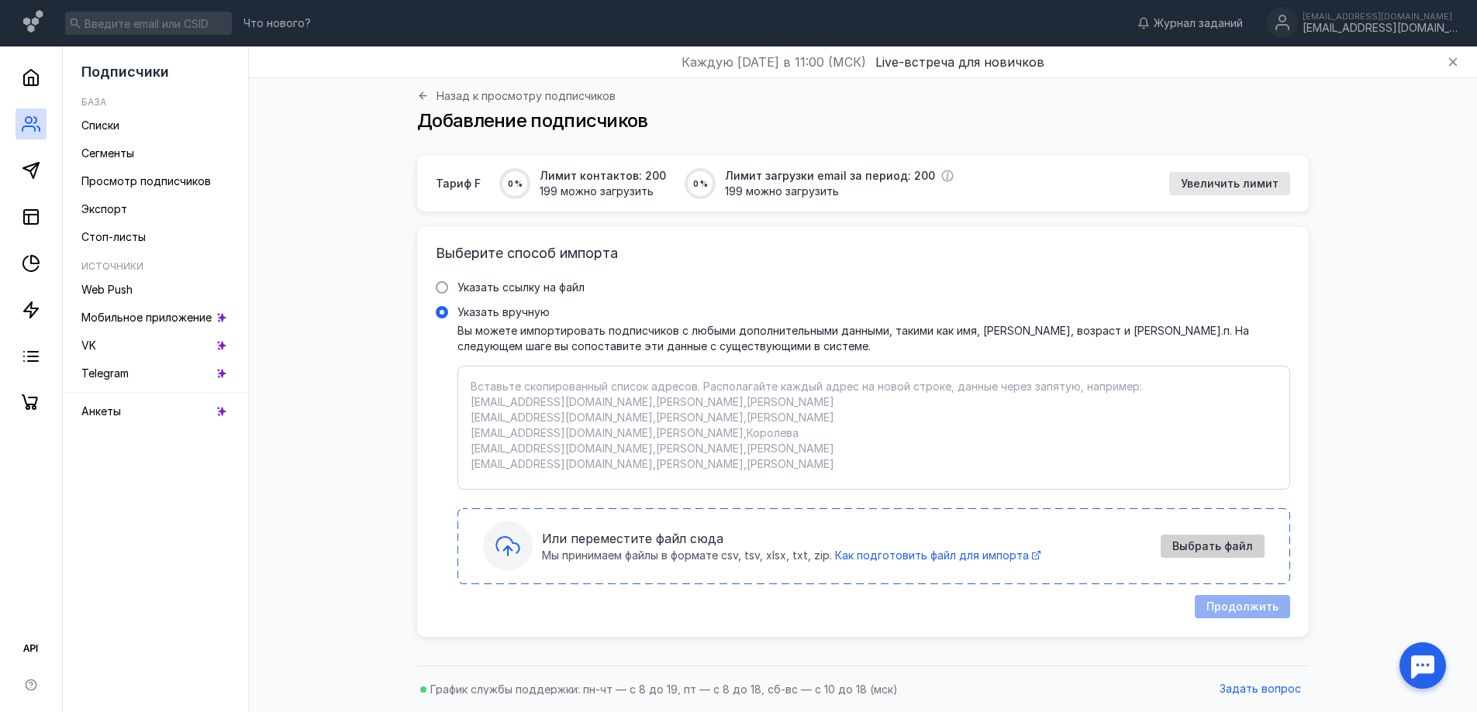
click at [1205, 540] on span "Выбрать файл" at bounding box center [1212, 546] width 81 height 13
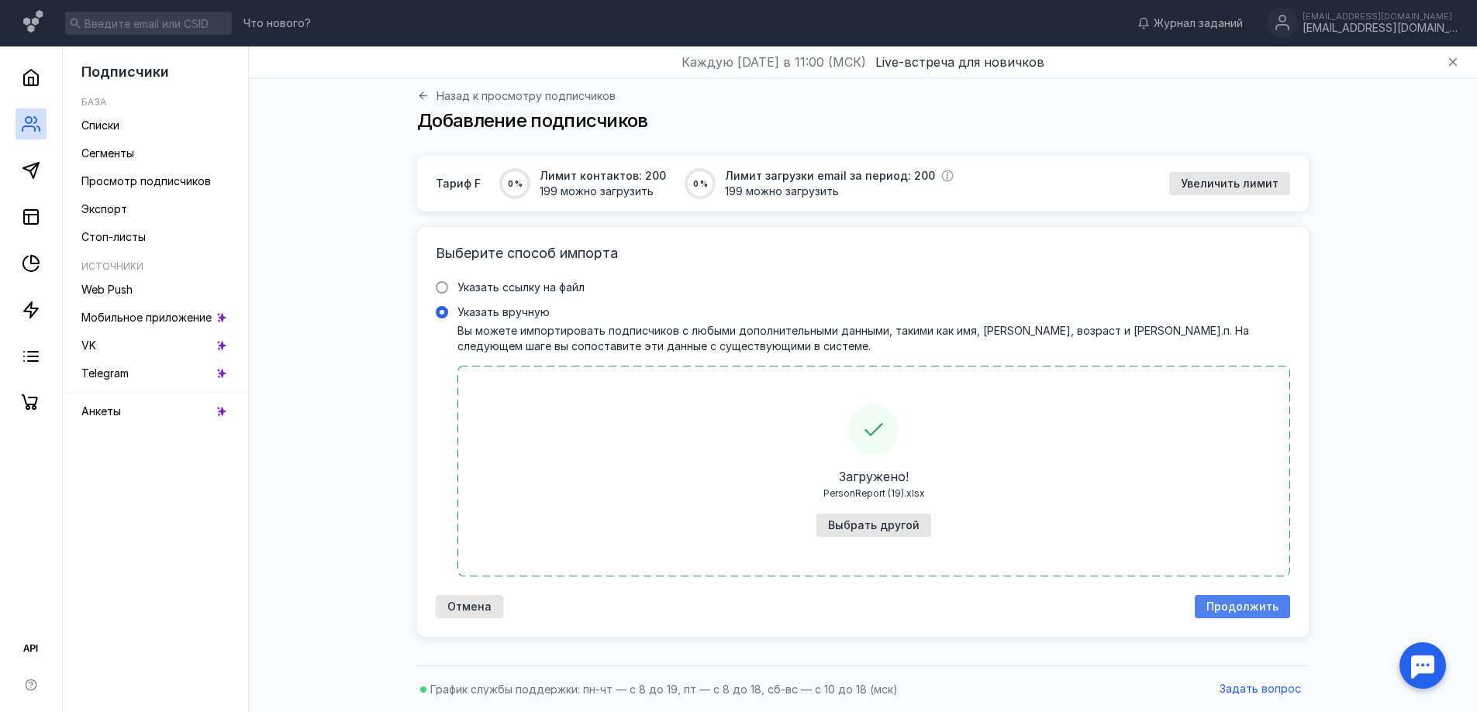
click at [1229, 609] on span "Продолжить" at bounding box center [1242, 607] width 72 height 13
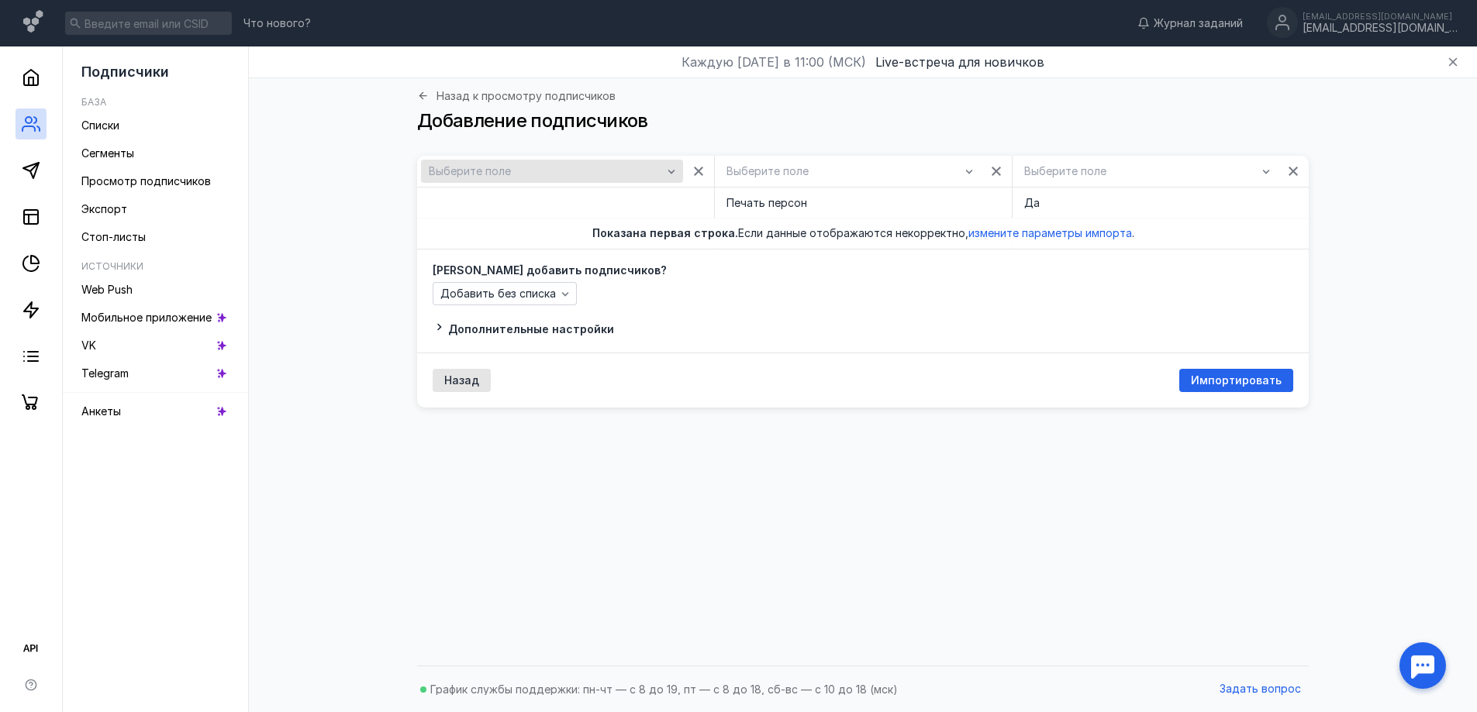
click at [652, 173] on div "Выберите поле" at bounding box center [545, 171] width 241 height 13
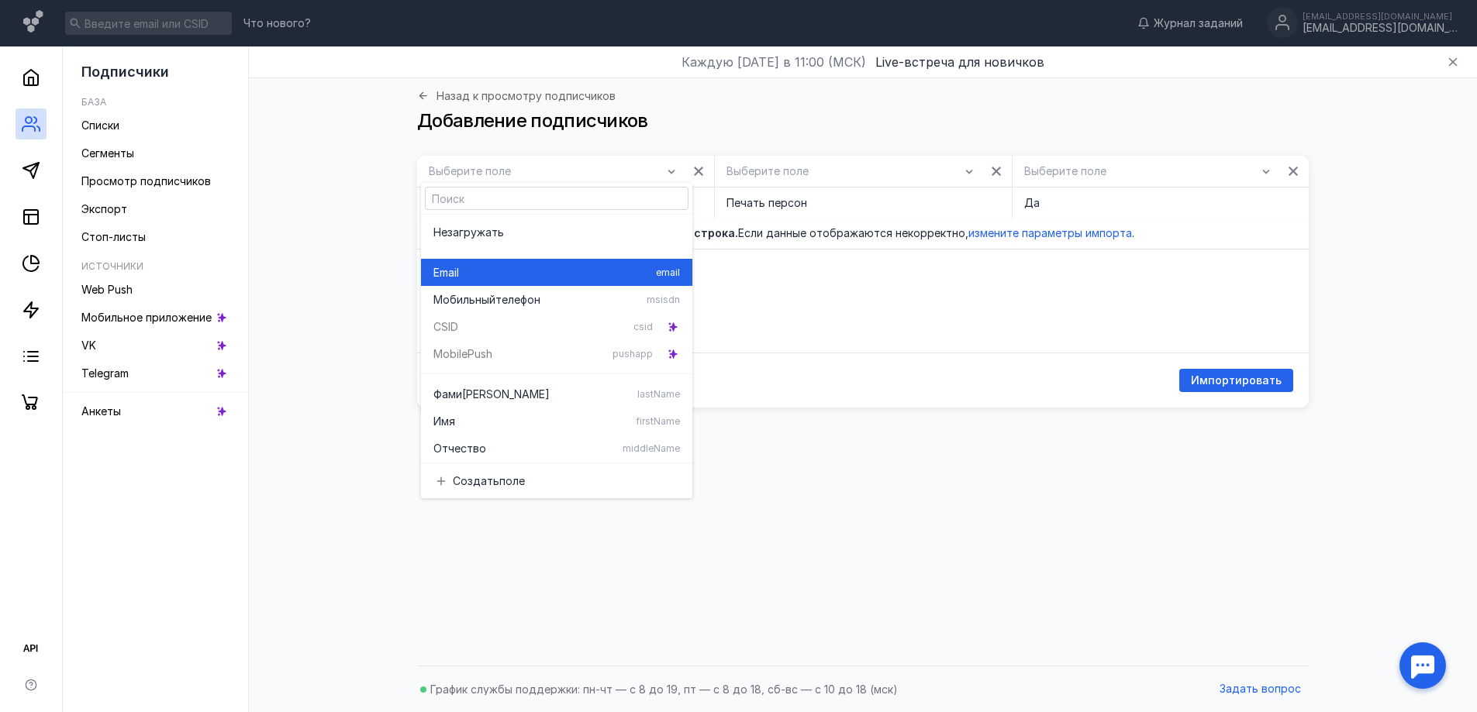
drag, startPoint x: 458, startPoint y: 278, endPoint x: 500, endPoint y: 272, distance: 42.2
click at [458, 278] on span "Email" at bounding box center [446, 273] width 26 height 16
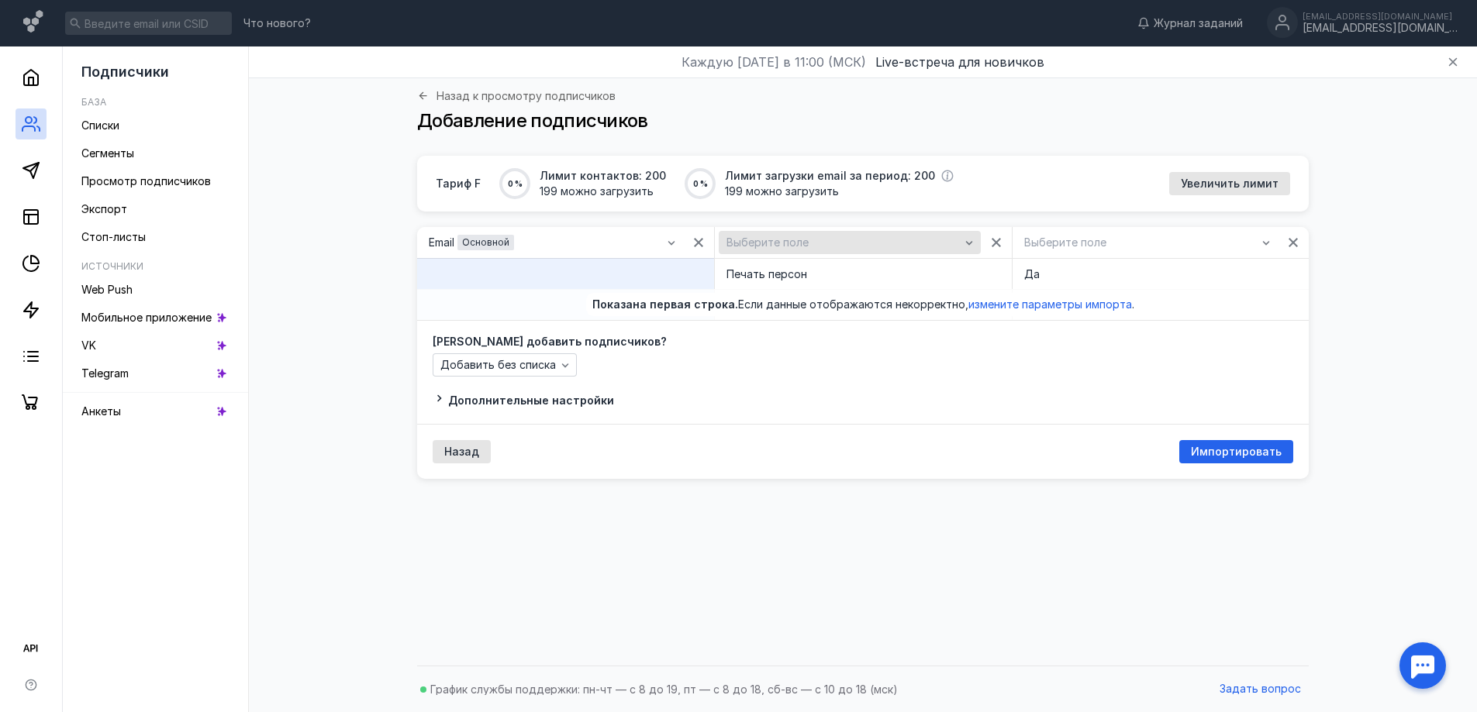
click at [770, 241] on span "Выберите поле" at bounding box center [767, 242] width 82 height 13
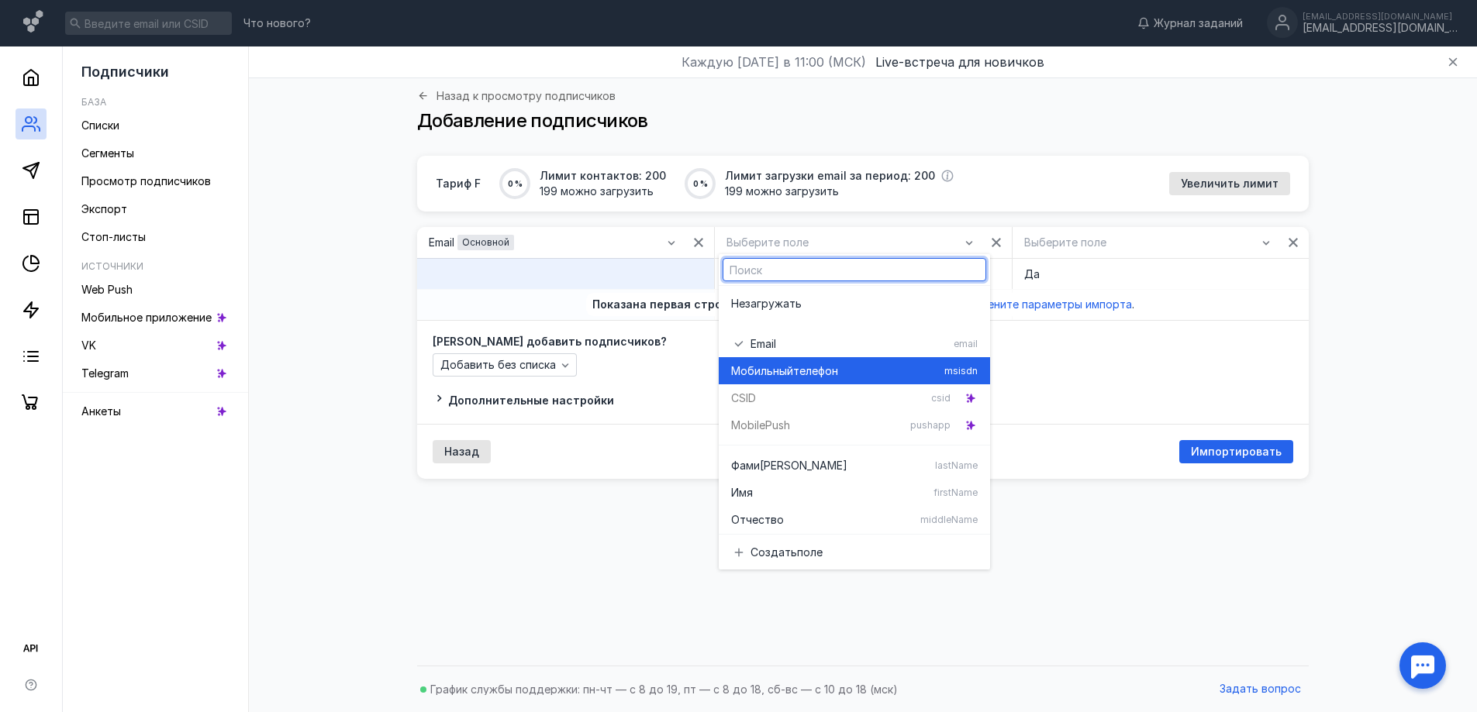
click at [778, 378] on span "Мобильный" at bounding box center [762, 372] width 62 height 16
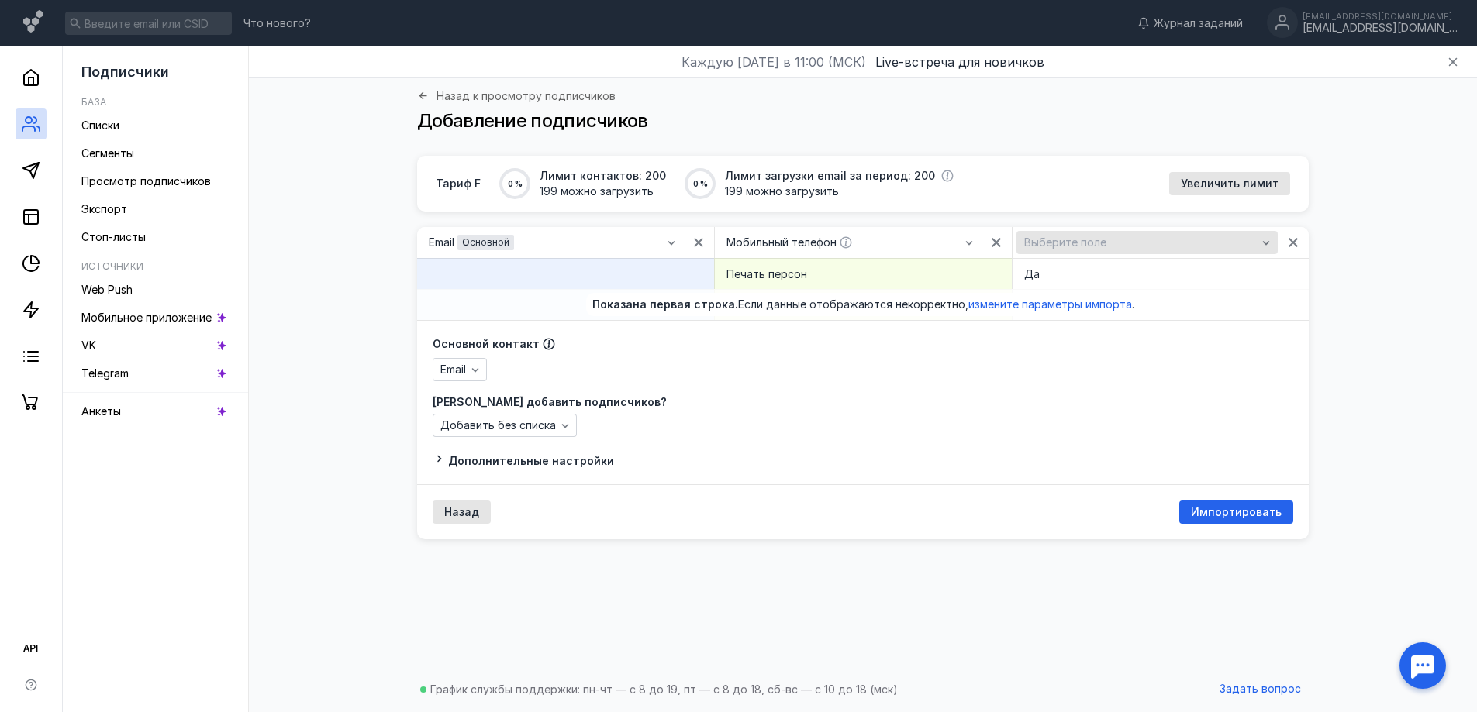
drag, startPoint x: 1036, startPoint y: 243, endPoint x: 1045, endPoint y: 253, distance: 13.7
click at [1037, 243] on span "Выберите поле" at bounding box center [1065, 242] width 82 height 13
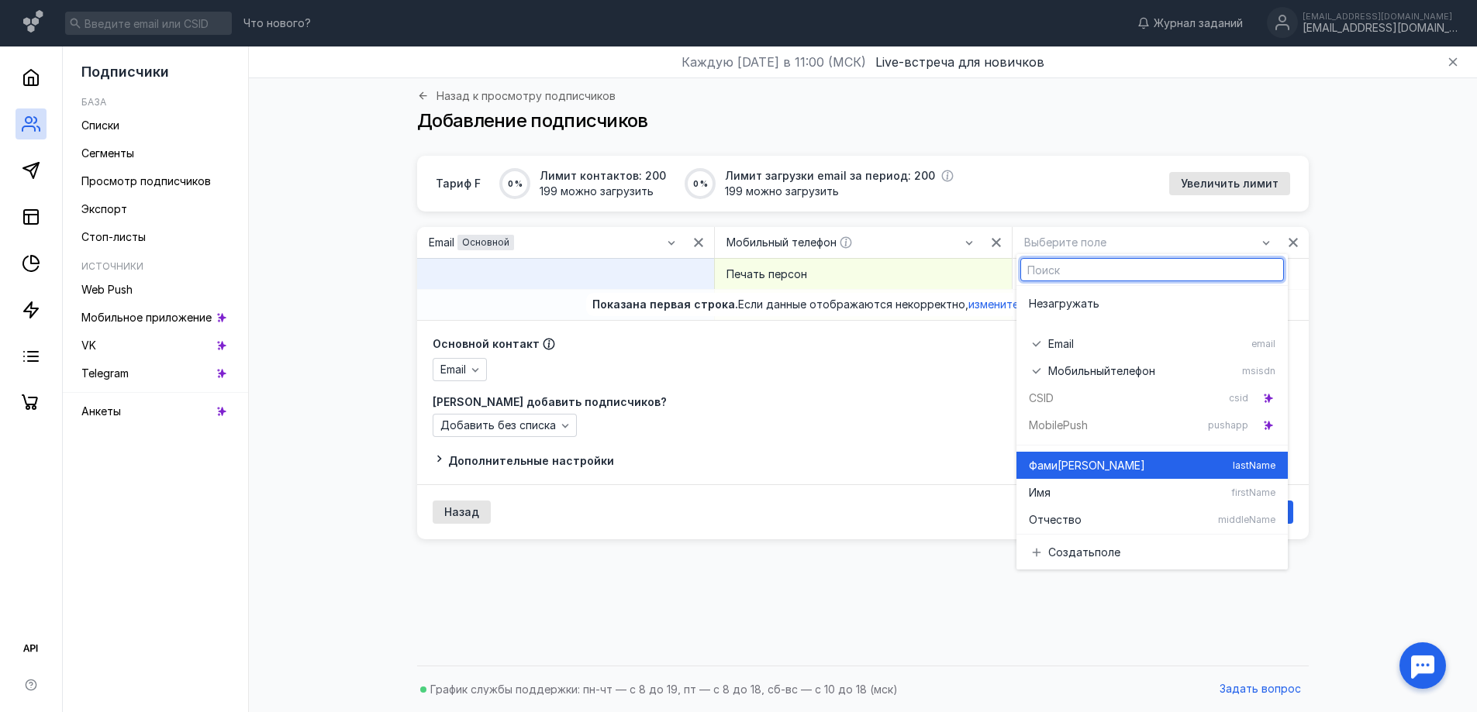
click at [1069, 468] on span "[PERSON_NAME]" at bounding box center [1102, 466] width 88 height 16
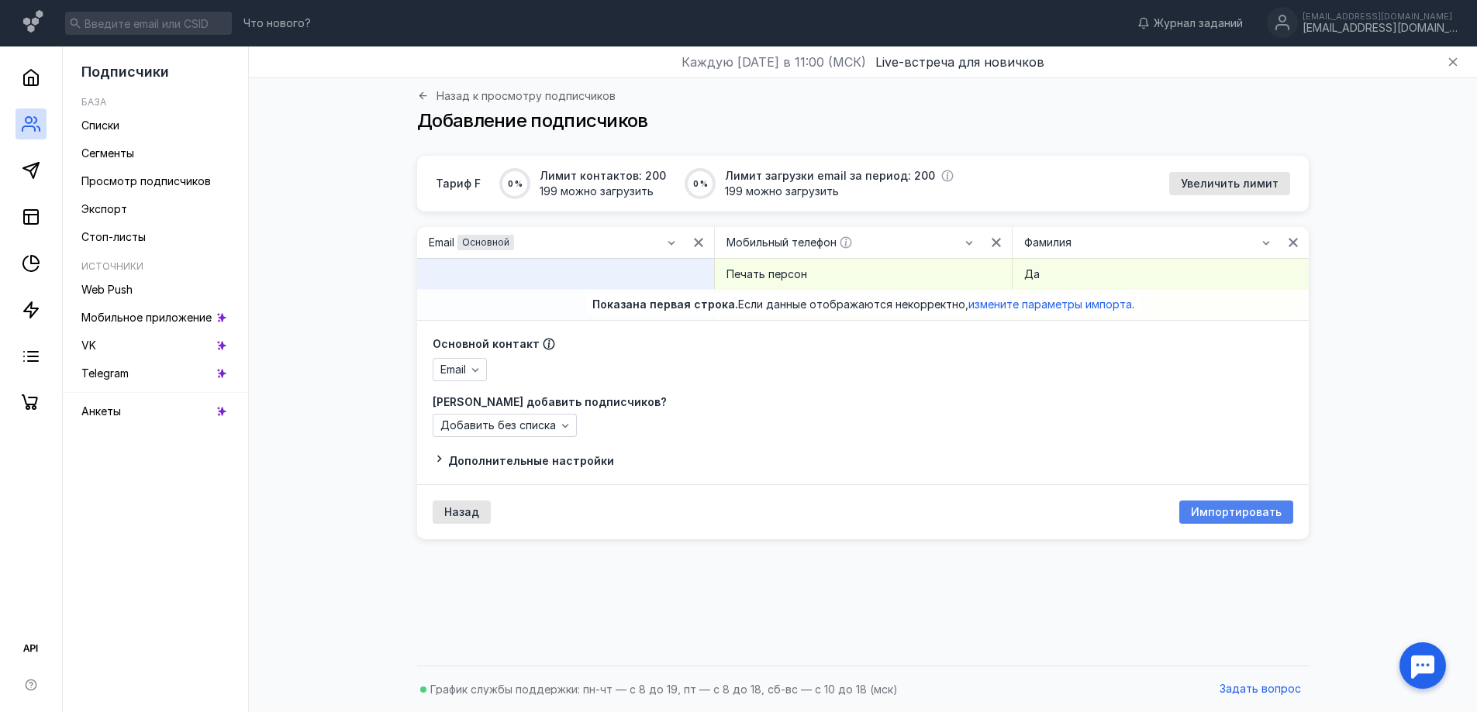
click at [1219, 515] on span "Импортировать" at bounding box center [1236, 512] width 91 height 13
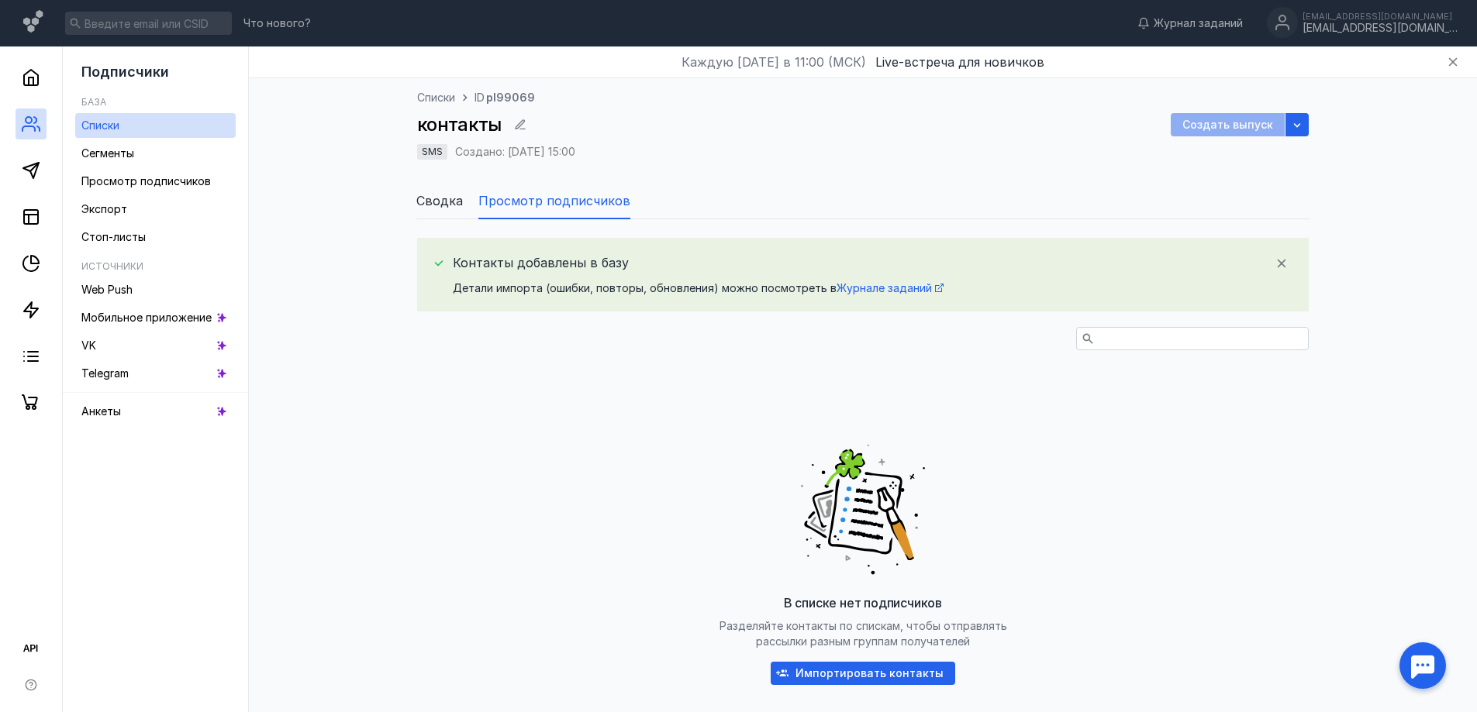
click at [1225, 126] on div "Создать выпуск" at bounding box center [1228, 124] width 114 height 23
click at [28, 171] on polygon at bounding box center [31, 171] width 16 height 16
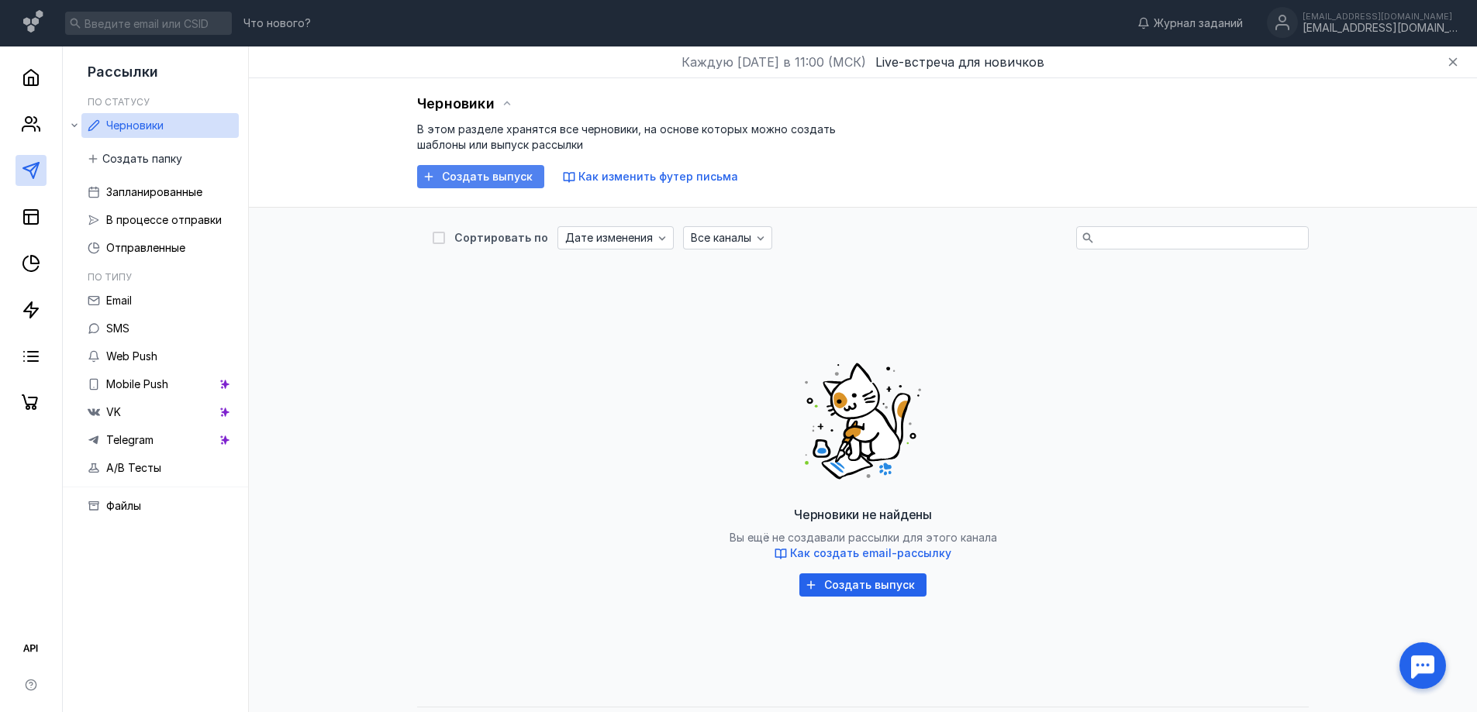
click at [467, 178] on span "Создать выпуск" at bounding box center [487, 177] width 91 height 13
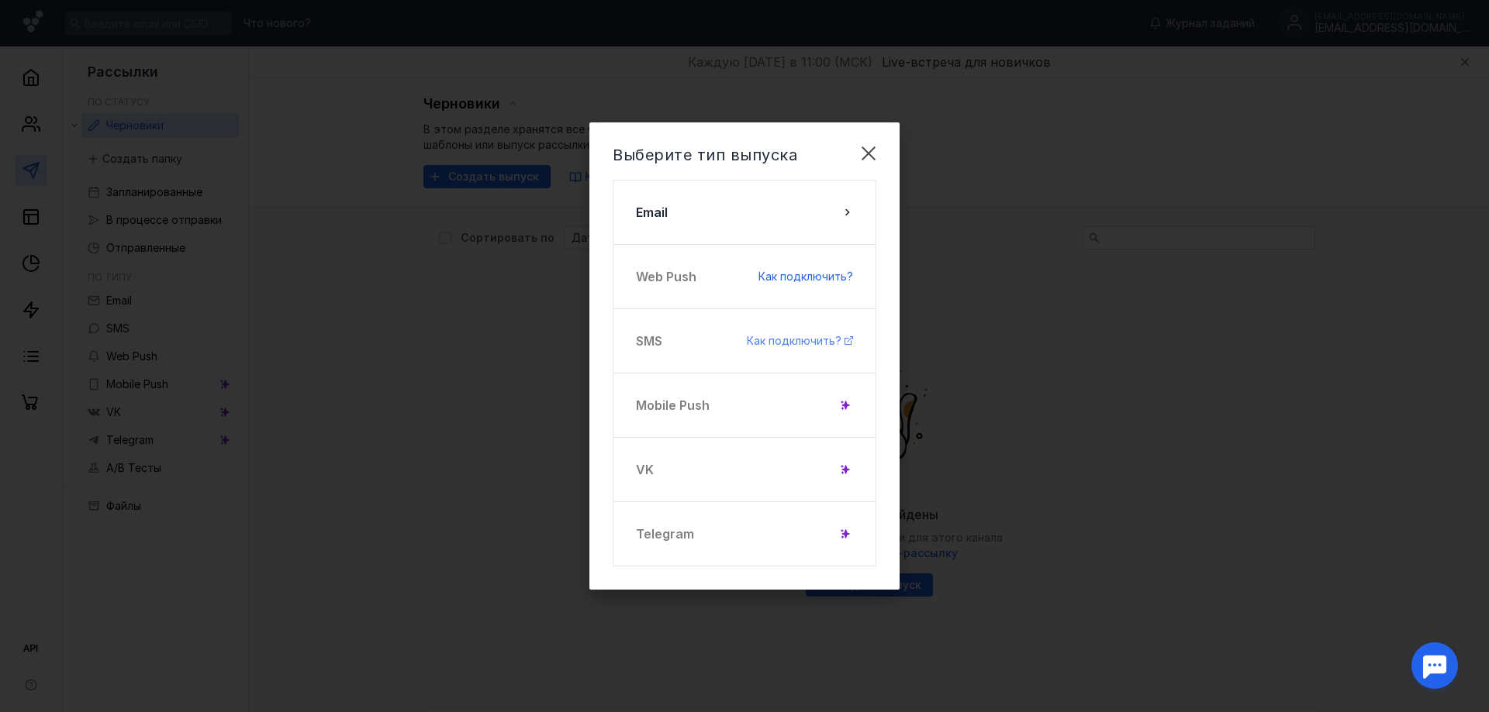
click at [793, 340] on span "Как подключить?" at bounding box center [794, 340] width 95 height 13
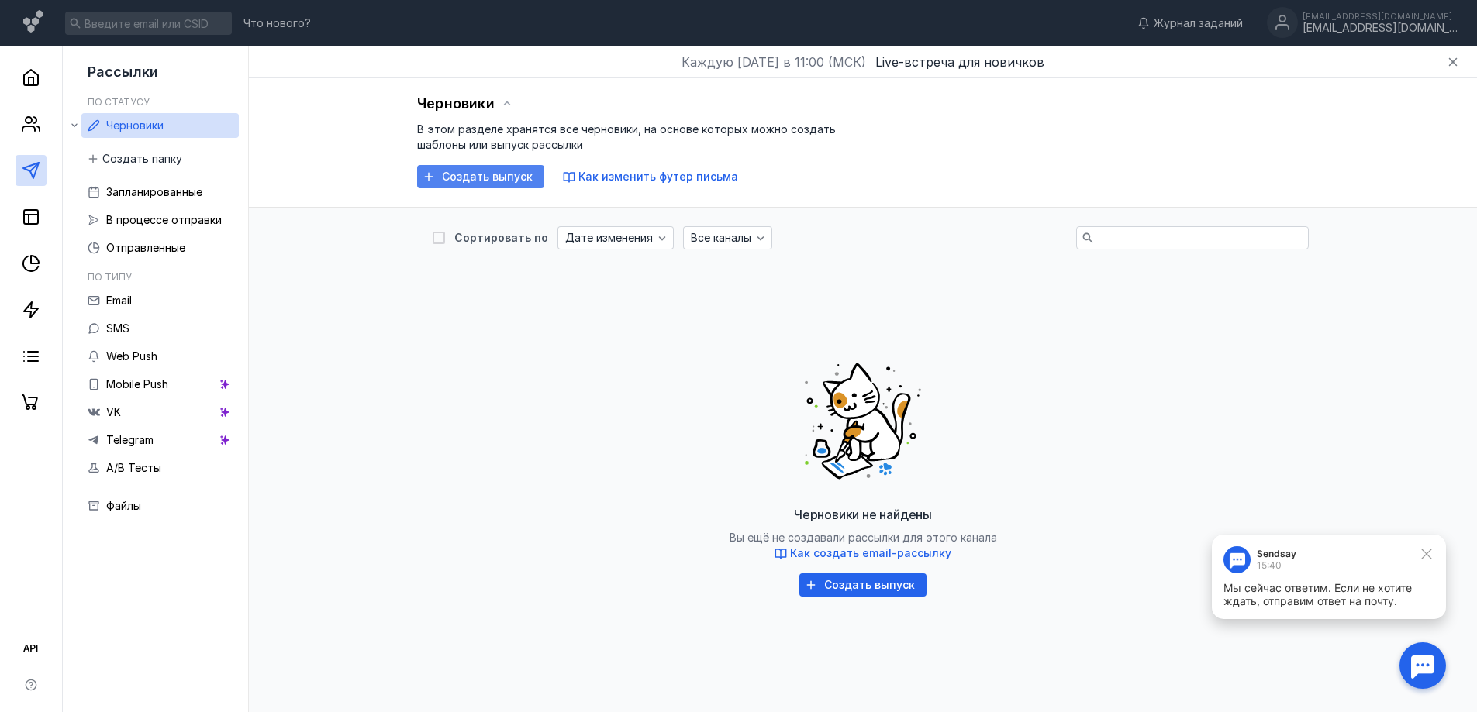
click at [488, 180] on span "Создать выпуск" at bounding box center [487, 177] width 91 height 13
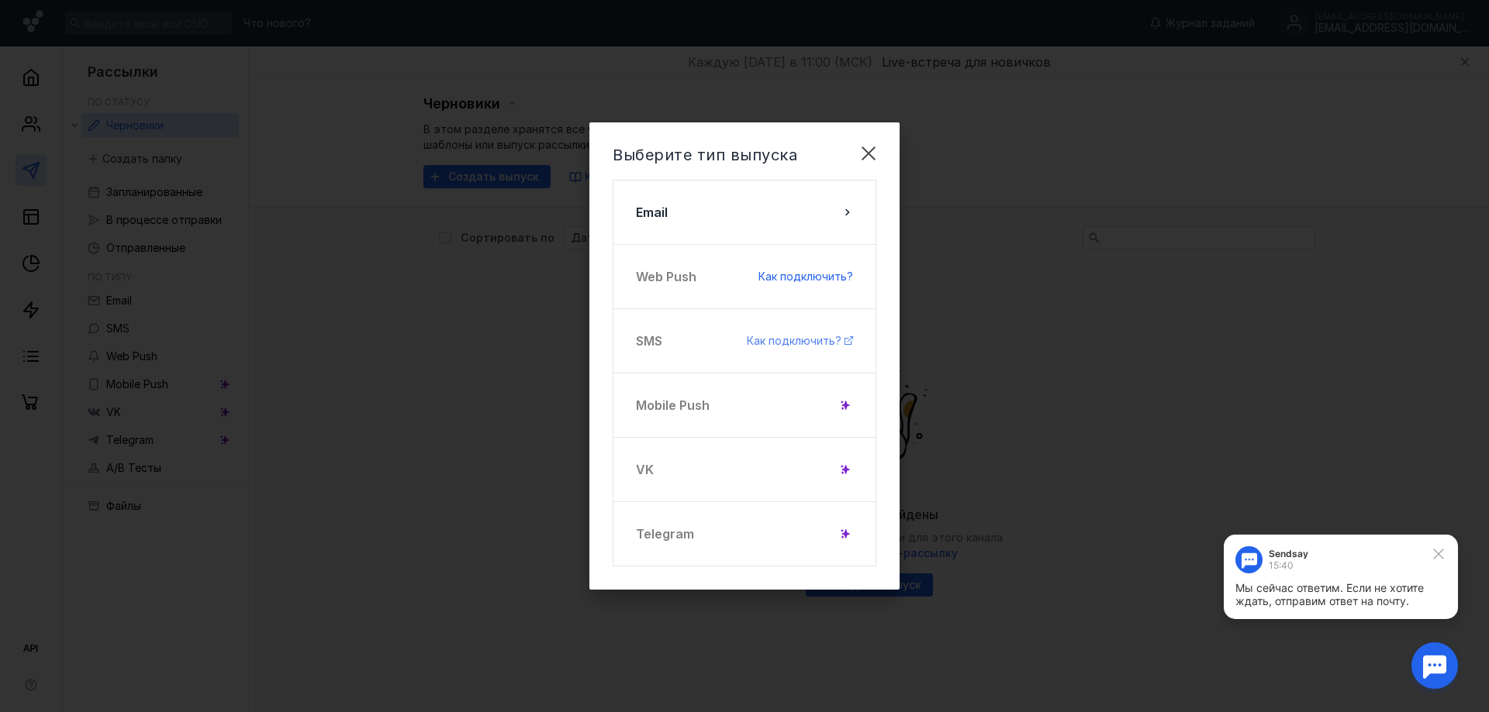
click at [791, 341] on span "Как подключить?" at bounding box center [794, 340] width 95 height 13
